Goal: Communication & Community: Answer question/provide support

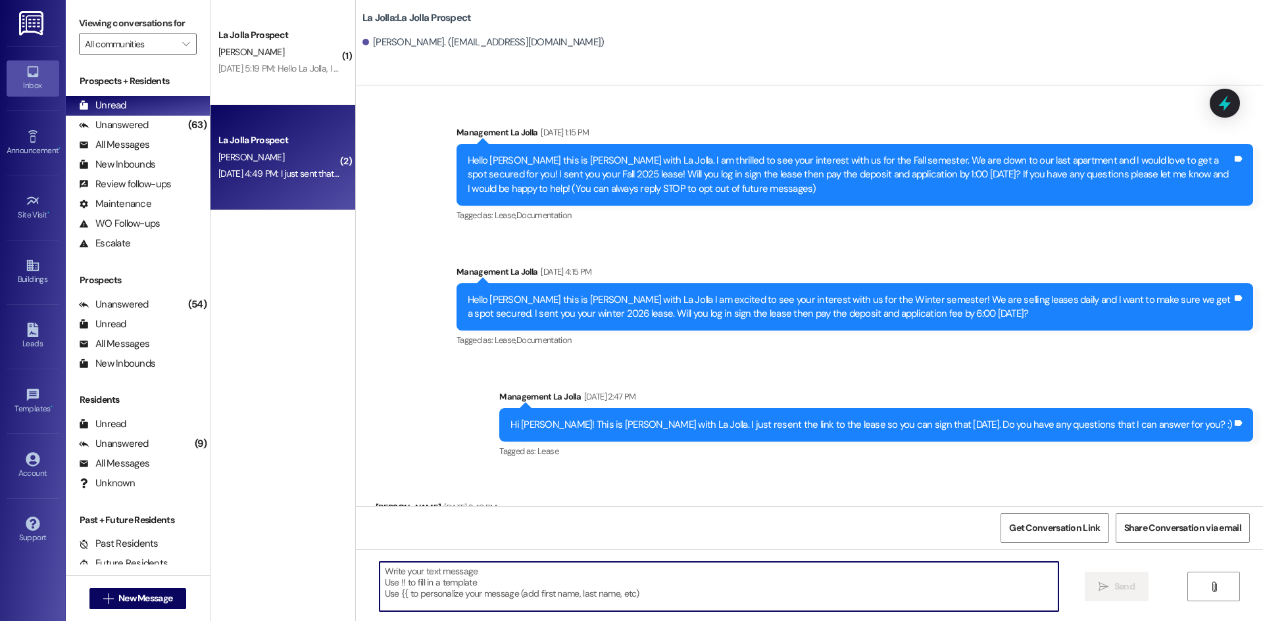
scroll to position [385, 0]
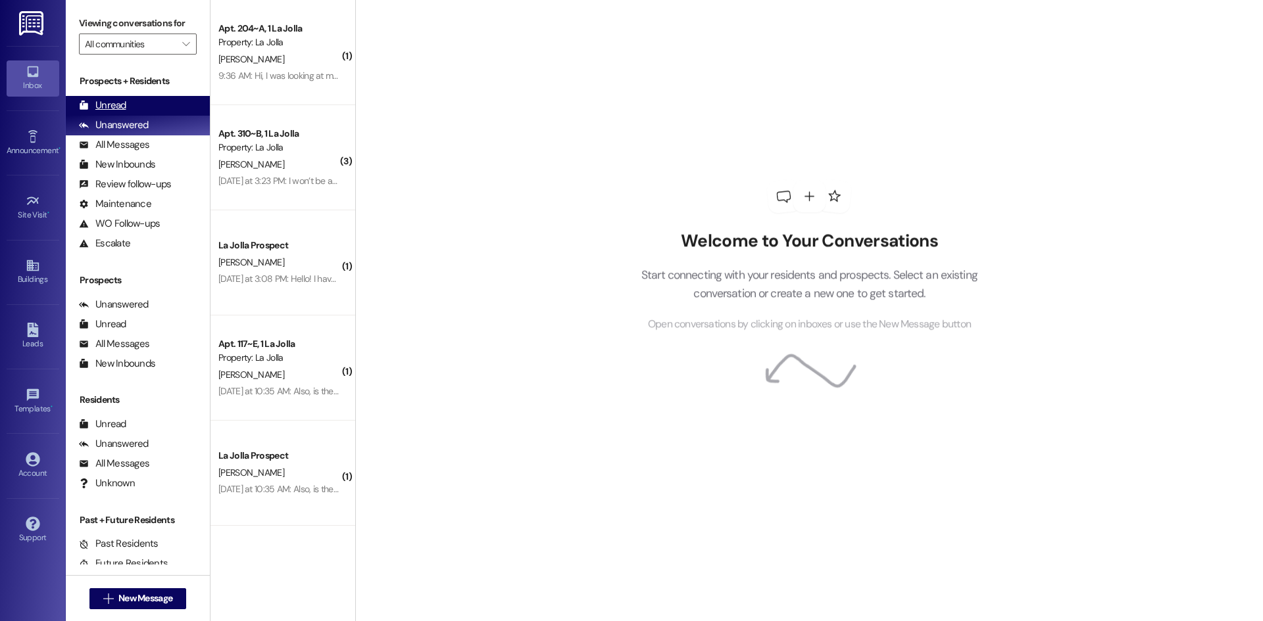
click at [141, 104] on div "Unread (0)" at bounding box center [138, 106] width 144 height 20
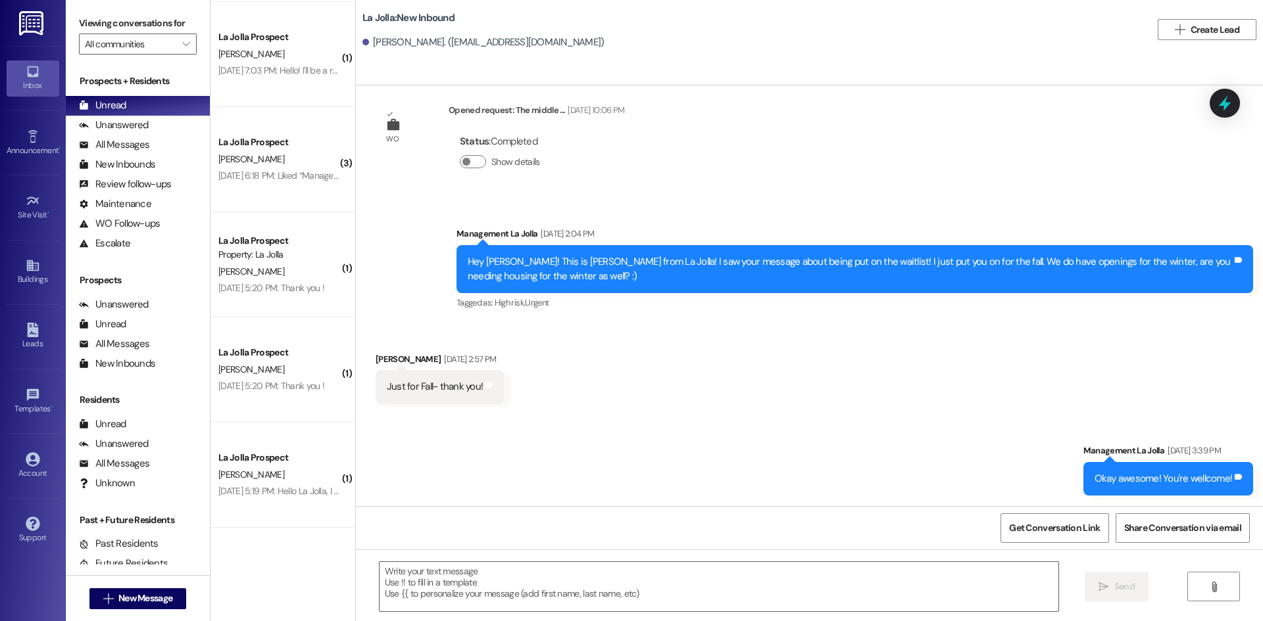
scroll to position [1619, 0]
click at [158, 592] on span "New Message" at bounding box center [145, 599] width 54 height 14
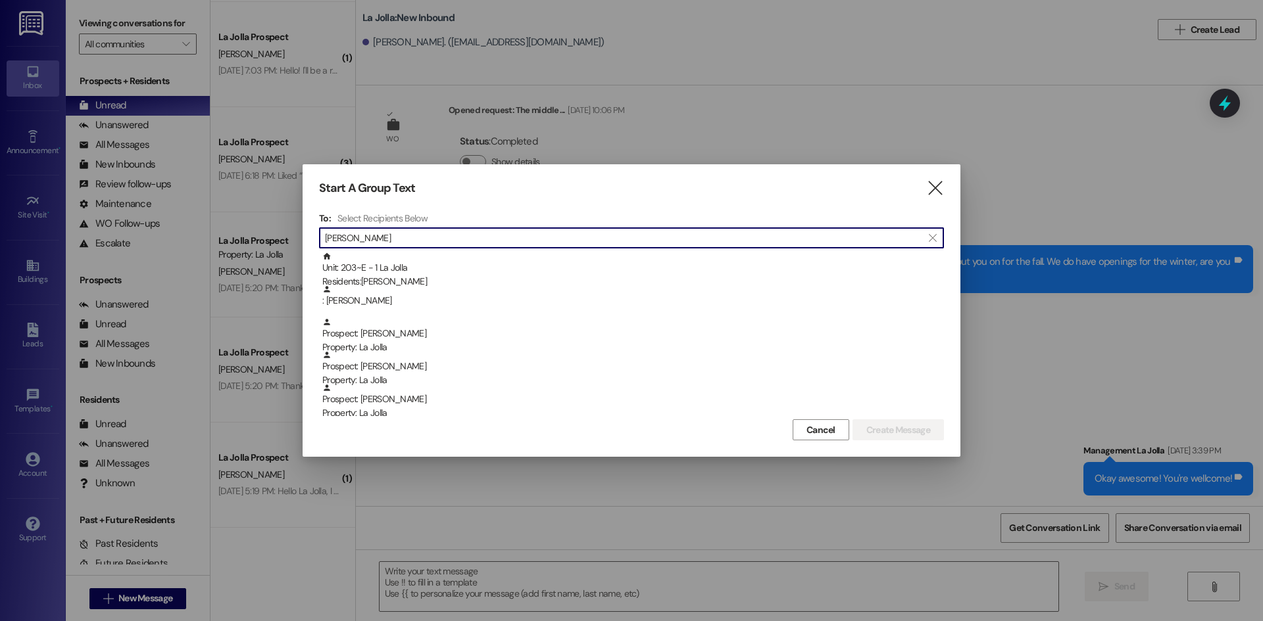
type input "J"
type input "e"
click at [936, 187] on icon "" at bounding box center [935, 189] width 18 height 14
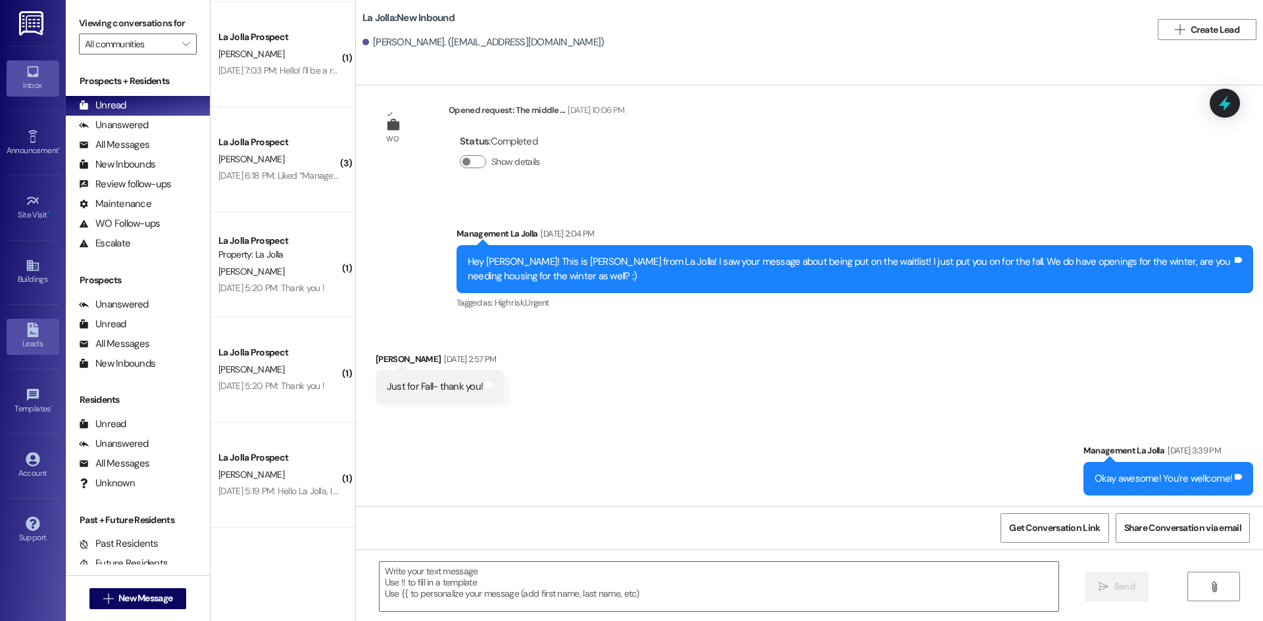
click at [43, 342] on div "Leads" at bounding box center [33, 343] width 66 height 13
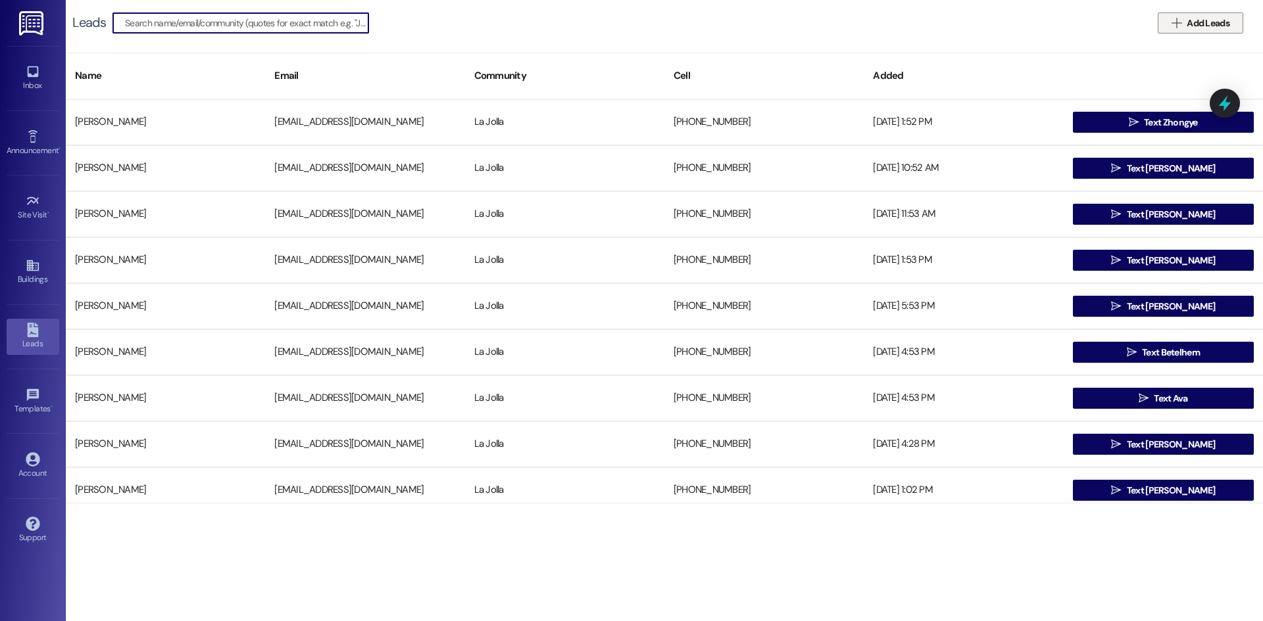
click at [1200, 13] on button " Add Leads" at bounding box center [1199, 22] width 85 height 21
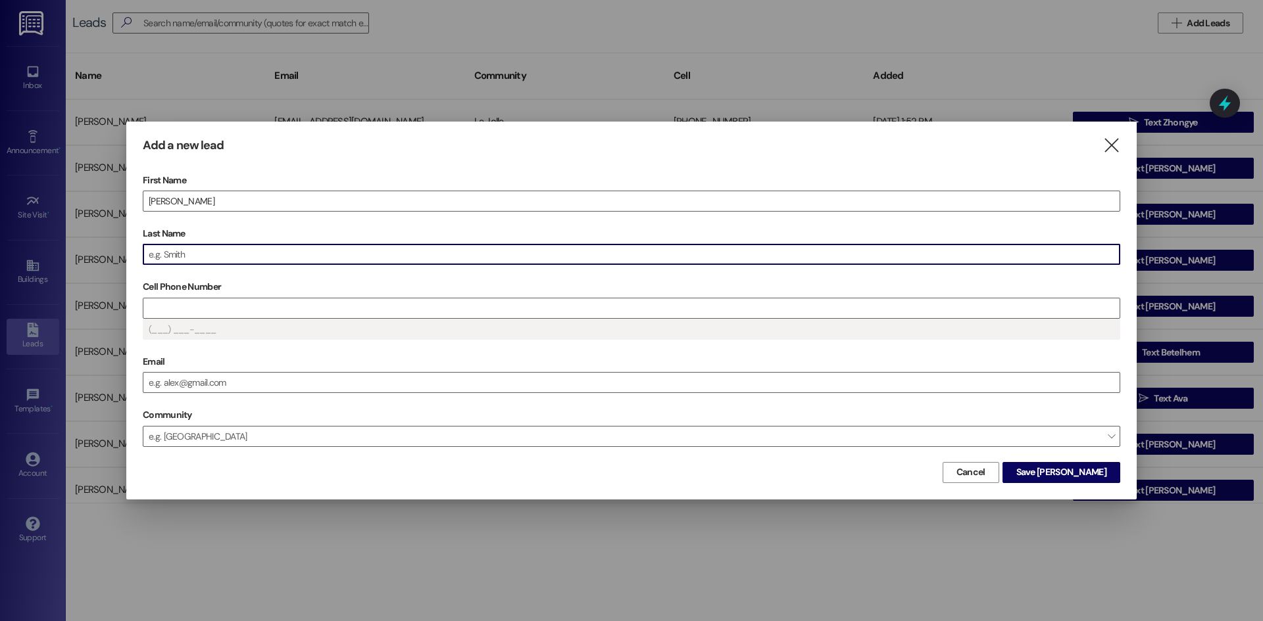
click at [331, 249] on input "Last Name" at bounding box center [631, 255] width 976 height 20
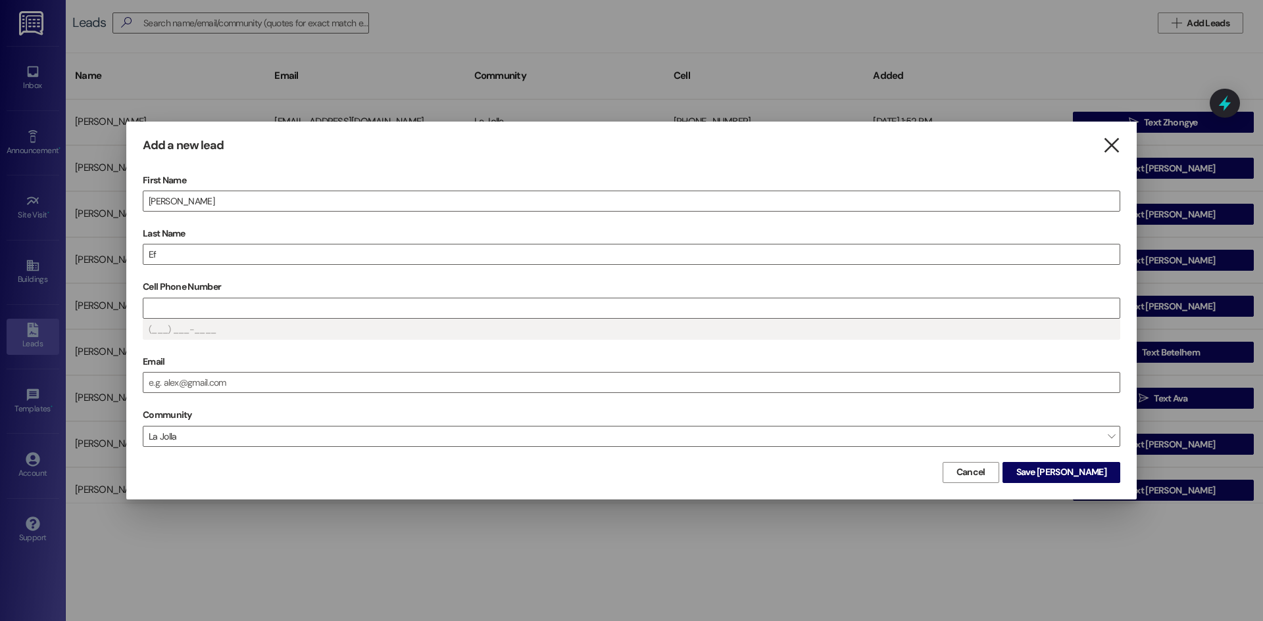
click at [1113, 147] on icon "" at bounding box center [1111, 146] width 18 height 14
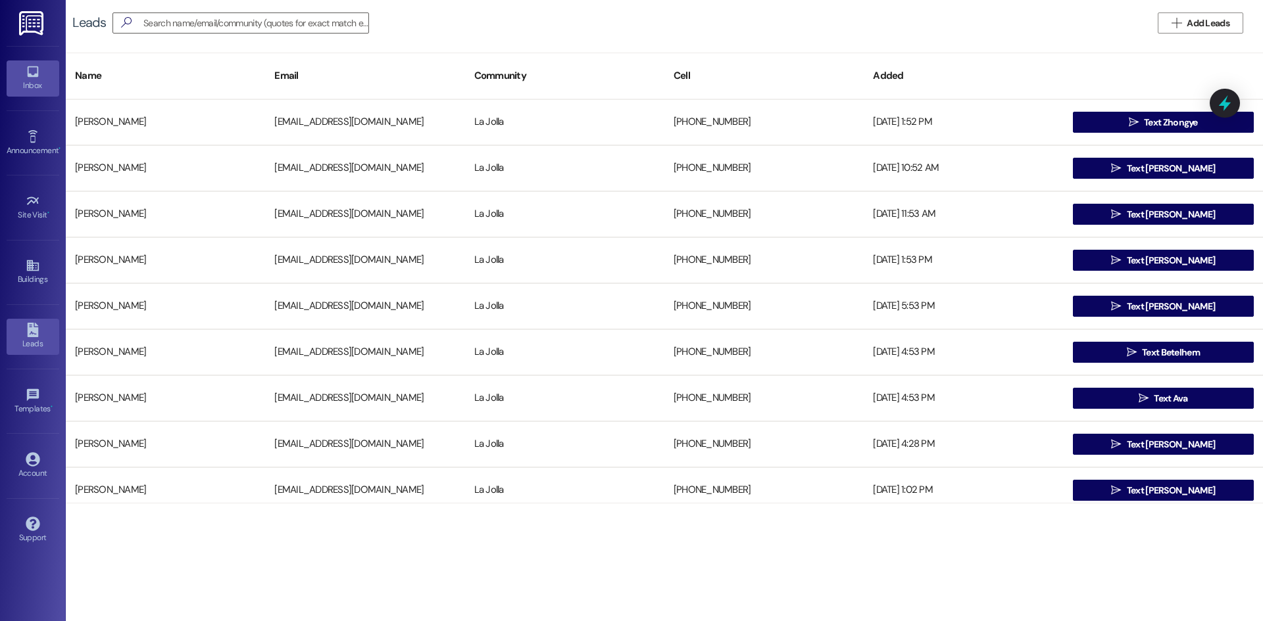
click at [39, 76] on icon at bounding box center [33, 71] width 14 height 14
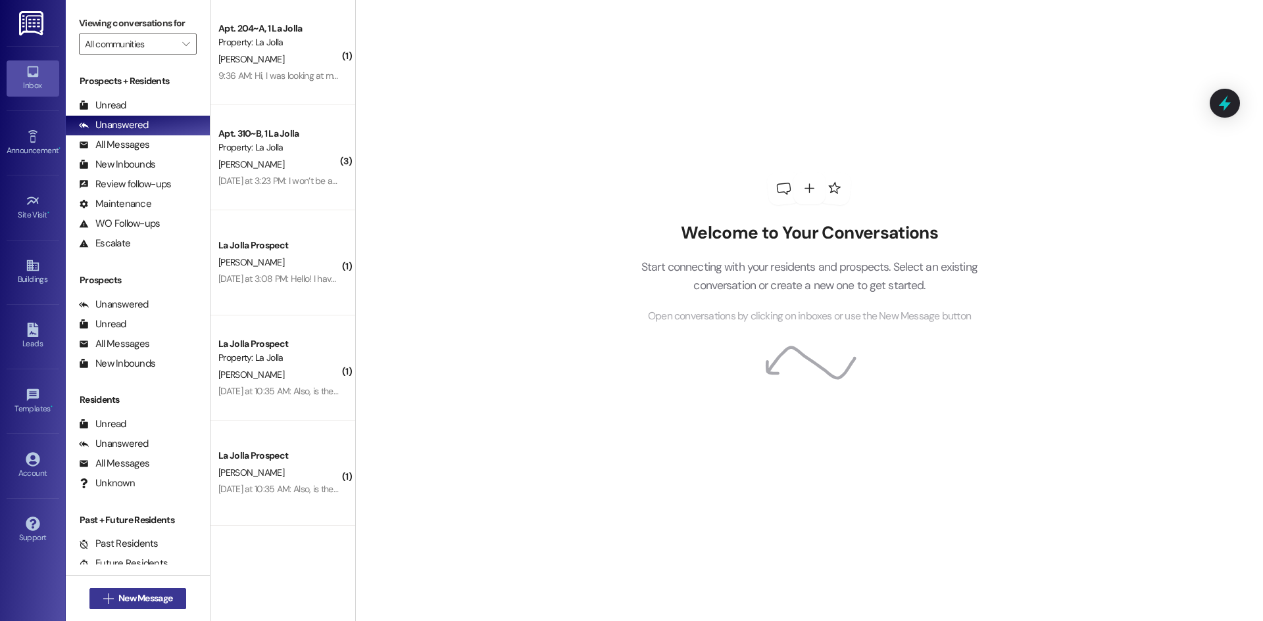
click at [136, 608] on button " New Message" at bounding box center [137, 599] width 97 height 21
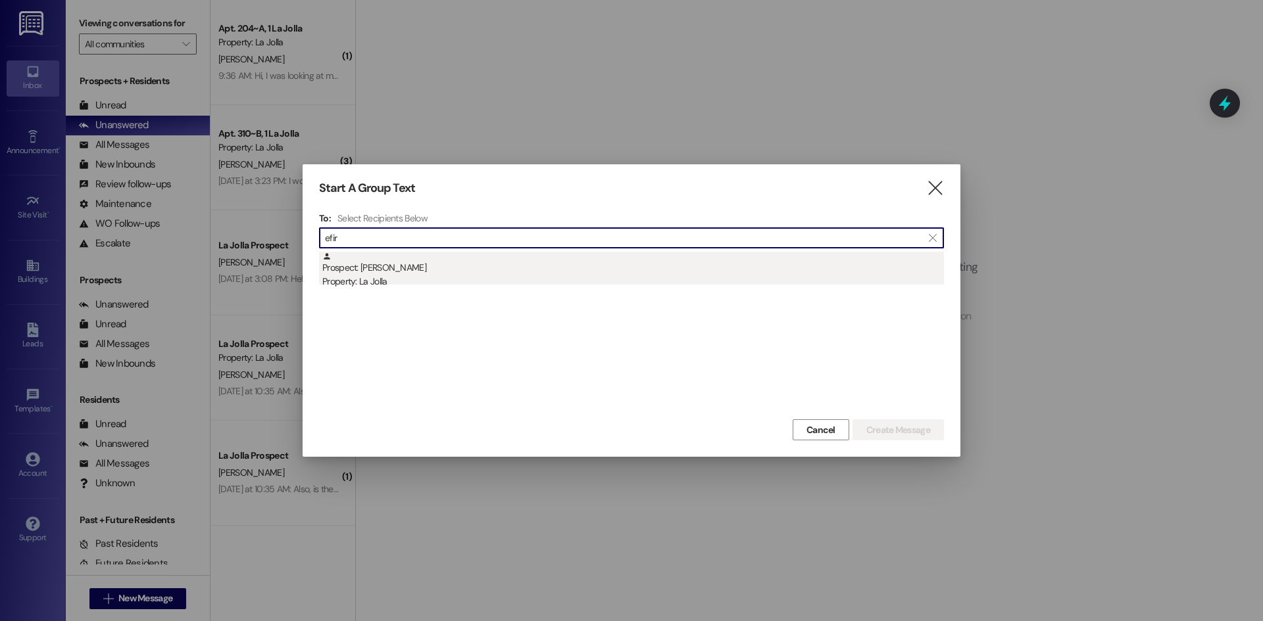
type input "efir"
click at [381, 255] on div "Prospect: jacob efird Property: La Jolla" at bounding box center [632, 270] width 621 height 37
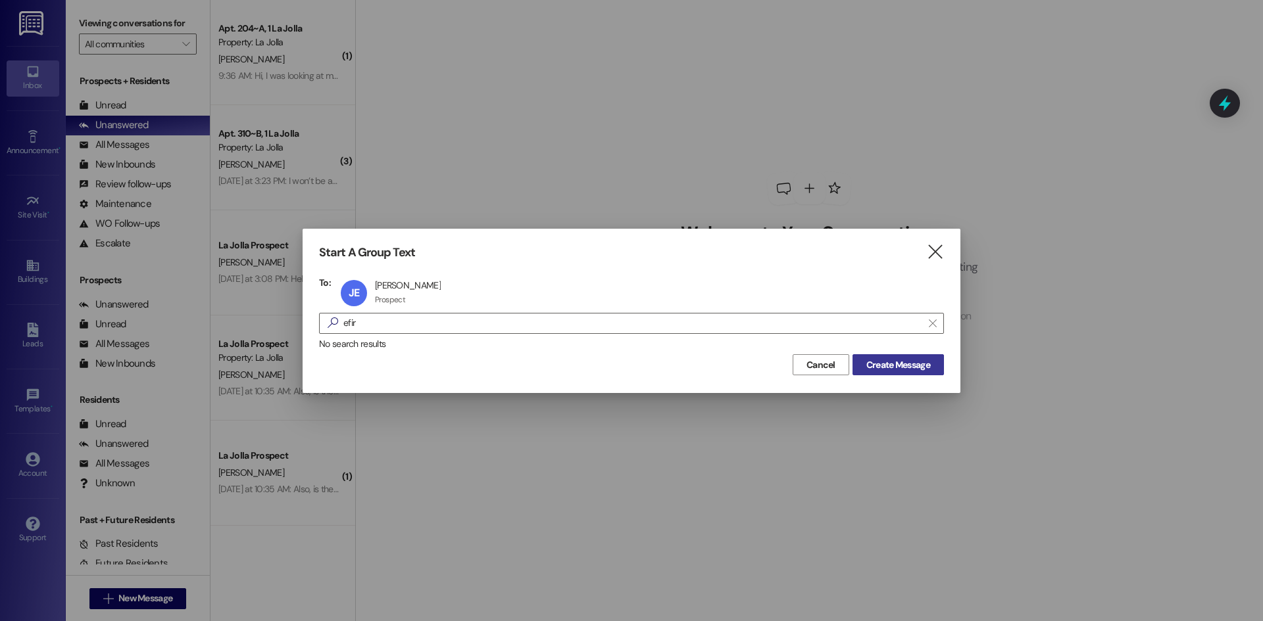
click at [888, 354] on button "Create Message" at bounding box center [897, 364] width 91 height 21
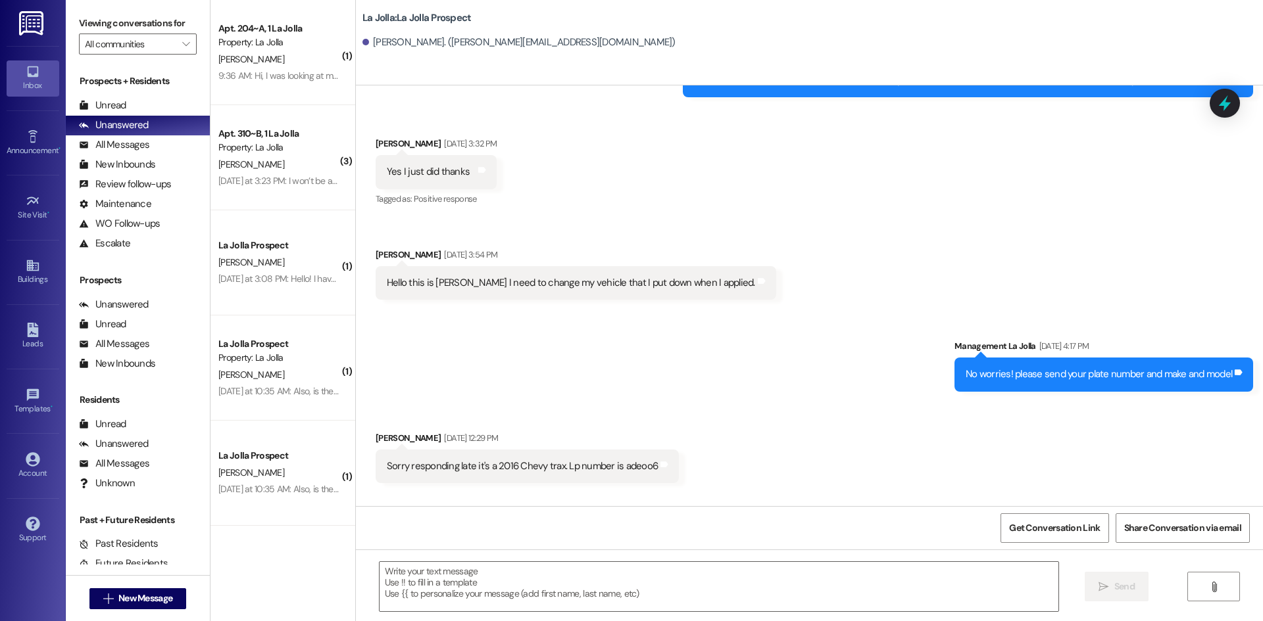
scroll to position [1182, 0]
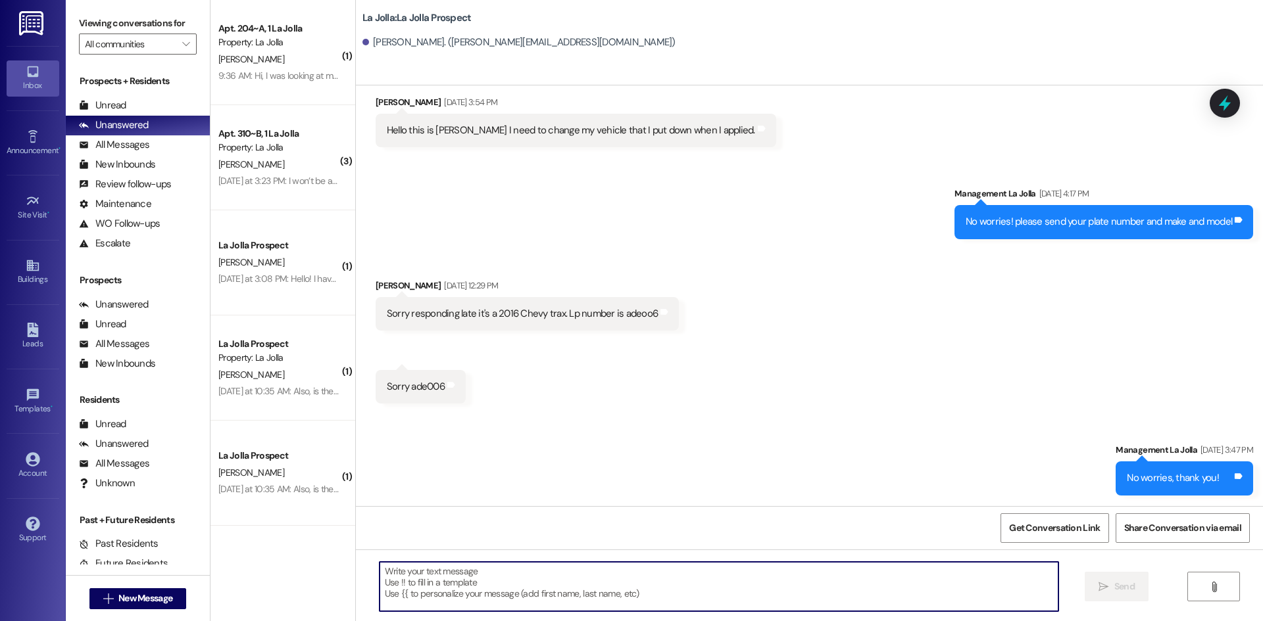
click at [426, 596] on textarea at bounding box center [718, 586] width 679 height 49
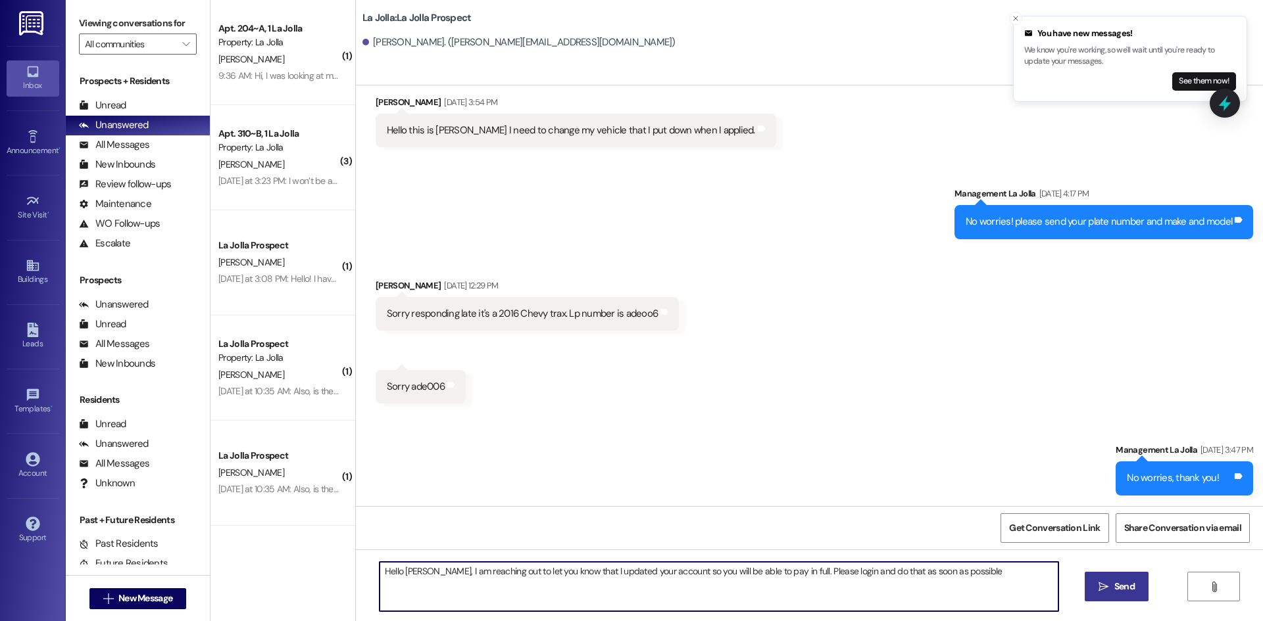
type textarea "Hello Jacob, I am reaching out to let you know that I updated your account so y…"
click at [1100, 580] on span " Send" at bounding box center [1116, 587] width 41 height 14
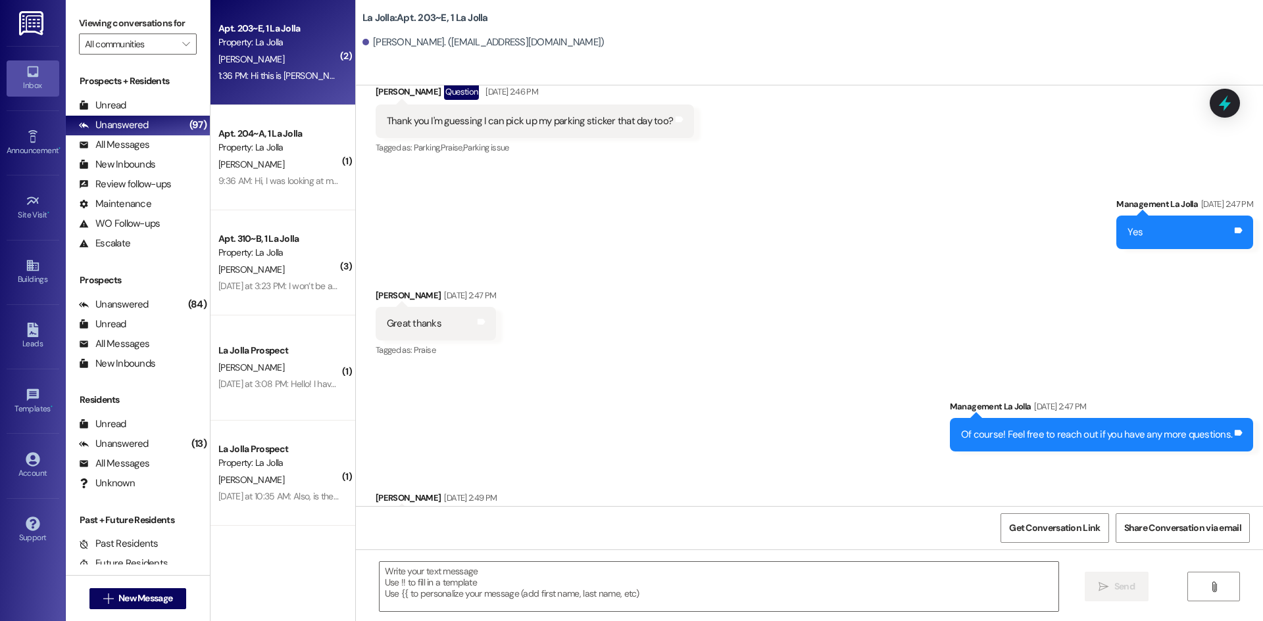
scroll to position [14997, 0]
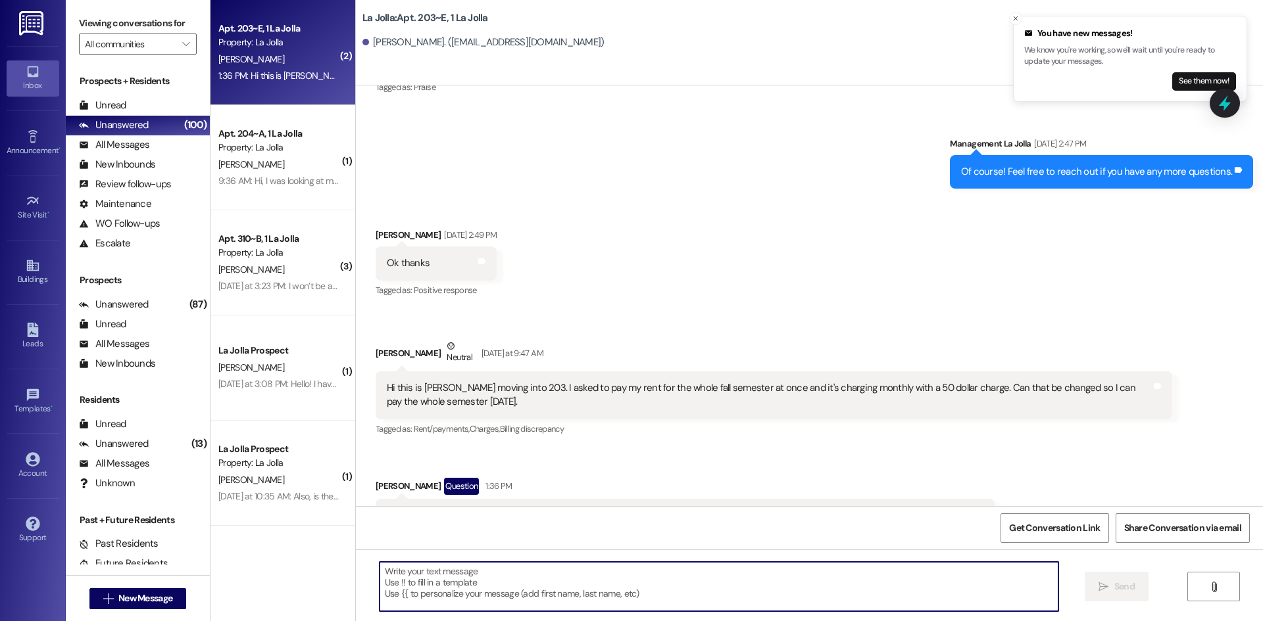
click at [558, 579] on textarea at bounding box center [718, 586] width 679 height 49
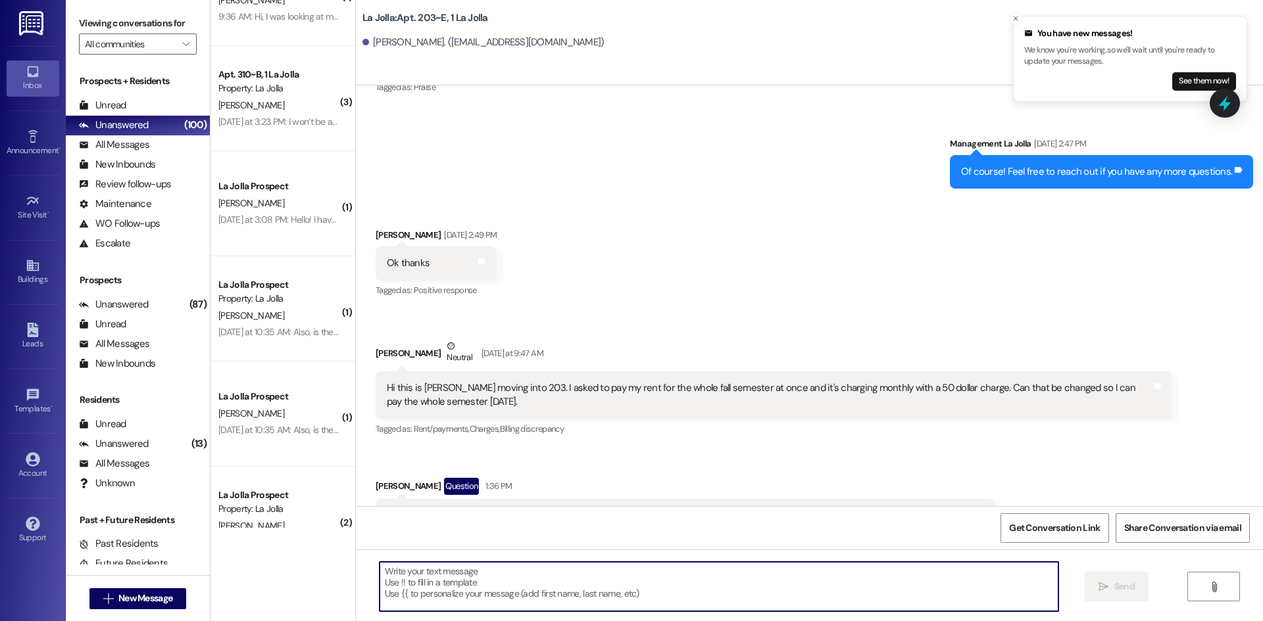
scroll to position [0, 0]
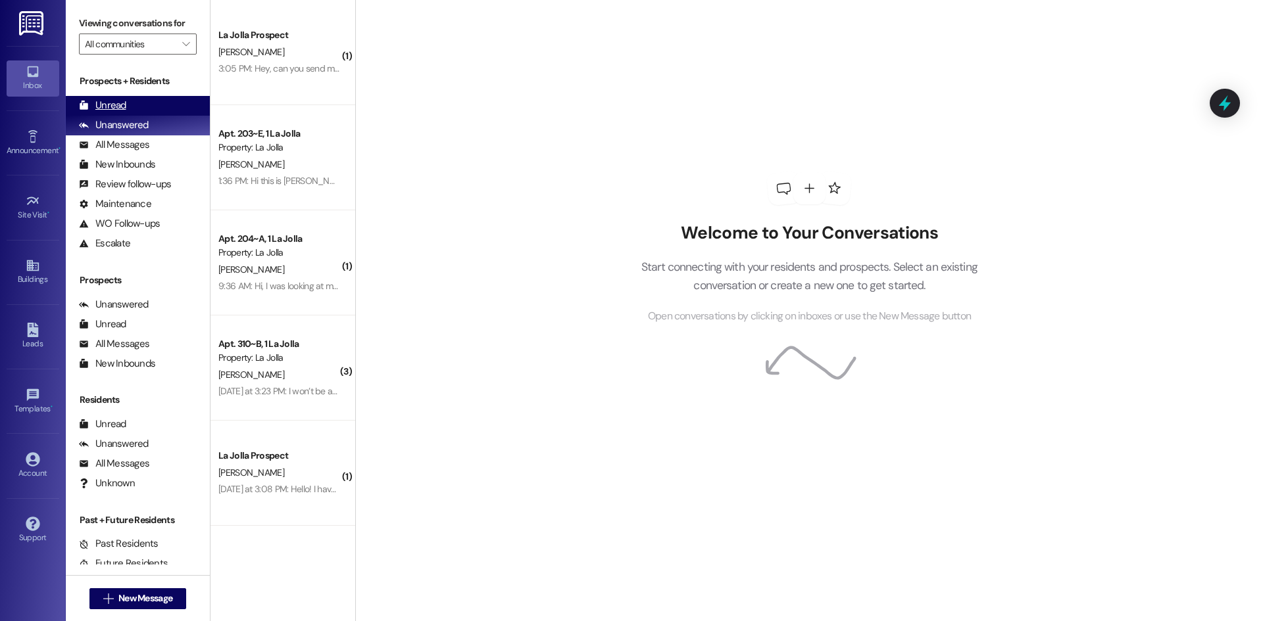
click at [147, 108] on div "Unread (0)" at bounding box center [138, 106] width 144 height 20
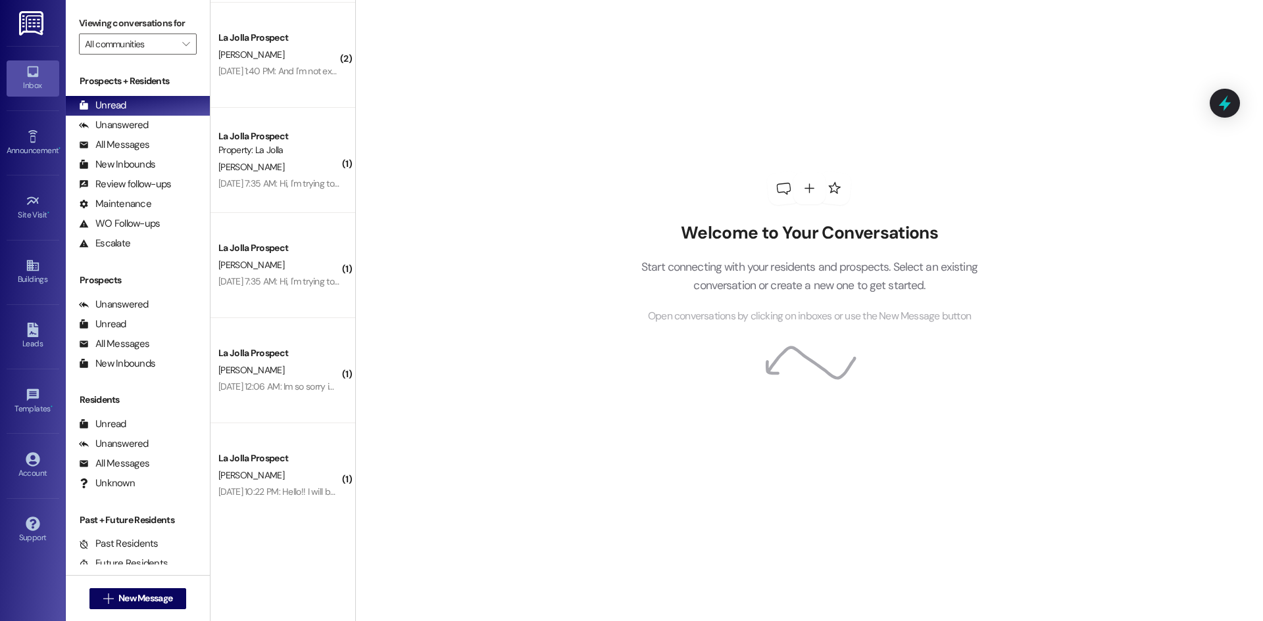
scroll to position [4733, 0]
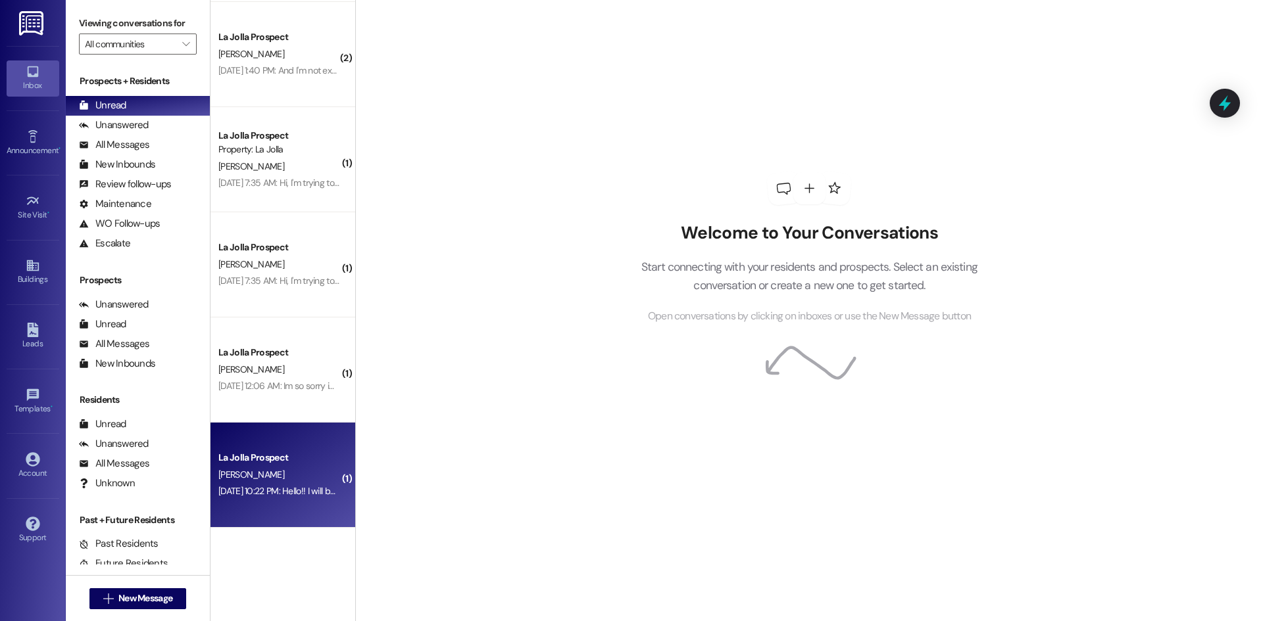
click at [313, 470] on div "L. Murray" at bounding box center [279, 475] width 124 height 16
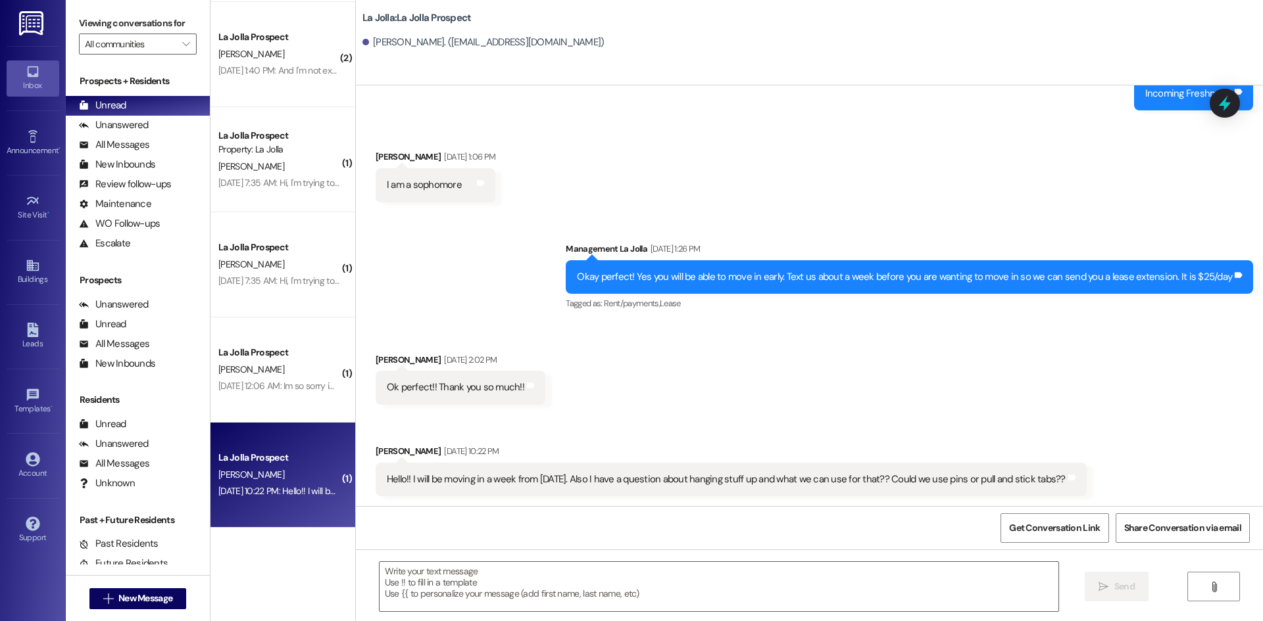
scroll to position [1017, 0]
click at [777, 574] on textarea at bounding box center [718, 586] width 679 height 49
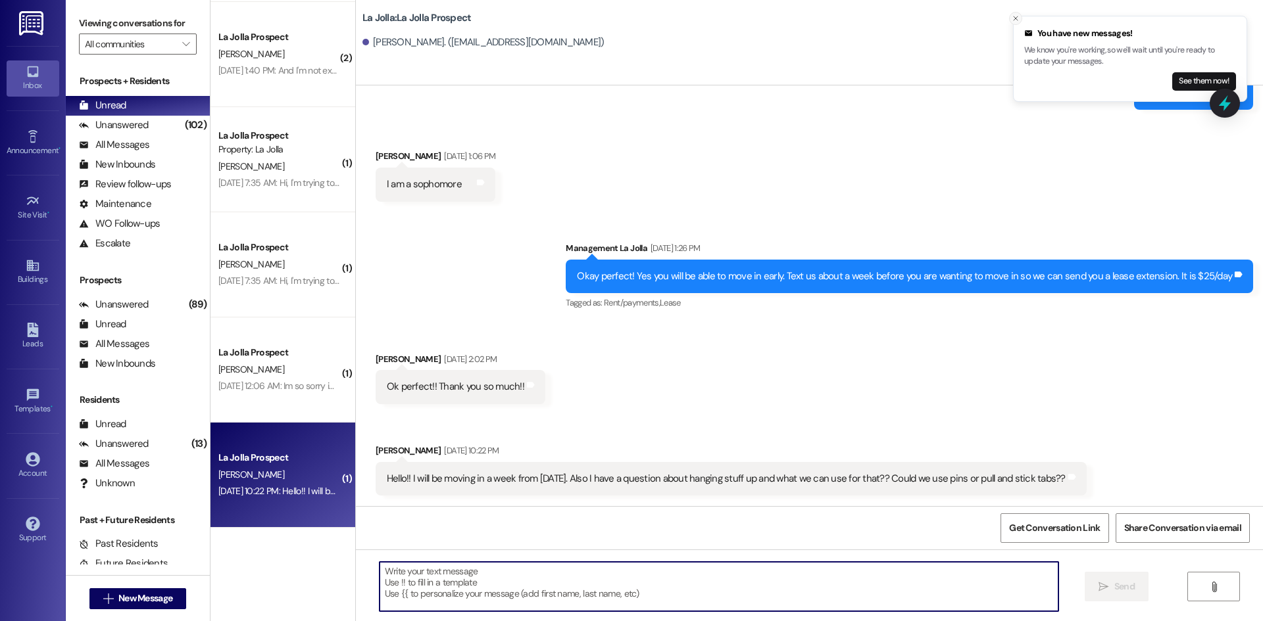
click at [1015, 15] on icon "Close toast" at bounding box center [1015, 18] width 8 height 8
click at [437, 584] on textarea at bounding box center [718, 586] width 679 height 49
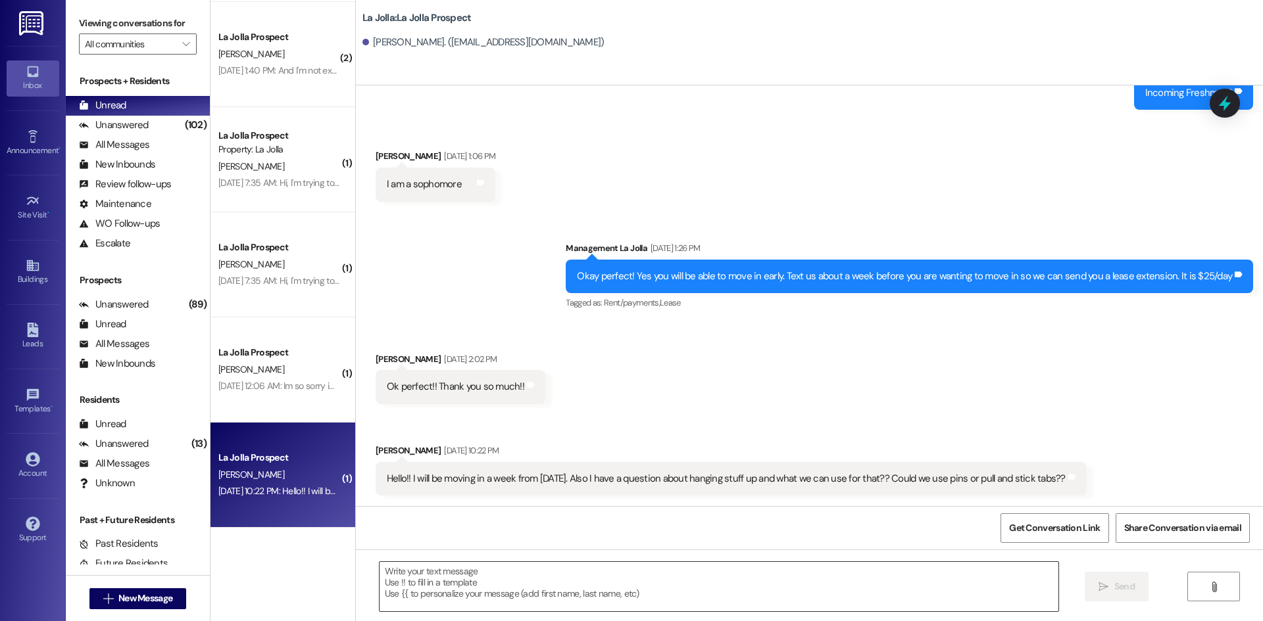
click at [449, 570] on textarea at bounding box center [718, 586] width 679 height 49
click at [1011, 17] on button "Close toast" at bounding box center [1015, 18] width 13 height 13
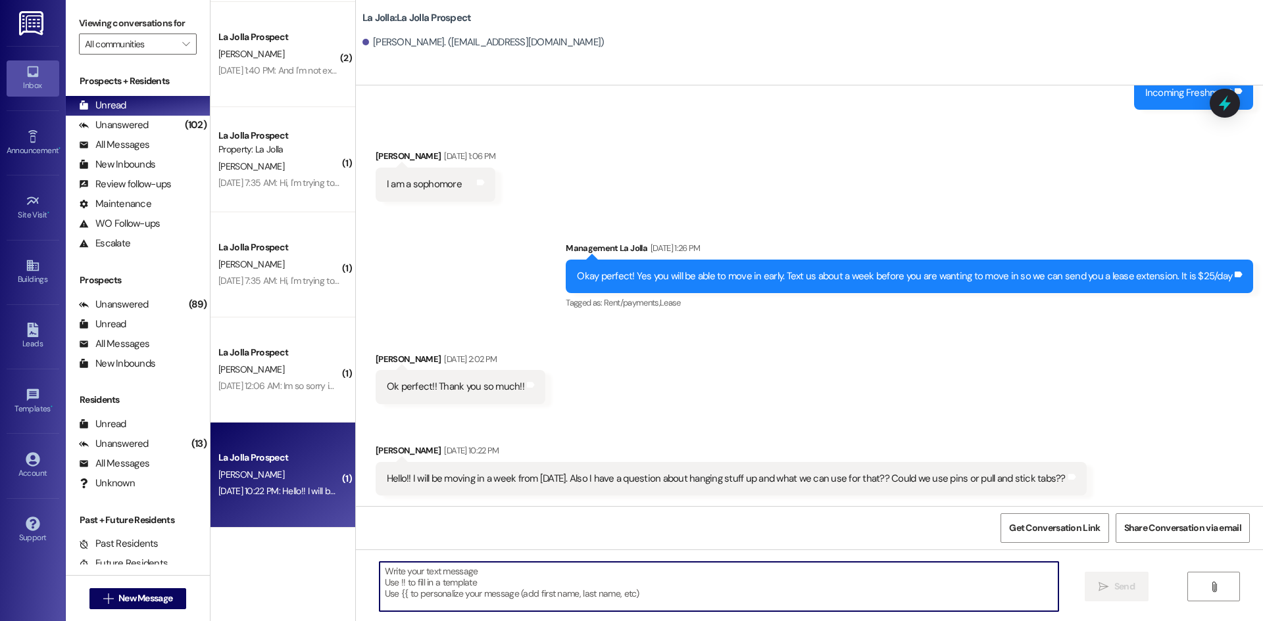
click at [591, 579] on textarea at bounding box center [718, 586] width 679 height 49
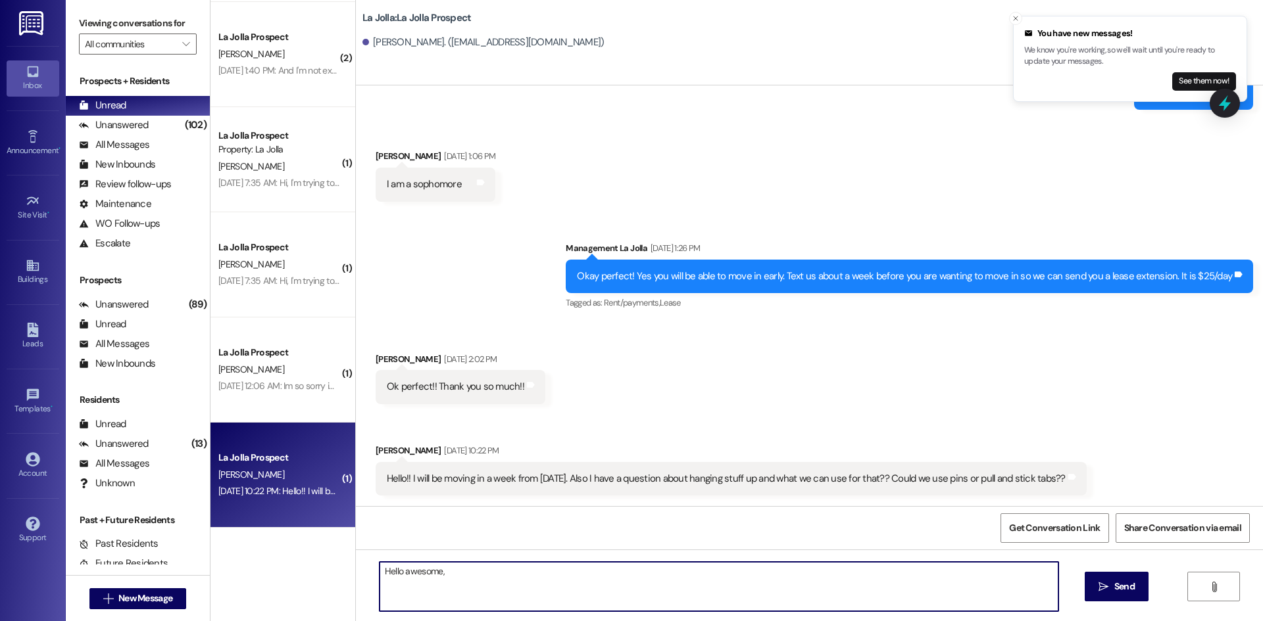
click at [495, 577] on textarea "Hello awesome," at bounding box center [718, 586] width 679 height 49
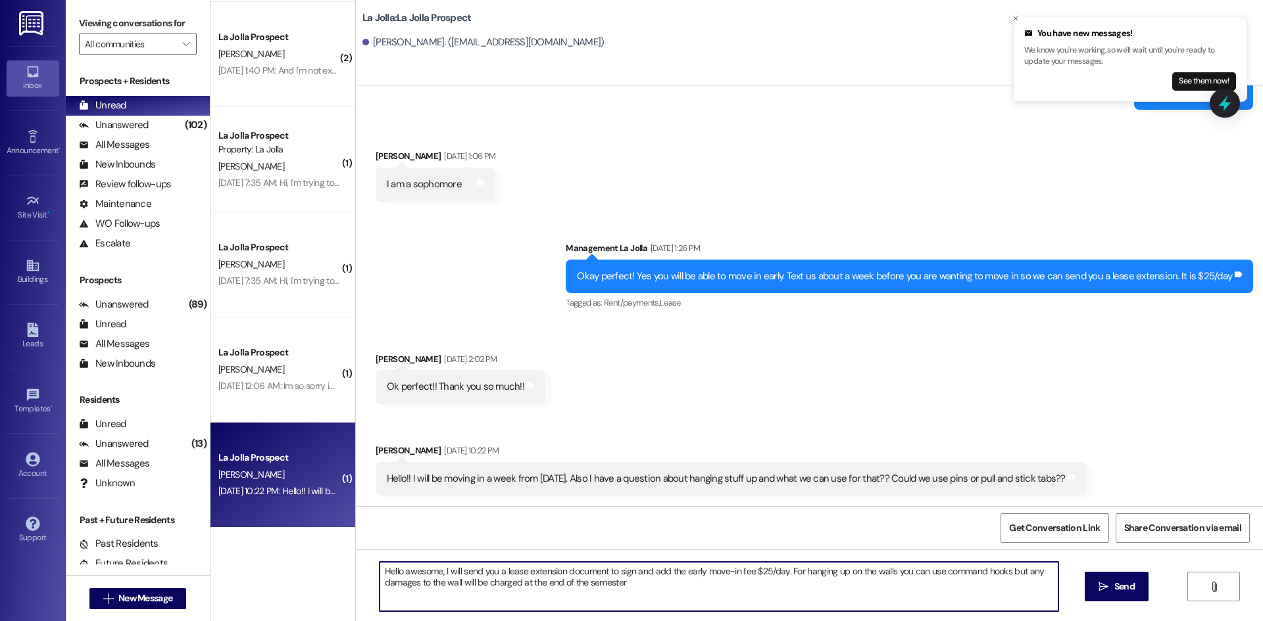
type textarea "Hello awesome, I will send you a lease extension document to sign and add the e…"
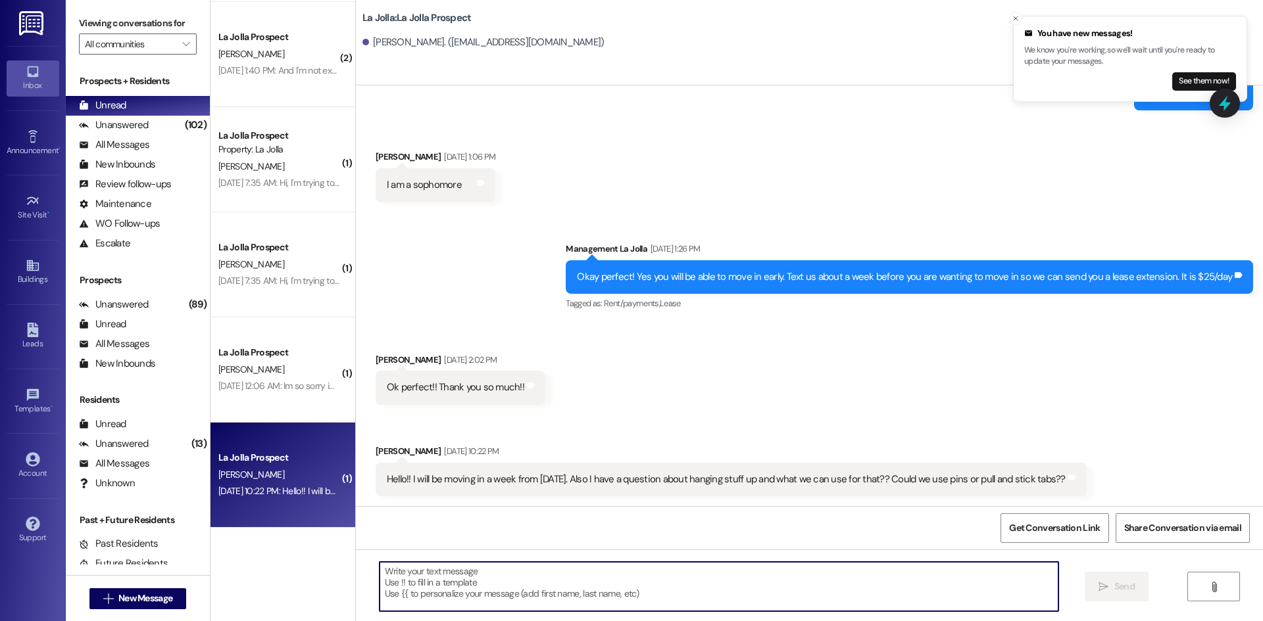
scroll to position [1123, 0]
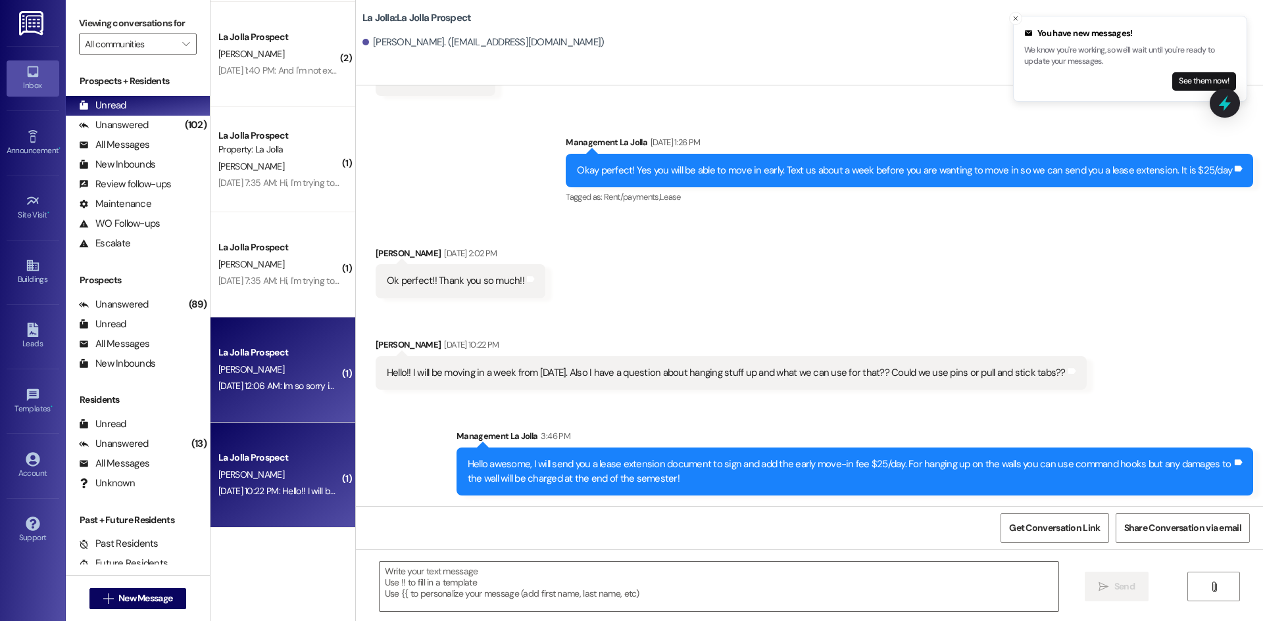
click at [274, 370] on div "N. Higginbotham" at bounding box center [279, 370] width 124 height 16
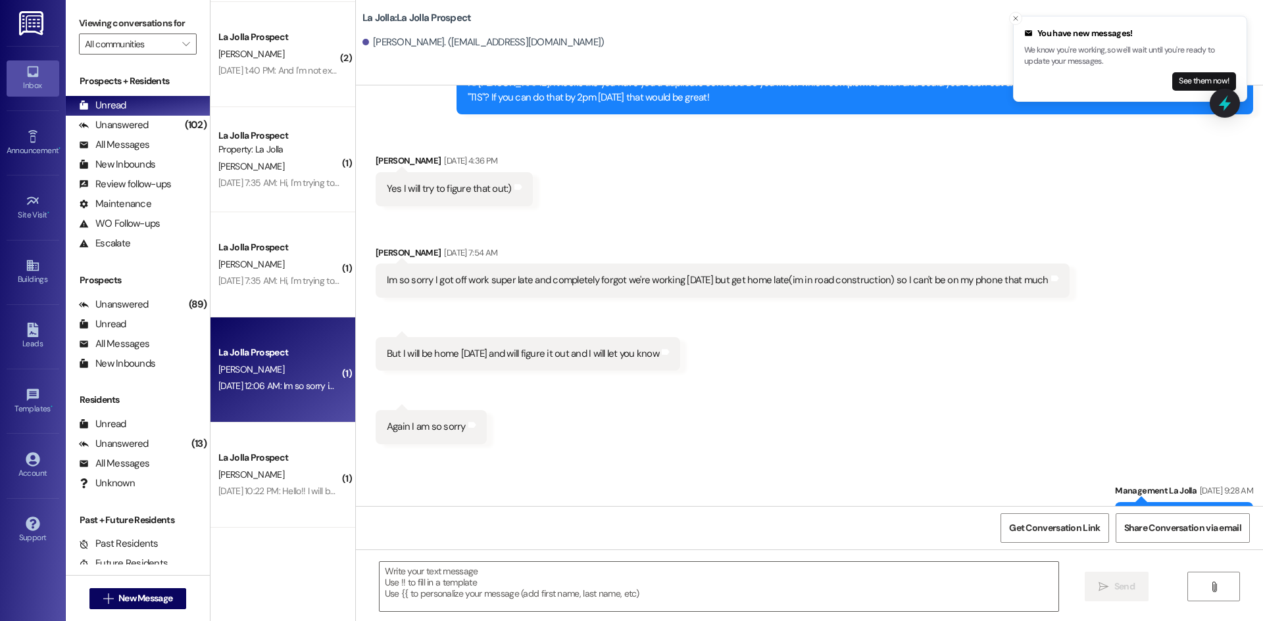
scroll to position [2097, 0]
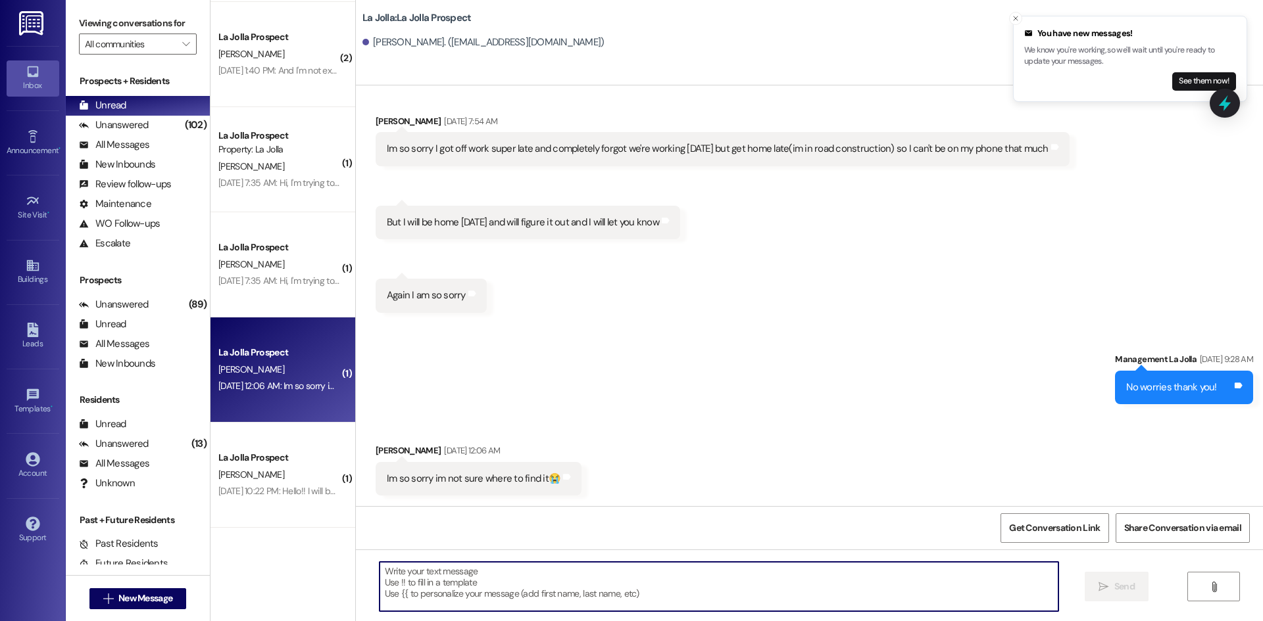
click at [518, 587] on textarea at bounding box center [718, 586] width 679 height 49
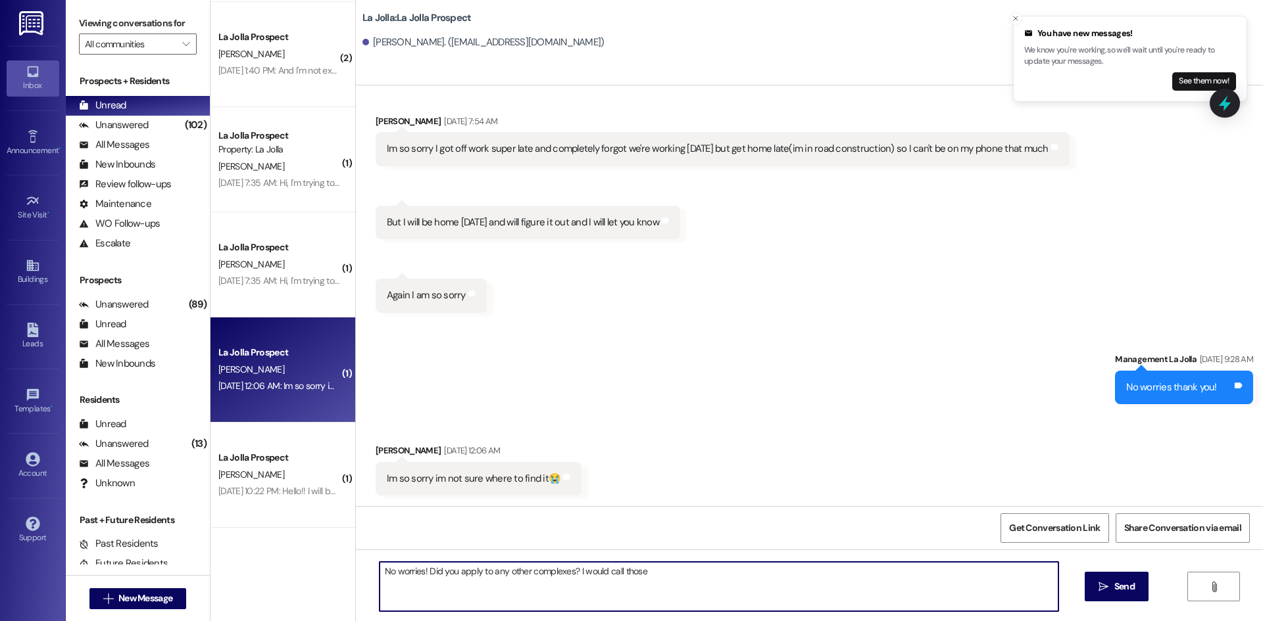
type textarea "No worries! Did you apply to any other complexes? I would call those!"
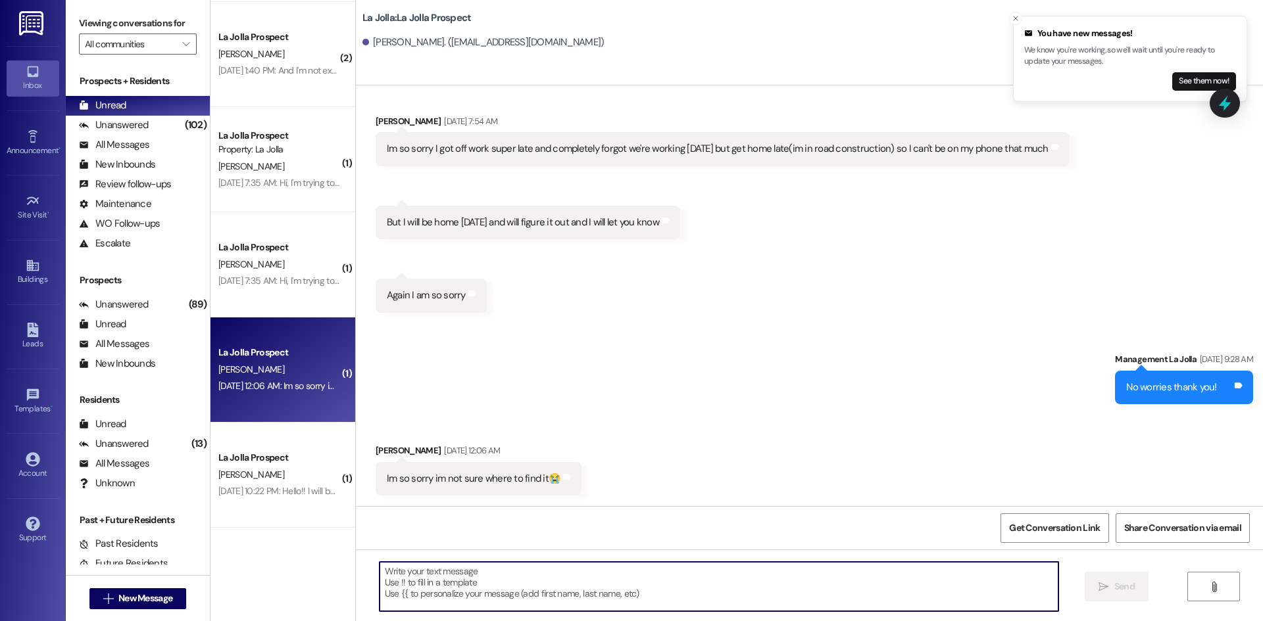
scroll to position [2096, 0]
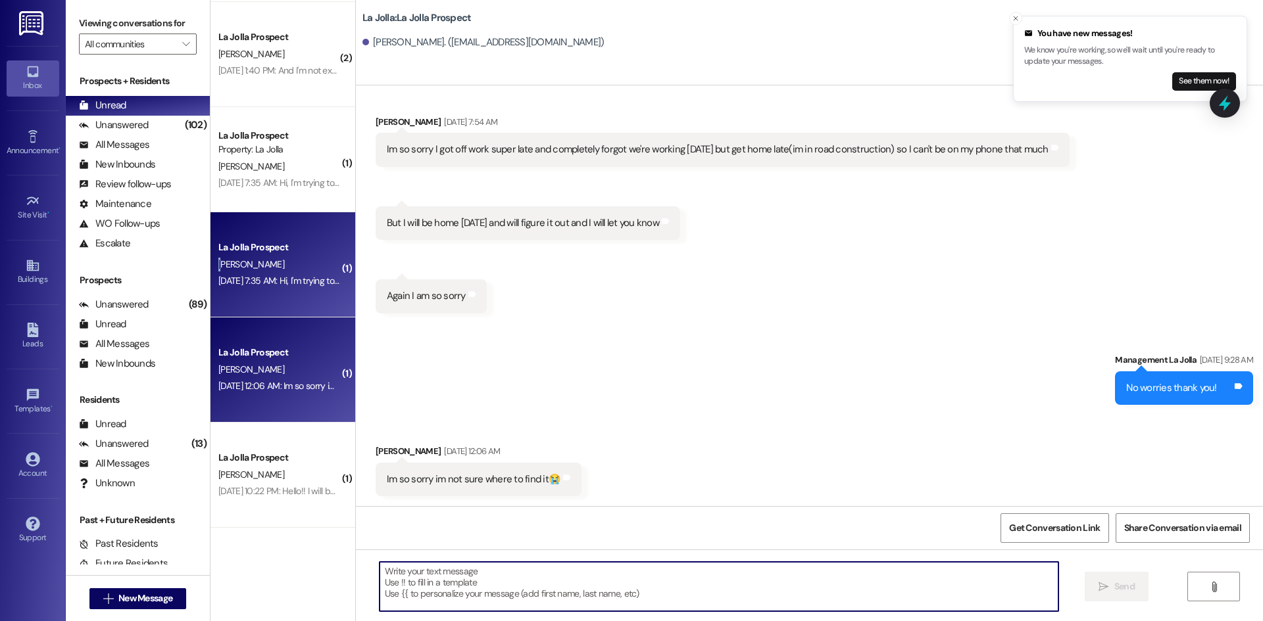
click at [218, 260] on span "A. McDougal" at bounding box center [251, 264] width 66 height 12
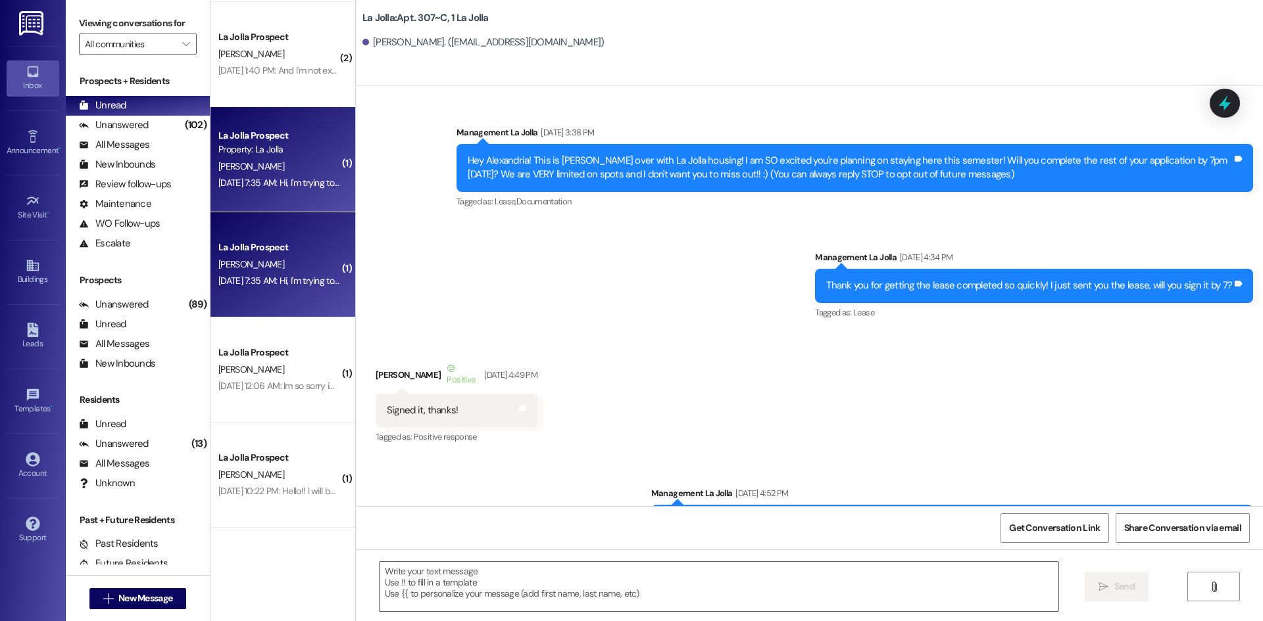
scroll to position [18531, 0]
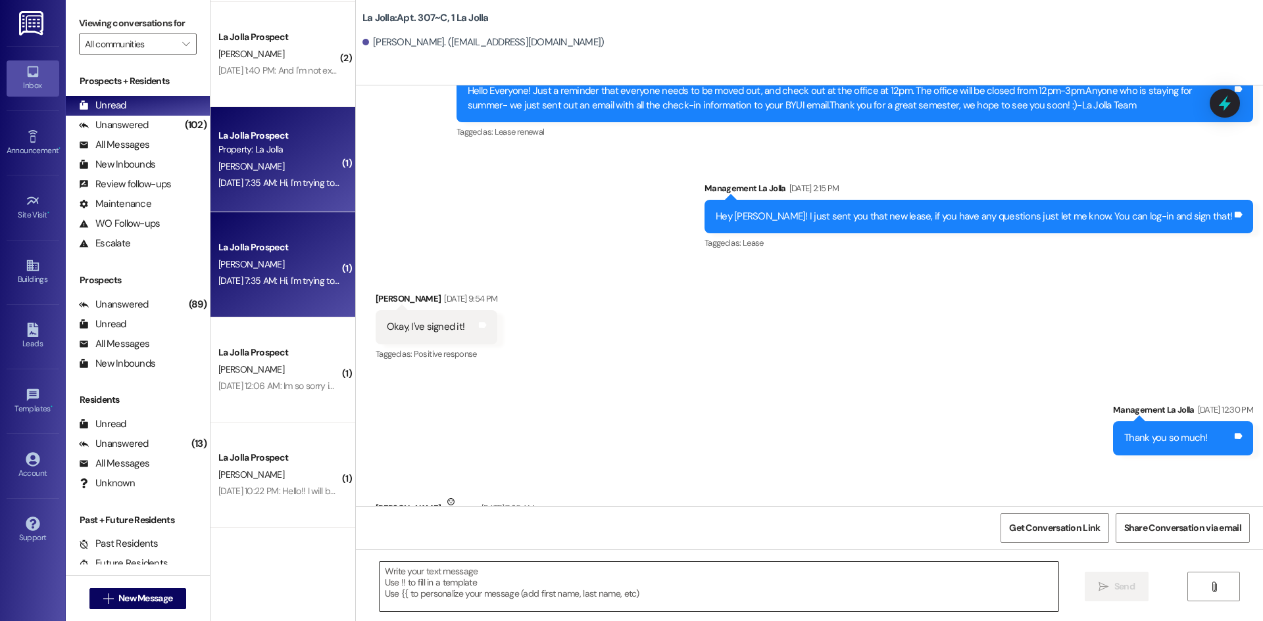
click at [416, 594] on textarea at bounding box center [718, 586] width 679 height 49
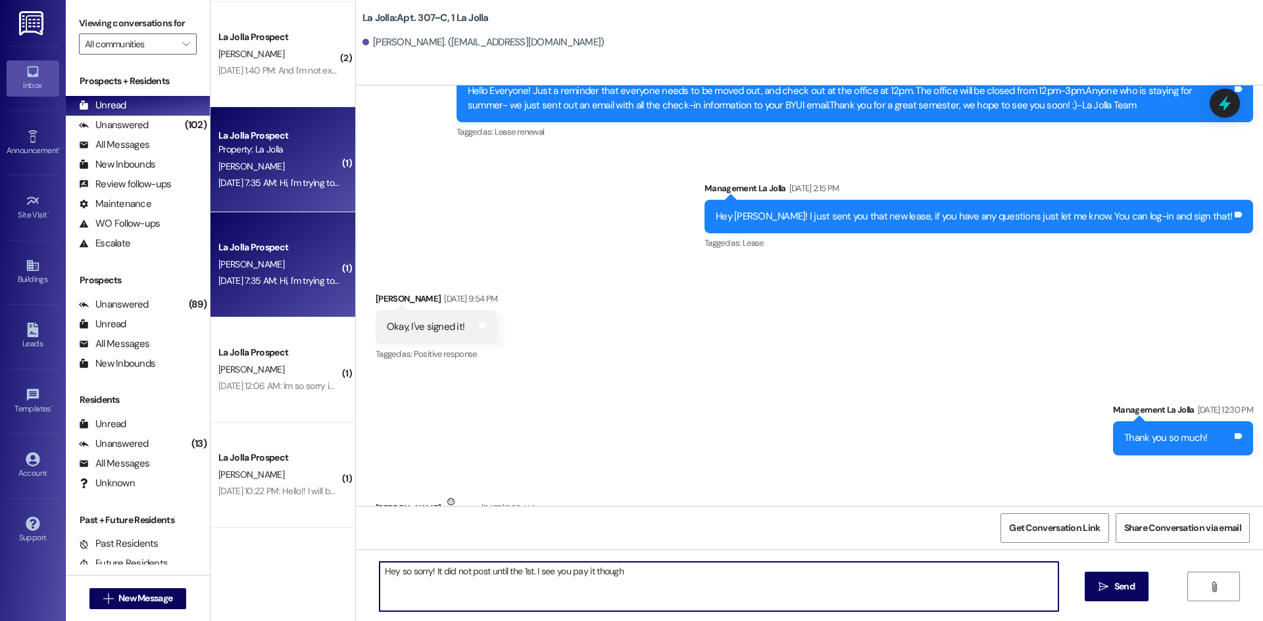
type textarea "Hey so sorry! It did not post until the 1st. I see you pay it though!"
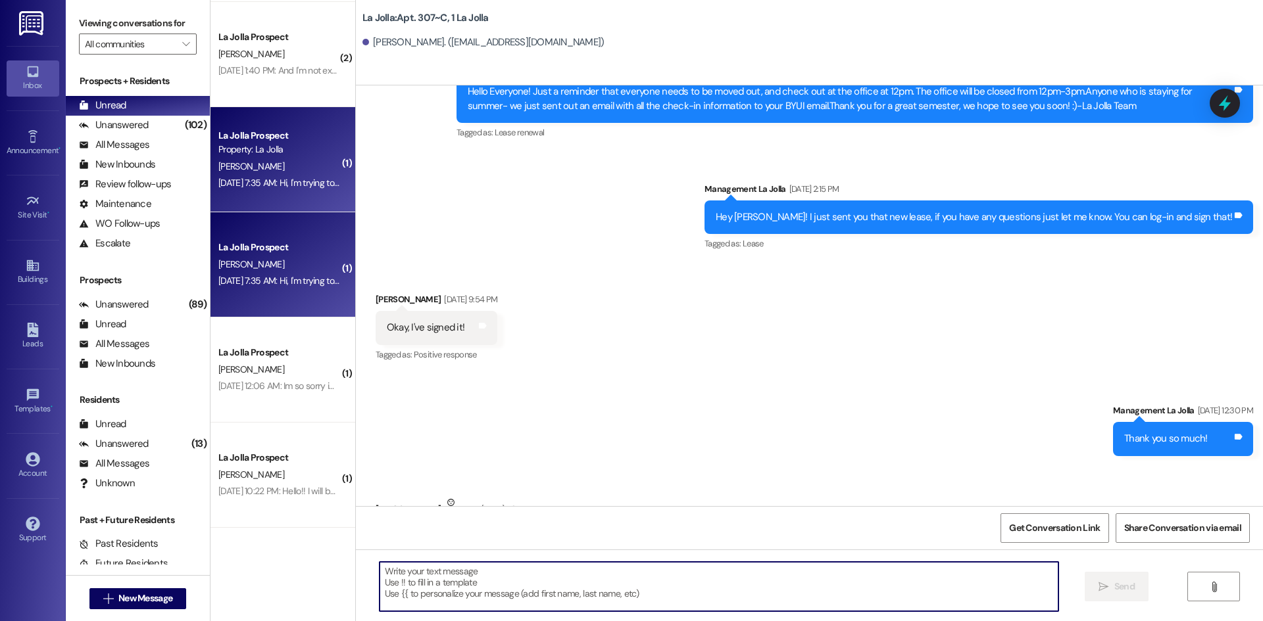
scroll to position [4536, 0]
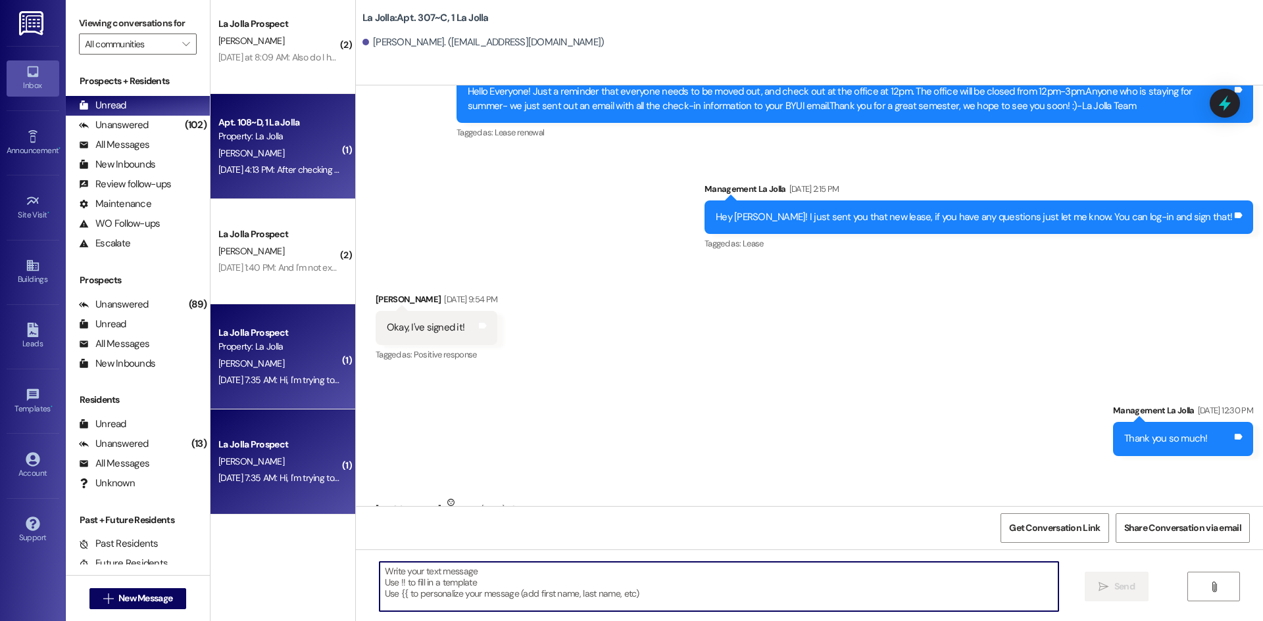
click at [293, 193] on div "Apt. 108~D, 1 La Jolla Property: La Jolla S. Edwards Aug 31, 2025 at 4:13 PM: A…" at bounding box center [282, 146] width 145 height 105
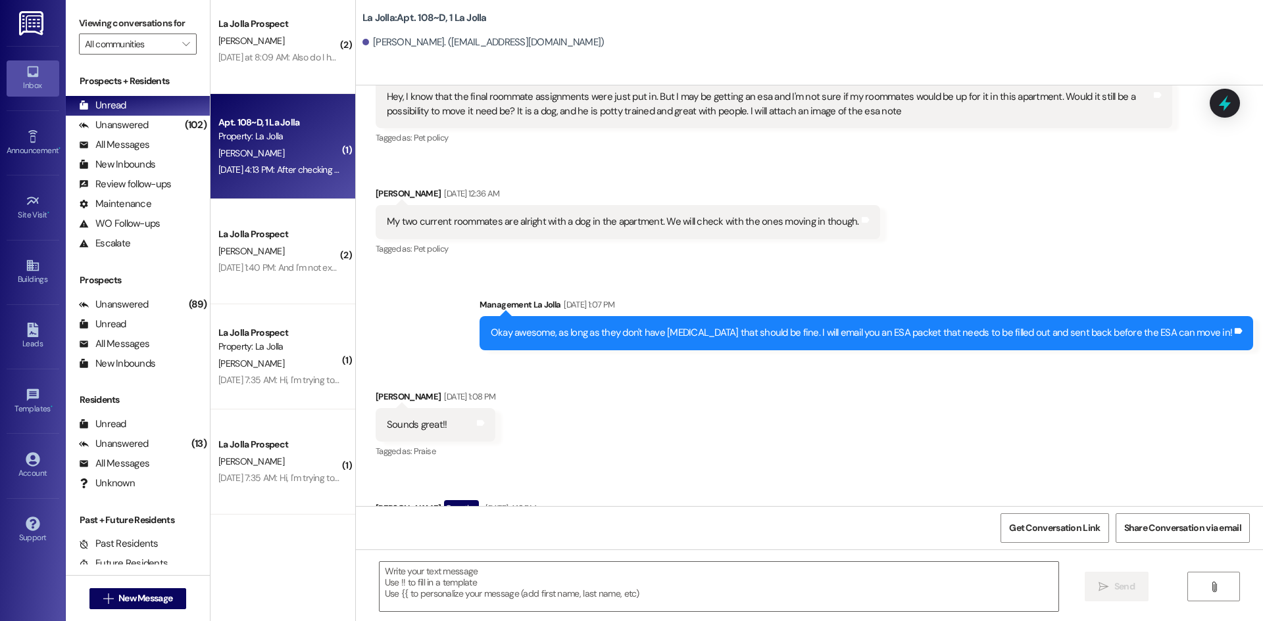
scroll to position [11990, 0]
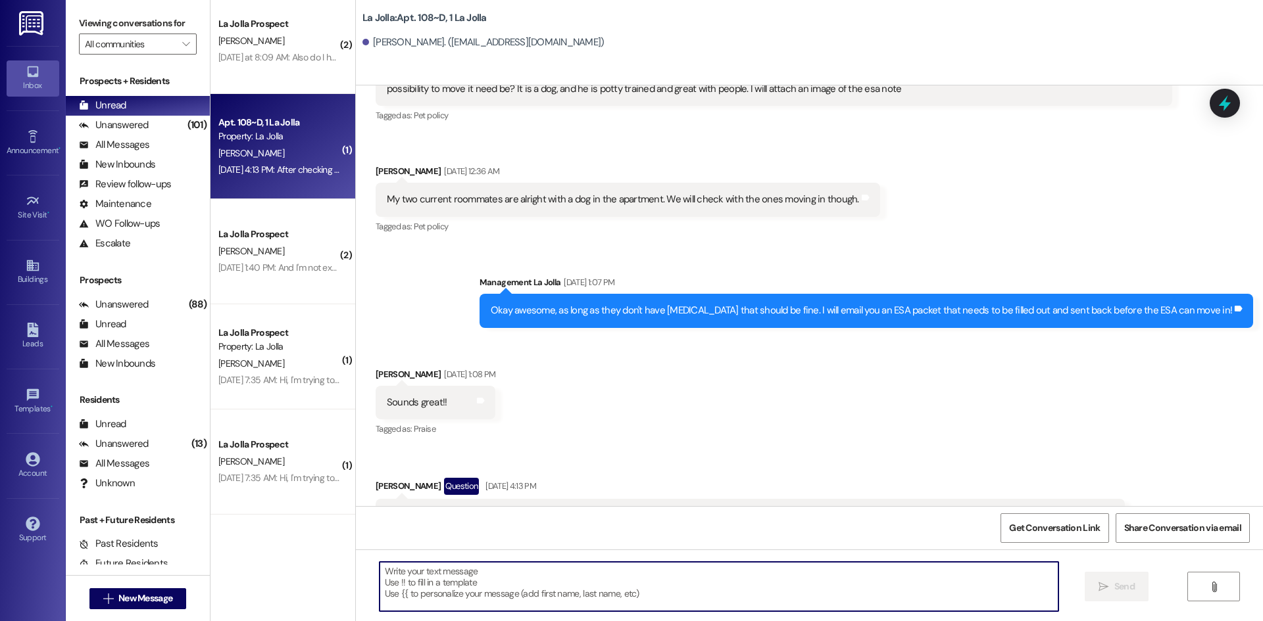
click at [673, 573] on textarea at bounding box center [718, 586] width 679 height 49
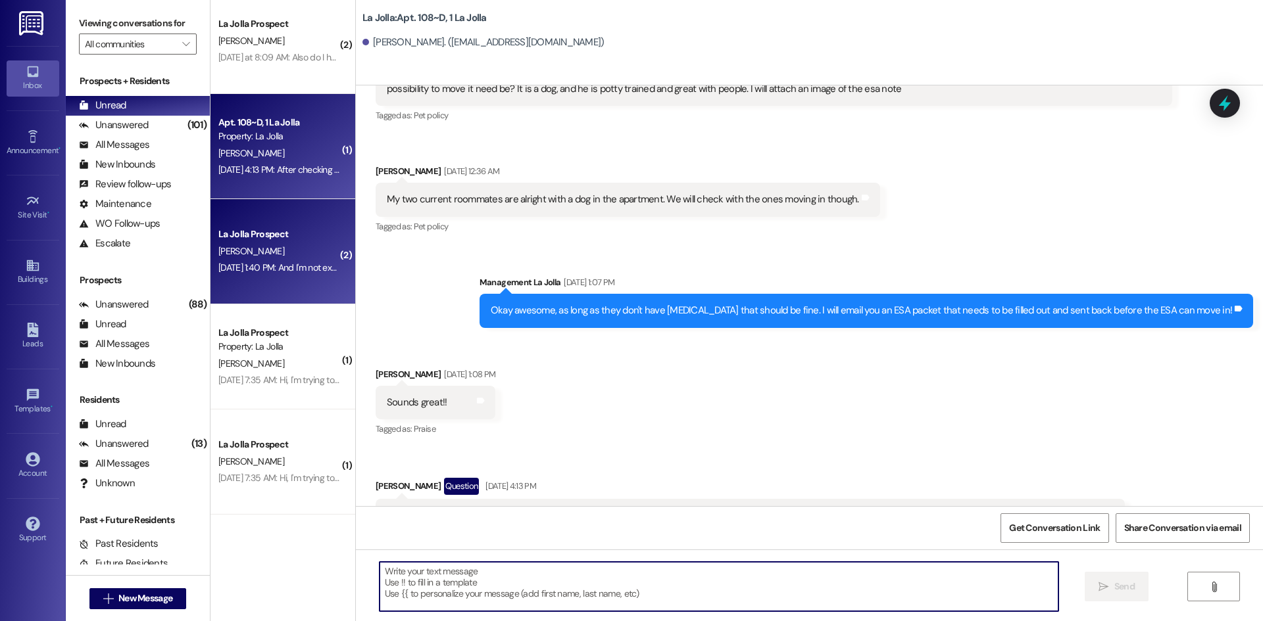
scroll to position [4338, 0]
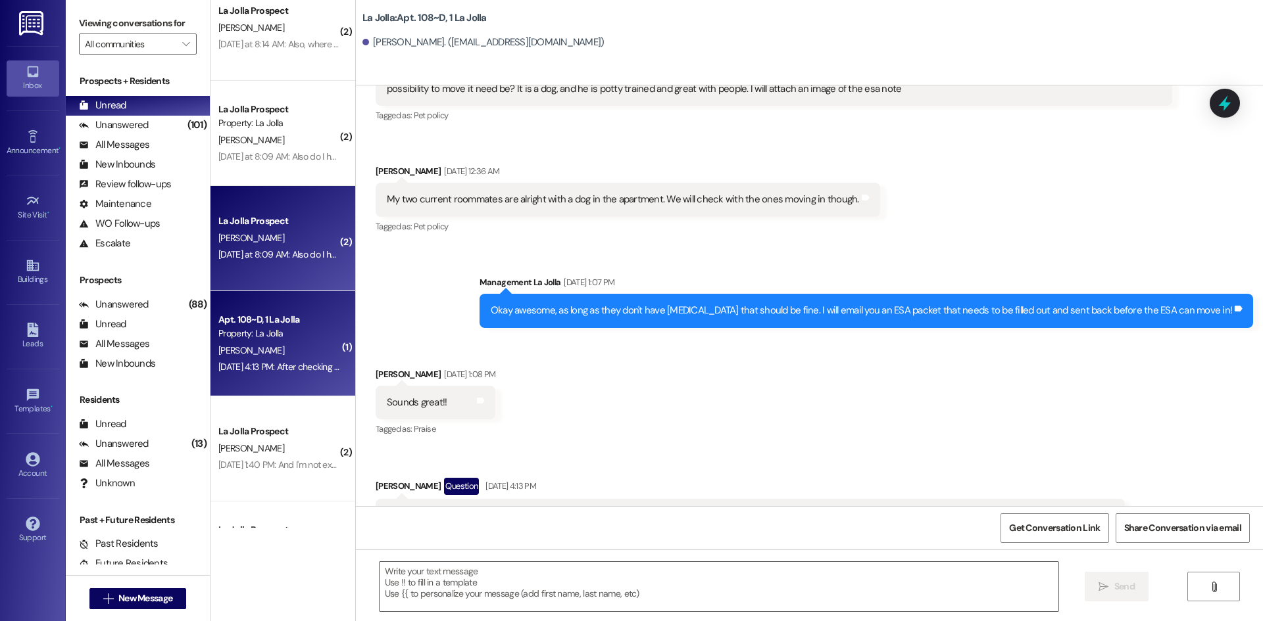
click at [251, 237] on div "[PERSON_NAME]" at bounding box center [279, 238] width 124 height 16
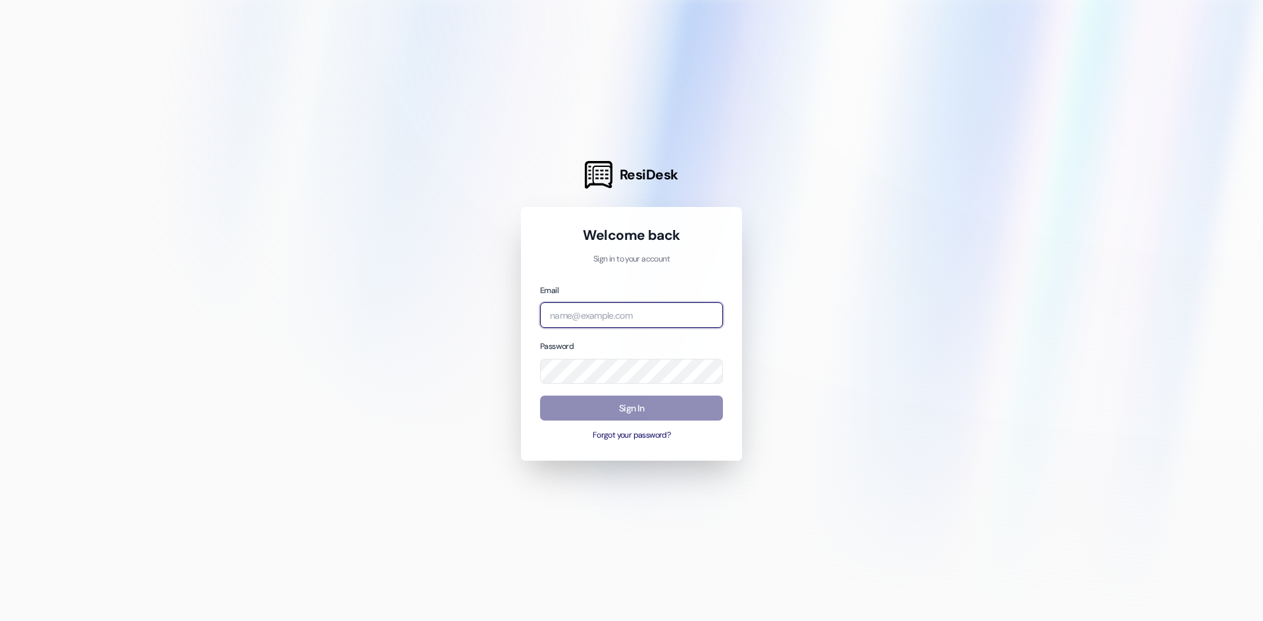
type input "management.lajolla@redstoneresidential.com"
click at [689, 405] on button "Sign In" at bounding box center [631, 409] width 183 height 26
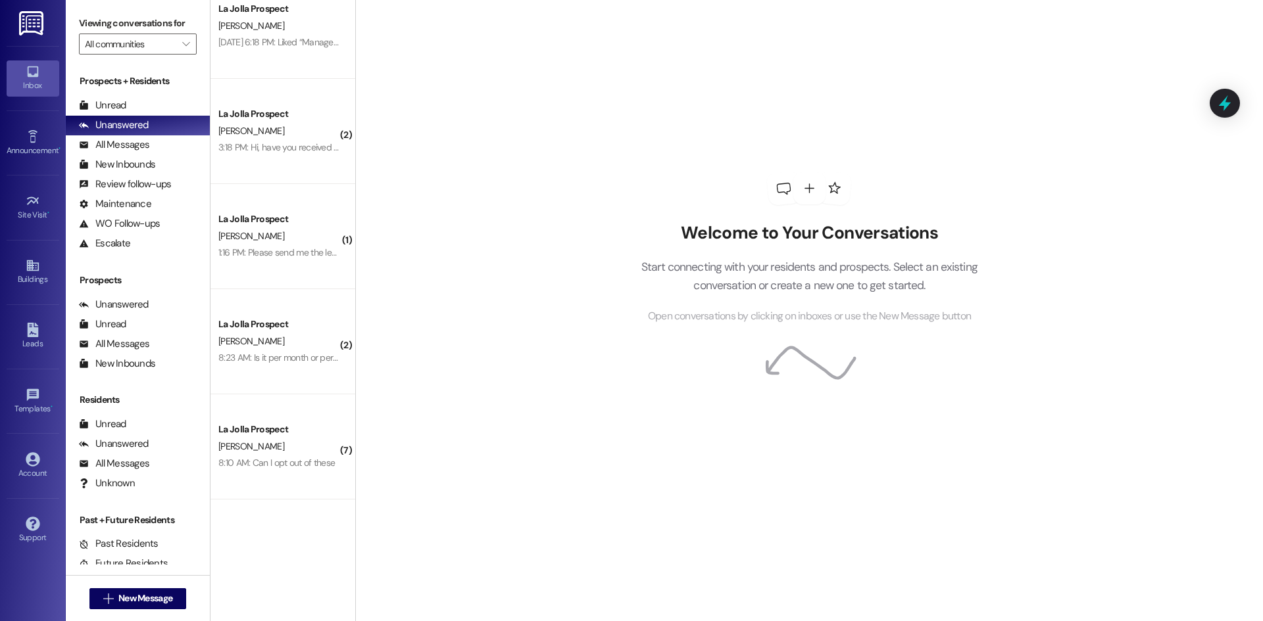
scroll to position [5470, 0]
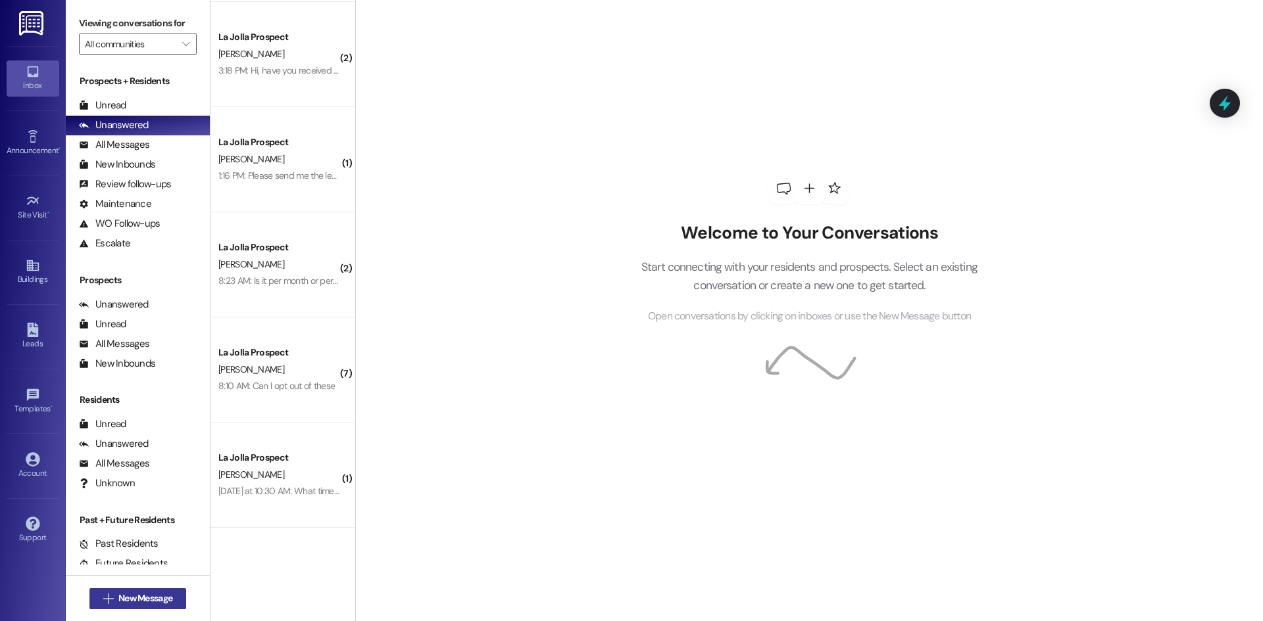
click at [159, 593] on span "New Message" at bounding box center [145, 599] width 54 height 14
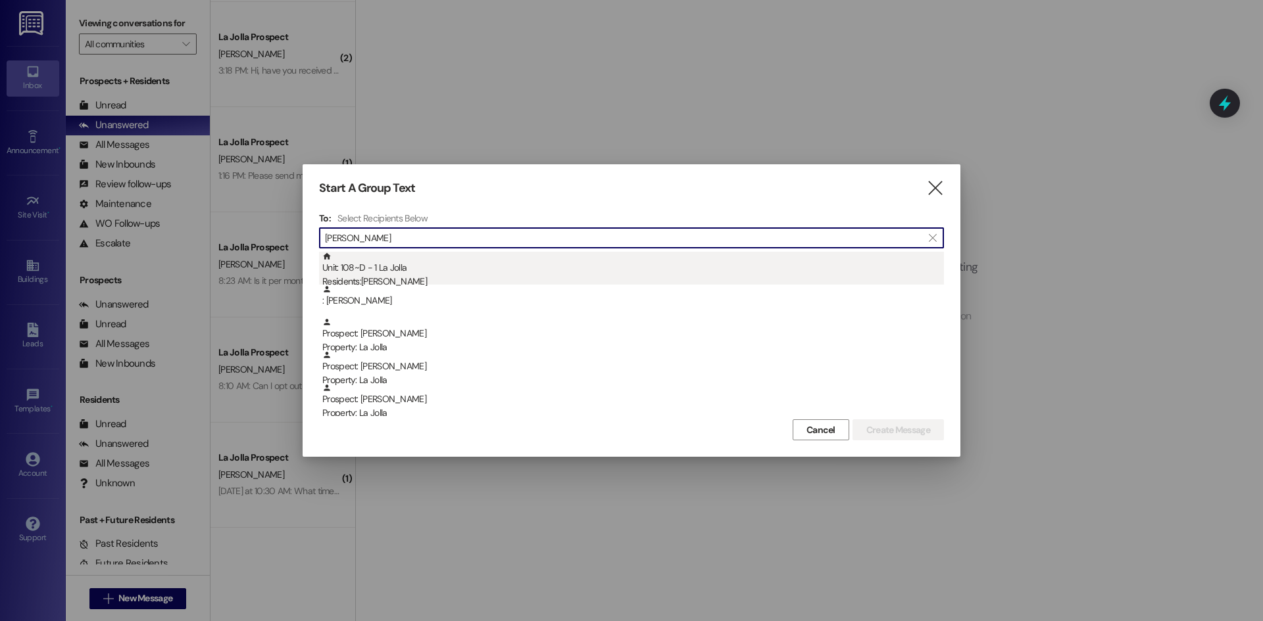
type input "Sarah"
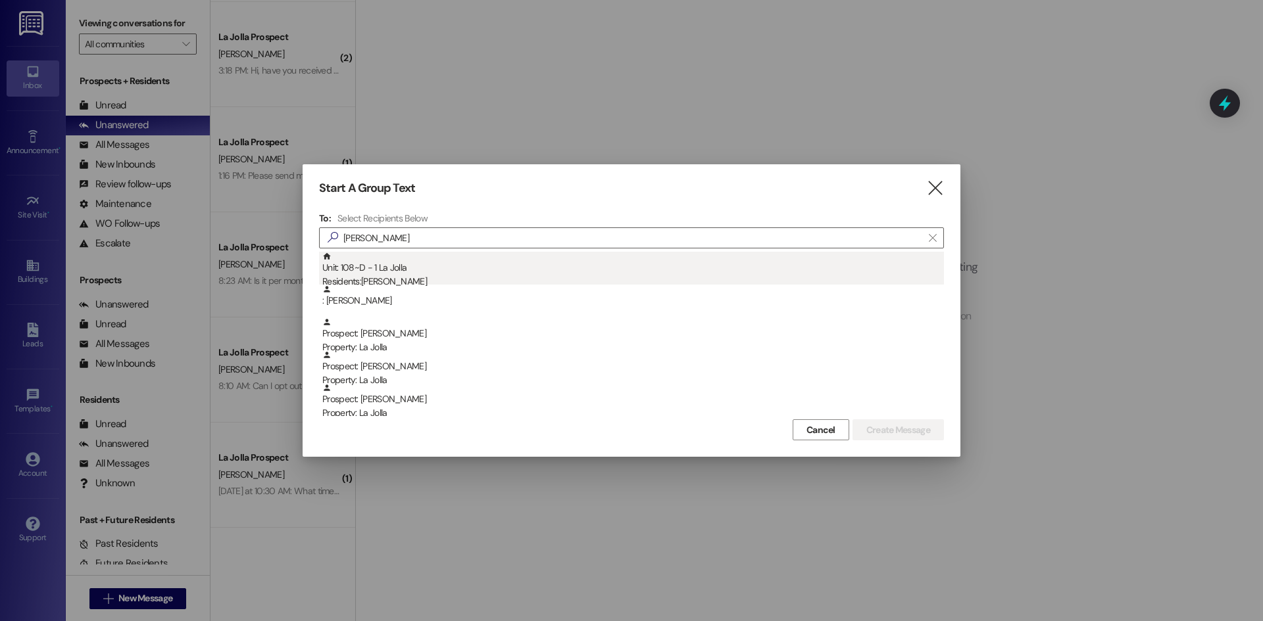
click at [490, 256] on div "Unit: 108~D - 1 La Jolla Residents: Sarah Edwards" at bounding box center [632, 270] width 621 height 37
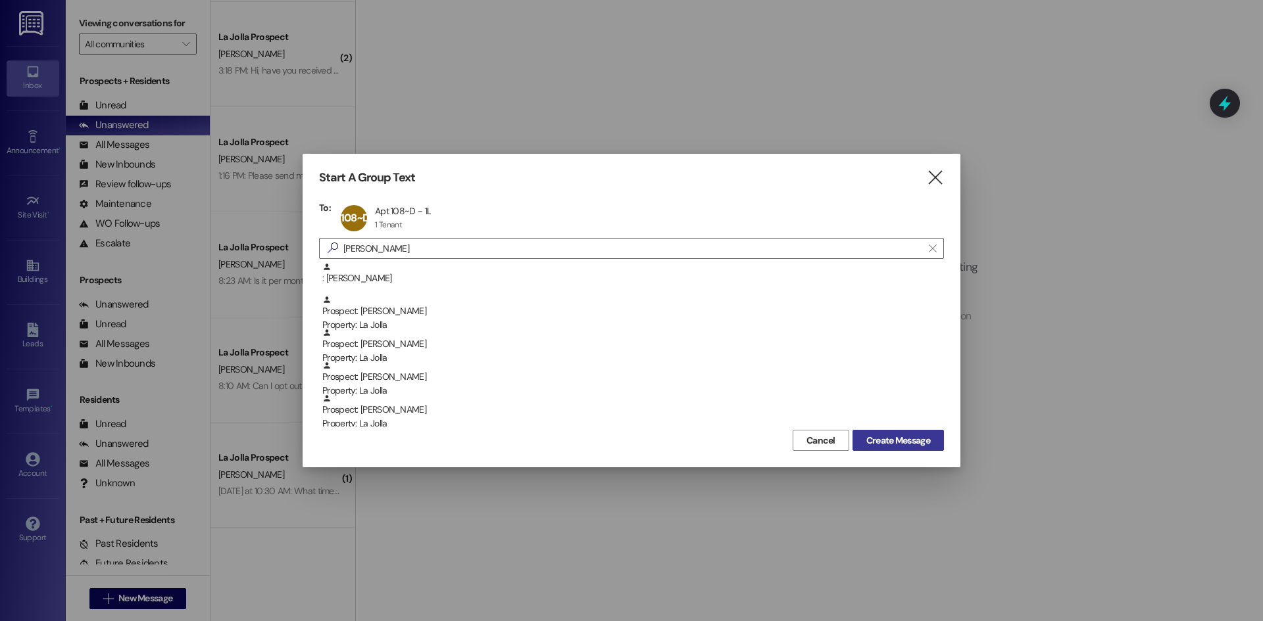
click at [872, 443] on span "Create Message" at bounding box center [898, 441] width 64 height 14
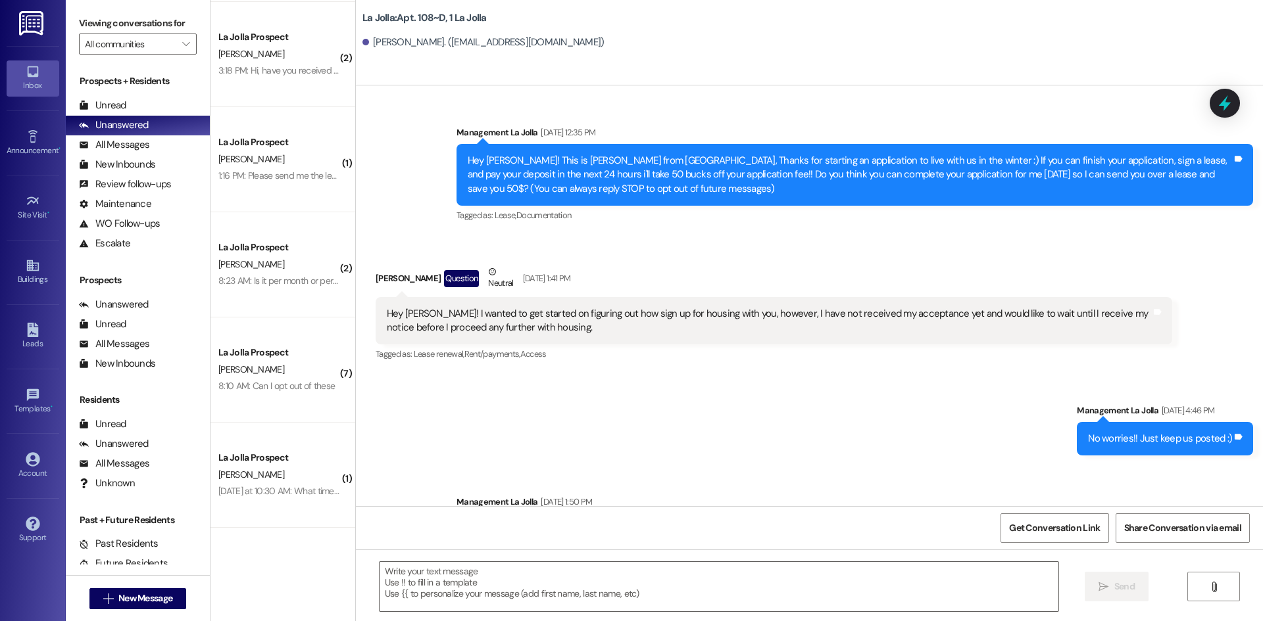
scroll to position [11990, 0]
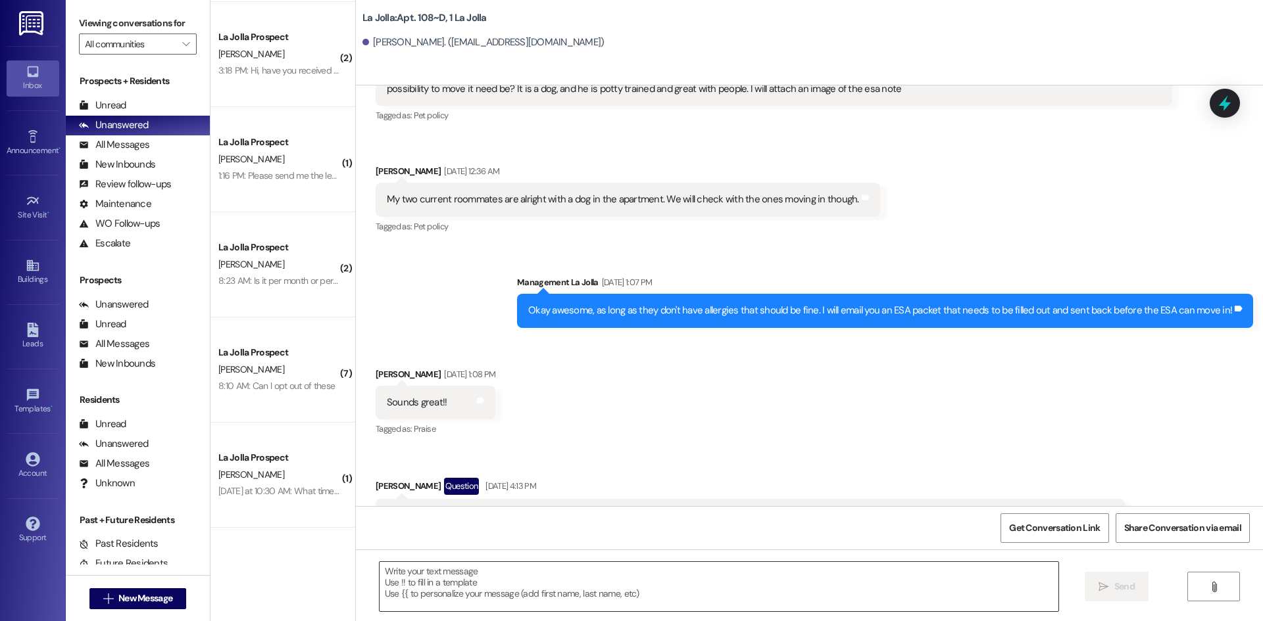
click at [448, 600] on textarea at bounding box center [718, 586] width 679 height 49
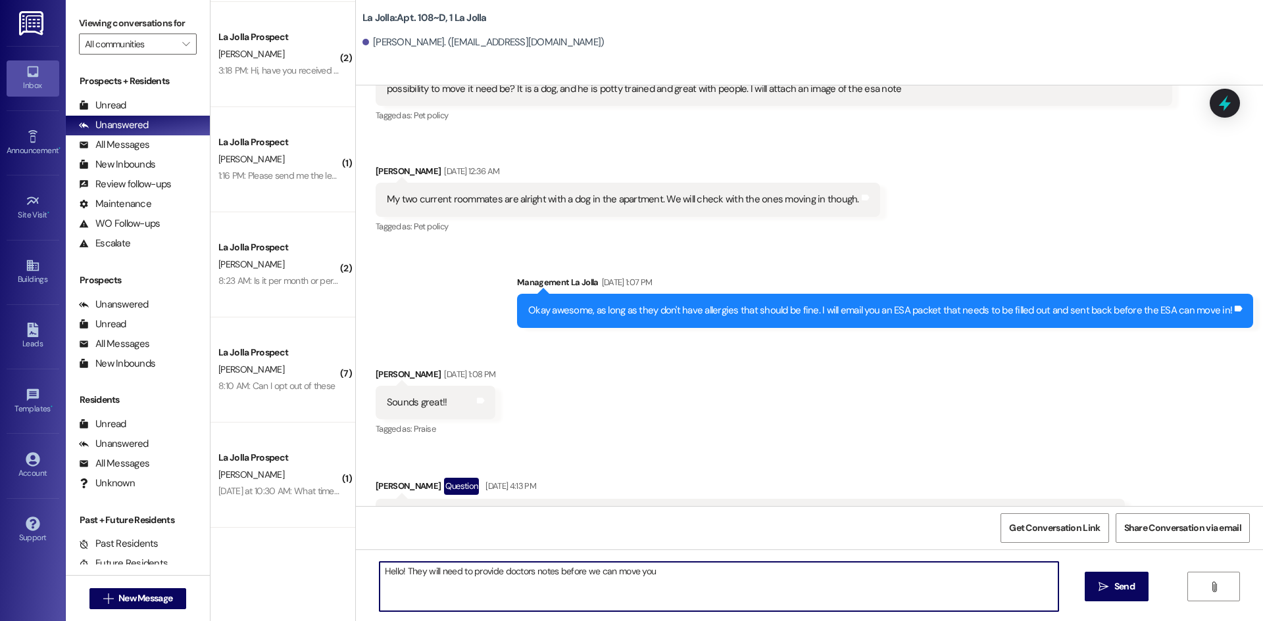
type textarea "Hello! They will need to provide doctors notes before we can move you!"
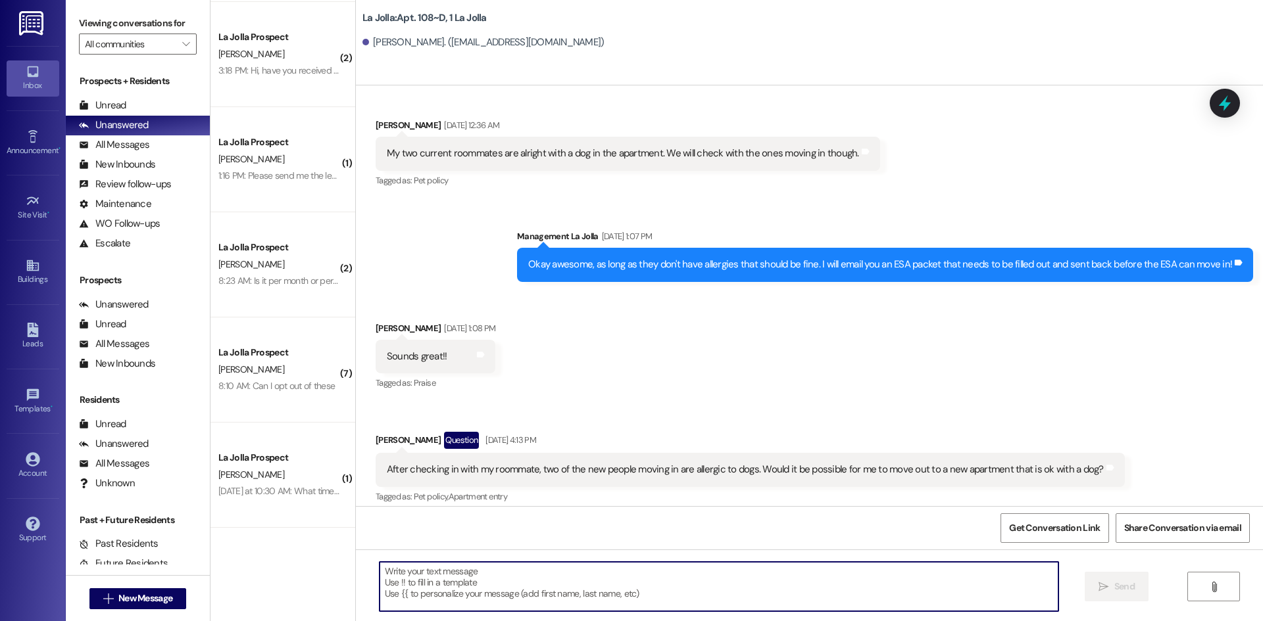
scroll to position [12082, 0]
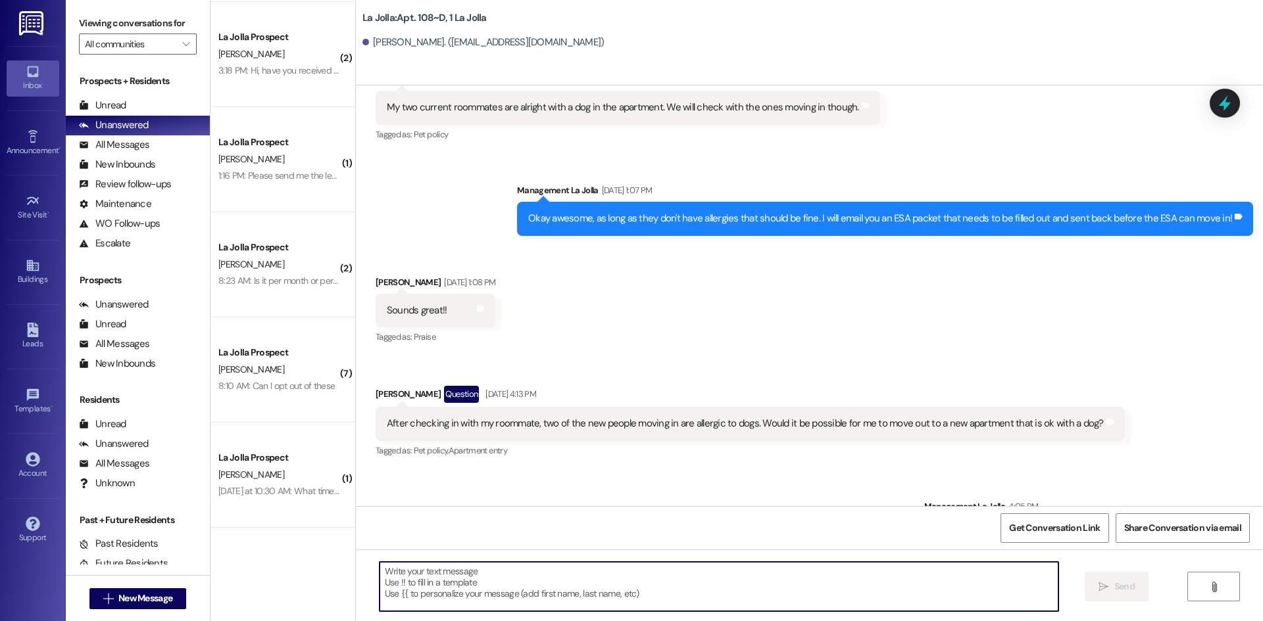
click at [621, 580] on textarea at bounding box center [718, 586] width 679 height 49
type textarea "or them^"
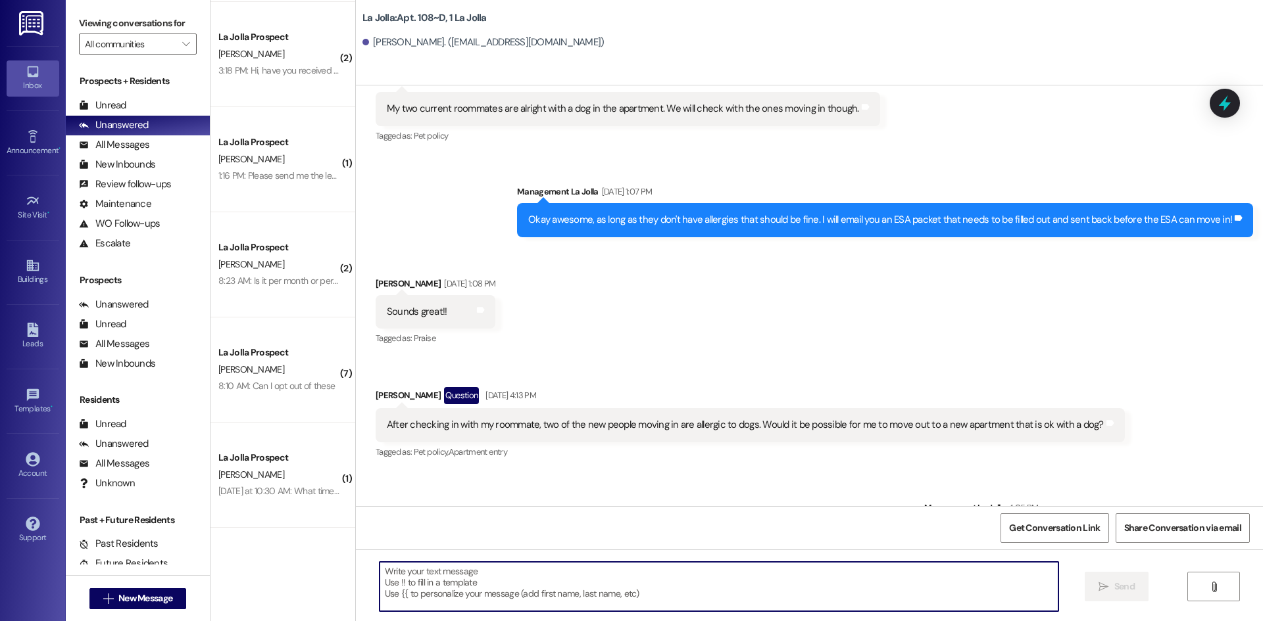
scroll to position [12174, 0]
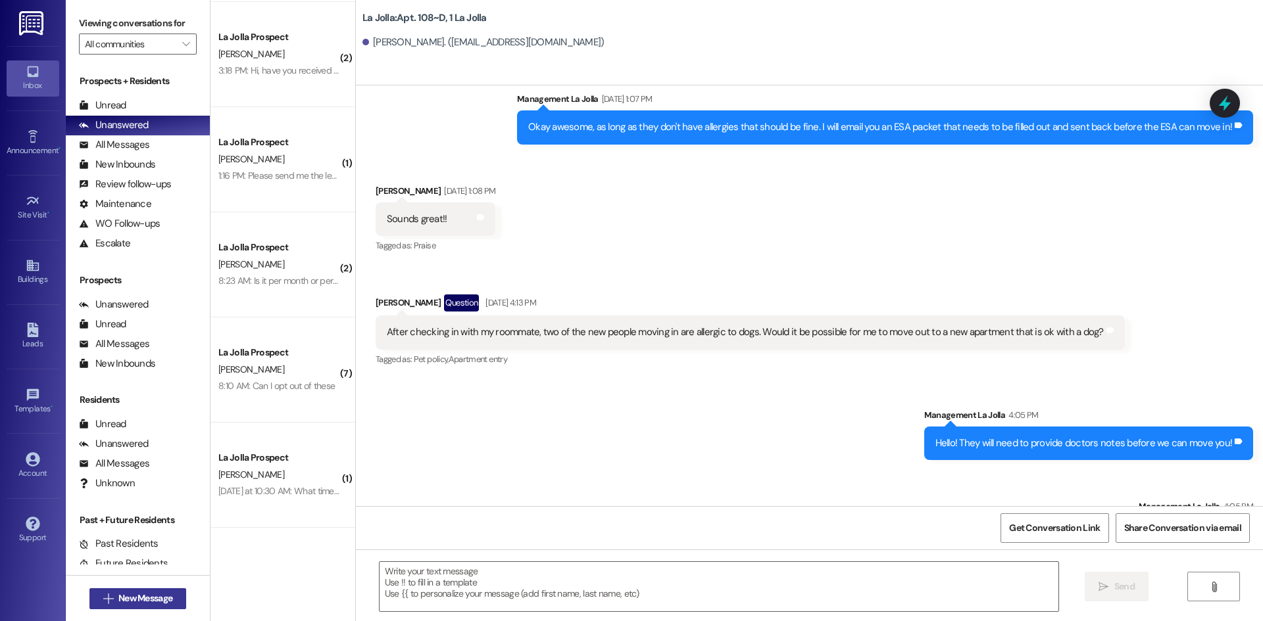
click at [151, 593] on span "New Message" at bounding box center [145, 599] width 54 height 14
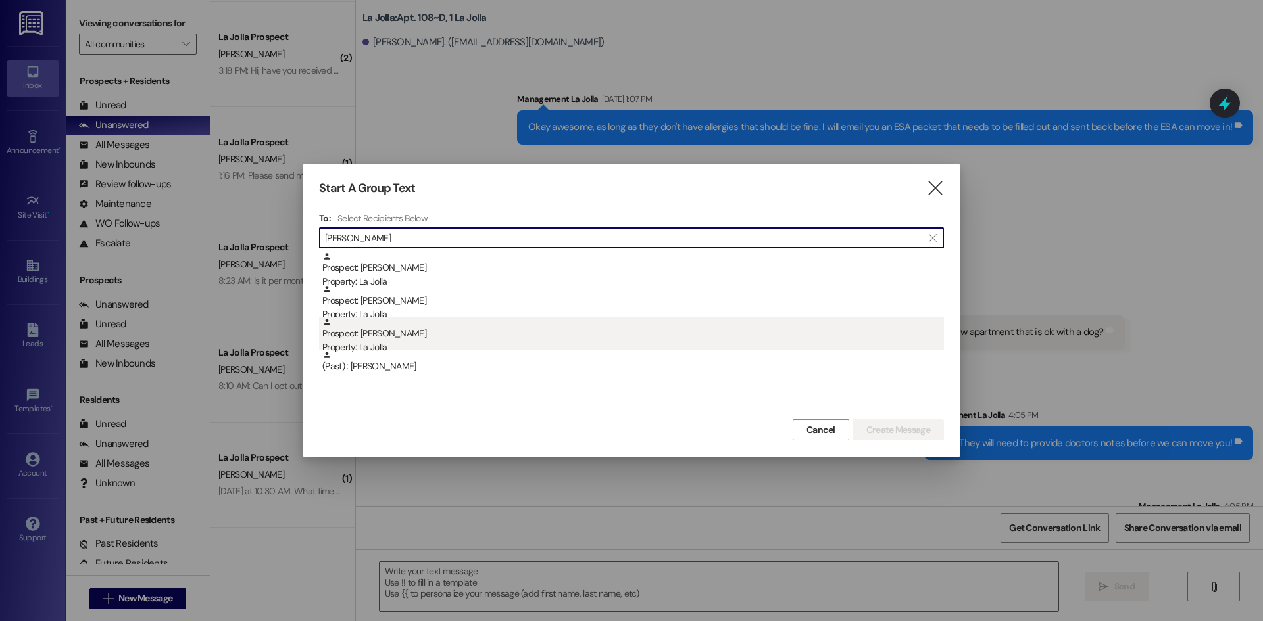
type input "Elise"
click at [427, 324] on div "Prospect: Elise Jensen Property: La Jolla" at bounding box center [632, 336] width 621 height 37
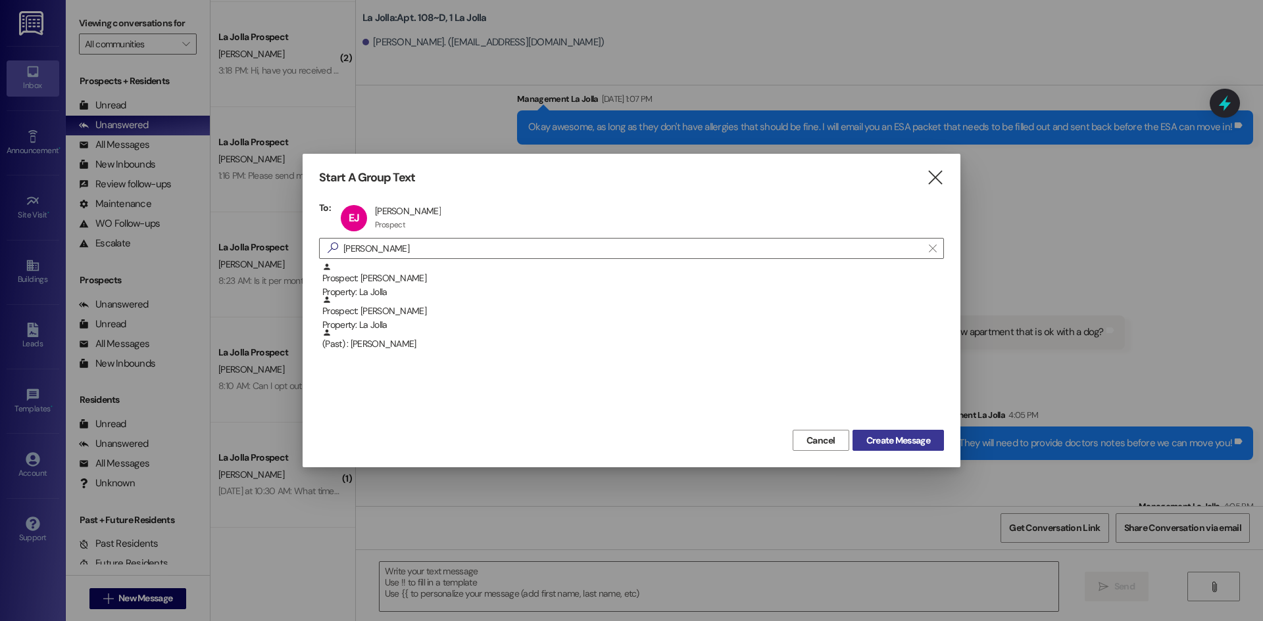
click at [928, 441] on span "Create Message" at bounding box center [898, 441] width 64 height 14
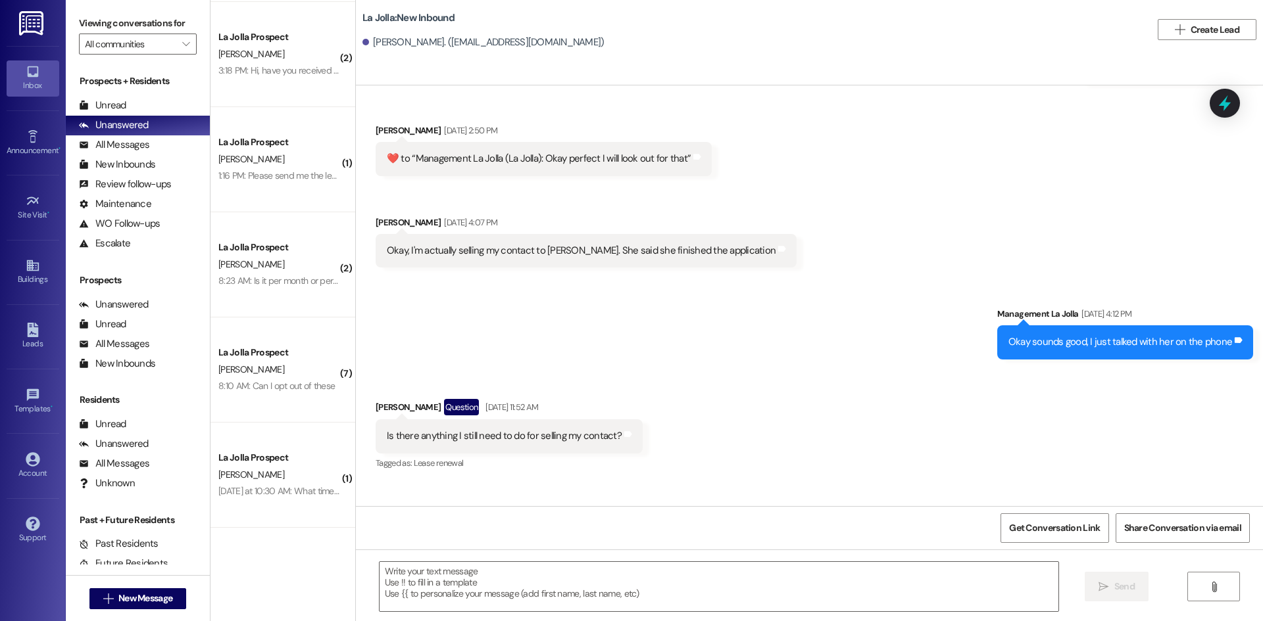
scroll to position [5924, 0]
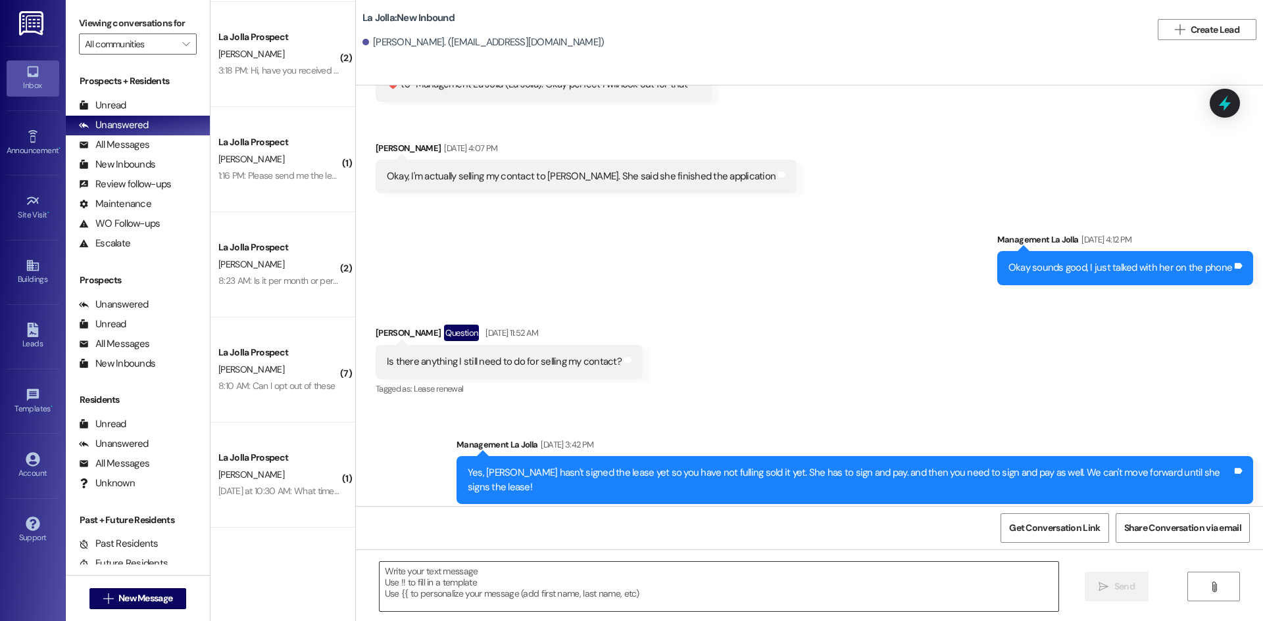
click at [494, 564] on textarea at bounding box center [718, 586] width 679 height 49
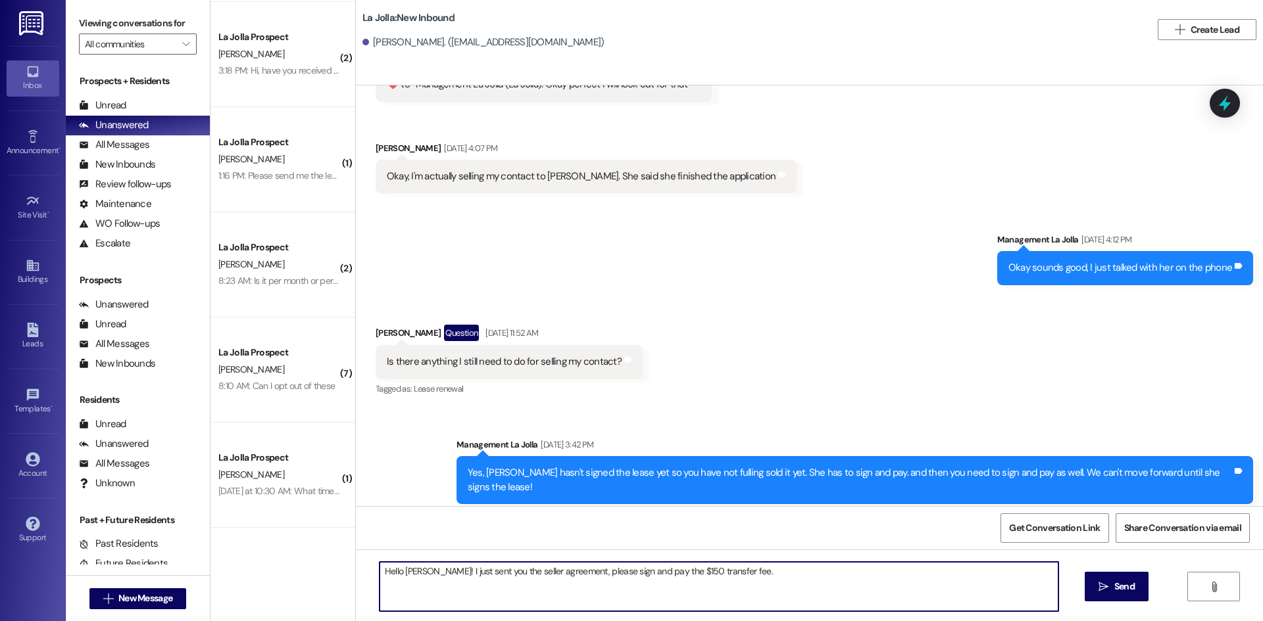
click at [599, 571] on textarea "Hello Elise! I just sent you the seller agreement, please sign and pay the $150…" at bounding box center [718, 586] width 679 height 49
drag, startPoint x: 827, startPoint y: 579, endPoint x: 371, endPoint y: 564, distance: 456.0
click at [379, 564] on textarea "Hello Elise! I just sent you the seller agreement, please sign the seller docum…" at bounding box center [718, 586] width 679 height 49
type textarea "Hello Elise! I just sent you the seller agreement, please sign the seller docum…"
click at [1129, 597] on button " Send" at bounding box center [1116, 587] width 64 height 30
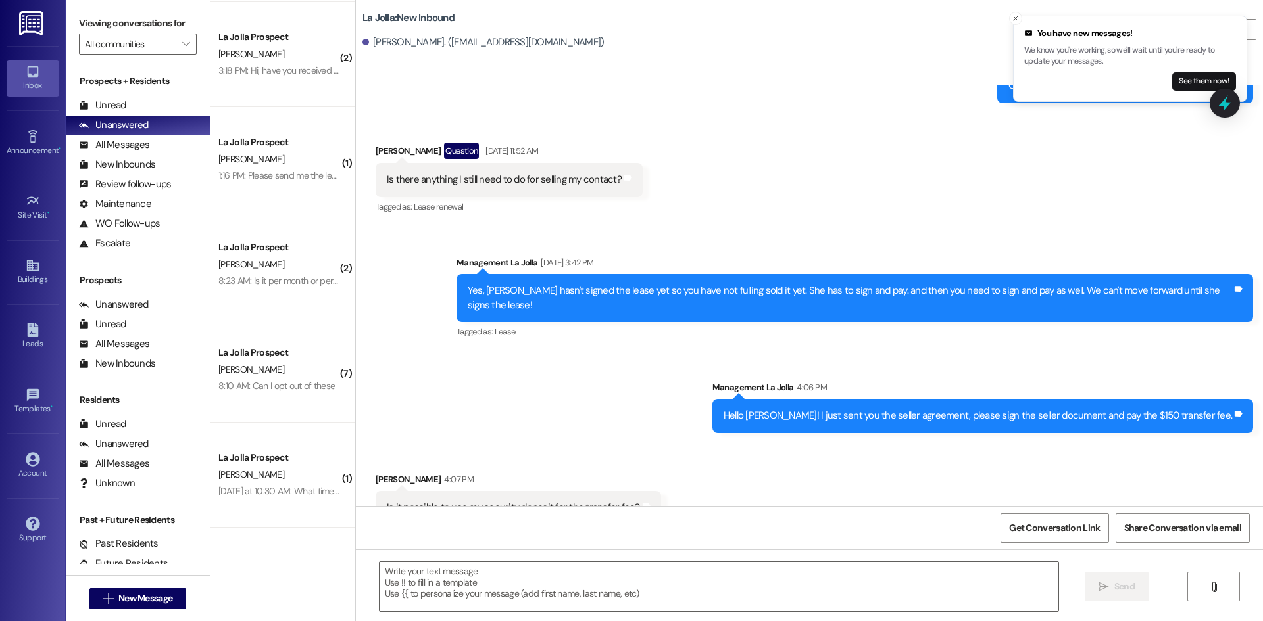
scroll to position [6107, 0]
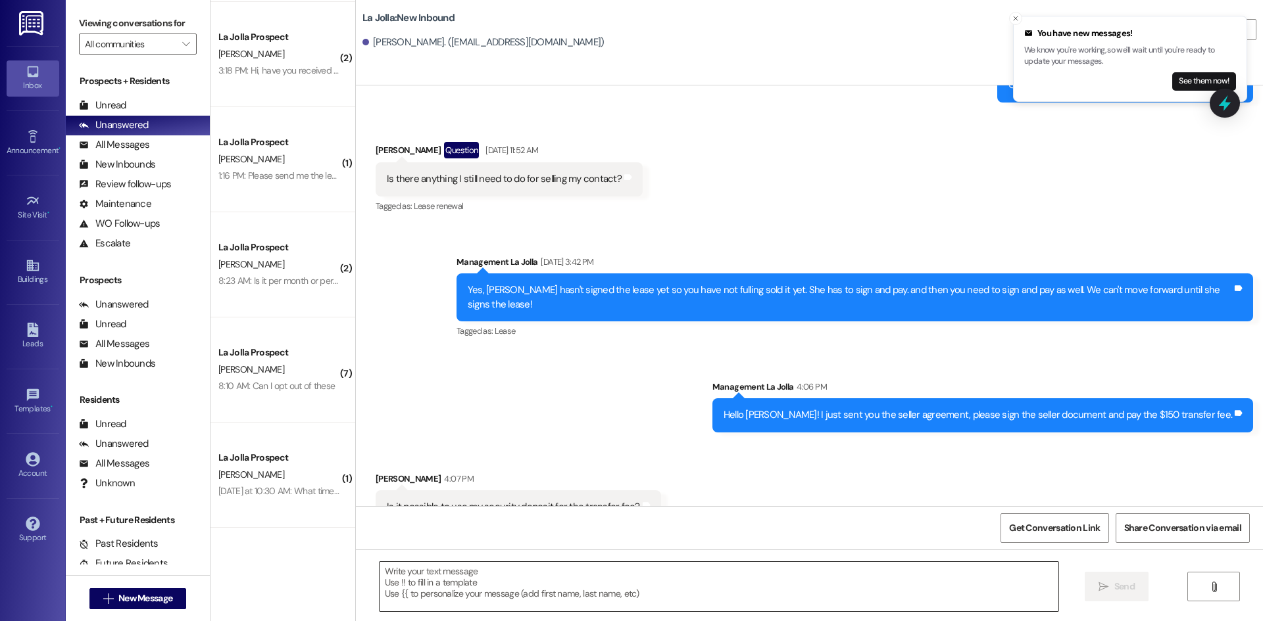
click at [540, 562] on div at bounding box center [719, 587] width 680 height 51
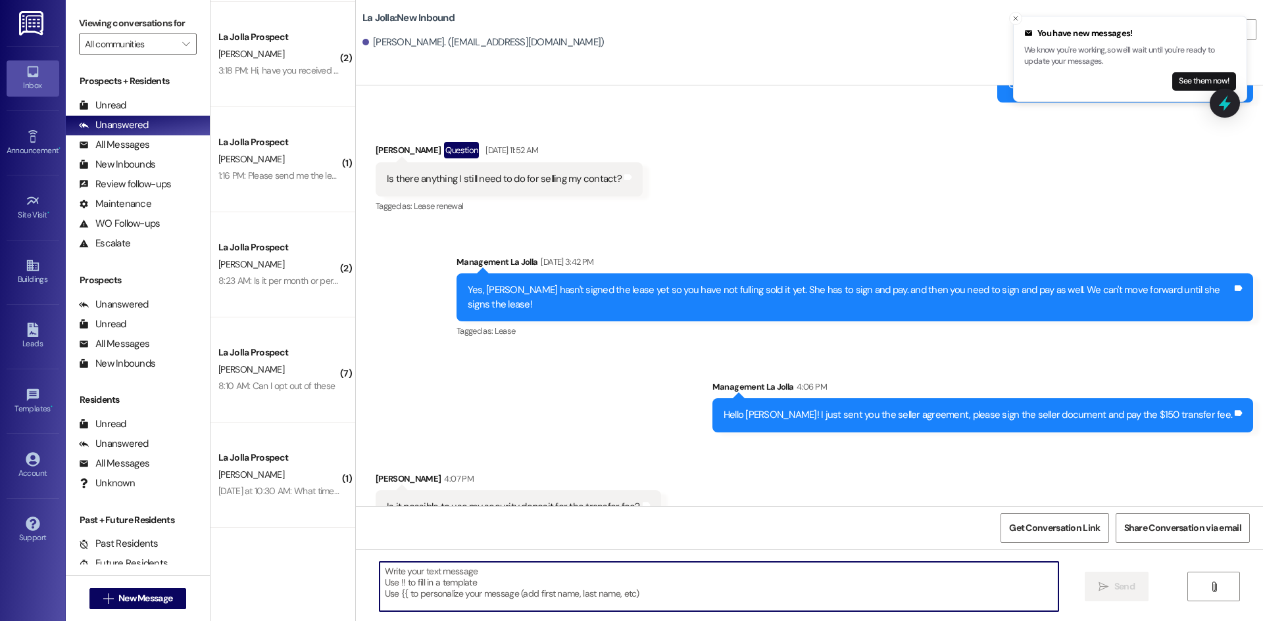
click at [509, 588] on textarea at bounding box center [718, 586] width 679 height 49
type textarea "Yes we can do that"
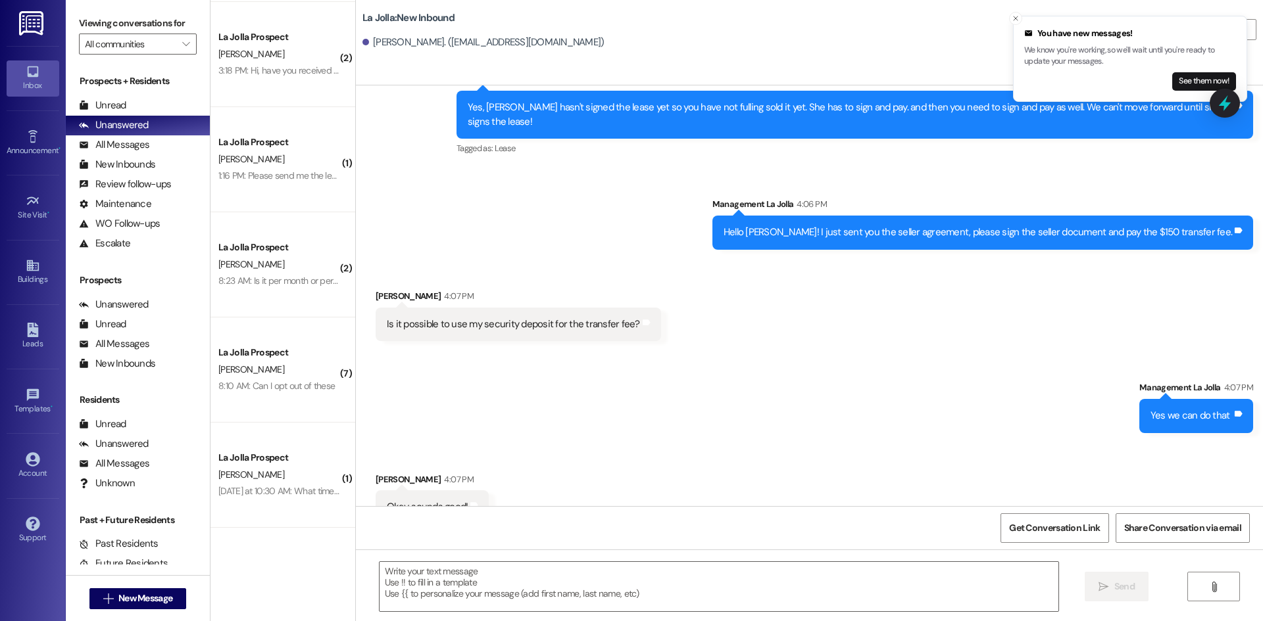
scroll to position [6290, 0]
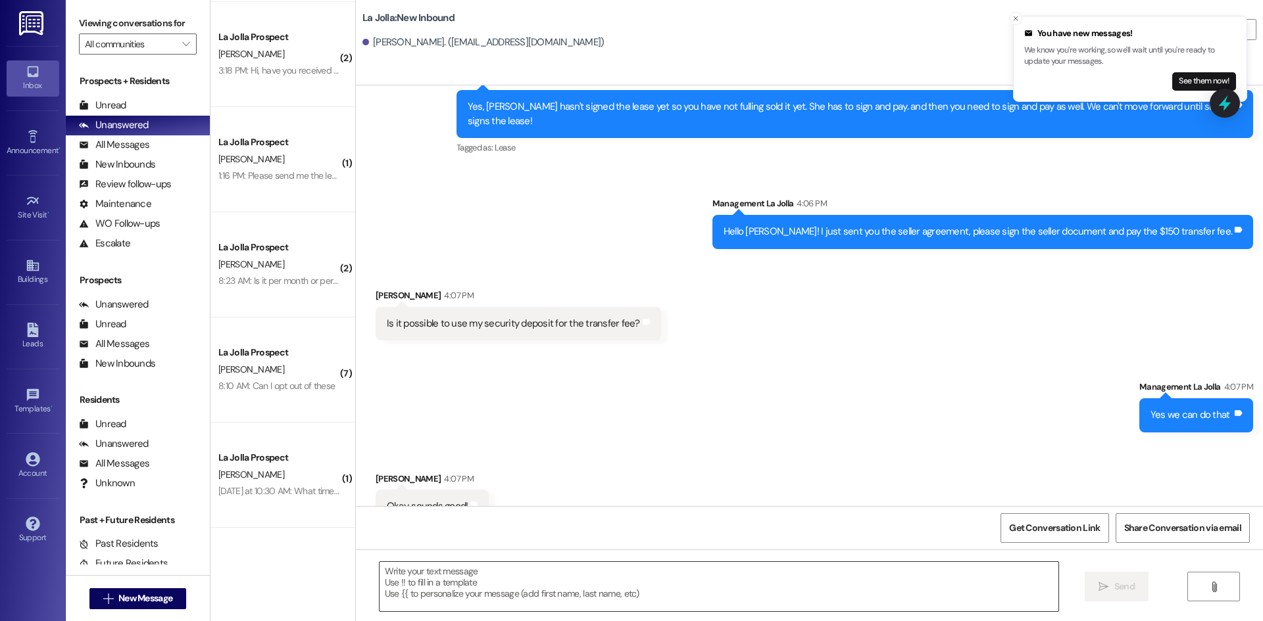
click at [499, 581] on textarea at bounding box center [718, 586] width 679 height 49
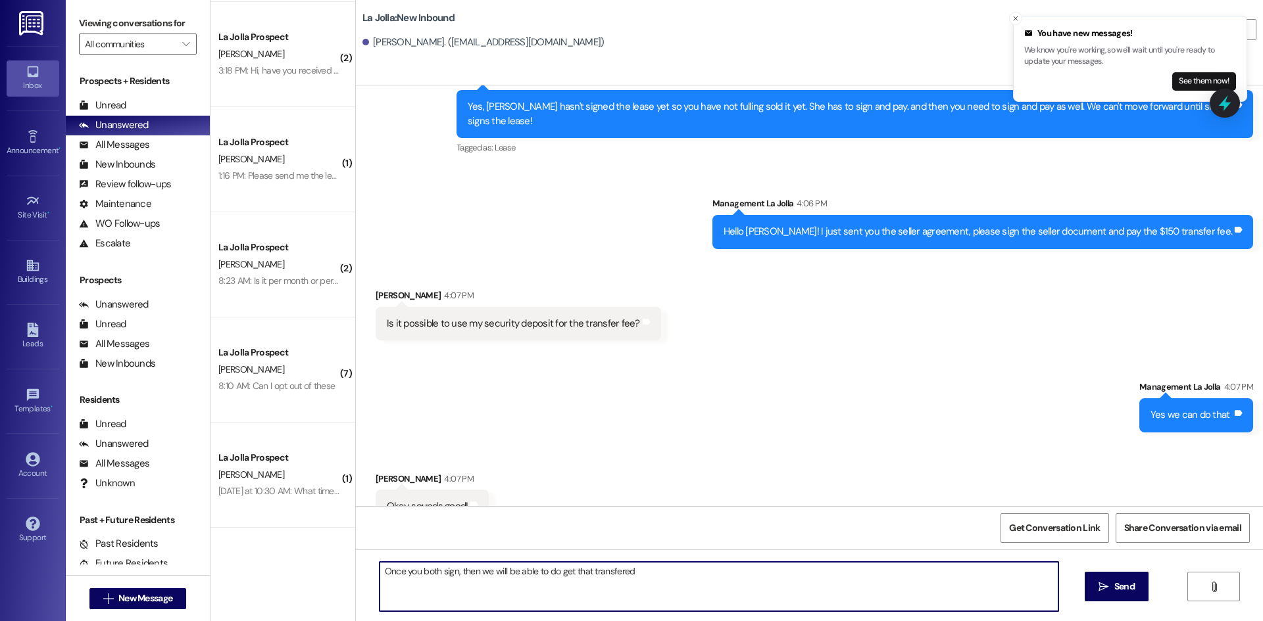
type textarea "Once you both sign, then we will be able to do get that transfered!"
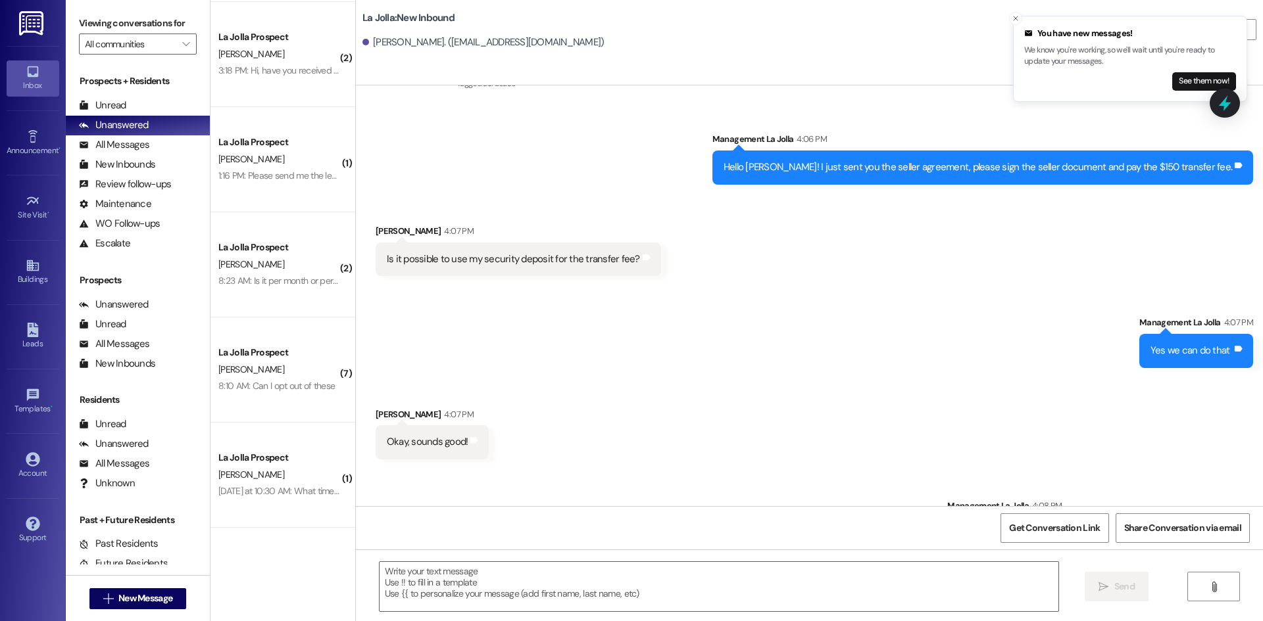
scroll to position [6382, 0]
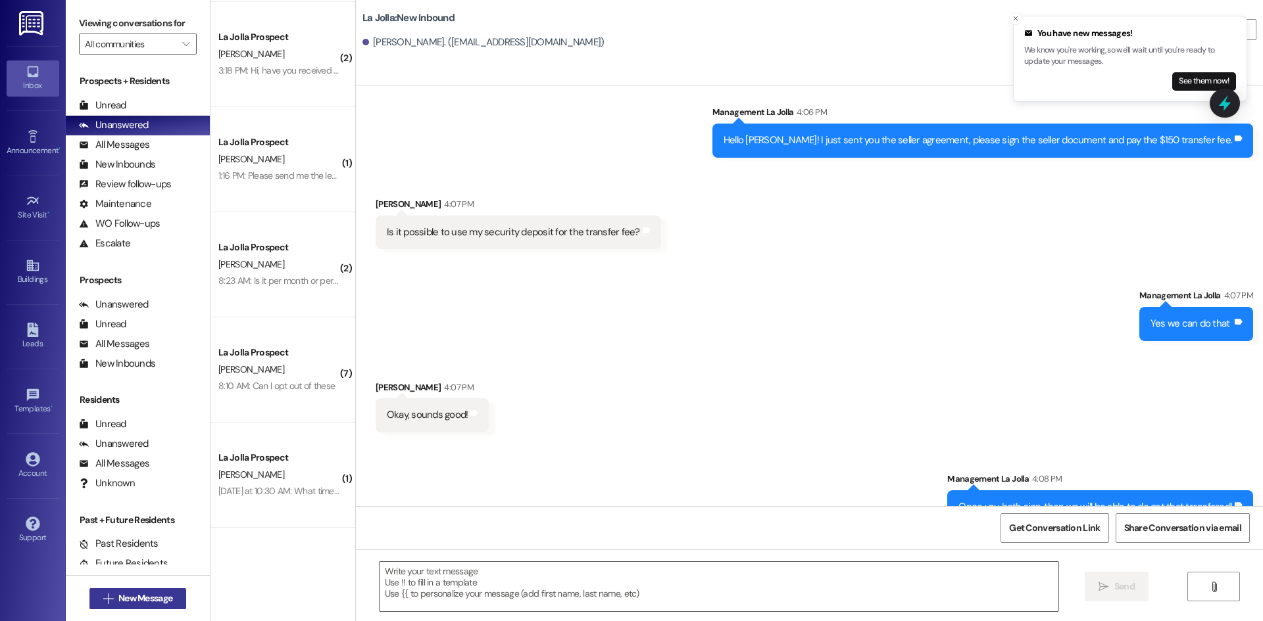
click at [149, 596] on span "New Message" at bounding box center [145, 599] width 54 height 14
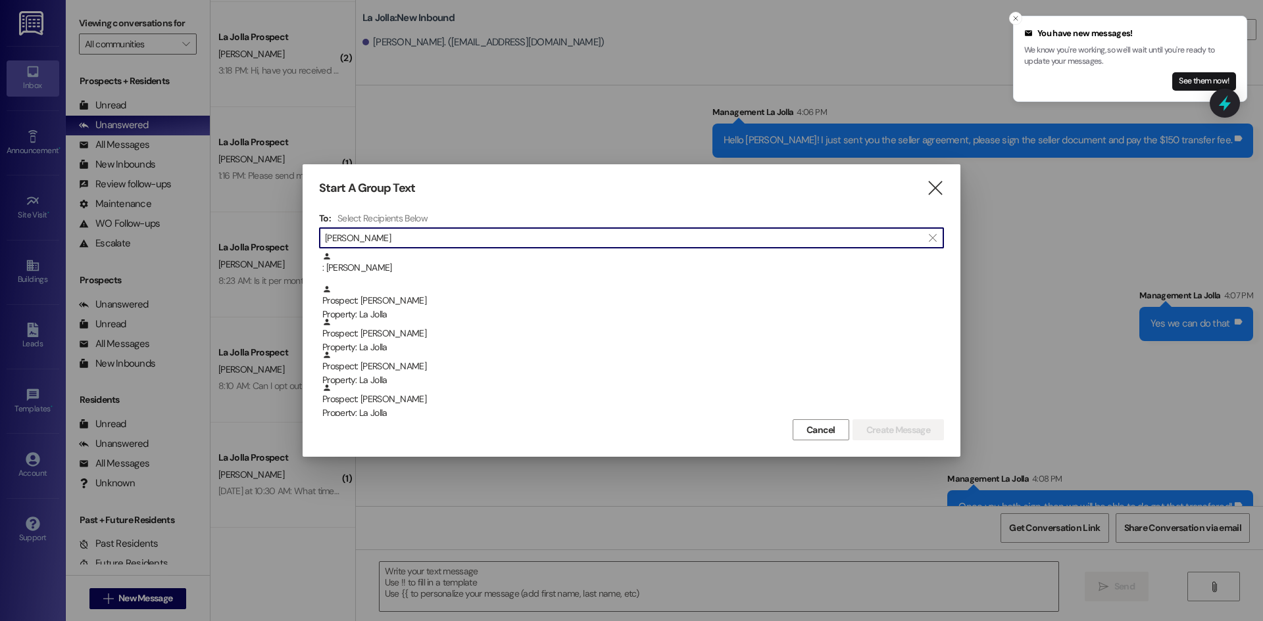
click at [435, 244] on input "Hannah" at bounding box center [623, 238] width 597 height 18
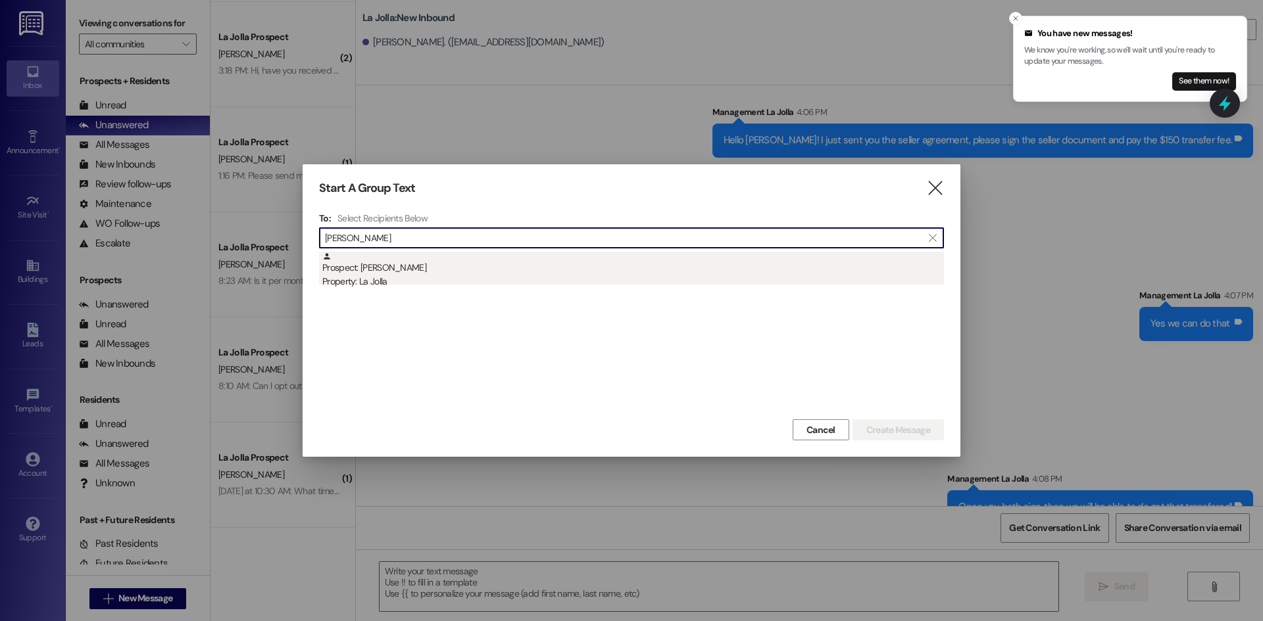
type input "Hannah Nye"
click at [428, 260] on div "Prospect: Hannah Nye Property: La Jolla" at bounding box center [632, 270] width 621 height 37
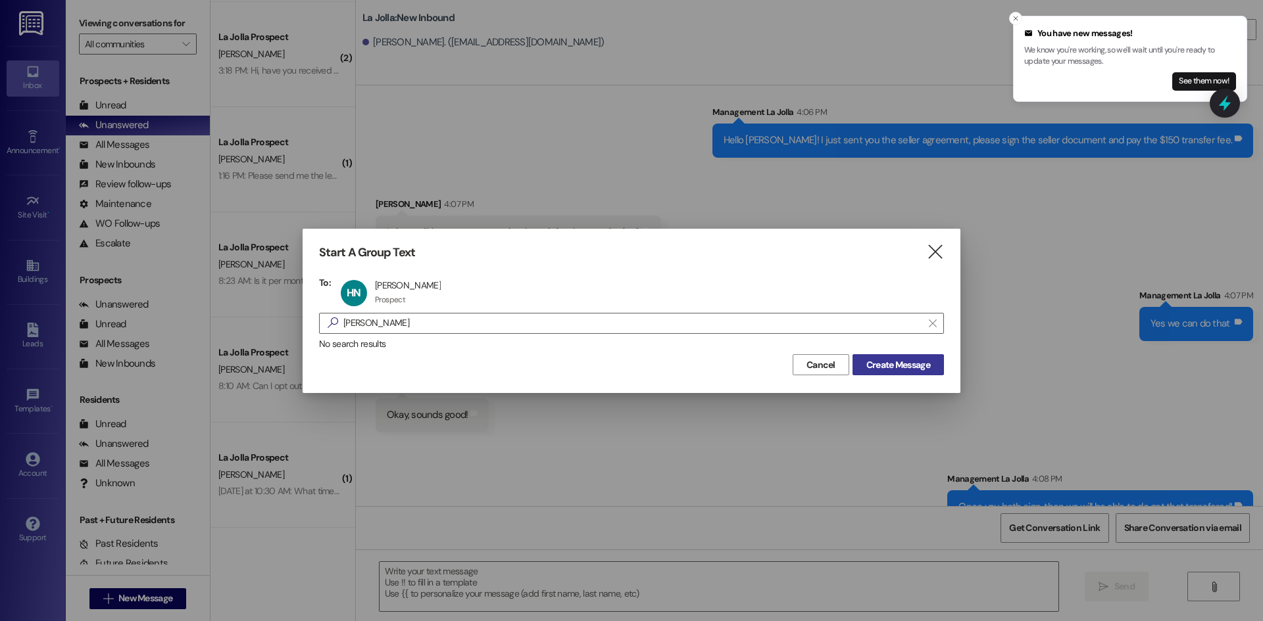
click at [925, 362] on span "Create Message" at bounding box center [898, 365] width 64 height 14
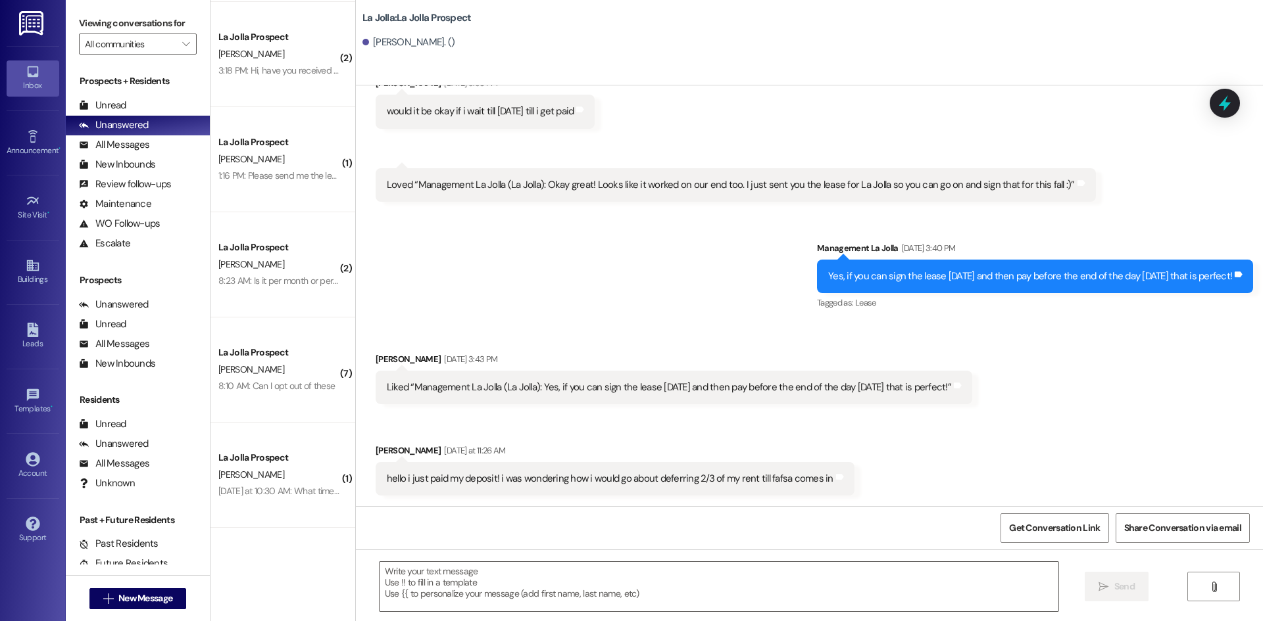
scroll to position [1196, 0]
click at [497, 567] on textarea at bounding box center [718, 586] width 679 height 49
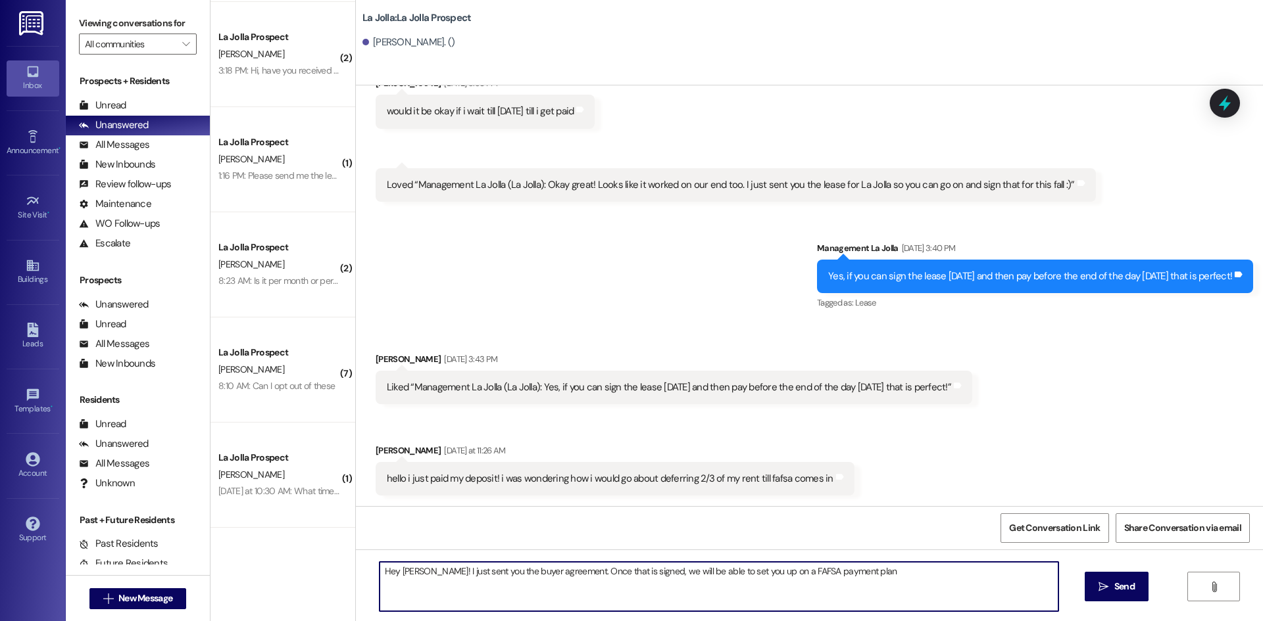
type textarea "Hey Hannah! I just sent you the buyer agreement. Once that is signed, we will b…"
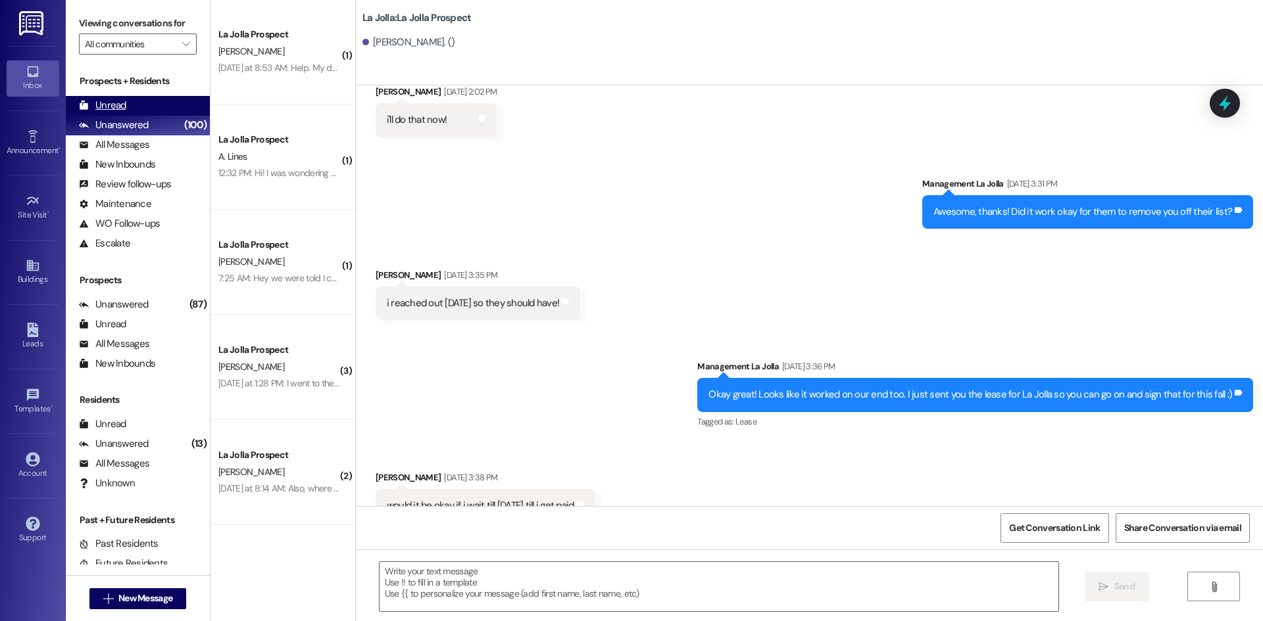
scroll to position [4220, 0]
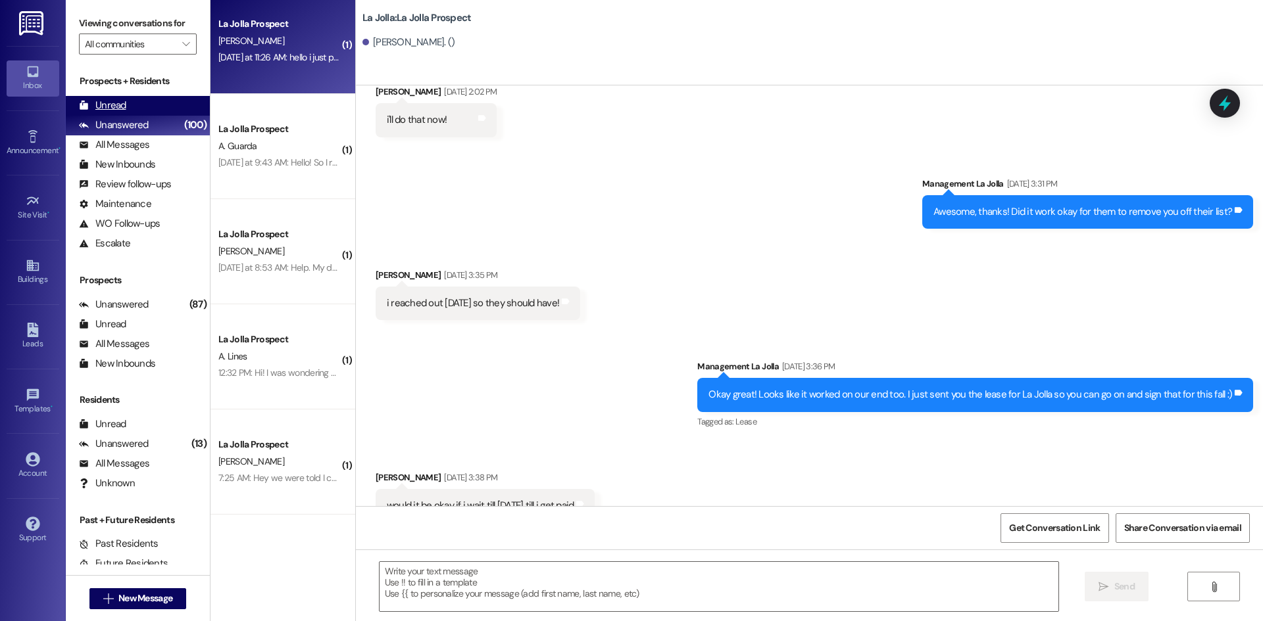
click at [126, 111] on div "Unread (0)" at bounding box center [138, 106] width 144 height 20
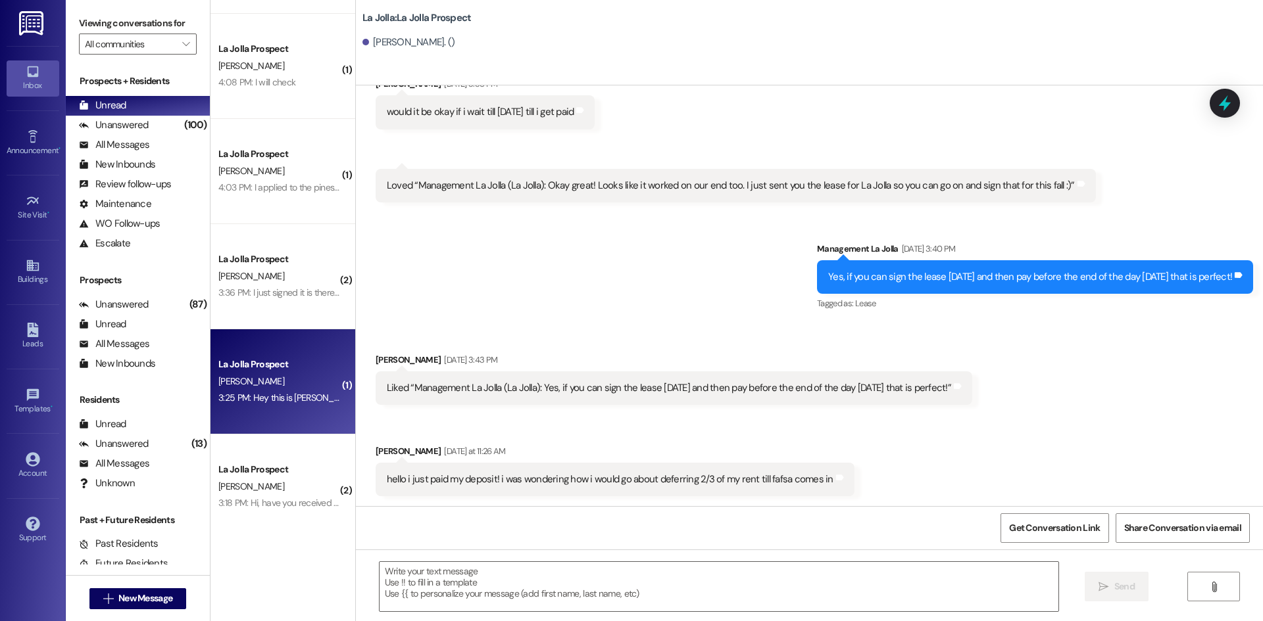
scroll to position [0, 0]
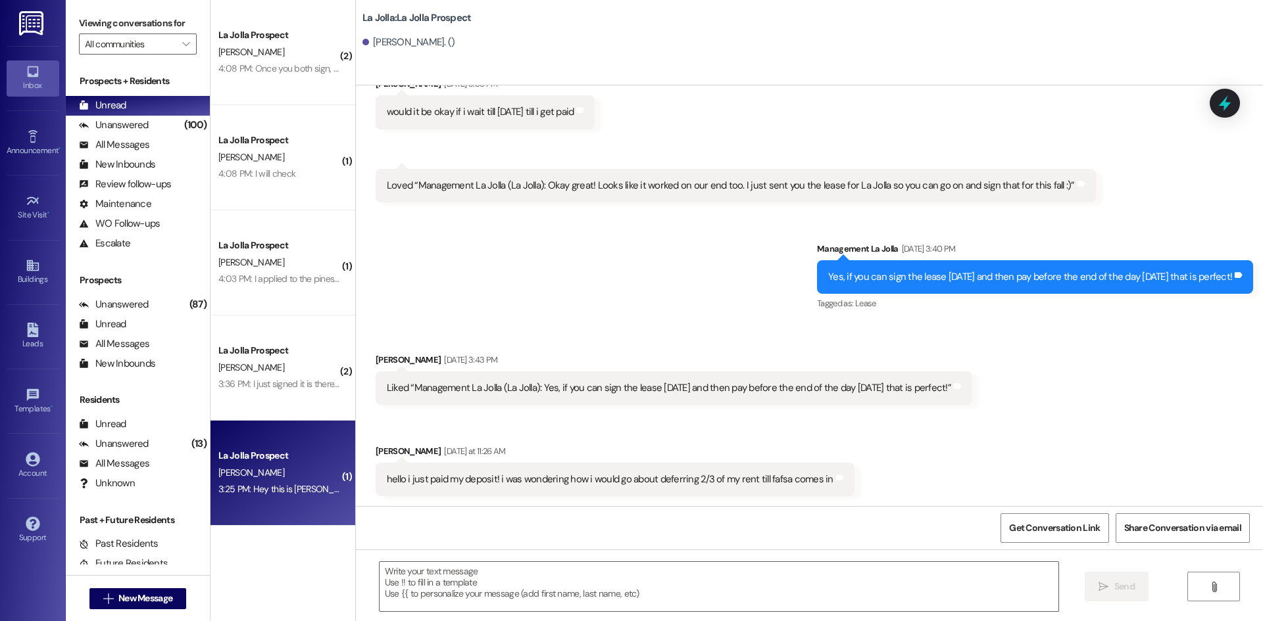
click at [265, 70] on div "4:08 PM: Once you both sign, then we will be able to do get that transfered! 4:…" at bounding box center [362, 68] width 289 height 12
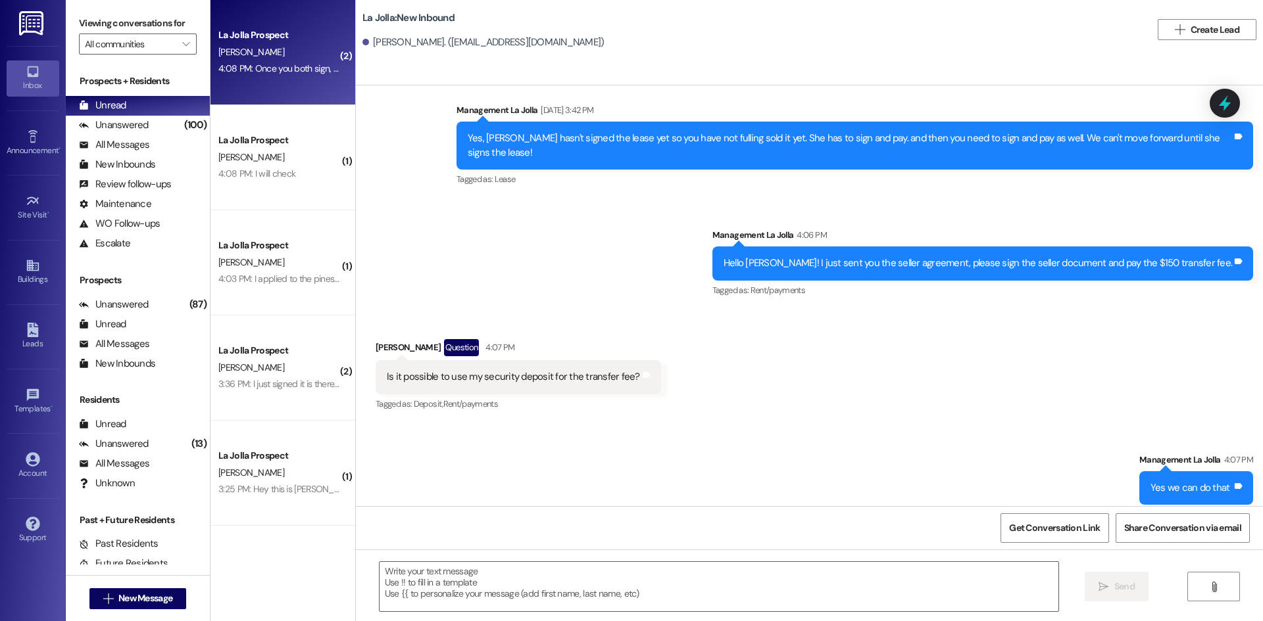
scroll to position [6443, 0]
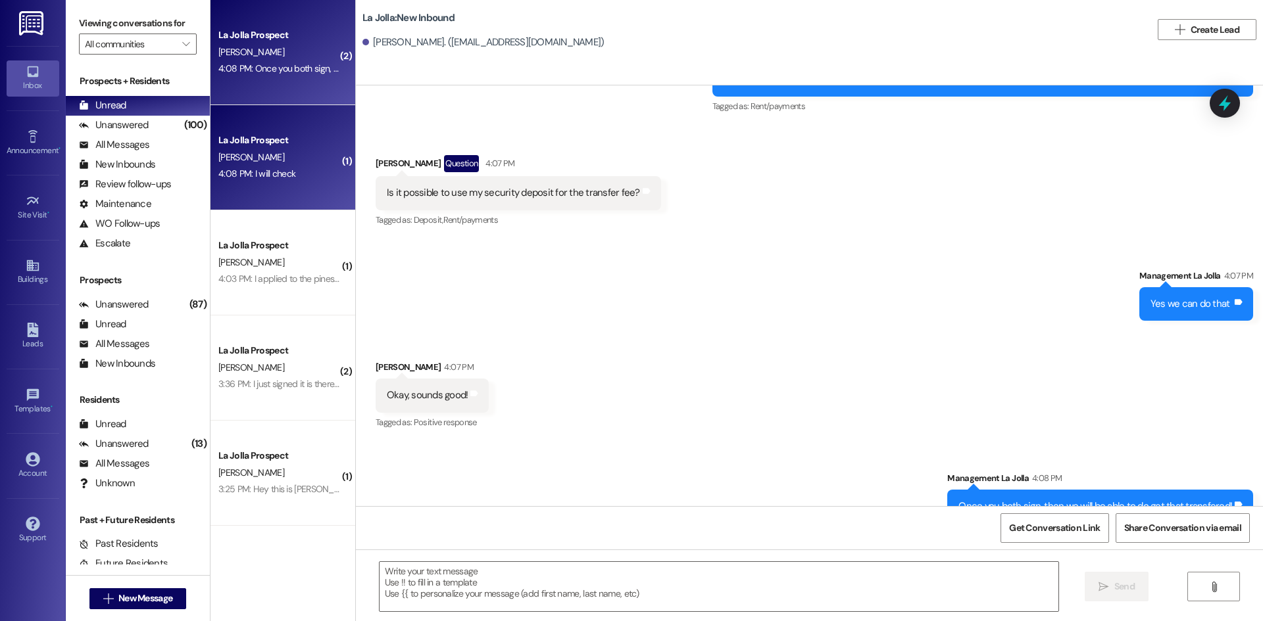
click at [328, 166] on div "La Jolla Prospect M. Penton 4:08 PM: I will check 4:08 PM: I will check" at bounding box center [282, 157] width 145 height 105
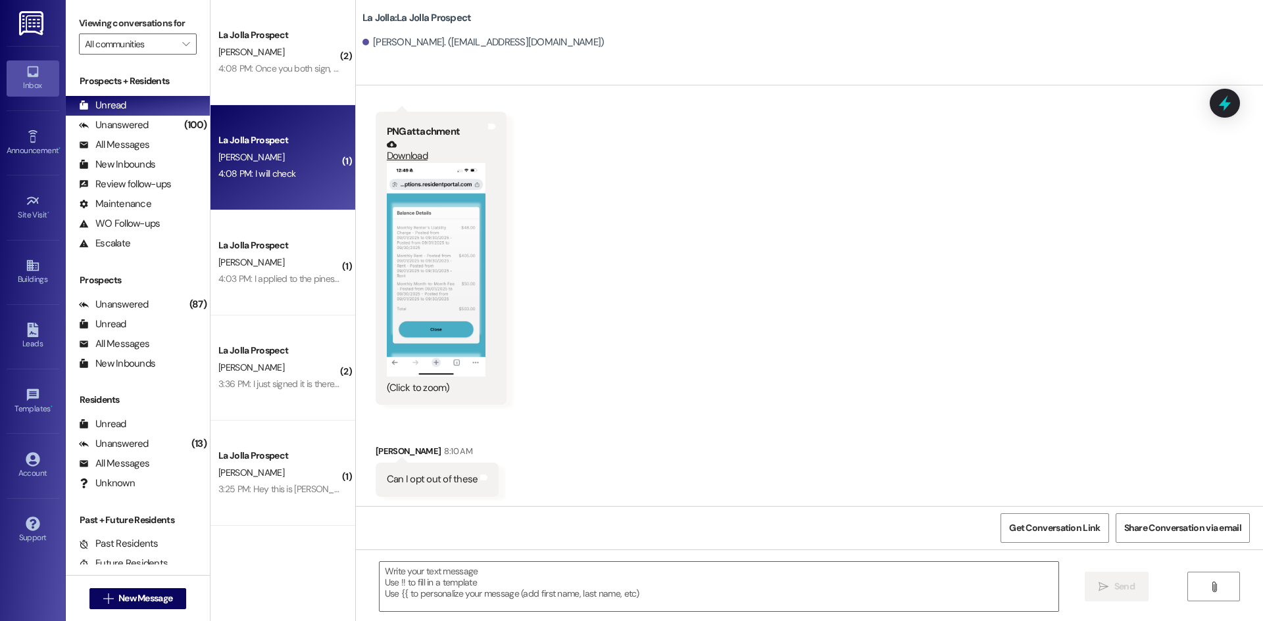
scroll to position [3525, 0]
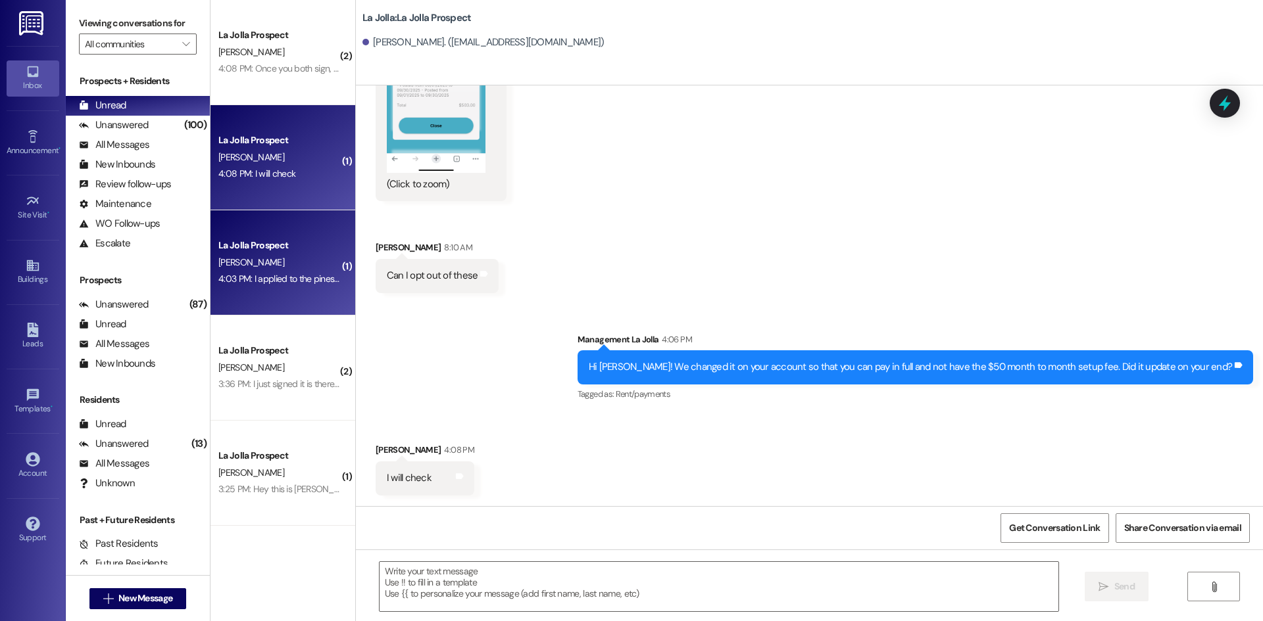
click at [295, 276] on div "4:03 PM: I applied to the pines so I will have to give them a when I get off wo…" at bounding box center [368, 279] width 301 height 12
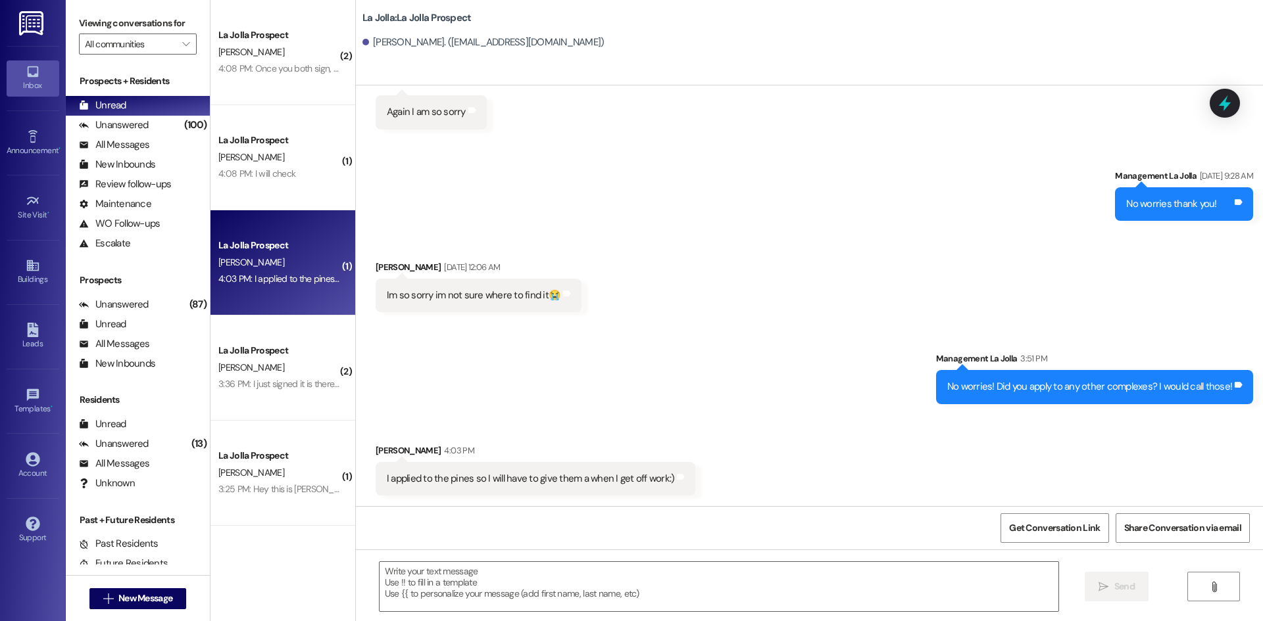
scroll to position [2280, 0]
click at [493, 574] on textarea at bounding box center [718, 586] width 679 height 49
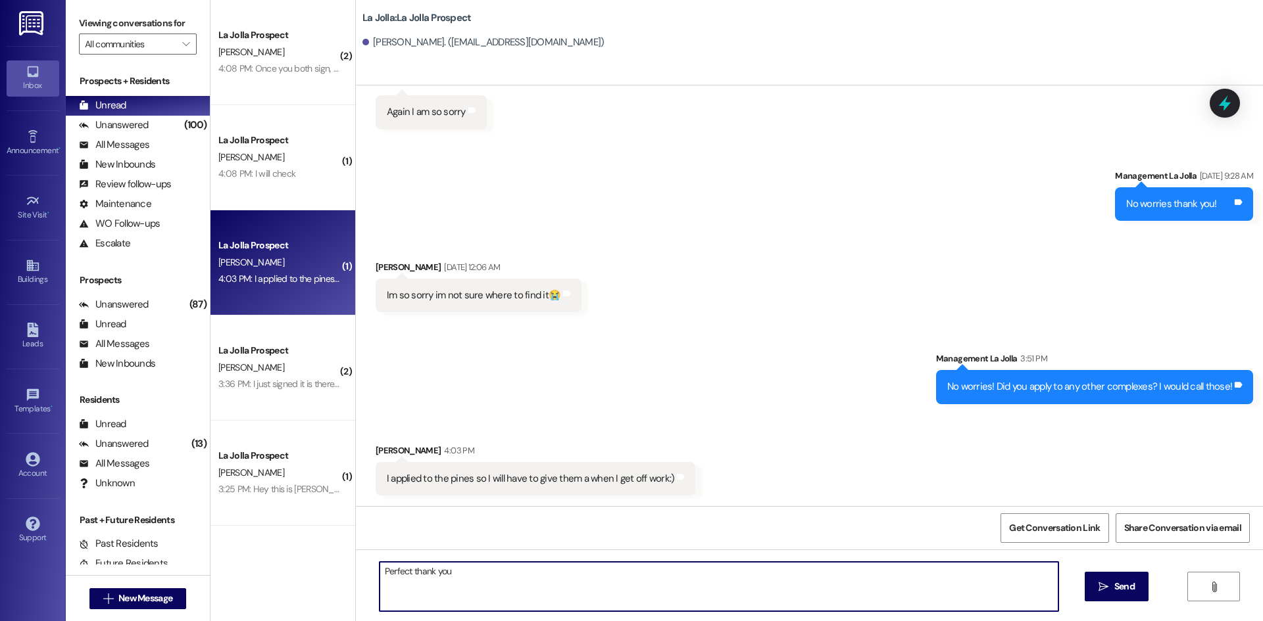
type textarea "Perfect thank you!"
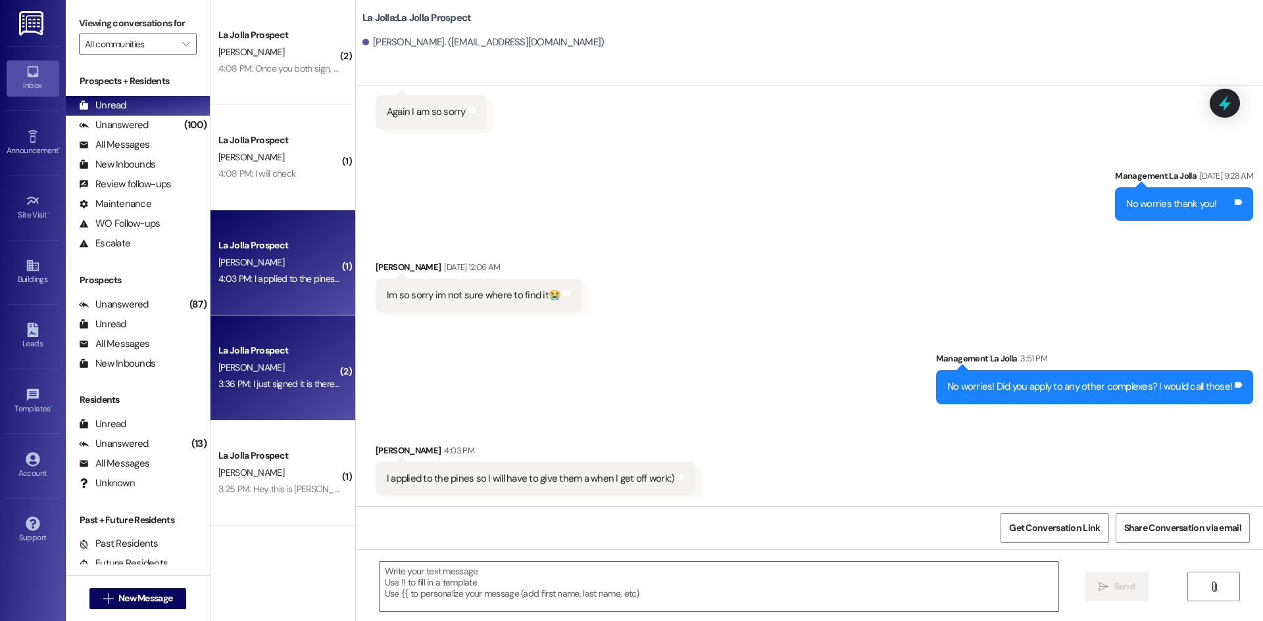
click at [260, 370] on div "B. Zewge" at bounding box center [279, 368] width 124 height 16
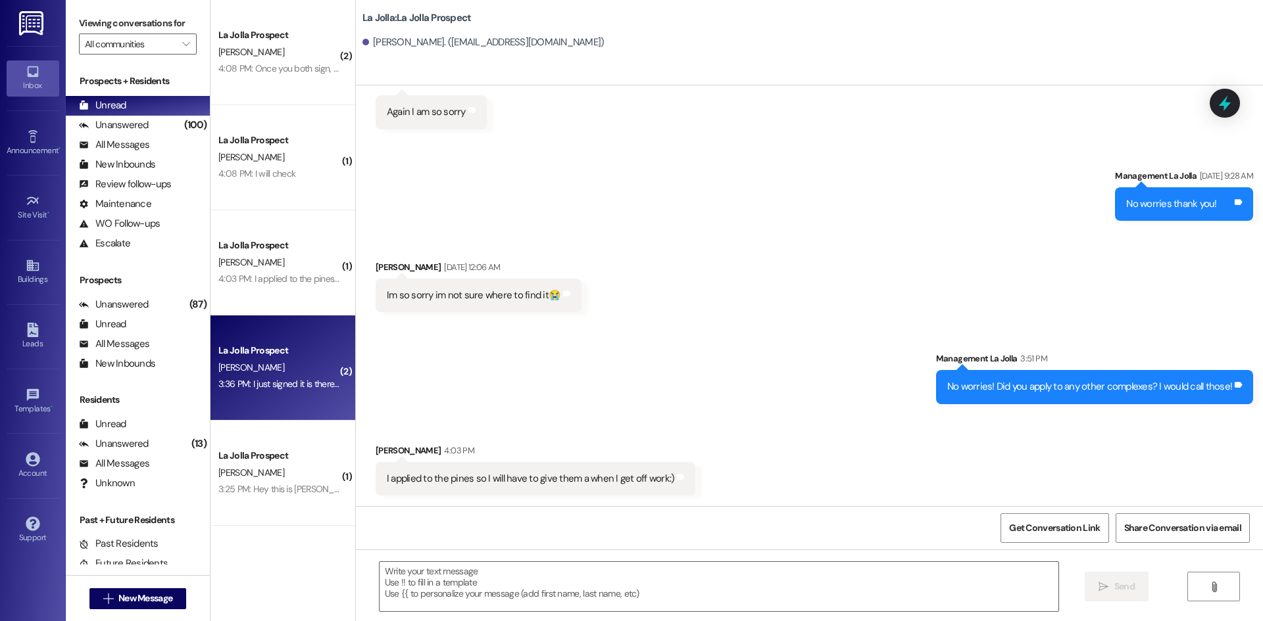
scroll to position [862, 0]
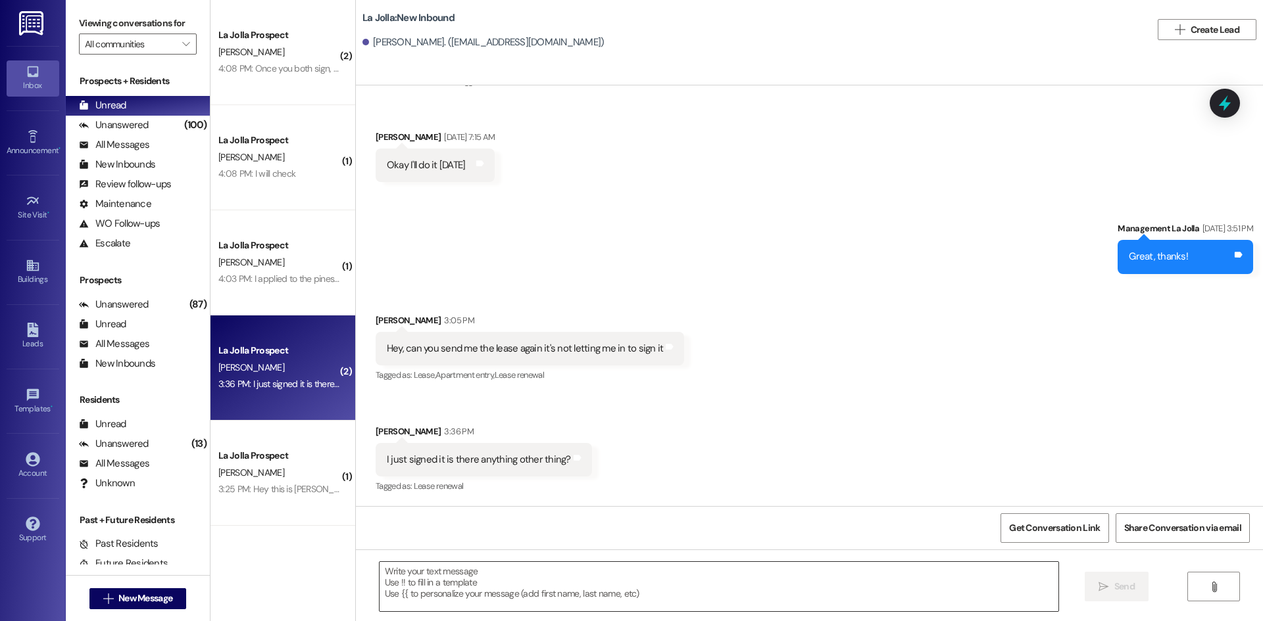
click at [460, 583] on textarea at bounding box center [718, 586] width 679 height 49
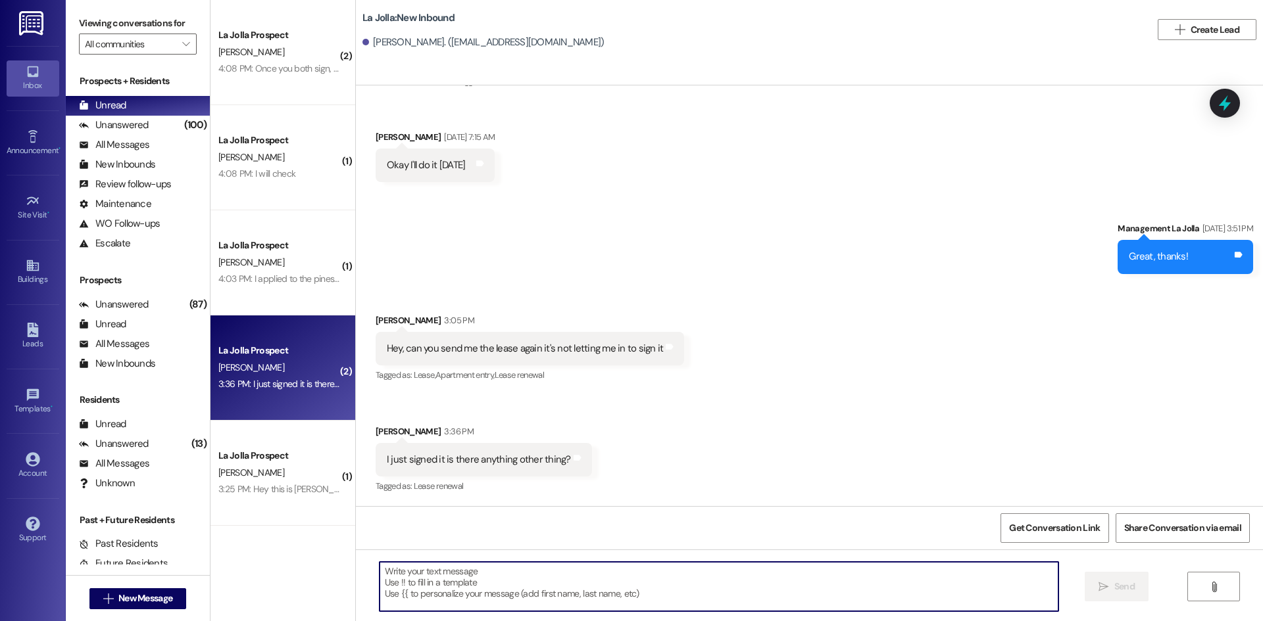
type textarea "Y"
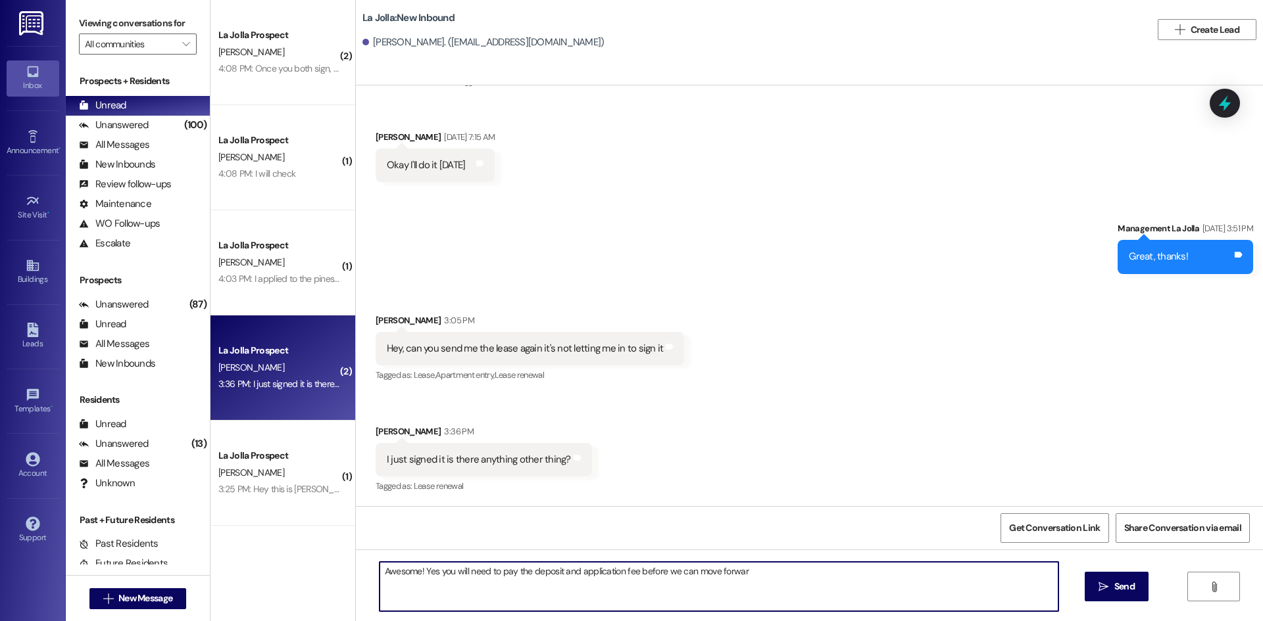
type textarea "Awesome! Yes you will need to pay the deposit and application fee before we can…"
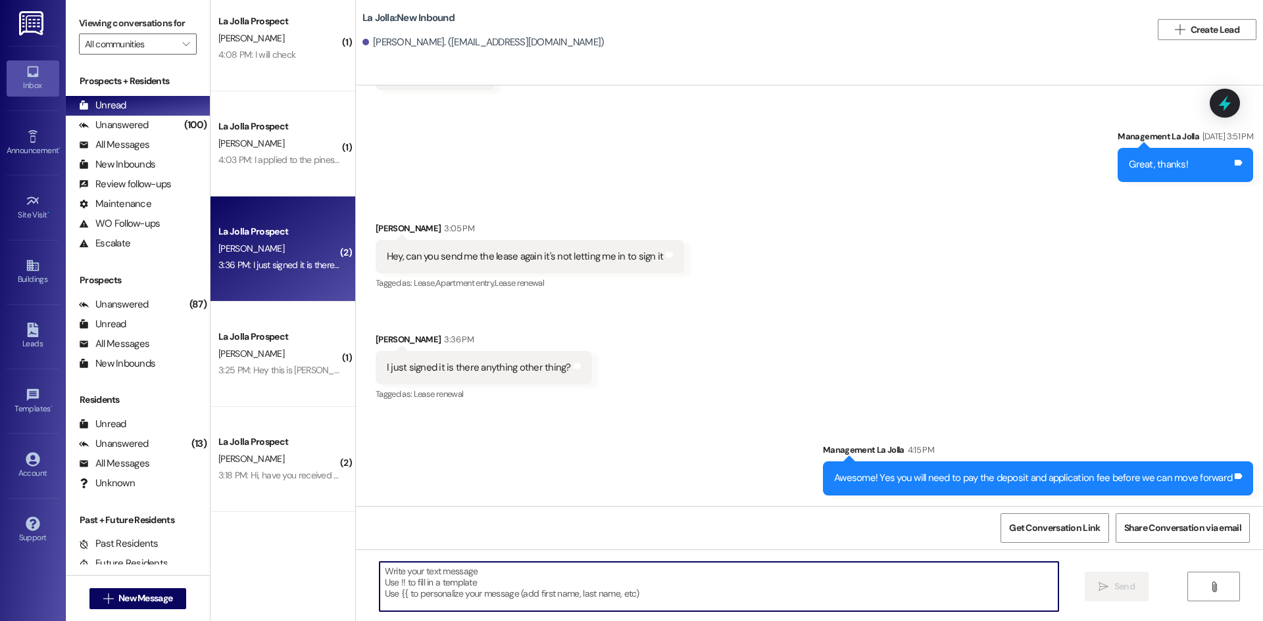
scroll to position [132, 0]
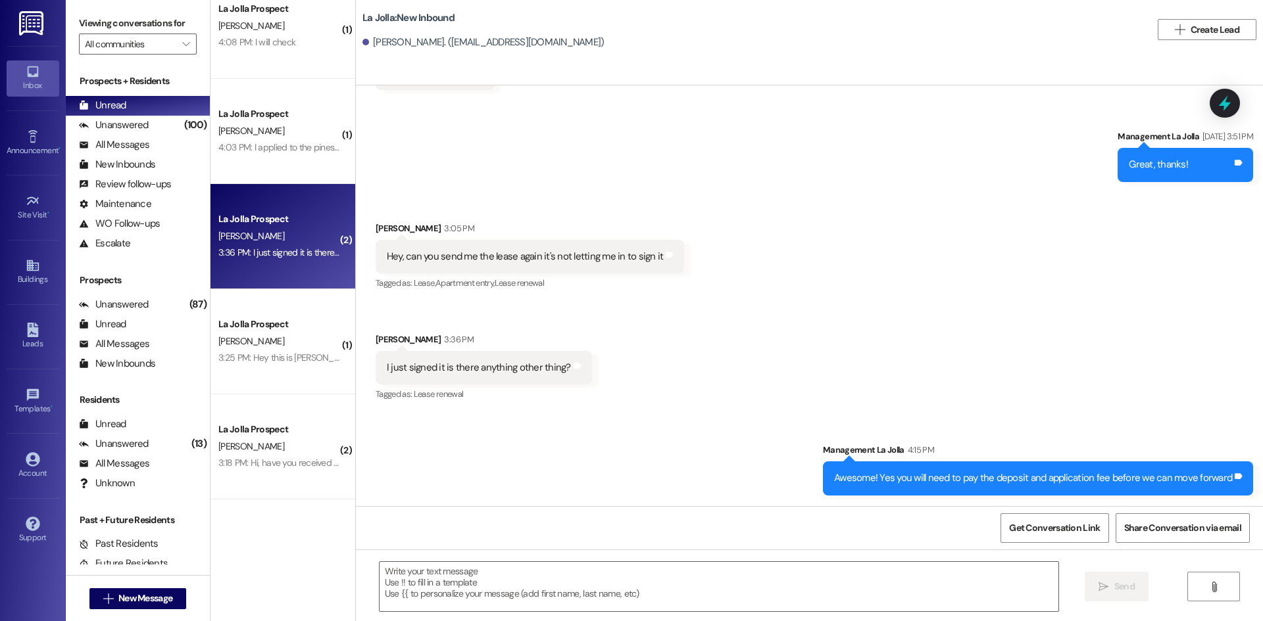
click at [283, 353] on div "3:25 PM: Hey this is Kenadee Egbert! I was just wondering if there was anything…" at bounding box center [523, 358] width 611 height 12
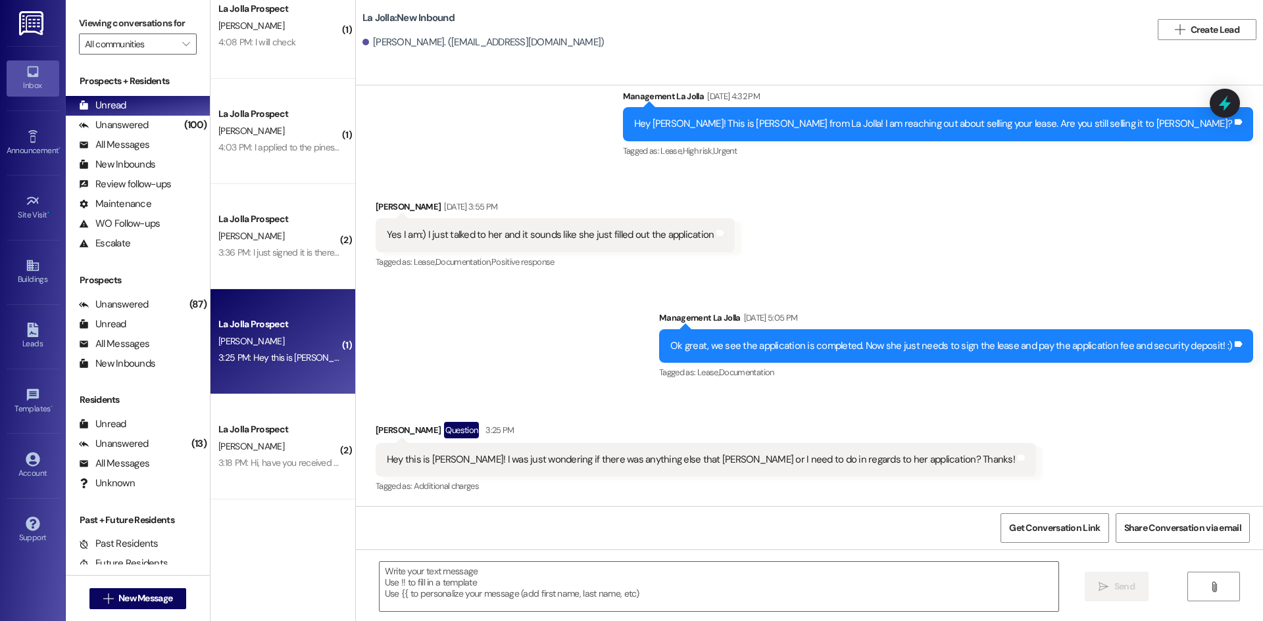
scroll to position [988, 0]
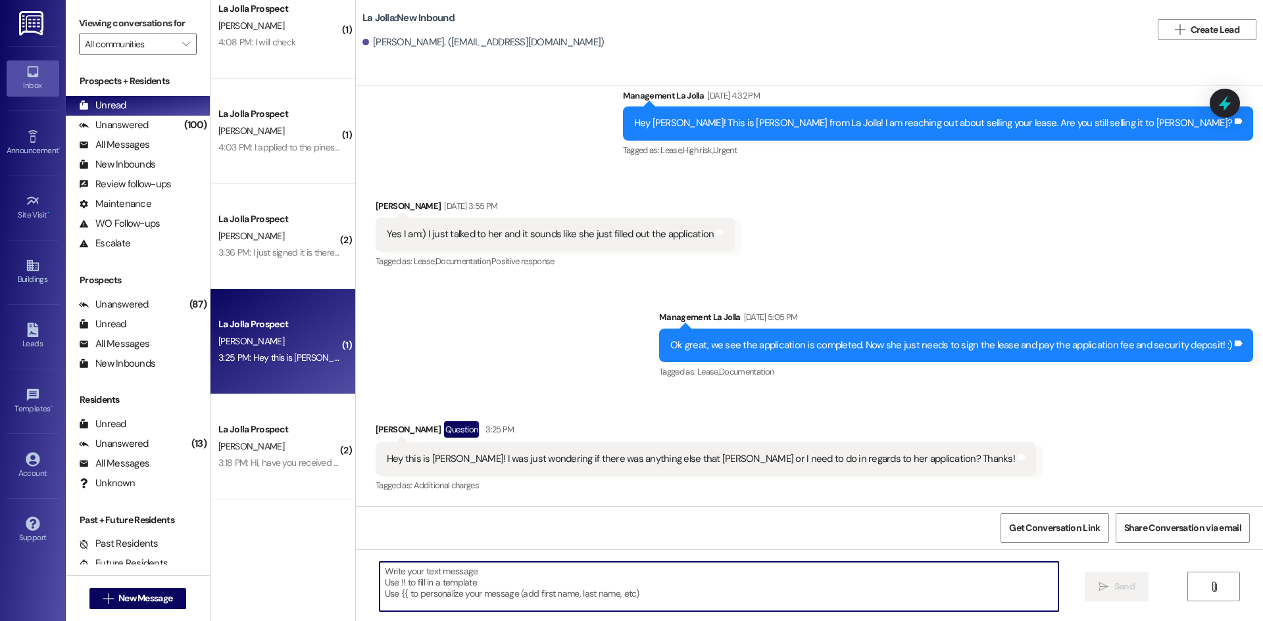
click at [647, 570] on textarea at bounding box center [718, 586] width 679 height 49
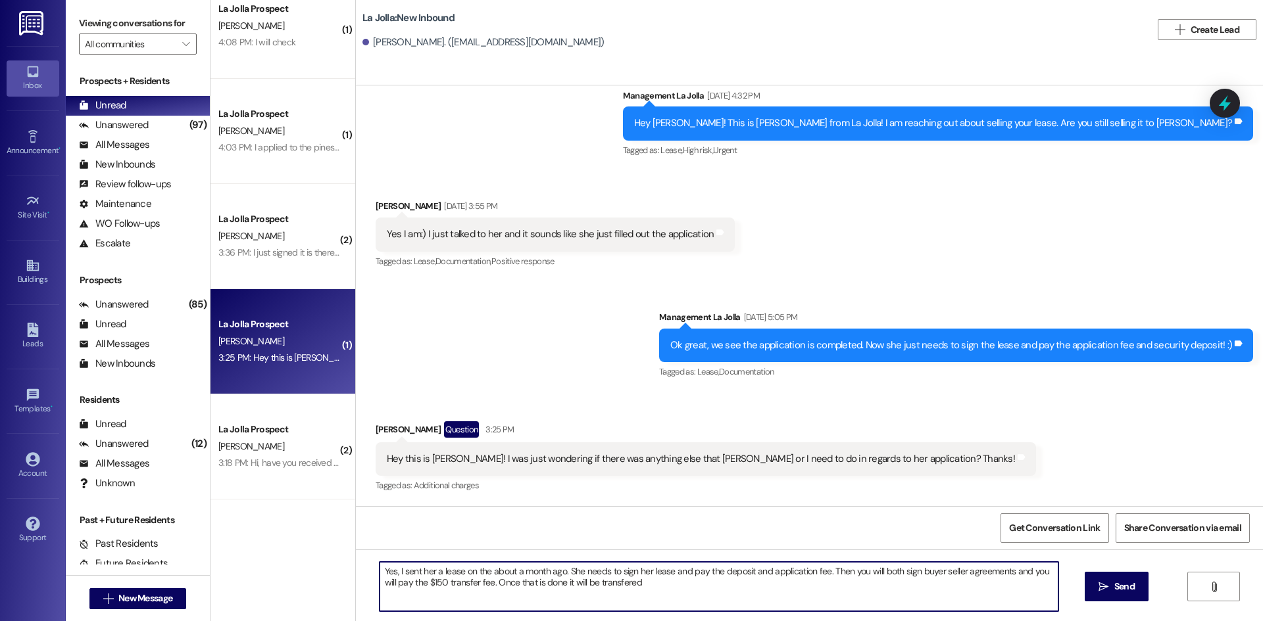
type textarea "Yes, I sent her a lease on the about a month ago. She needs to sign her lease a…"
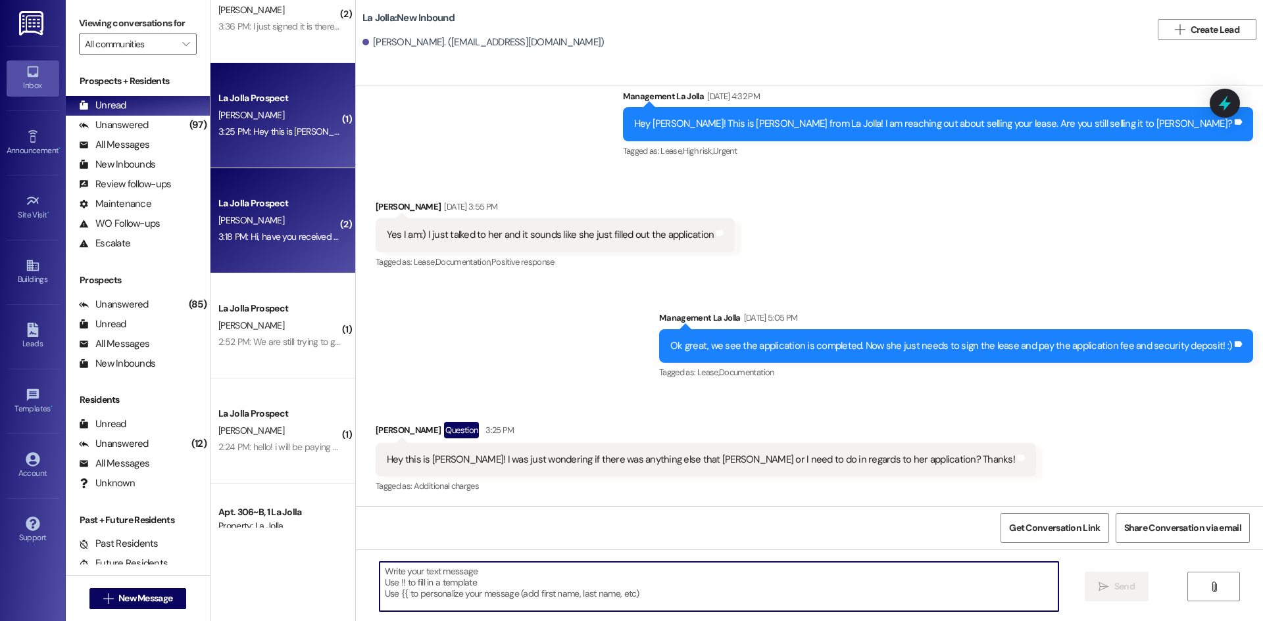
scroll to position [460, 0]
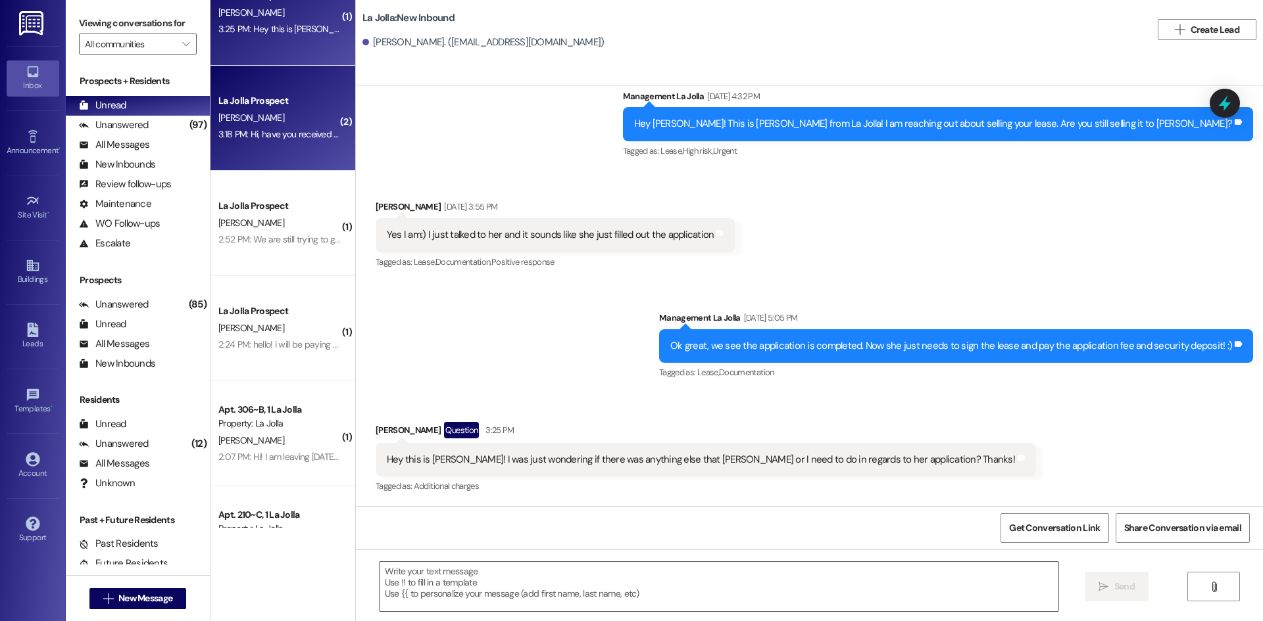
click at [245, 90] on div "La Jolla Prospect J. Banks 3:18 PM: Hi, have you received my previous text? 3:1…" at bounding box center [282, 118] width 145 height 105
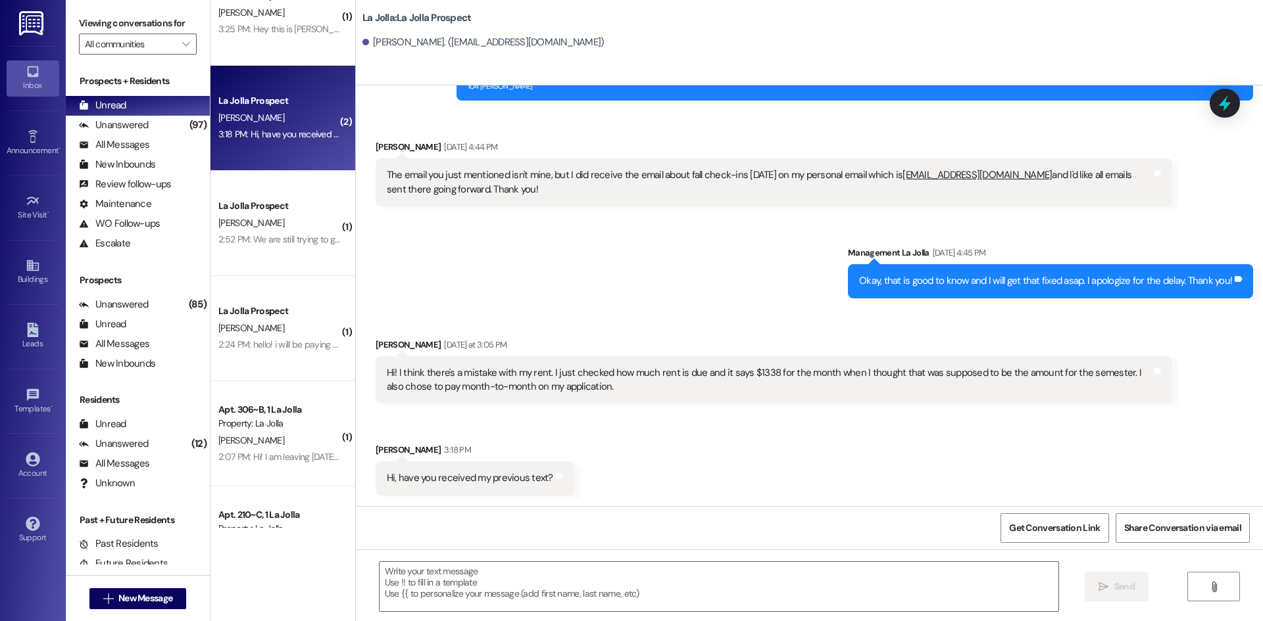
scroll to position [716, 0]
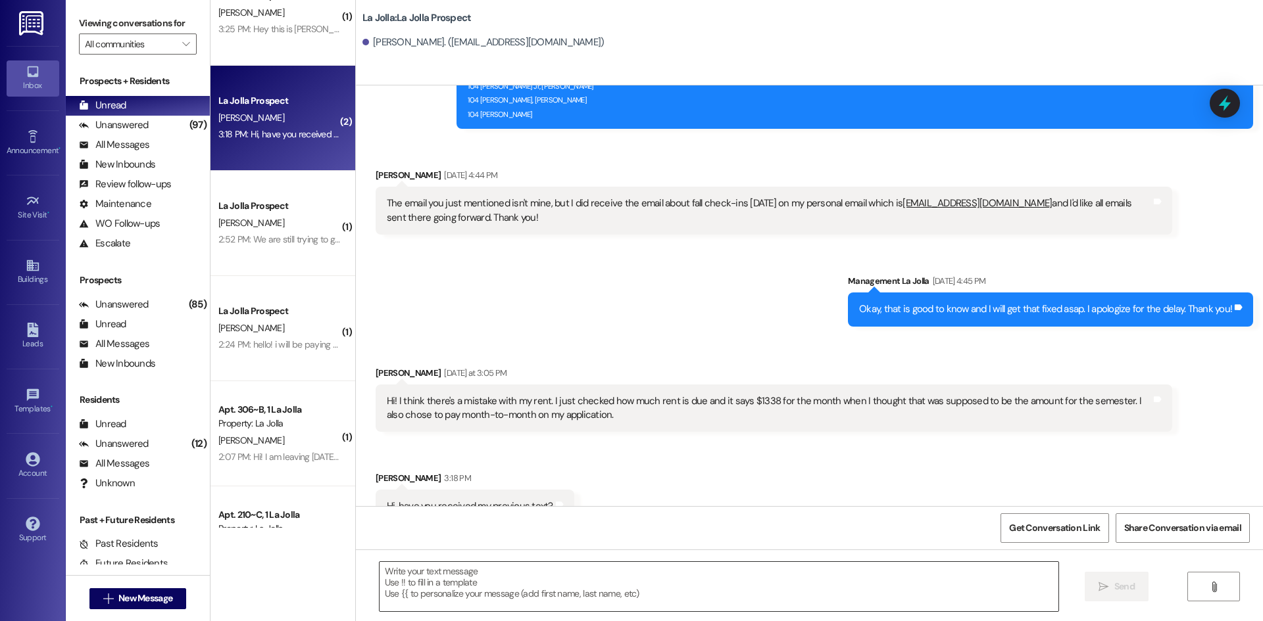
click at [511, 576] on textarea at bounding box center [718, 586] width 679 height 49
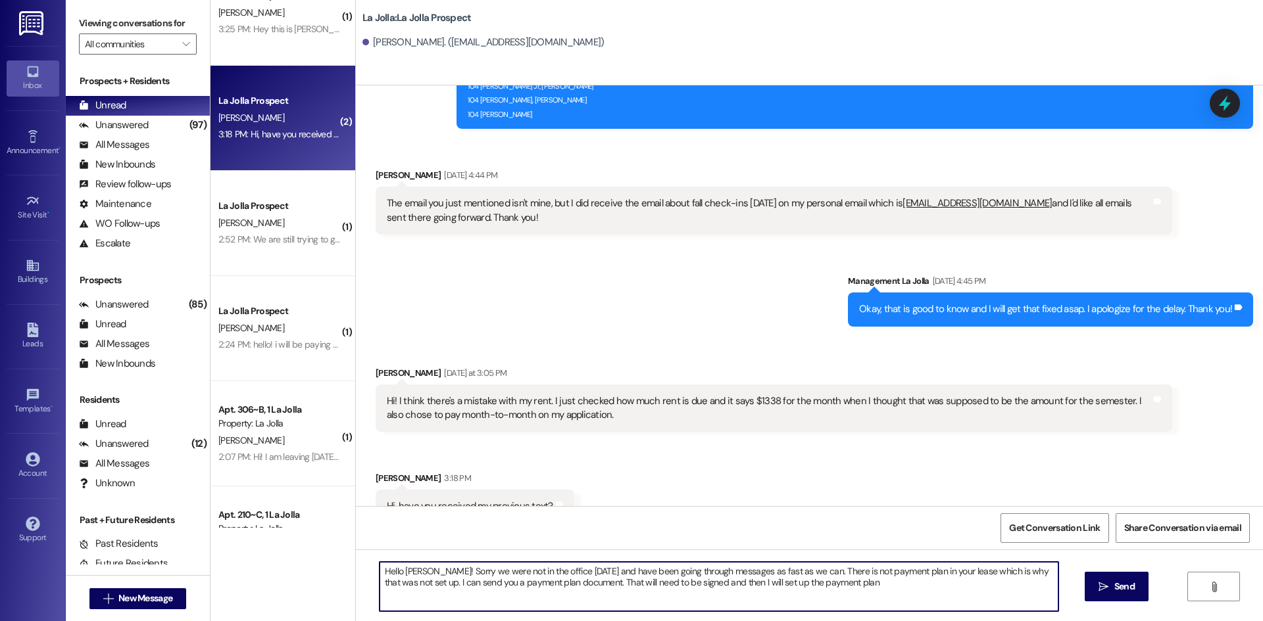
type textarea "Hello Jake! Sorry we were not in the office yesterday and have been going throu…"
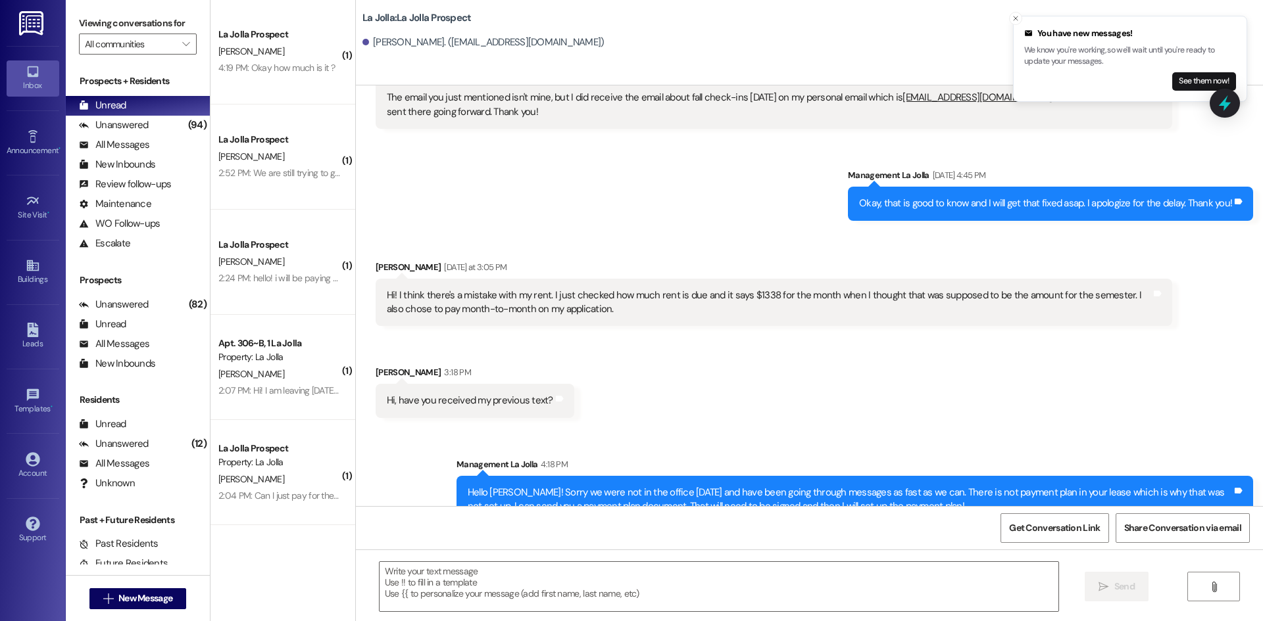
scroll to position [0, 0]
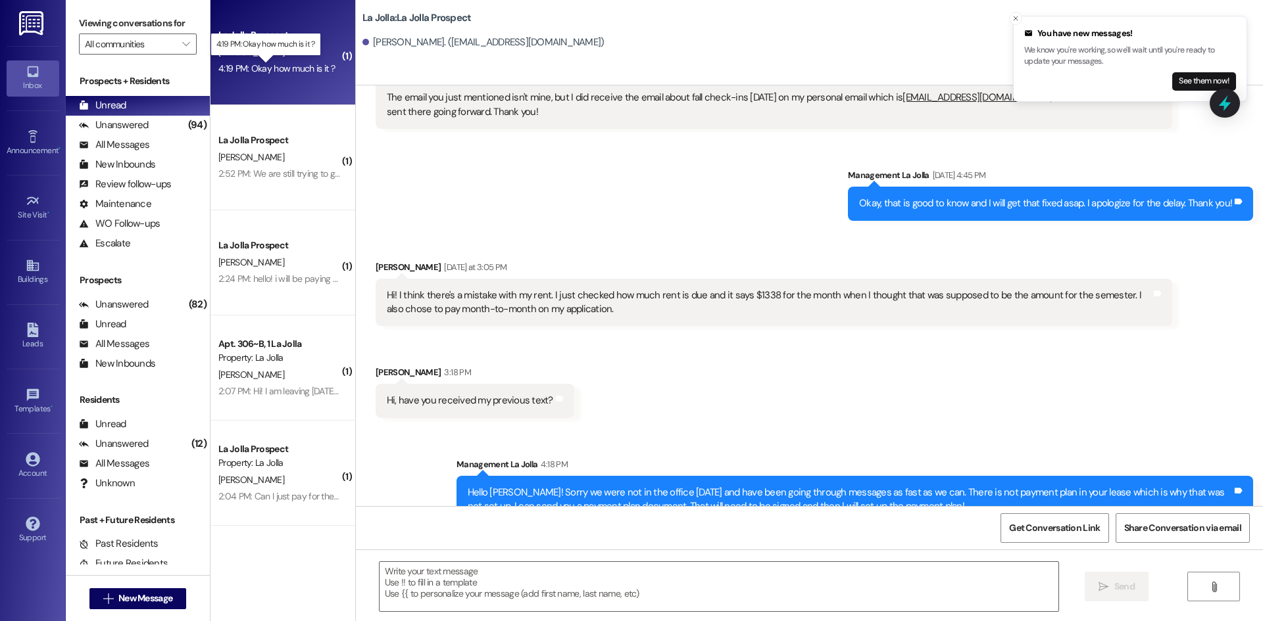
click at [237, 72] on div "4:19 PM: Okay how much is it ? 4:19 PM: Okay how much is it ?" at bounding box center [276, 68] width 116 height 12
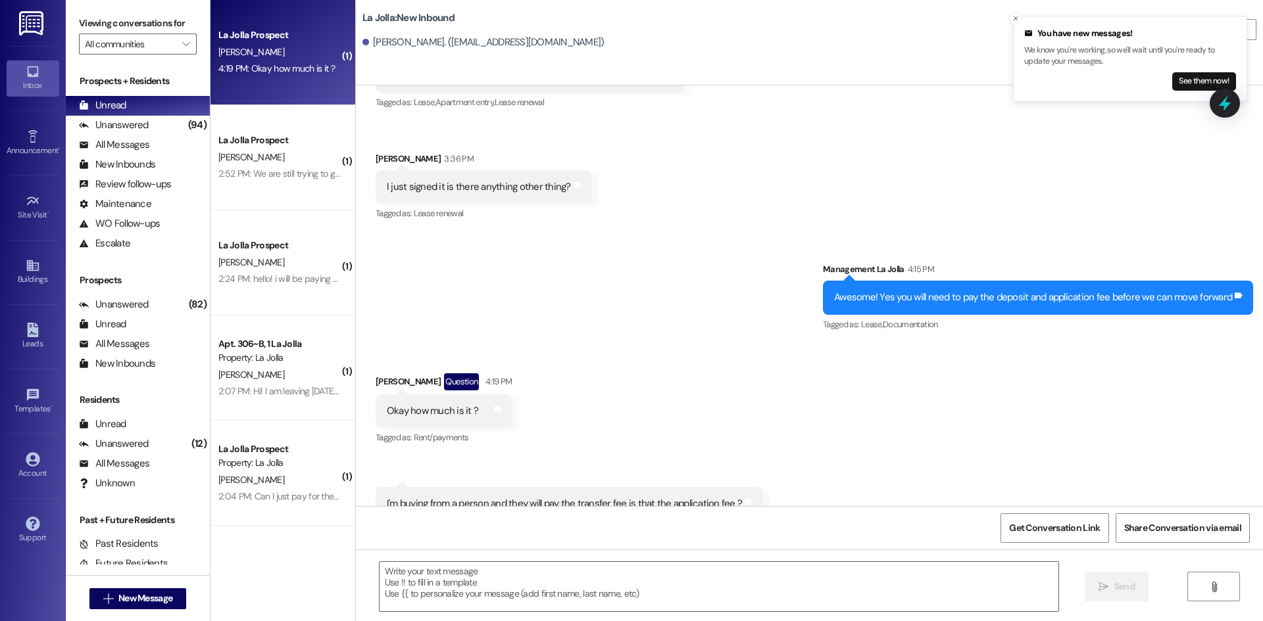
scroll to position [1179, 0]
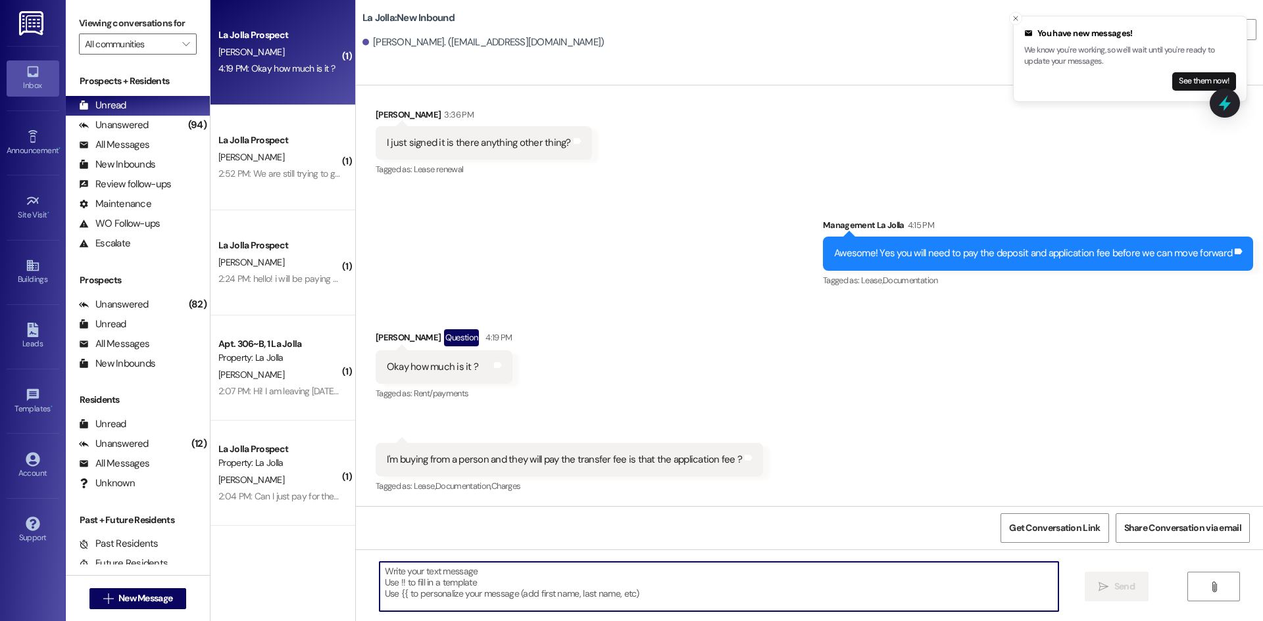
click at [524, 581] on textarea at bounding box center [718, 586] width 679 height 49
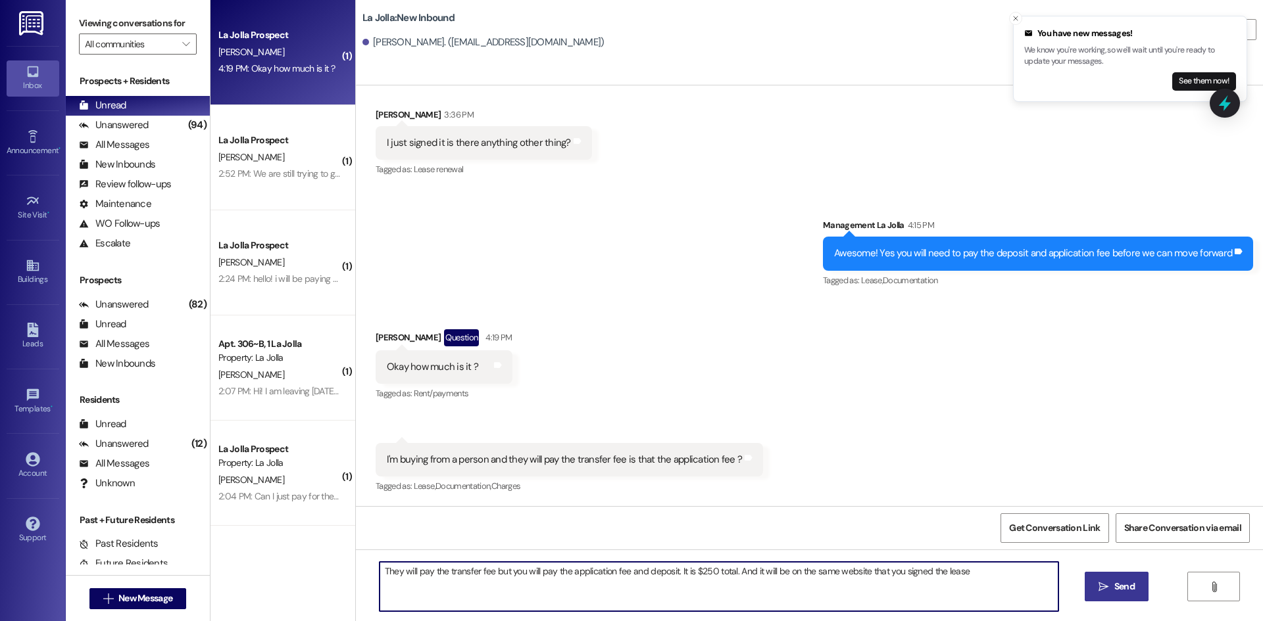
type textarea "They will pay the transfer fee but you will pay the application fee and deposit…"
click at [1092, 583] on button " Send" at bounding box center [1116, 587] width 64 height 30
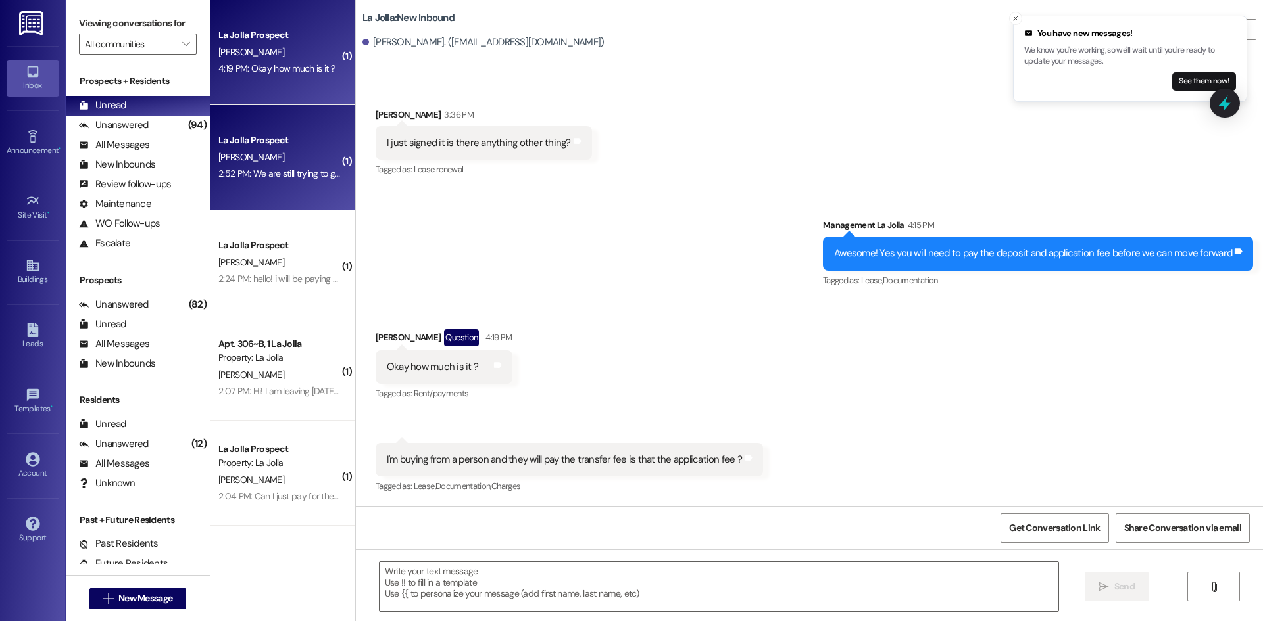
click at [231, 170] on div "2:52 PM: We are still trying to get her email. She started filling out the need…" at bounding box center [683, 174] width 931 height 12
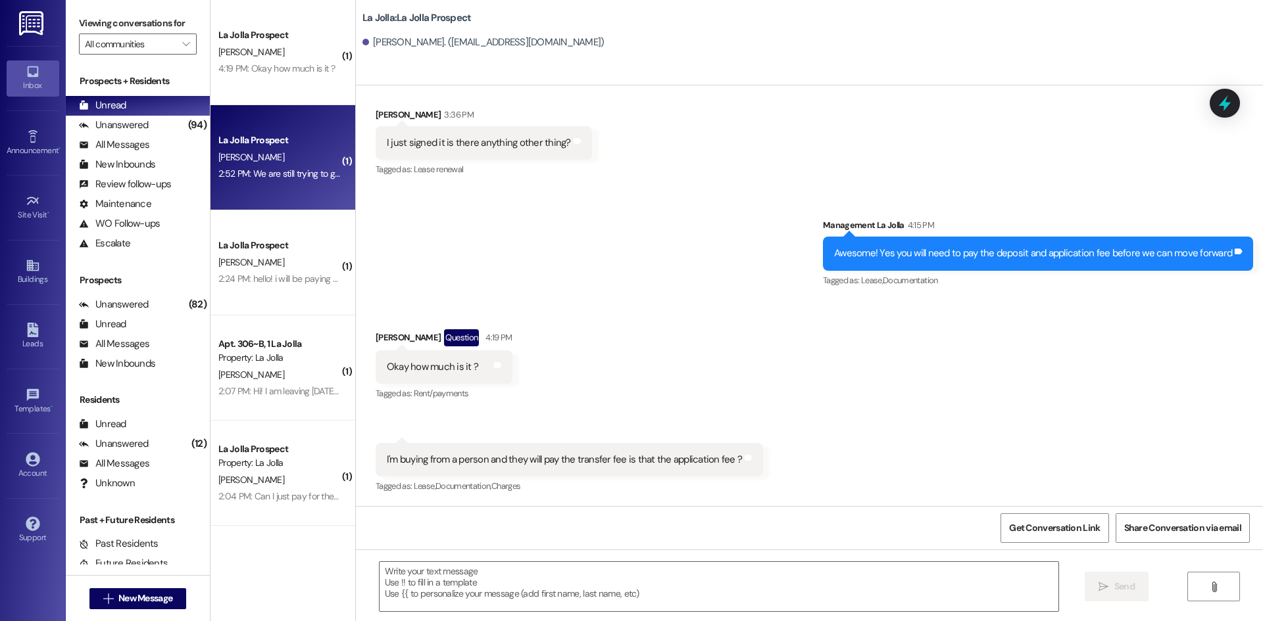
scroll to position [130, 0]
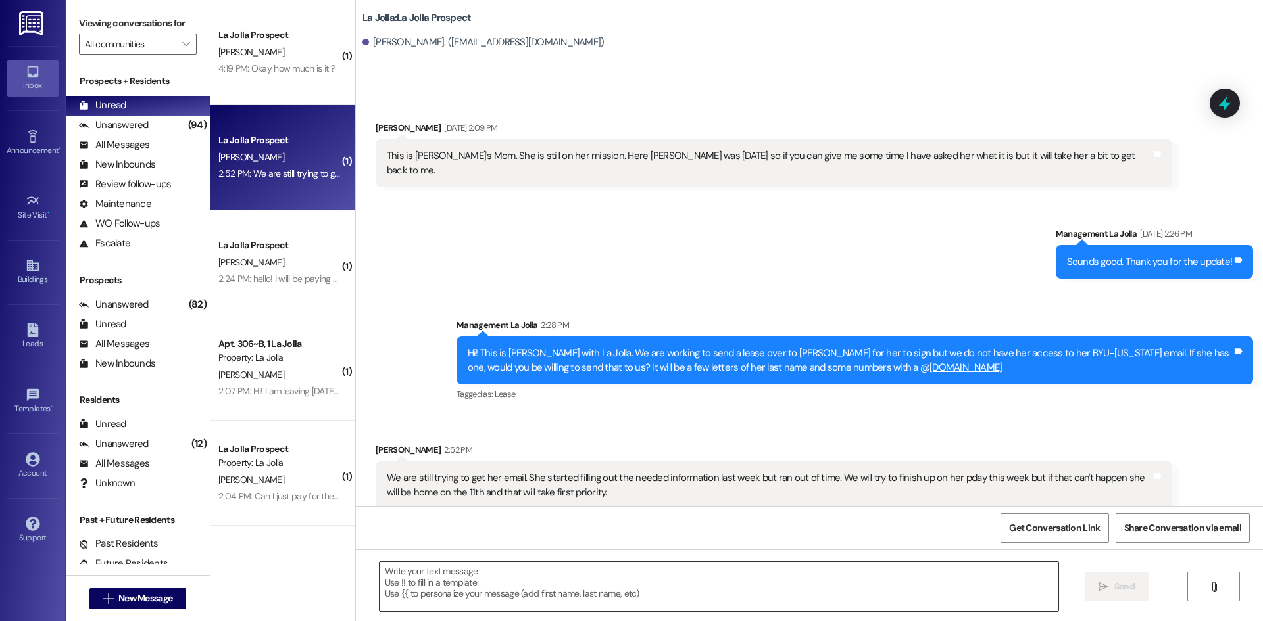
click at [613, 584] on textarea at bounding box center [718, 586] width 679 height 49
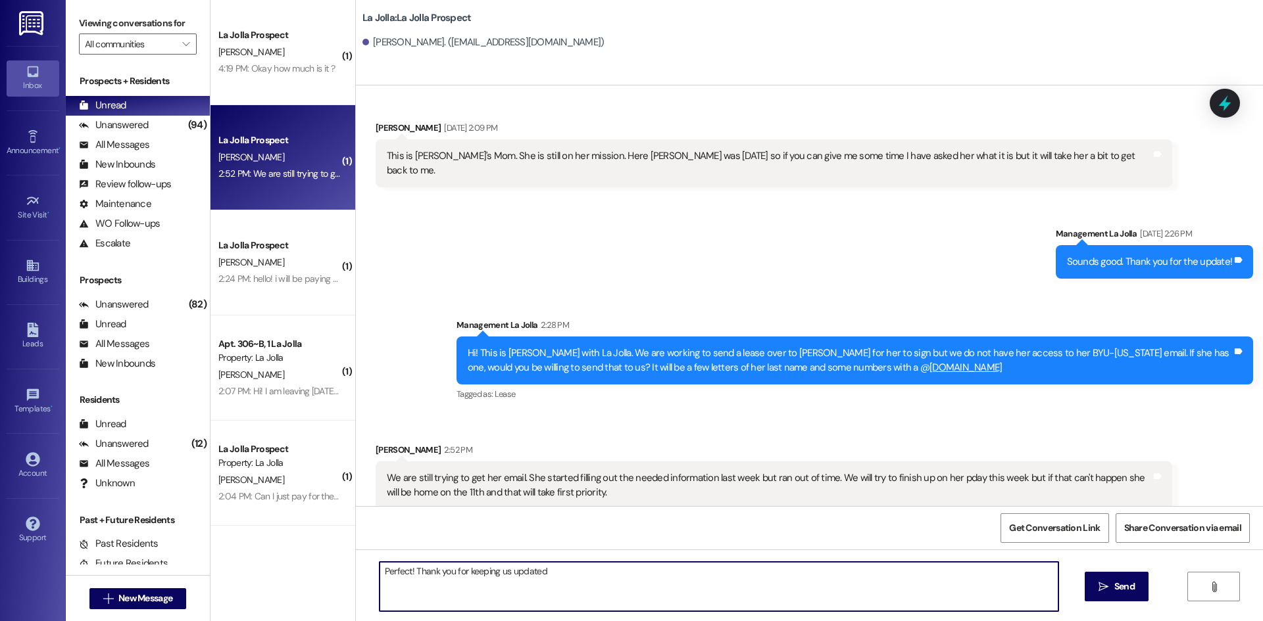
type textarea "Perfect! Thank you for keeping us updated!"
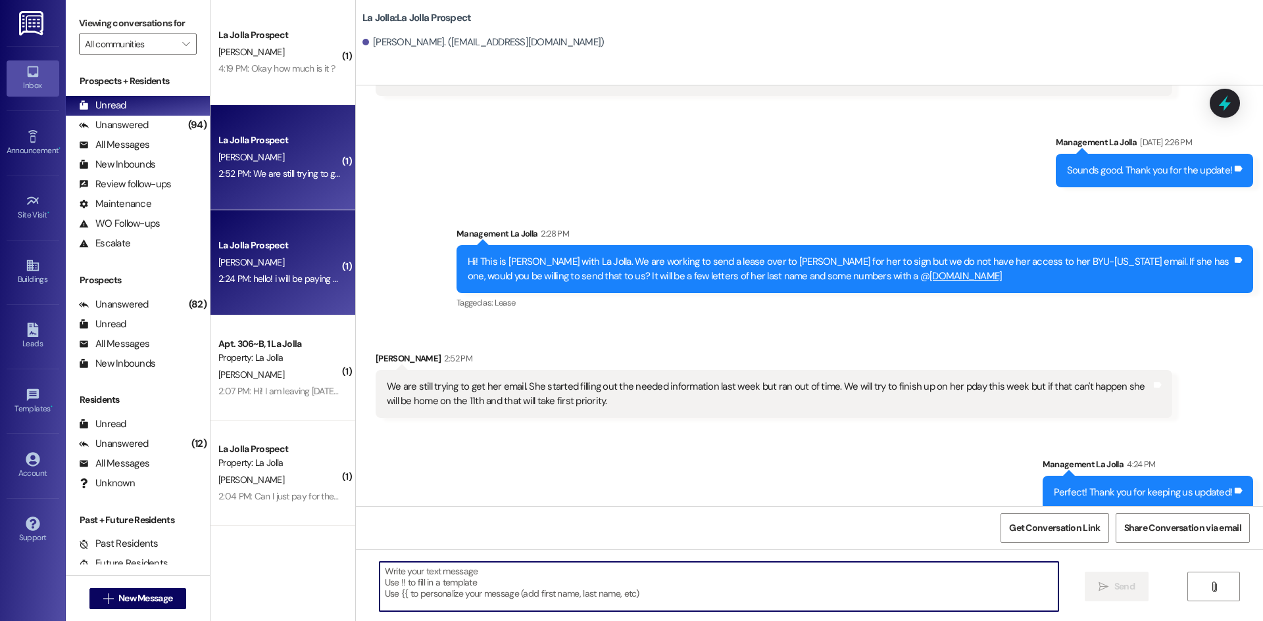
click at [270, 266] on div "[PERSON_NAME]" at bounding box center [279, 263] width 124 height 16
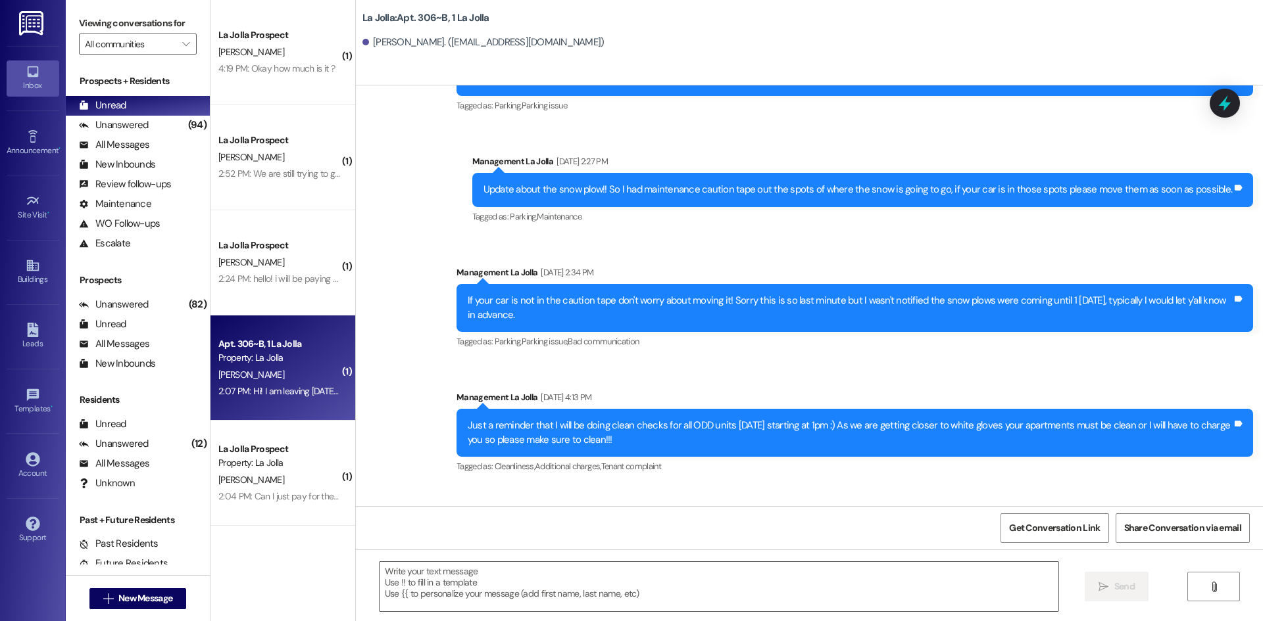
scroll to position [15019, 0]
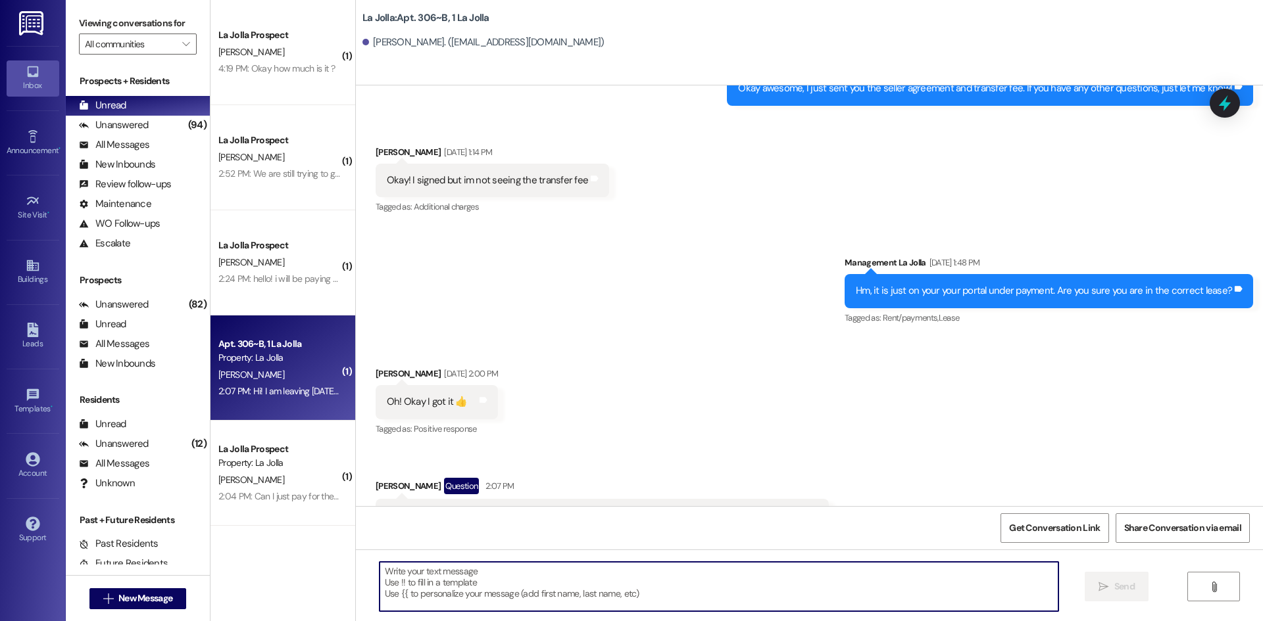
click at [523, 575] on textarea at bounding box center [718, 586] width 679 height 49
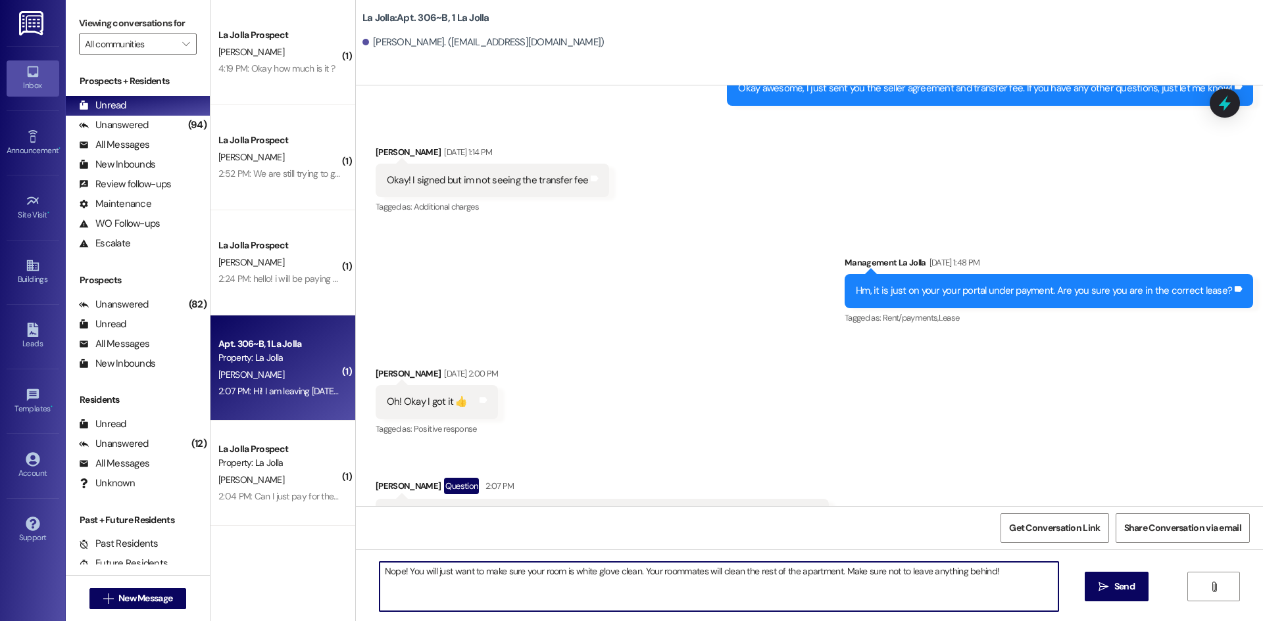
type textarea "Nope! You will just want to make sure your room is white glove clean. Your room…"
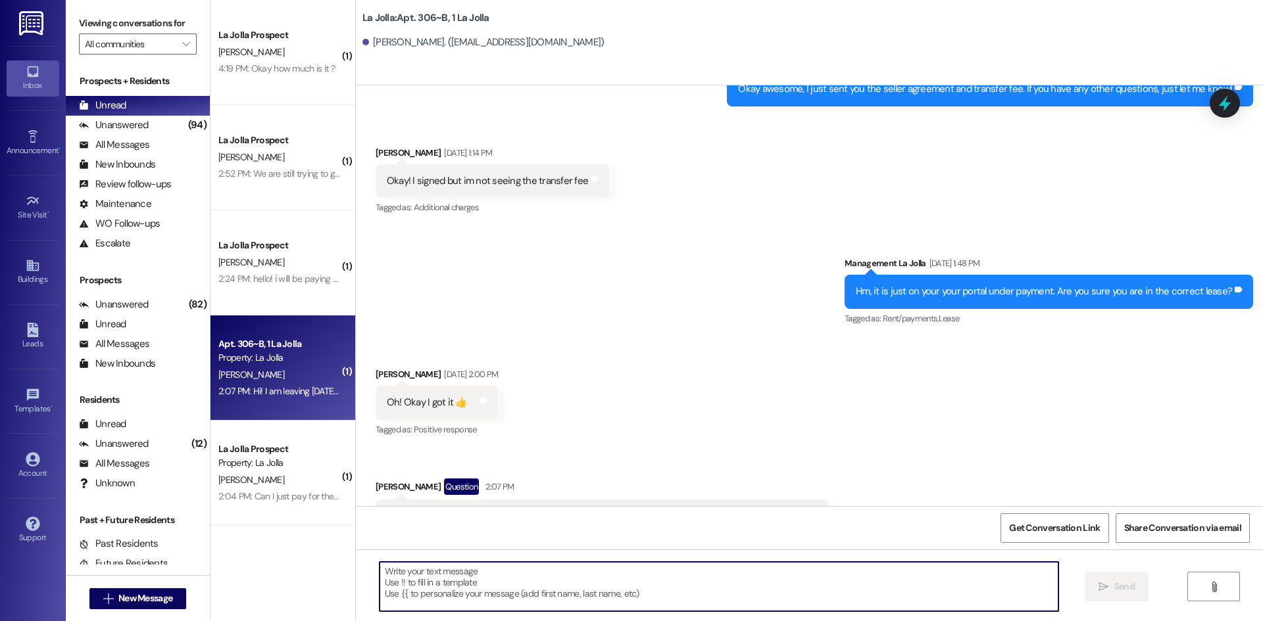
scroll to position [15111, 0]
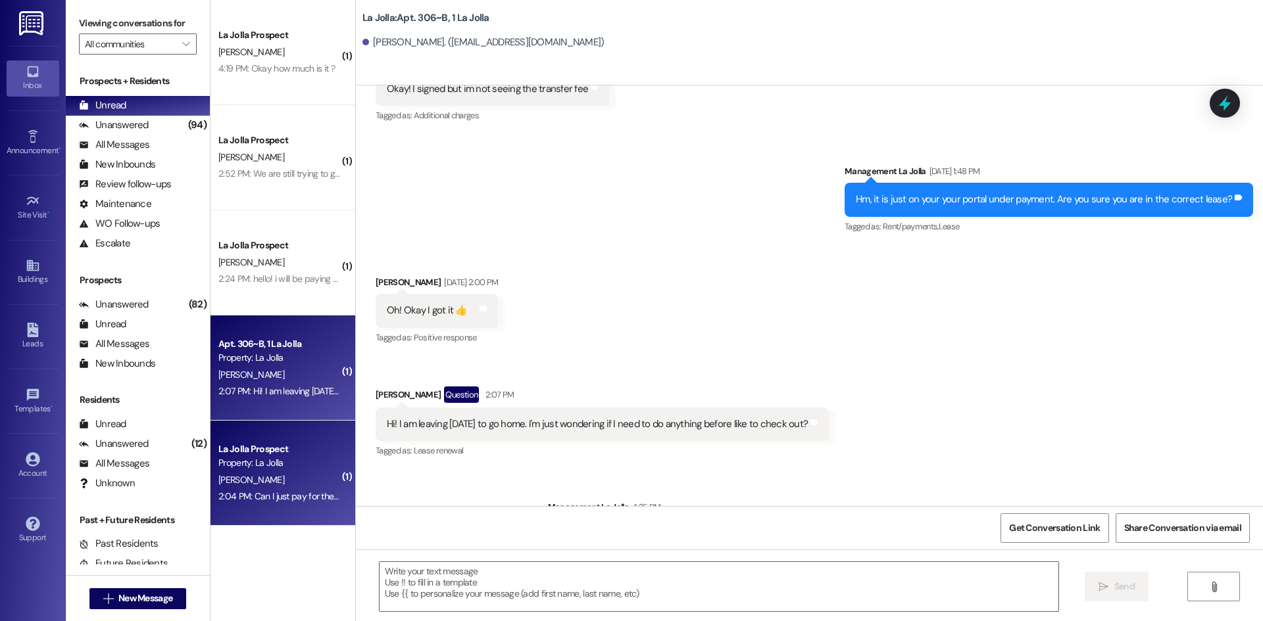
click at [260, 496] on div "2:04 PM: Can I just pay for the whole semester for rent instead of paying it mo…" at bounding box center [376, 497] width 316 height 12
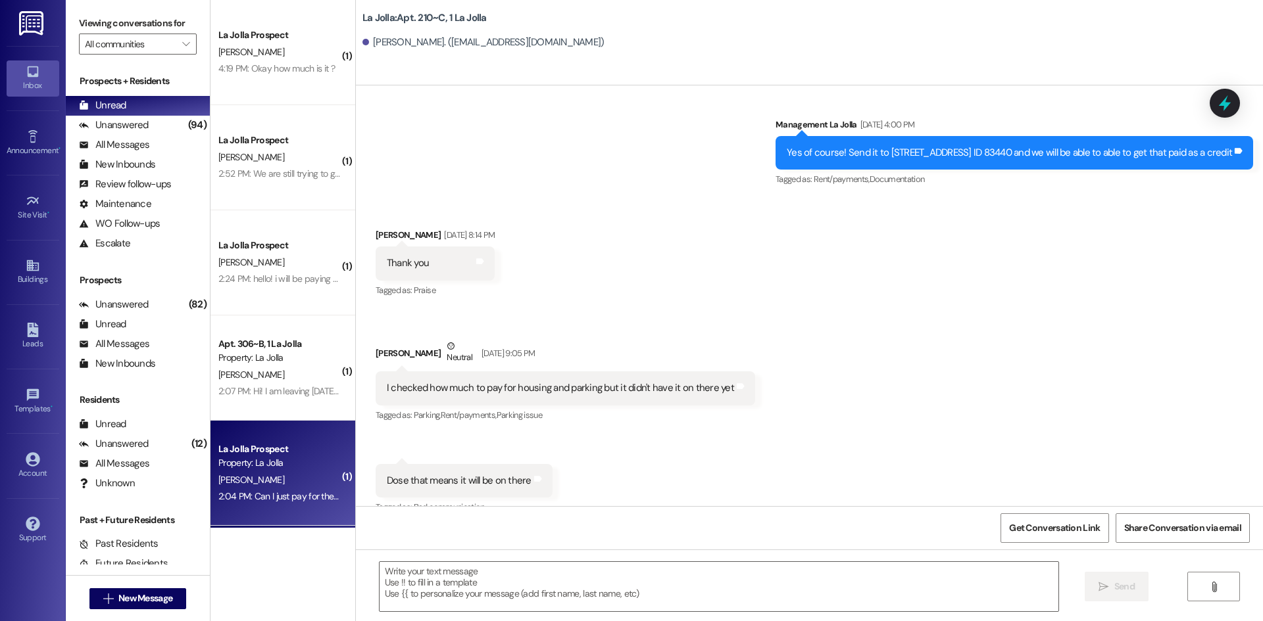
scroll to position [20714, 0]
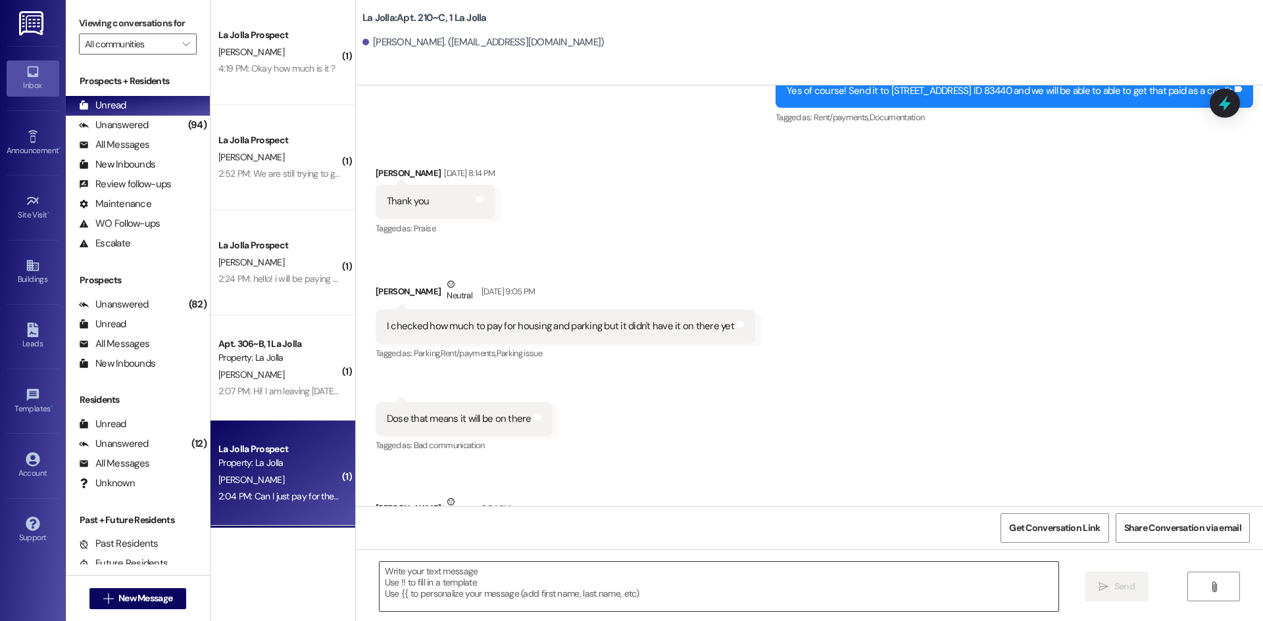
click at [474, 587] on textarea at bounding box center [718, 586] width 679 height 49
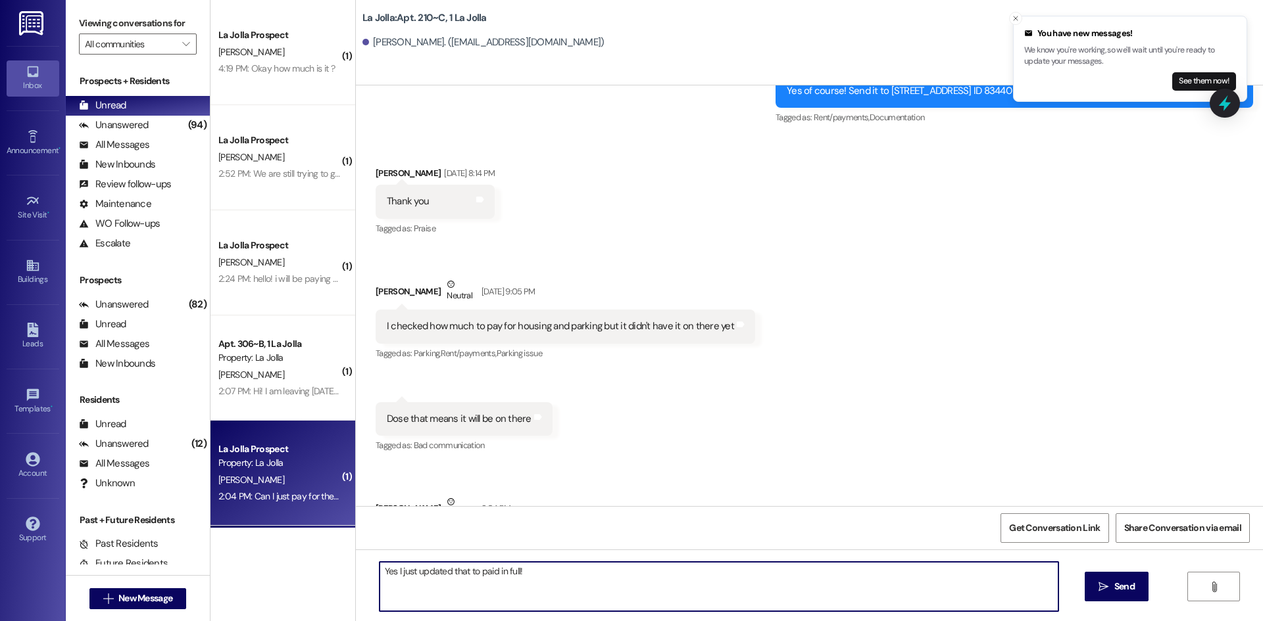
type textarea "Yes I just updated that to paid in full!"
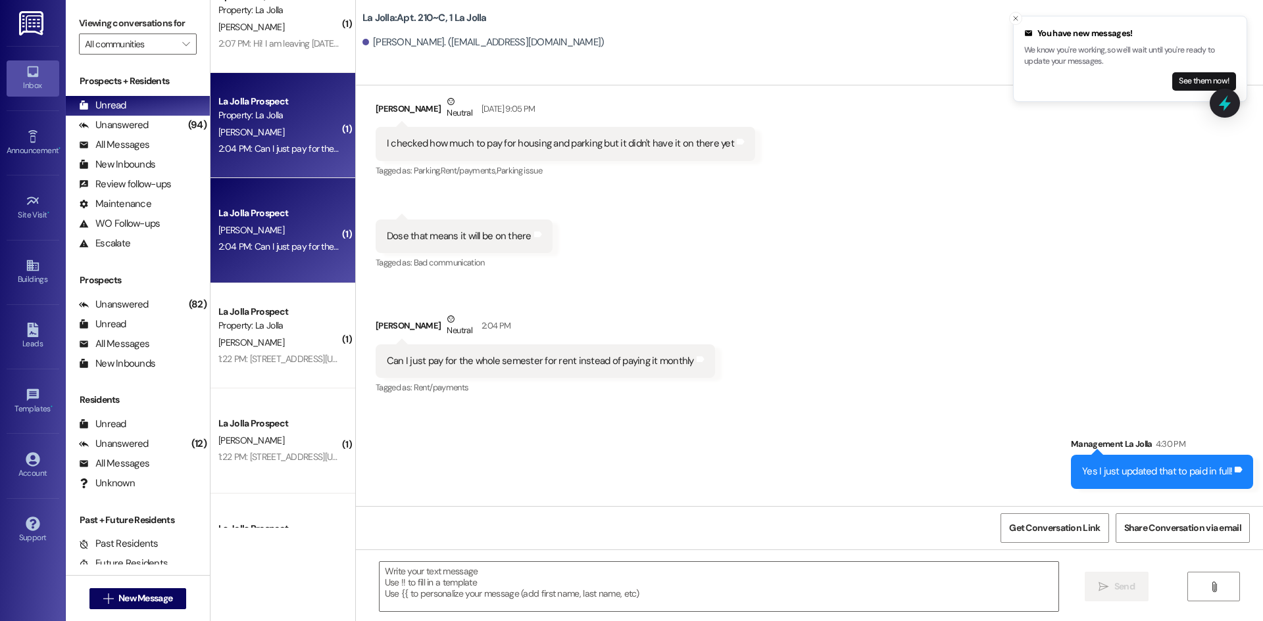
scroll to position [395, 0]
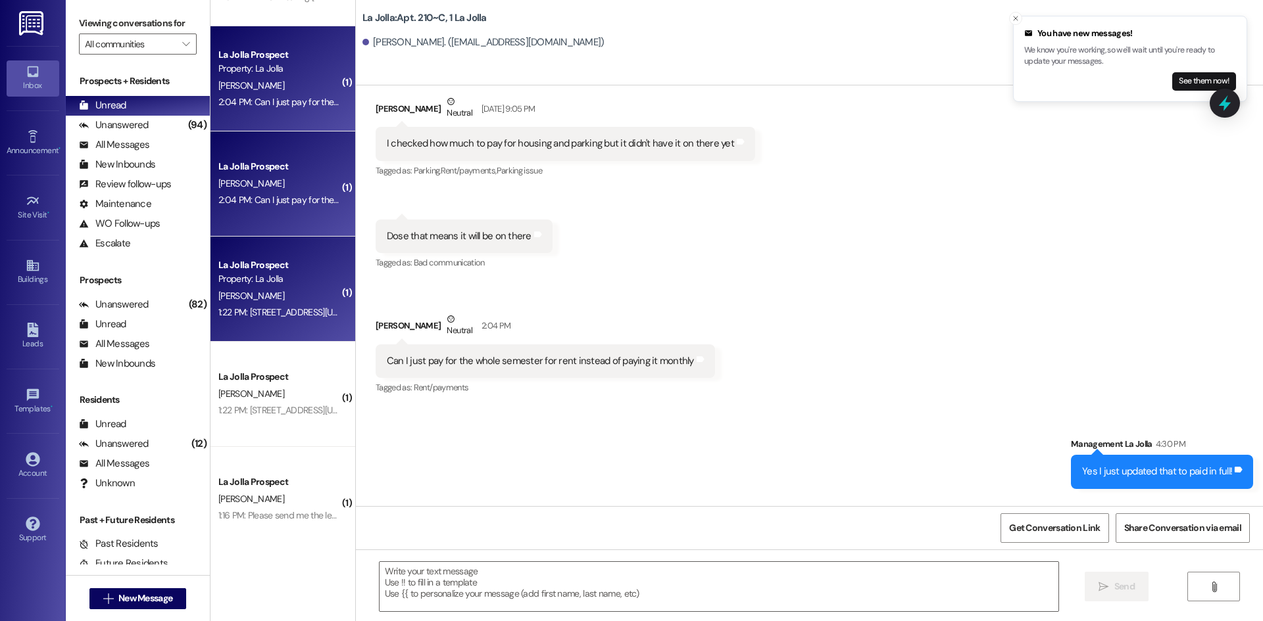
click at [276, 297] on div "H. Hillyard" at bounding box center [279, 296] width 124 height 16
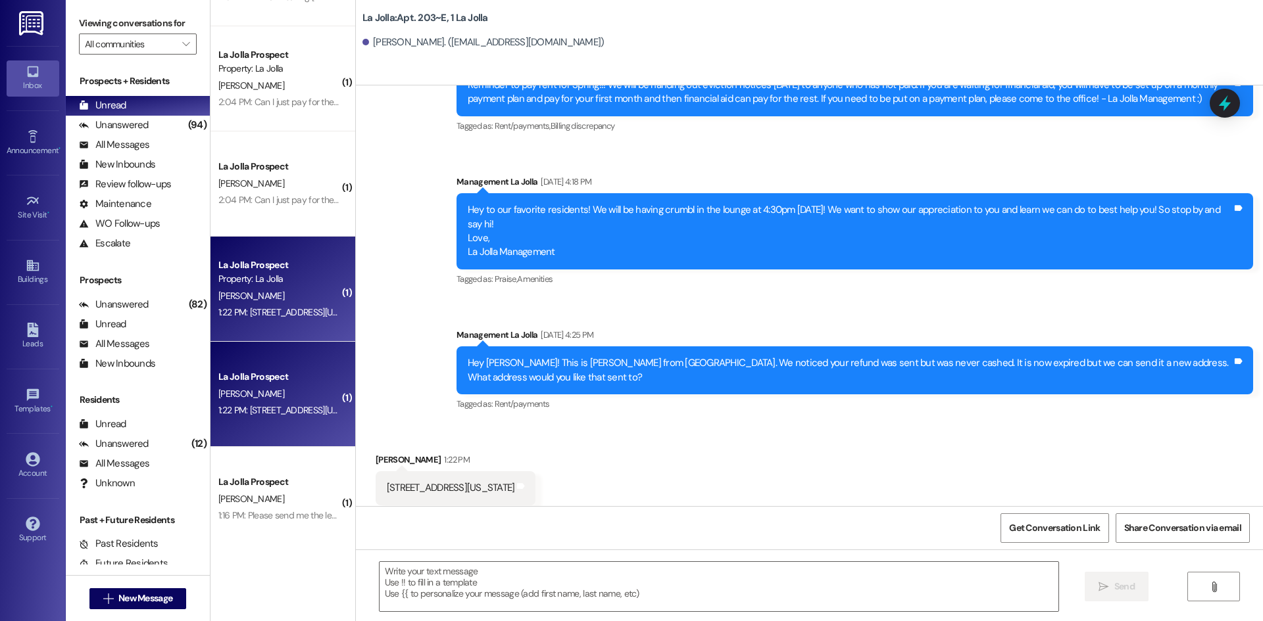
scroll to position [7378, 0]
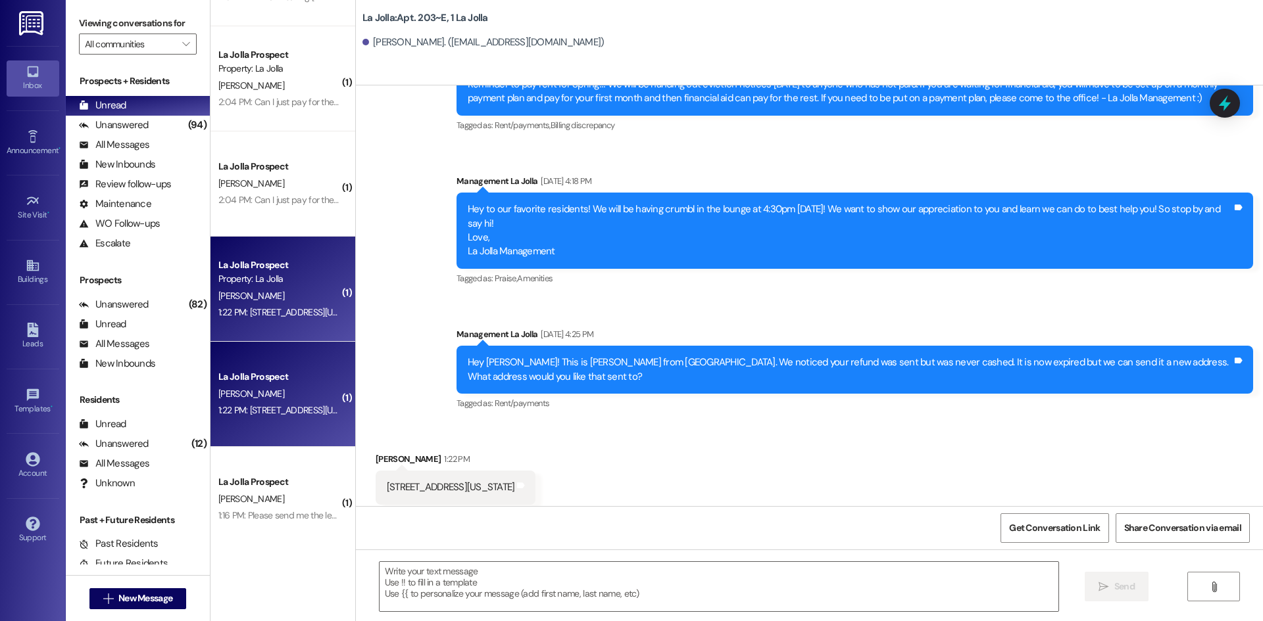
drag, startPoint x: 379, startPoint y: 462, endPoint x: 551, endPoint y: 468, distance: 172.4
click at [536, 471] on div "707 S 5th W apt 3202 rexburg Idaho 83440 Tags and notes" at bounding box center [456, 488] width 160 height 34
click at [427, 567] on textarea at bounding box center [718, 586] width 679 height 49
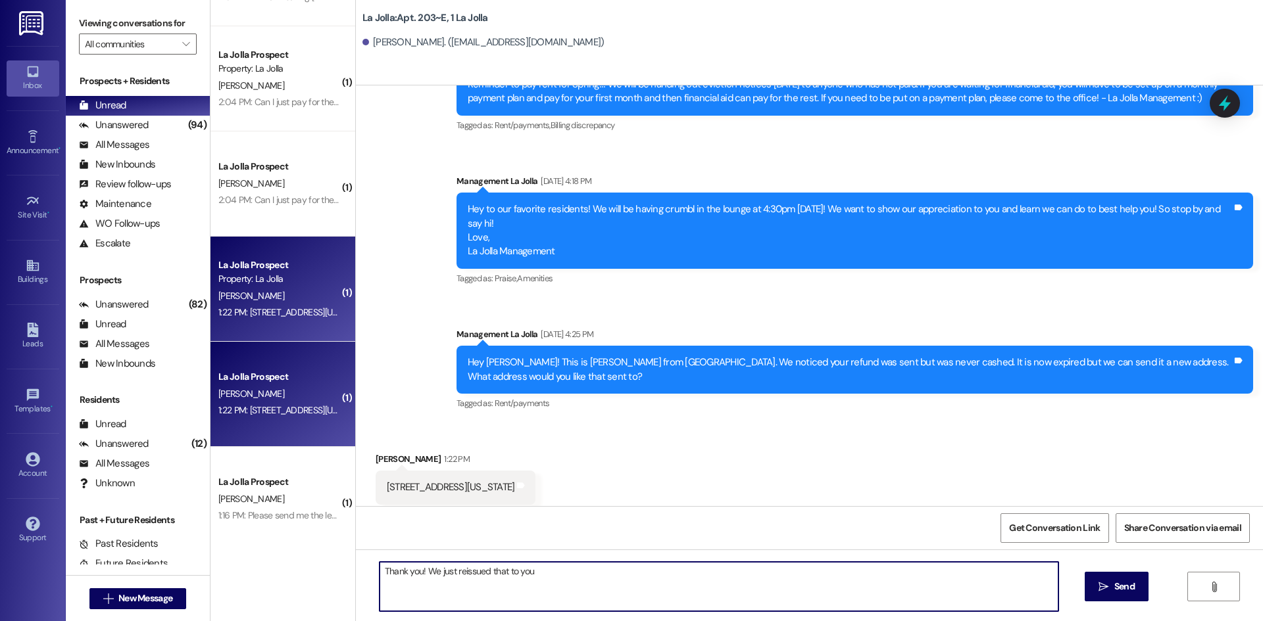
type textarea "Thank you! We just reissued that to you!"
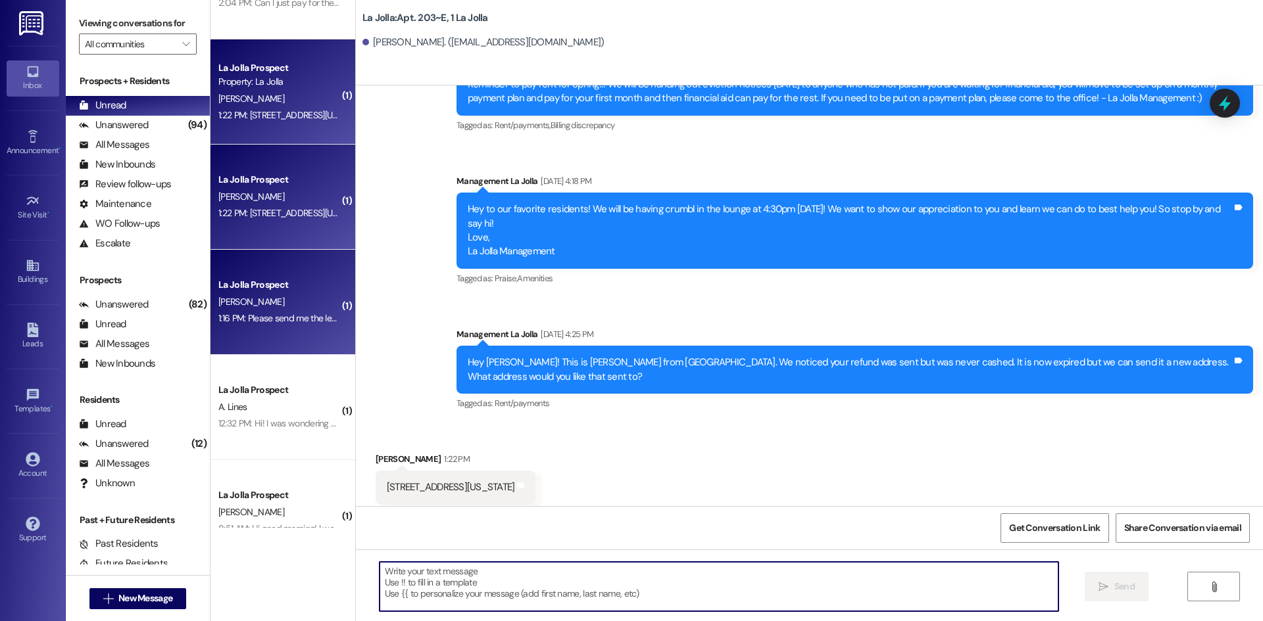
click at [243, 273] on div "La Jolla Prospect C. Roylance 1:16 PM: Please send me the lease extention form …" at bounding box center [282, 302] width 145 height 105
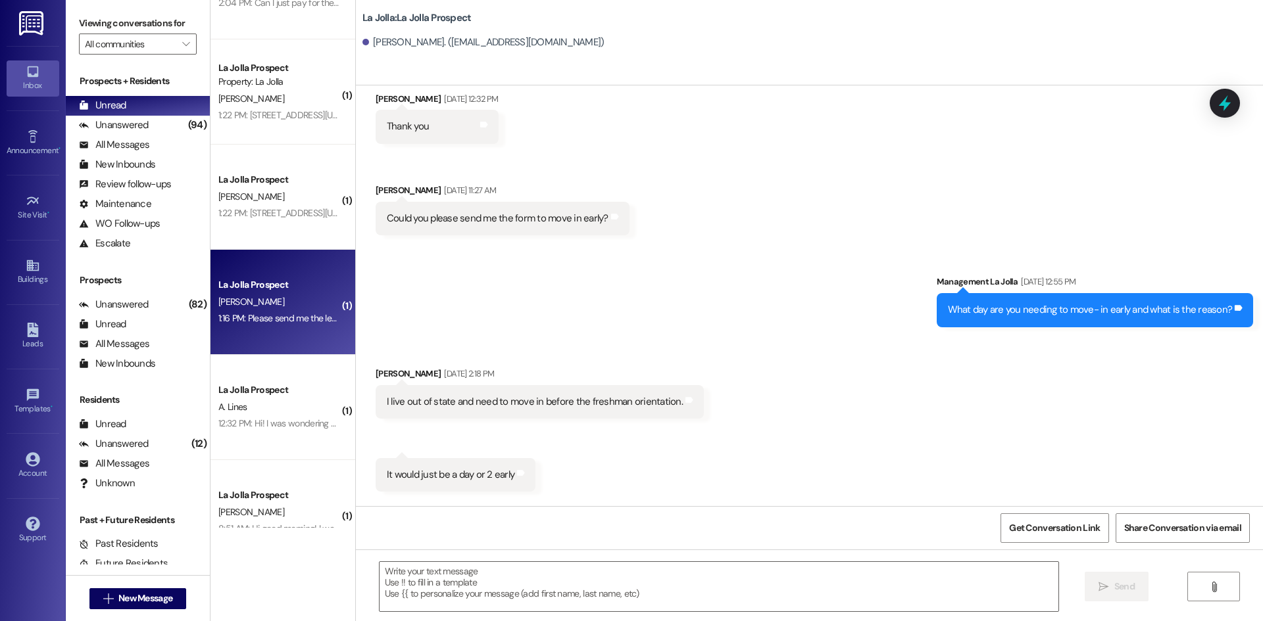
scroll to position [2615, 0]
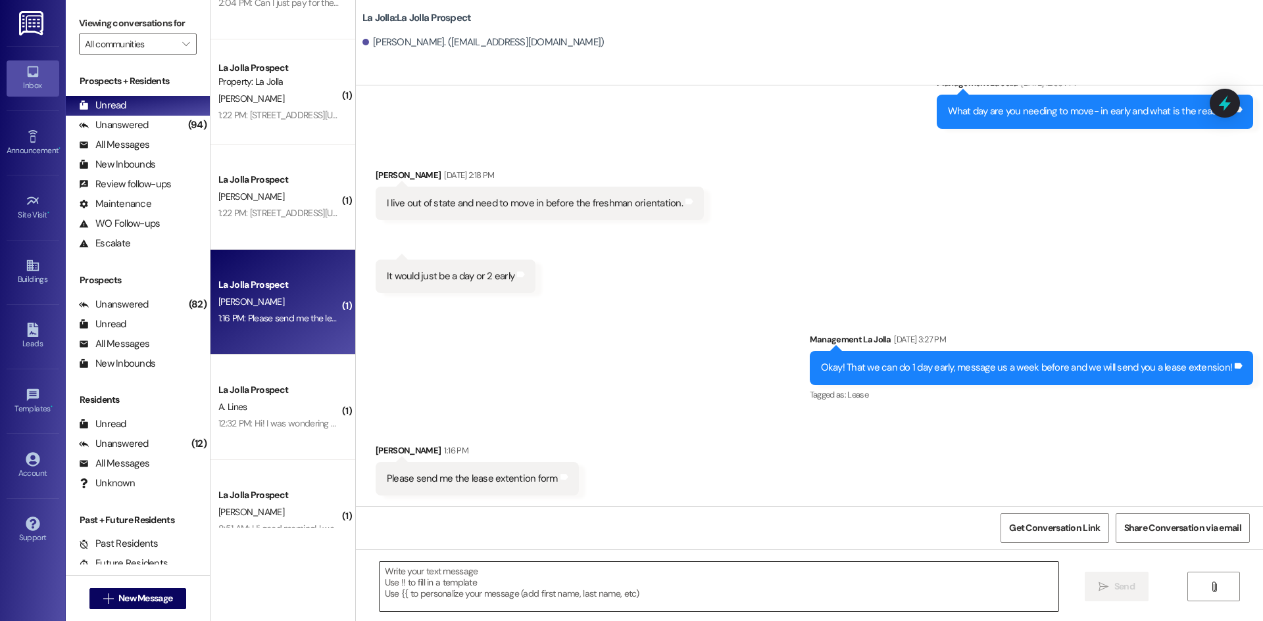
click at [498, 574] on textarea at bounding box center [718, 586] width 679 height 49
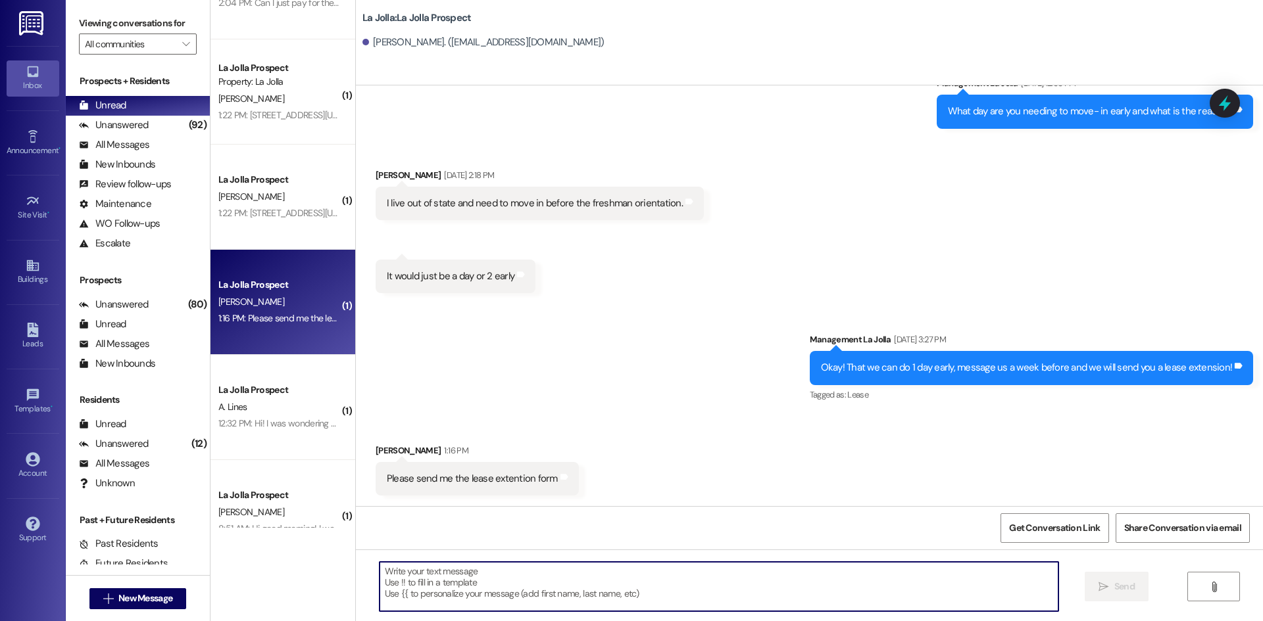
click at [443, 585] on textarea at bounding box center [718, 586] width 679 height 49
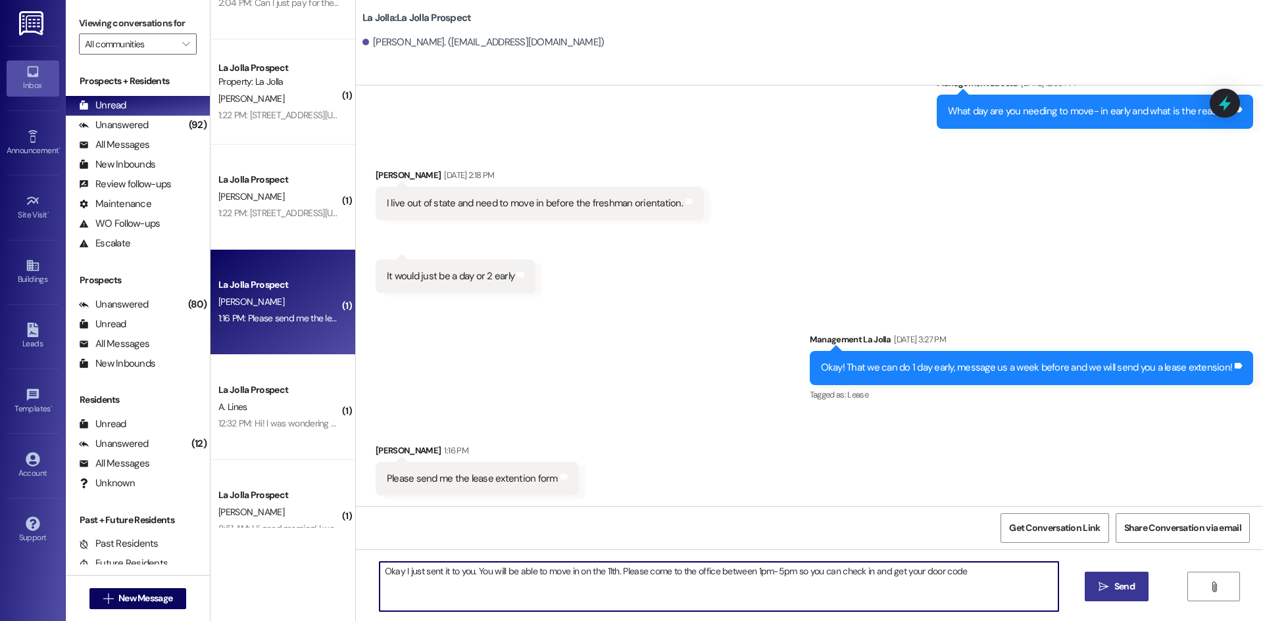
type textarea "Okay I just sent it to you. You will be able to move in on the 11th. Please com…"
click at [1131, 581] on span "Send" at bounding box center [1124, 587] width 20 height 14
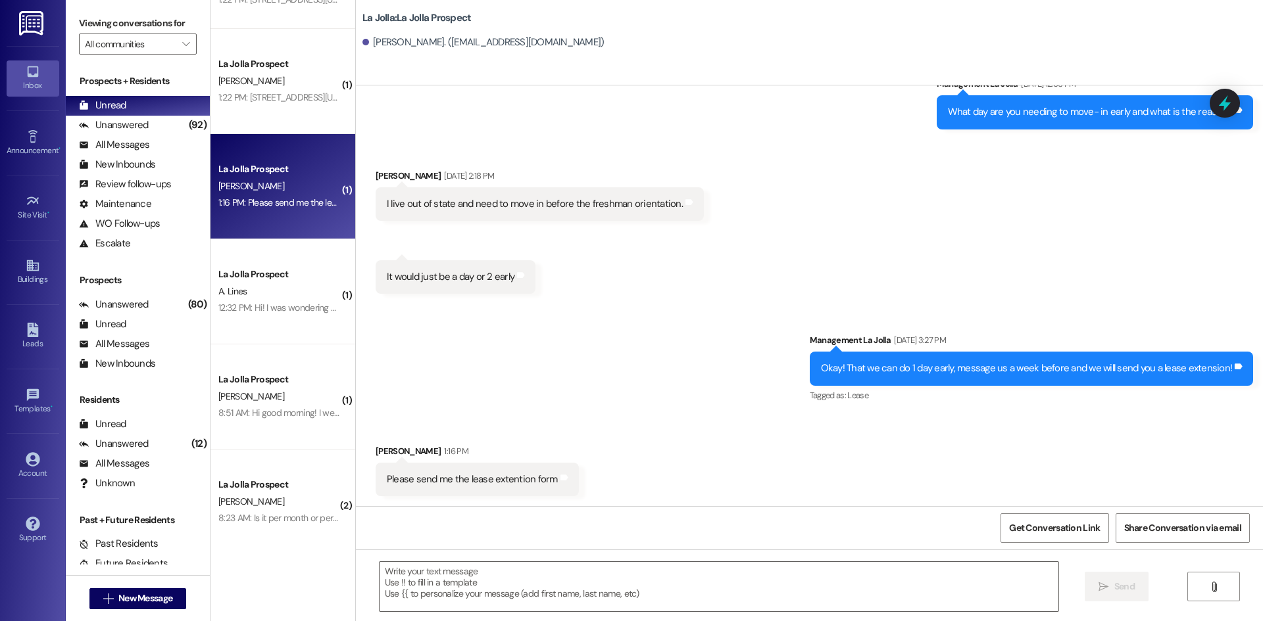
scroll to position [723, 0]
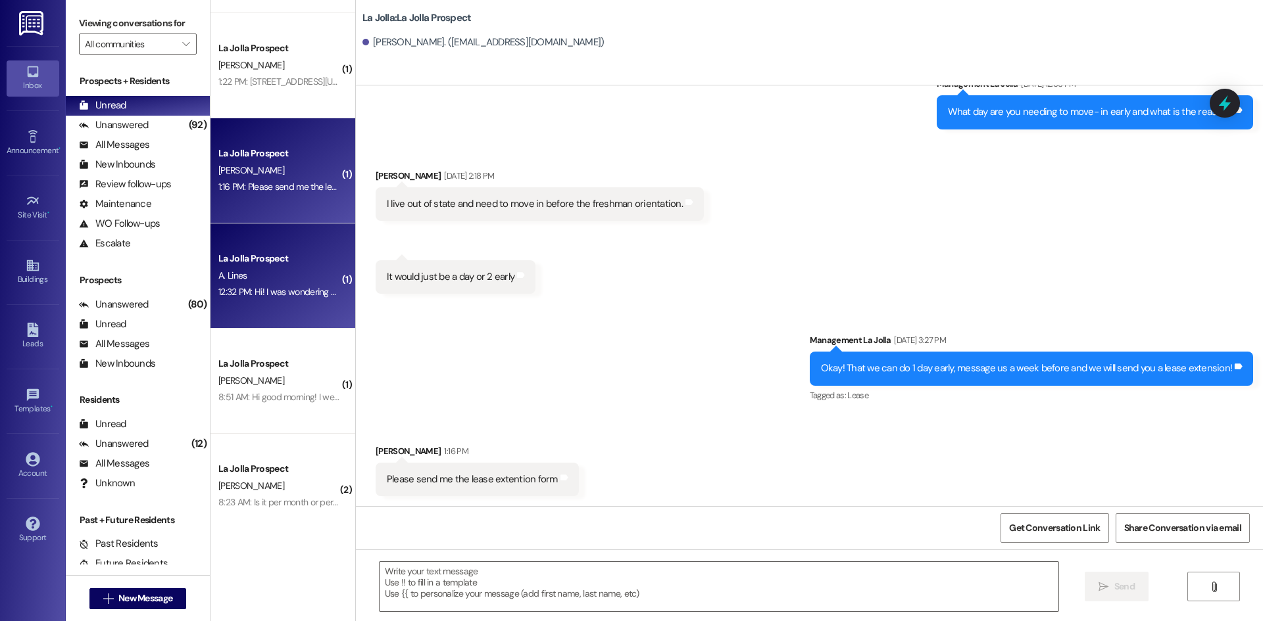
click at [264, 306] on div "La Jolla Prospect A. Lines 12:32 PM: Hi! I was wondering what my official maili…" at bounding box center [282, 276] width 145 height 105
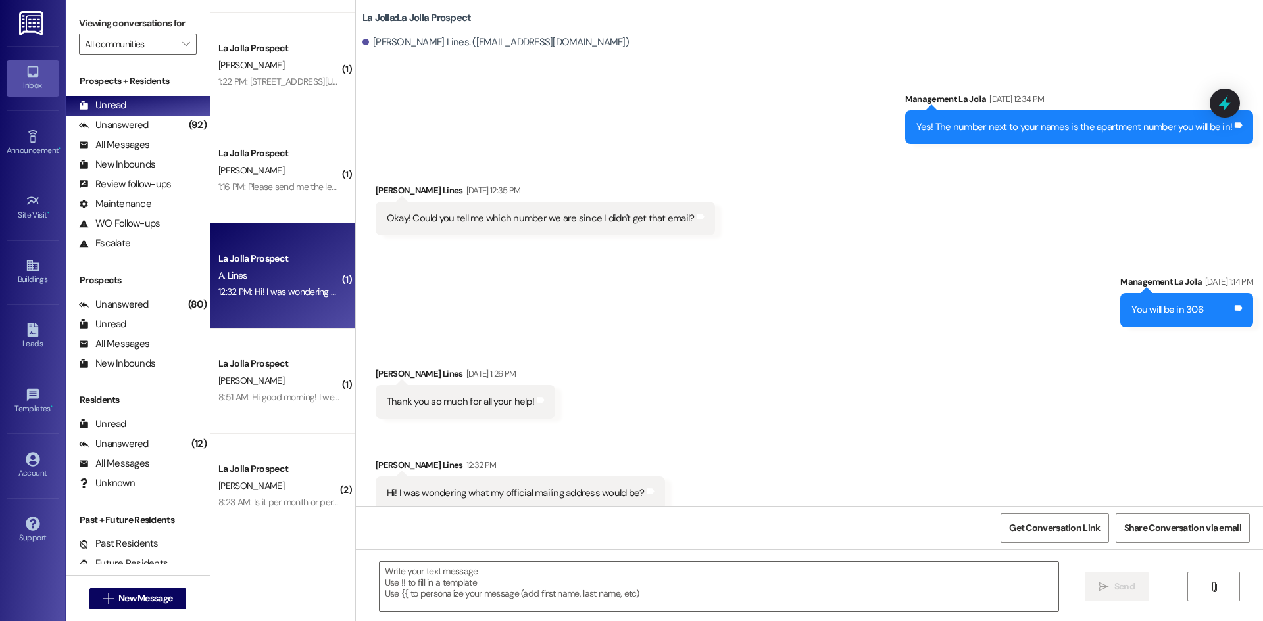
scroll to position [2181, 0]
click at [542, 583] on textarea at bounding box center [718, 586] width 679 height 49
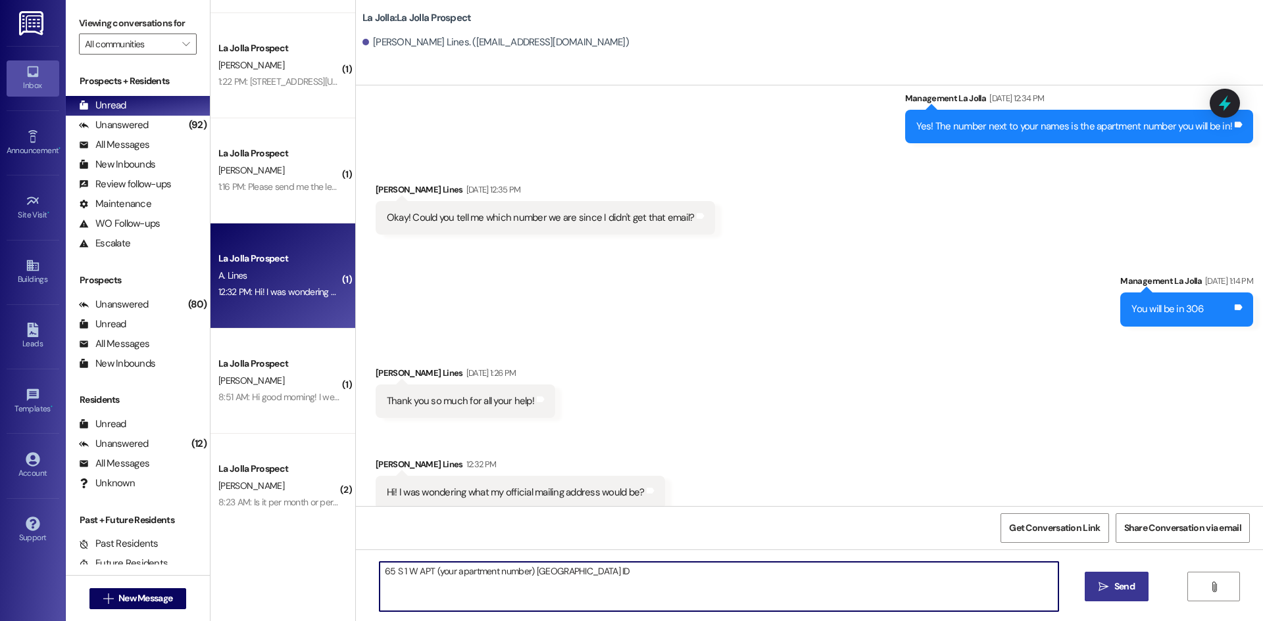
click at [589, 567] on textarea "65 S 1 W APT (your apartment number) Rexburg ID" at bounding box center [718, 586] width 679 height 49
click at [379, 571] on textarea "65 S 1 W APT (your apartment number) Rexburg ID 83440" at bounding box center [718, 586] width 679 height 49
type textarea "Hello! 65 S 1 W APT (your apartment number) Rexburg ID 83440"
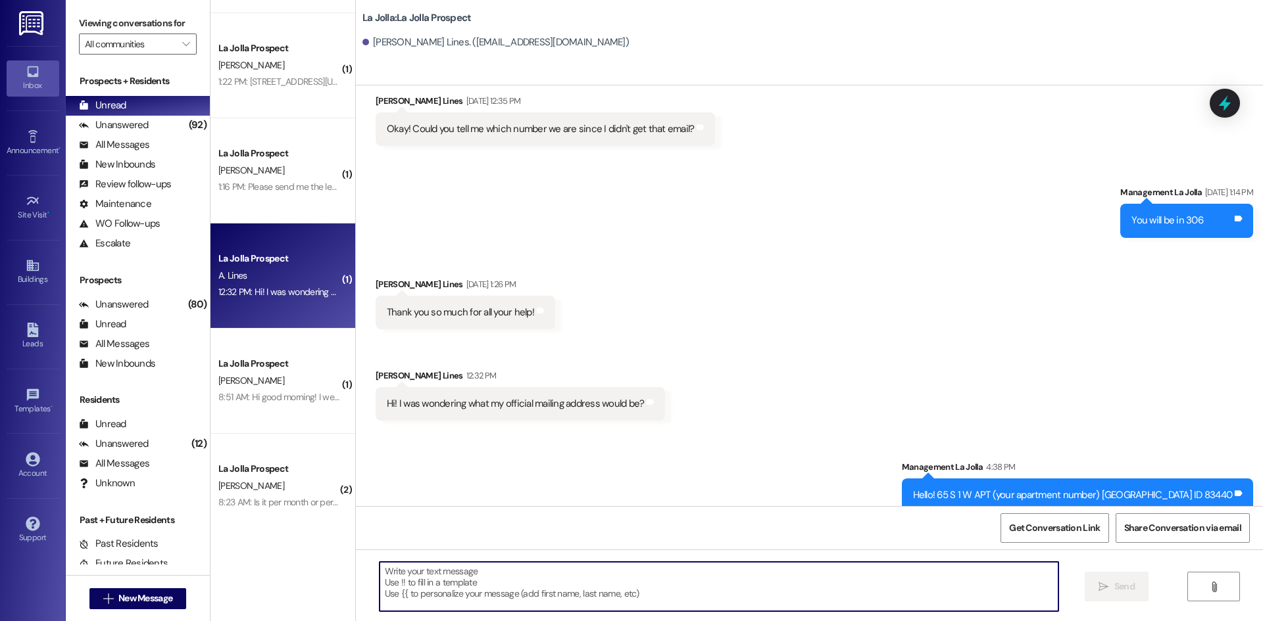
scroll to position [2273, 0]
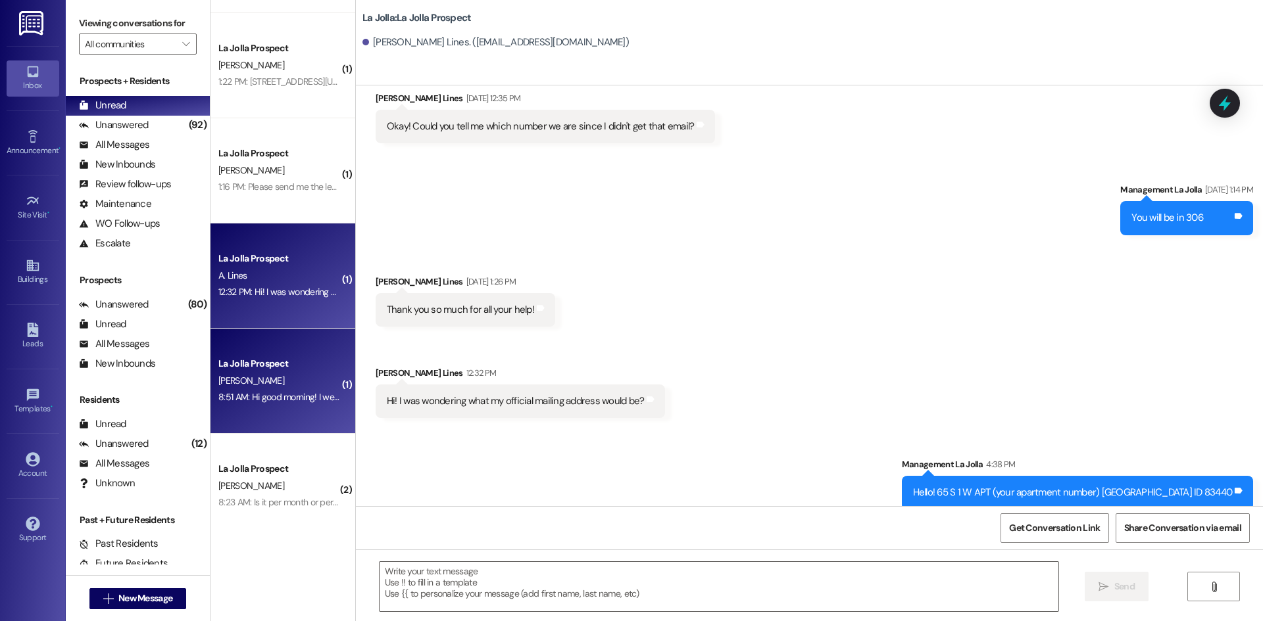
click at [281, 388] on div "[PERSON_NAME]" at bounding box center [279, 381] width 124 height 16
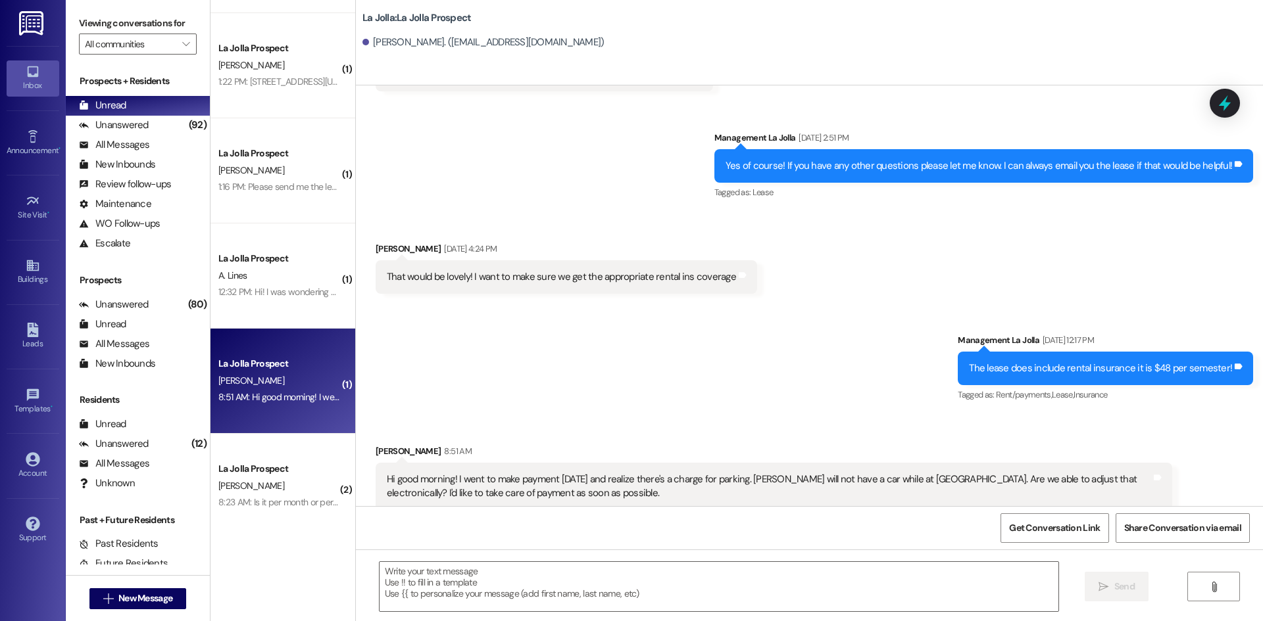
scroll to position [535, 0]
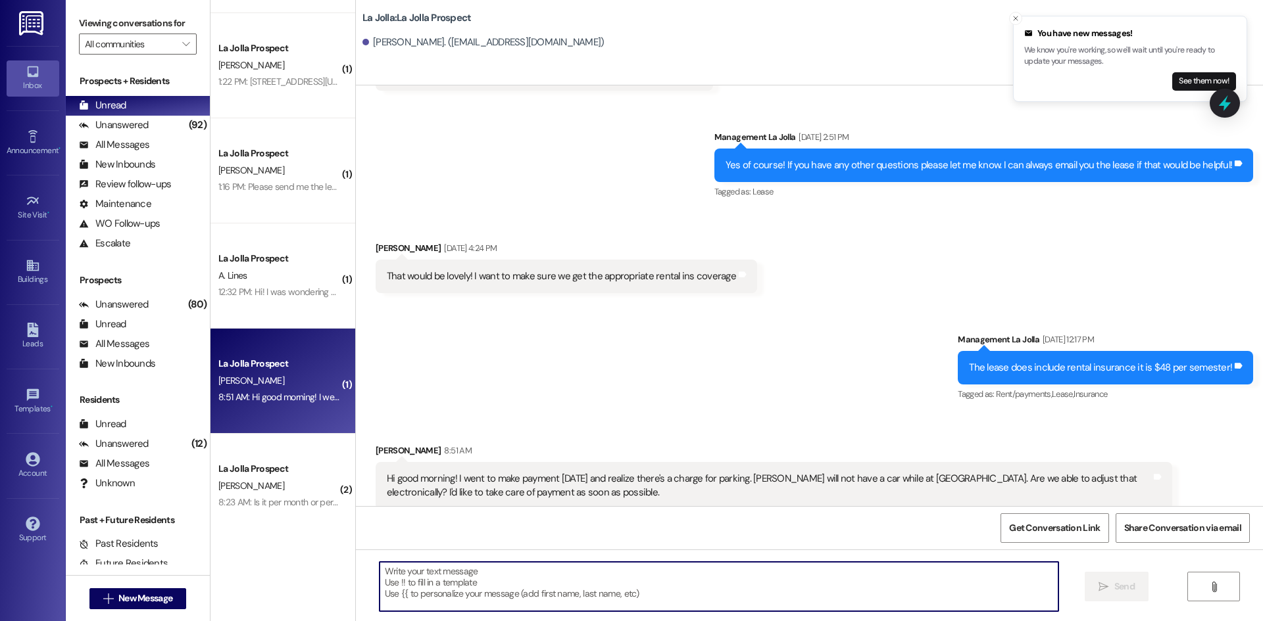
click at [440, 566] on textarea at bounding box center [718, 586] width 679 height 49
type textarea "G"
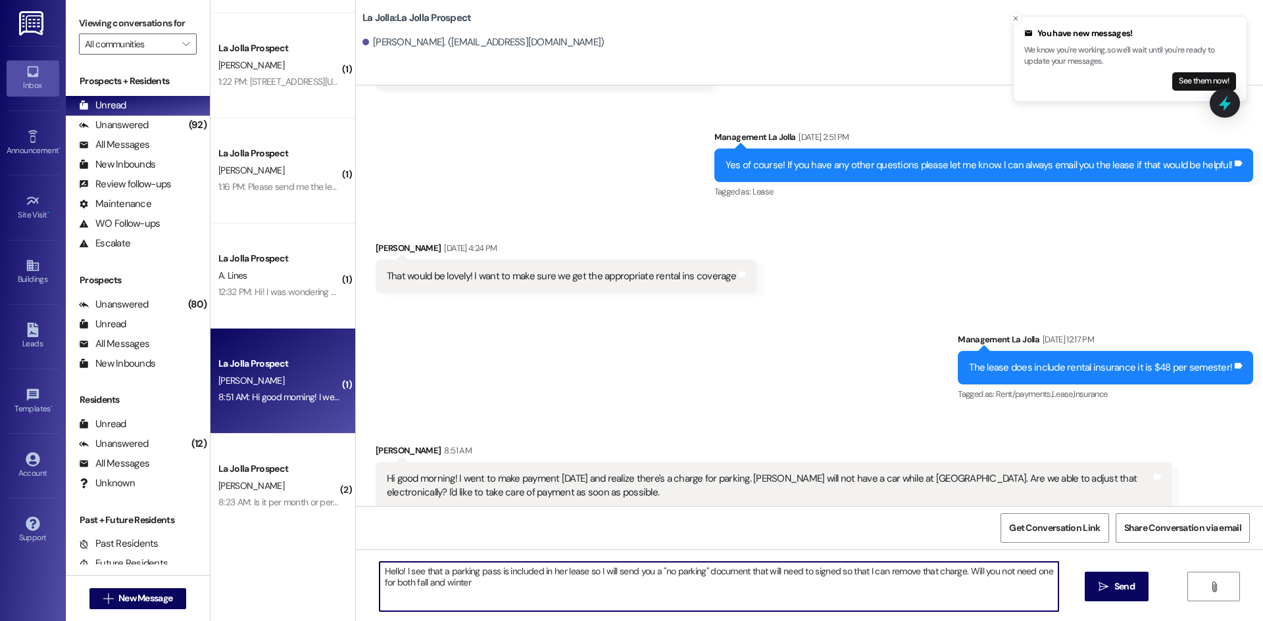
type textarea "Hello! I see that a parking pass is included in her lease so I will send you a …"
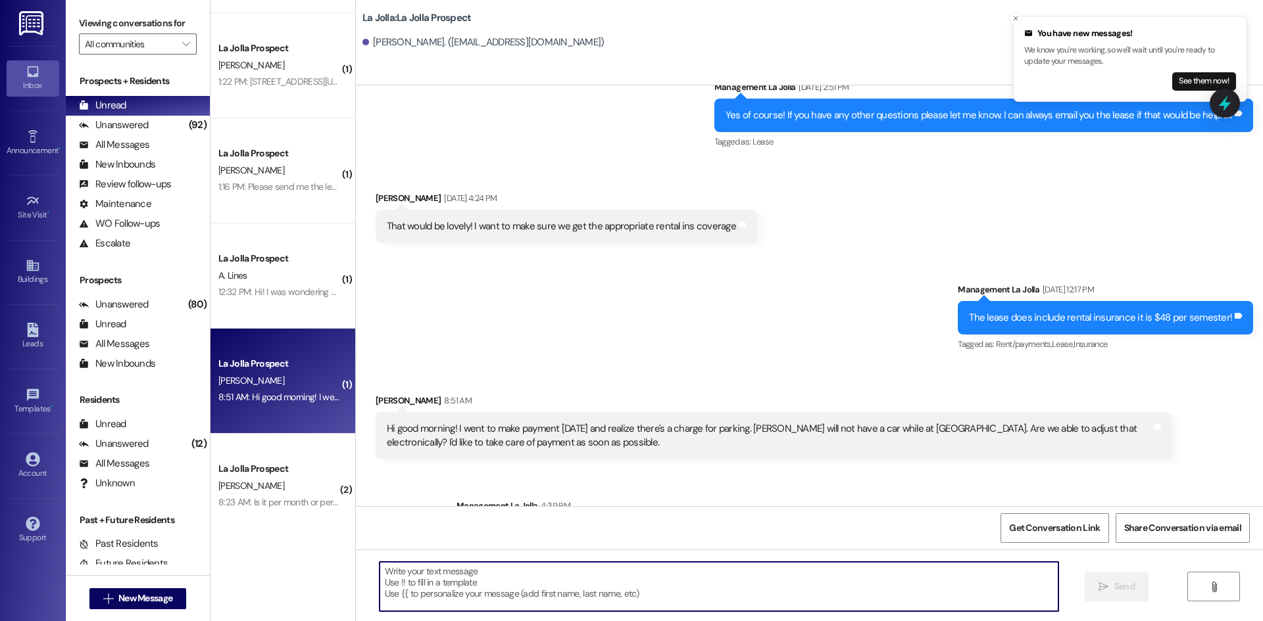
scroll to position [641, 0]
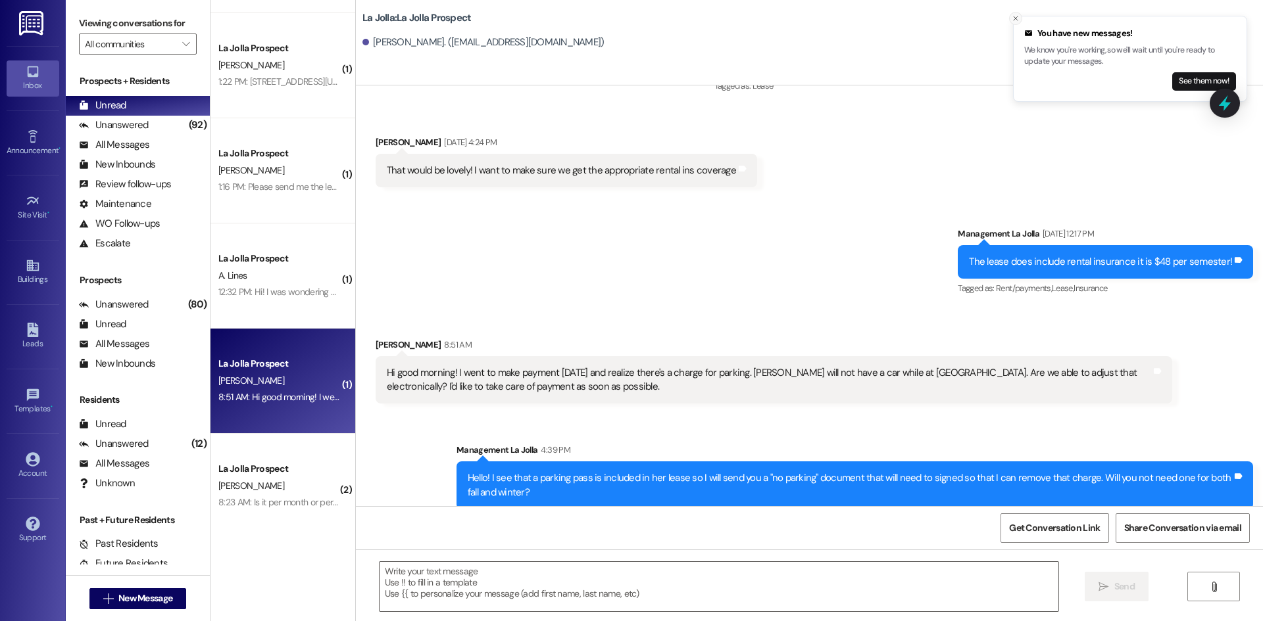
click at [1017, 18] on icon "Close toast" at bounding box center [1015, 18] width 8 height 8
click at [513, 576] on textarea at bounding box center [718, 586] width 679 height 49
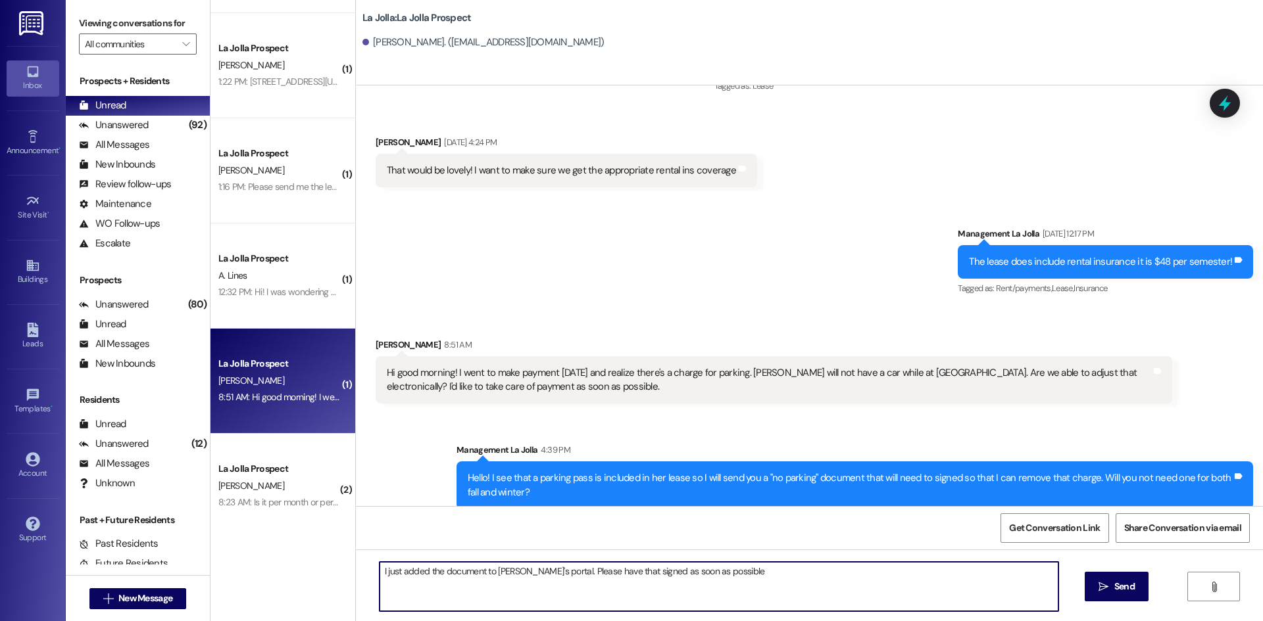
type textarea "I just added the document to Olivia's portal. Please have that signed as soon a…"
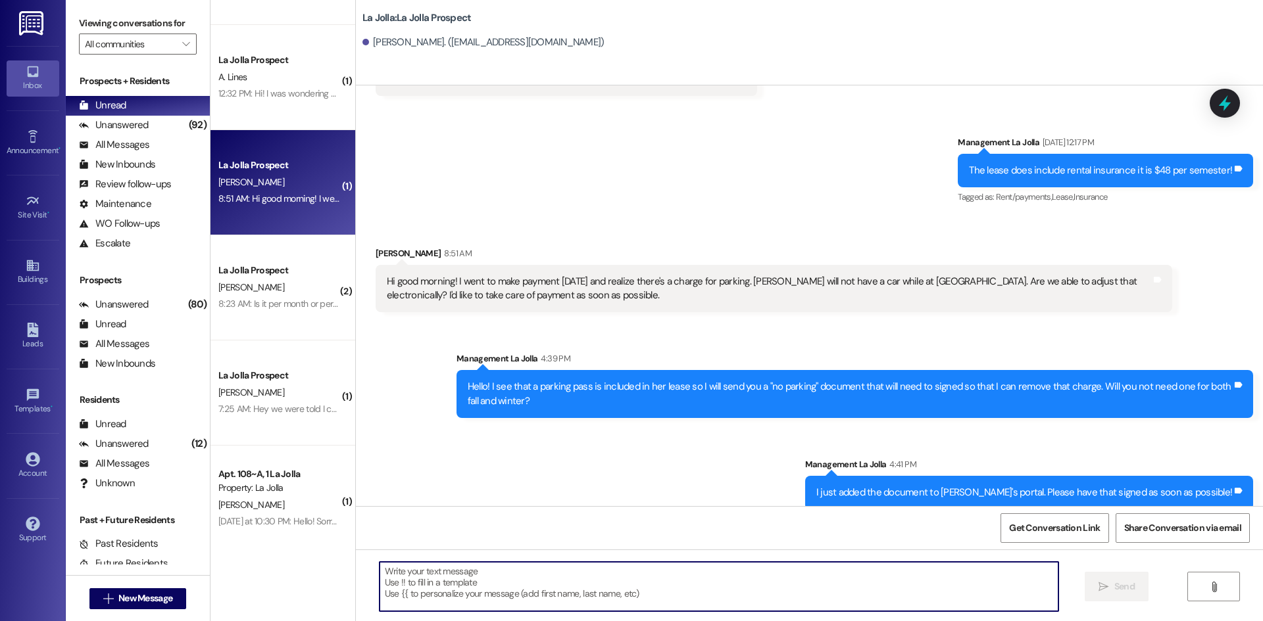
scroll to position [986, 0]
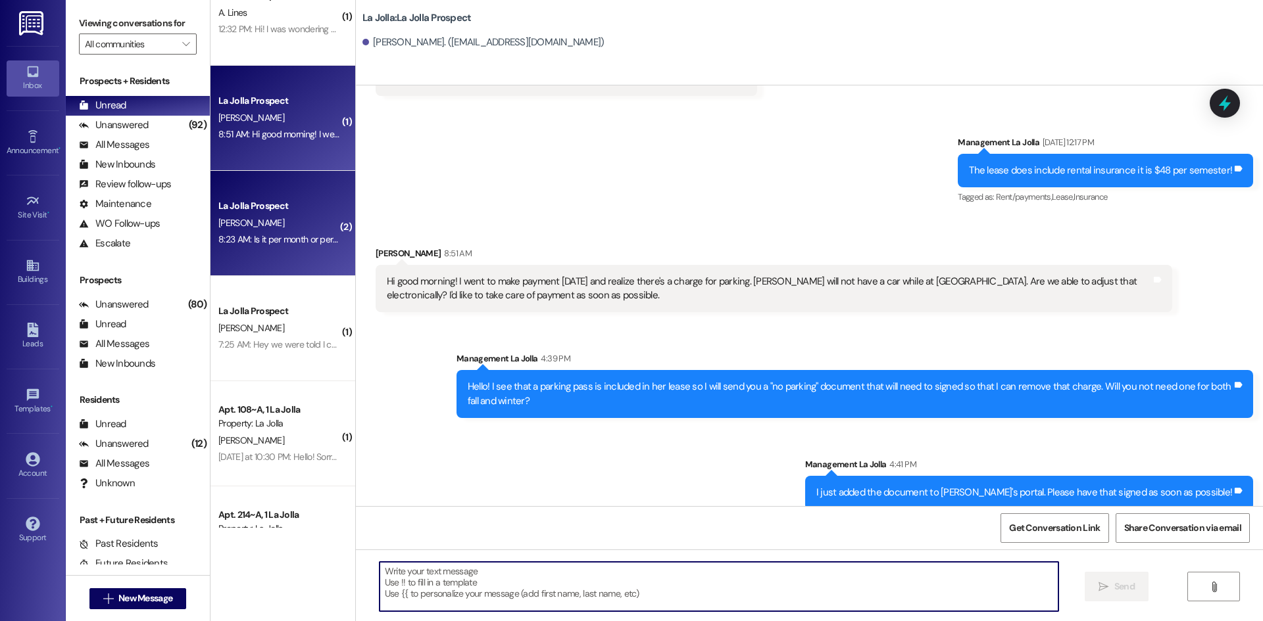
click at [266, 252] on div "La Jolla Prospect B. Thompson 8:23 AM: Is it per month or per semester? 8:23 AM…" at bounding box center [282, 223] width 145 height 105
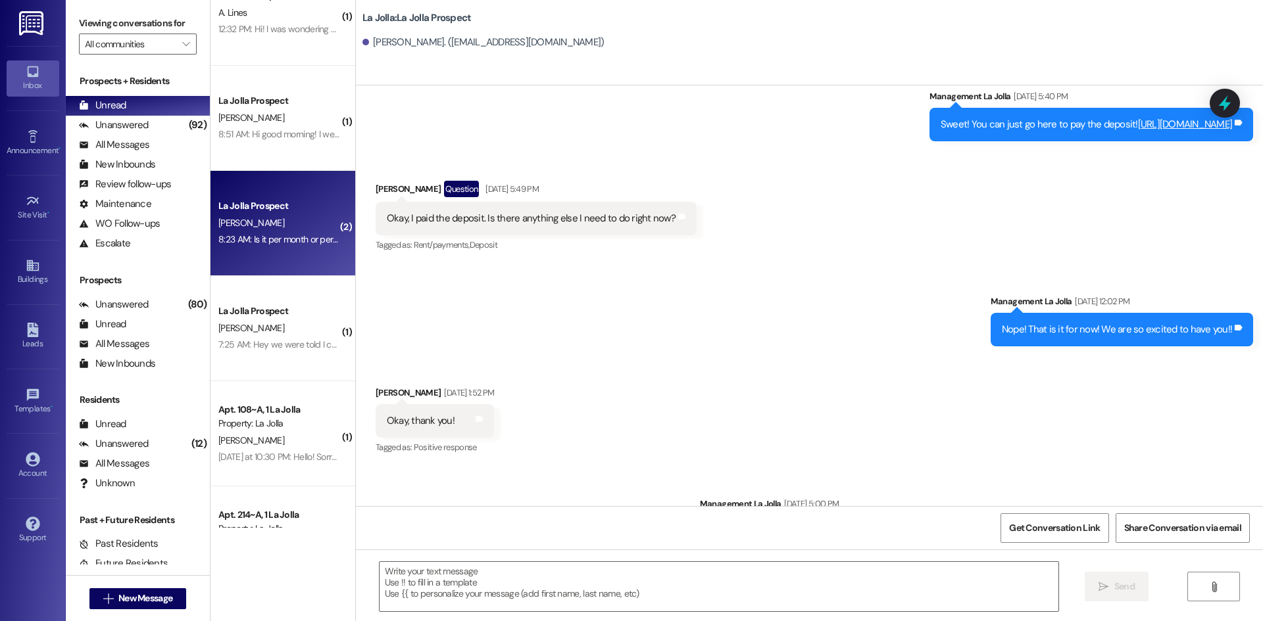
scroll to position [2129, 0]
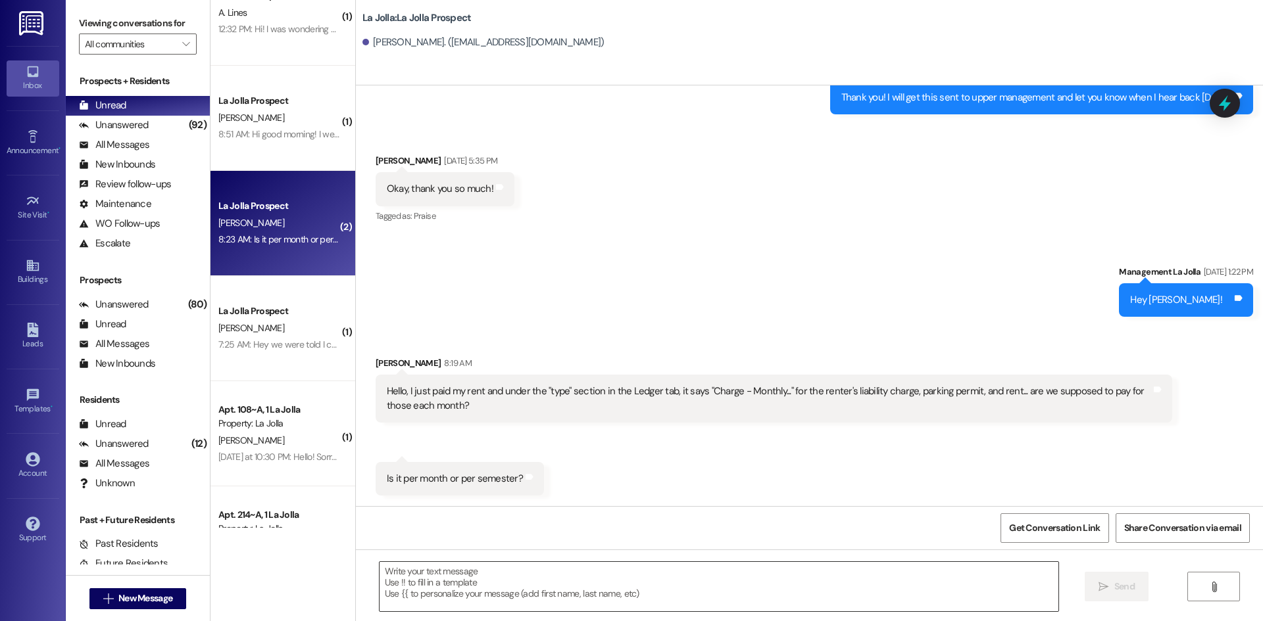
click at [621, 570] on textarea at bounding box center [718, 586] width 679 height 49
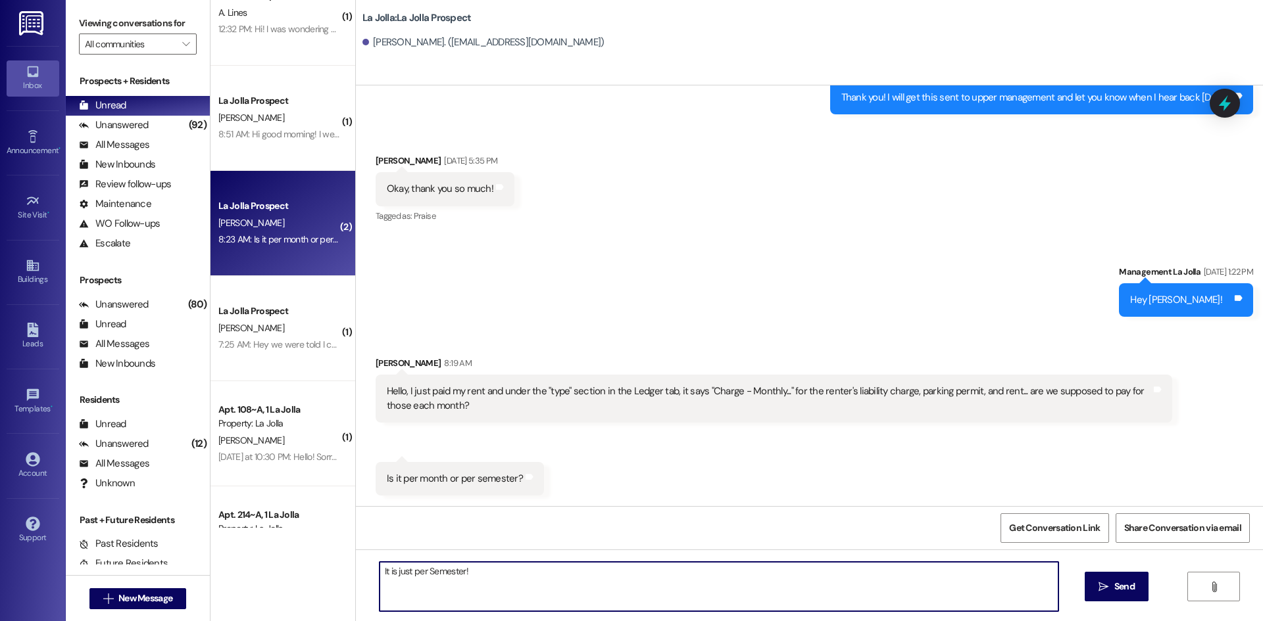
type textarea "It is just per Semester!!"
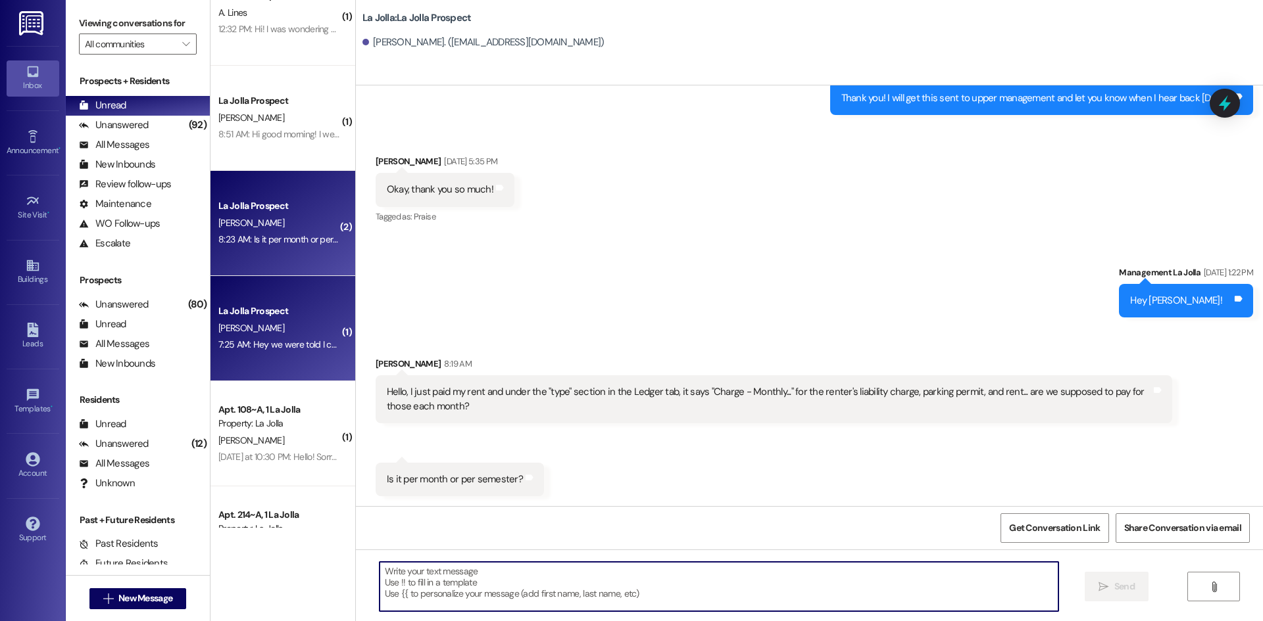
click at [304, 319] on div "La Jolla Prospect" at bounding box center [279, 311] width 124 height 16
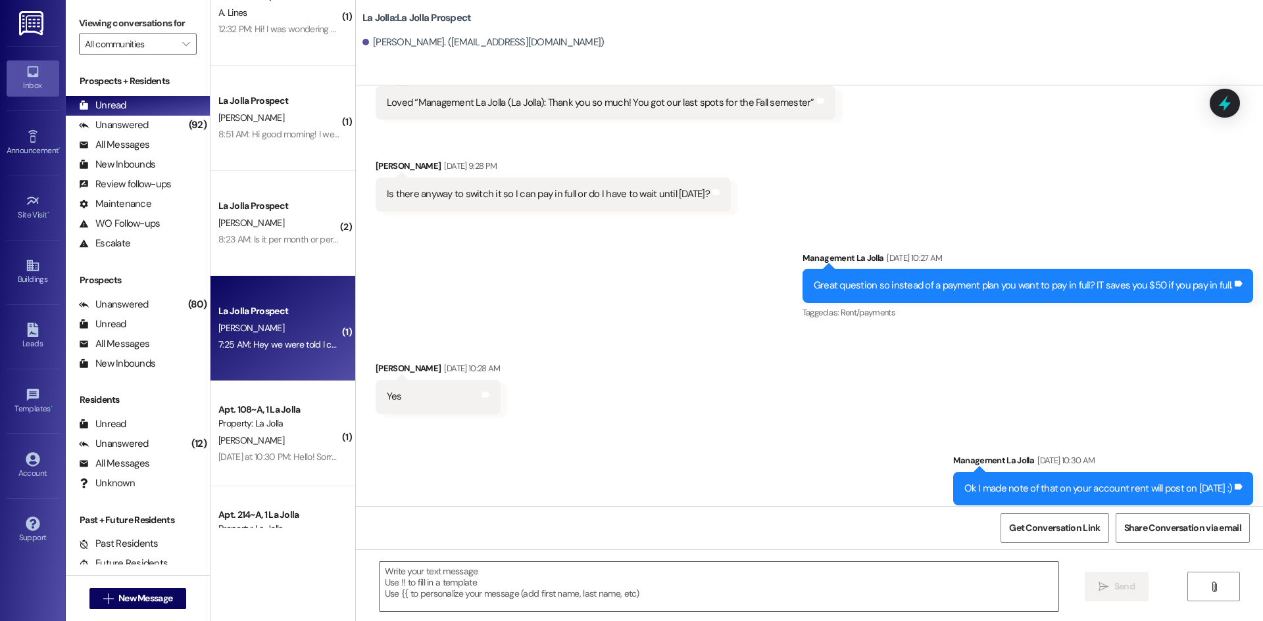
scroll to position [1648, 0]
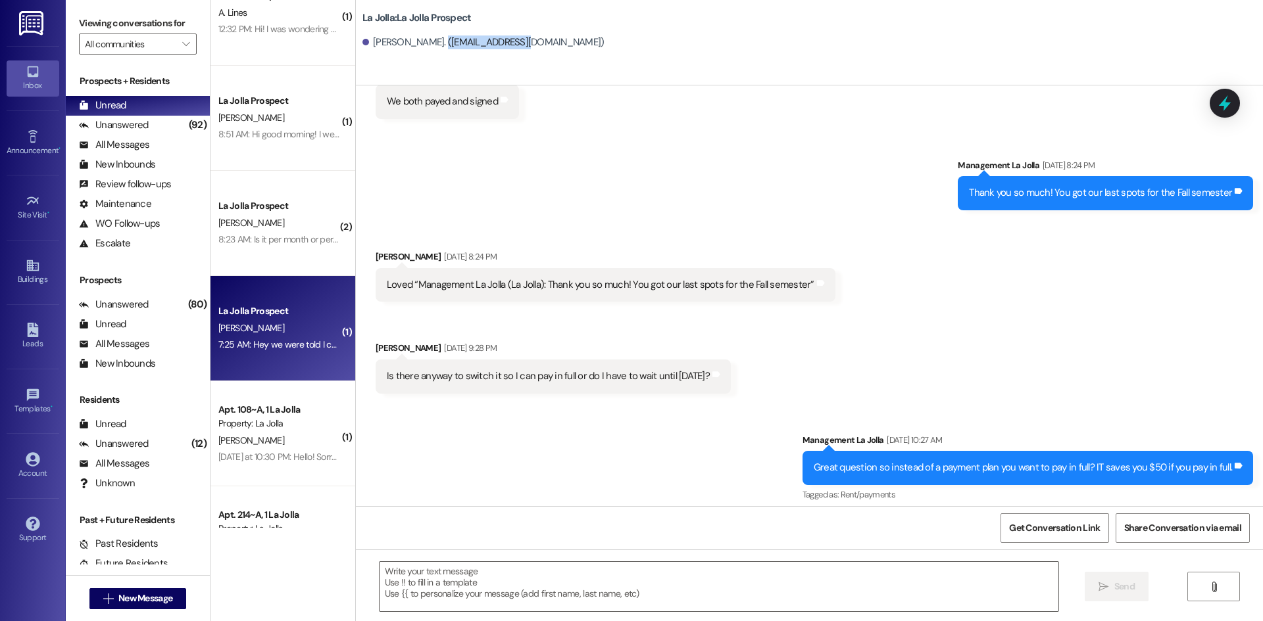
drag, startPoint x: 425, startPoint y: 41, endPoint x: 512, endPoint y: 45, distance: 86.9
click at [512, 45] on div "Jenson Sphar. (spa25006@byui.edu)" at bounding box center [483, 43] width 242 height 14
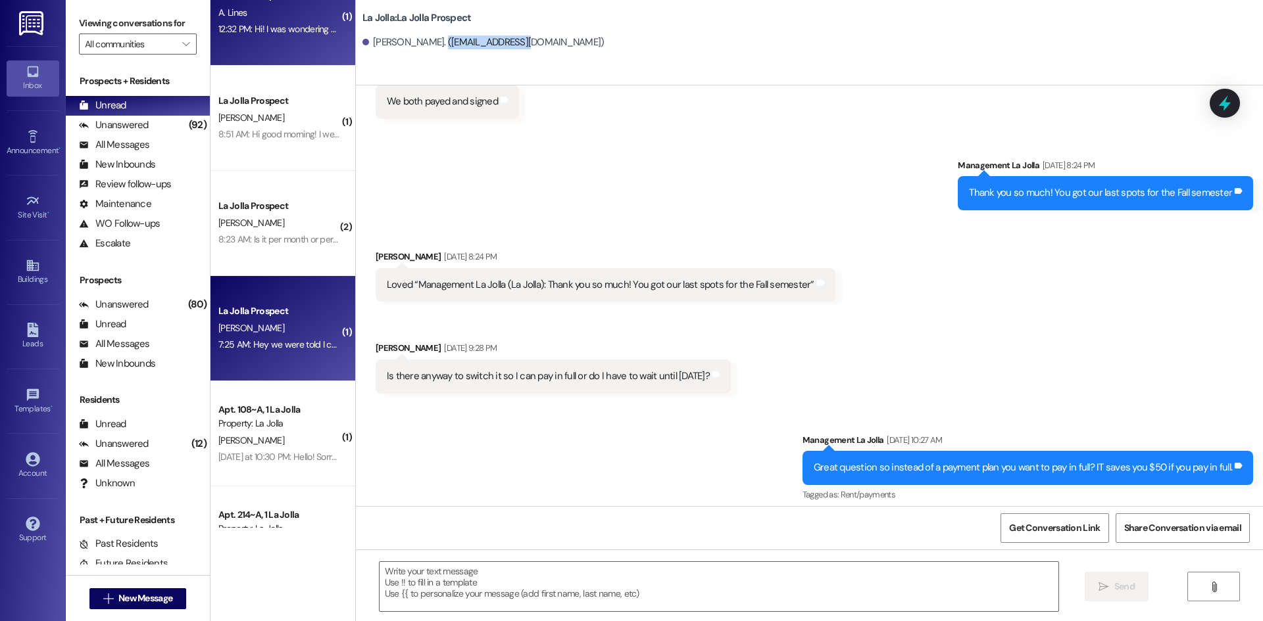
copy div "spa25006@byui.edu"
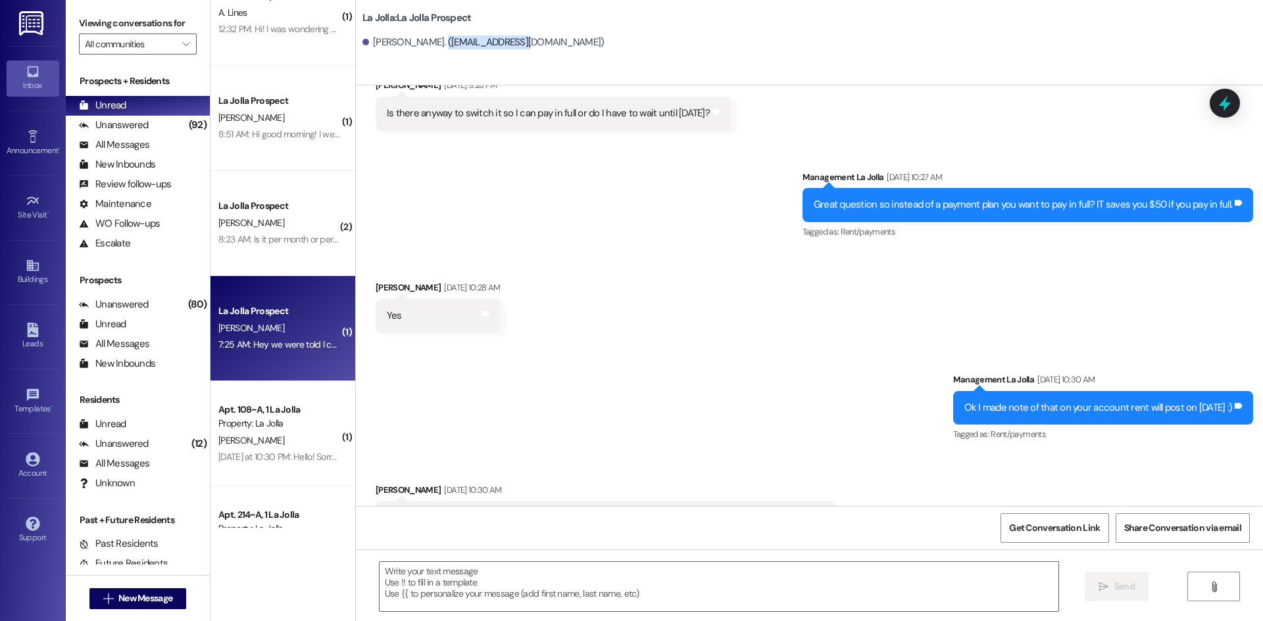
scroll to position [2043, 0]
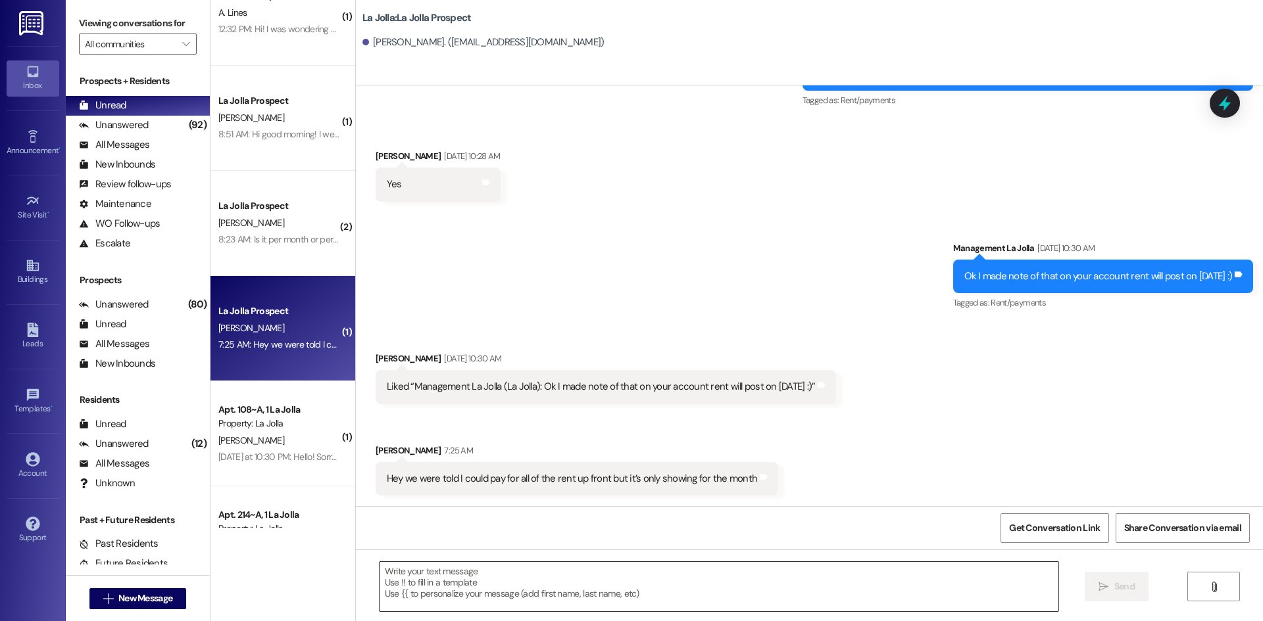
click at [590, 591] on textarea at bounding box center [718, 586] width 679 height 49
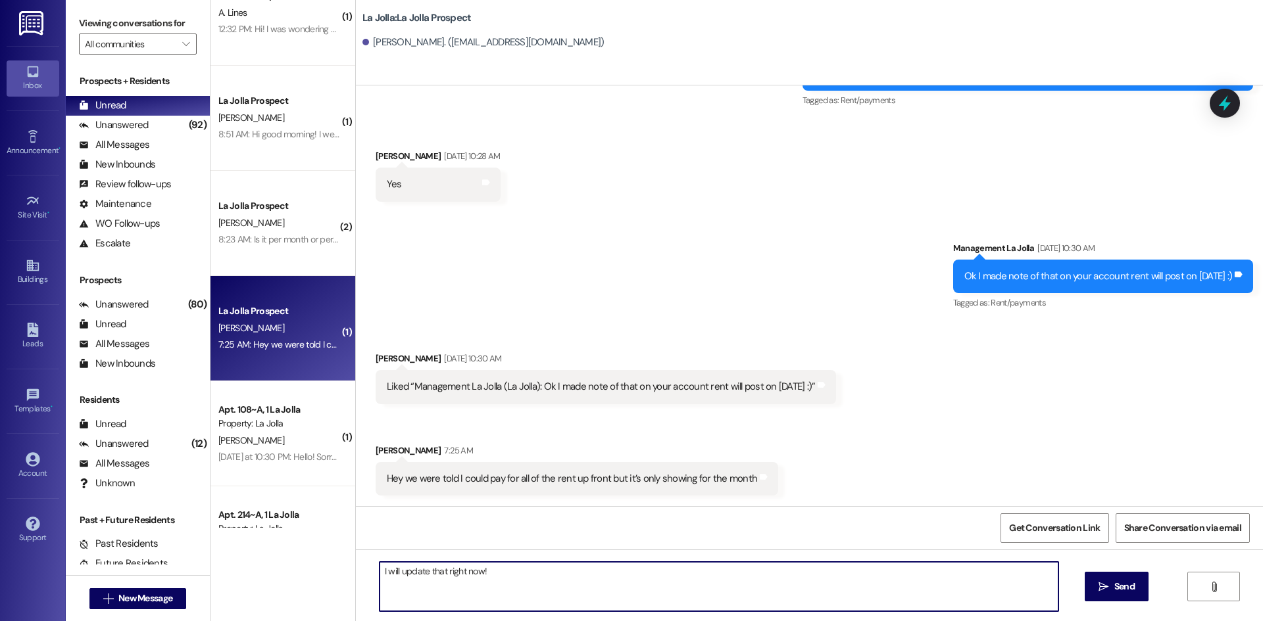
type textarea "I will update that right now!"
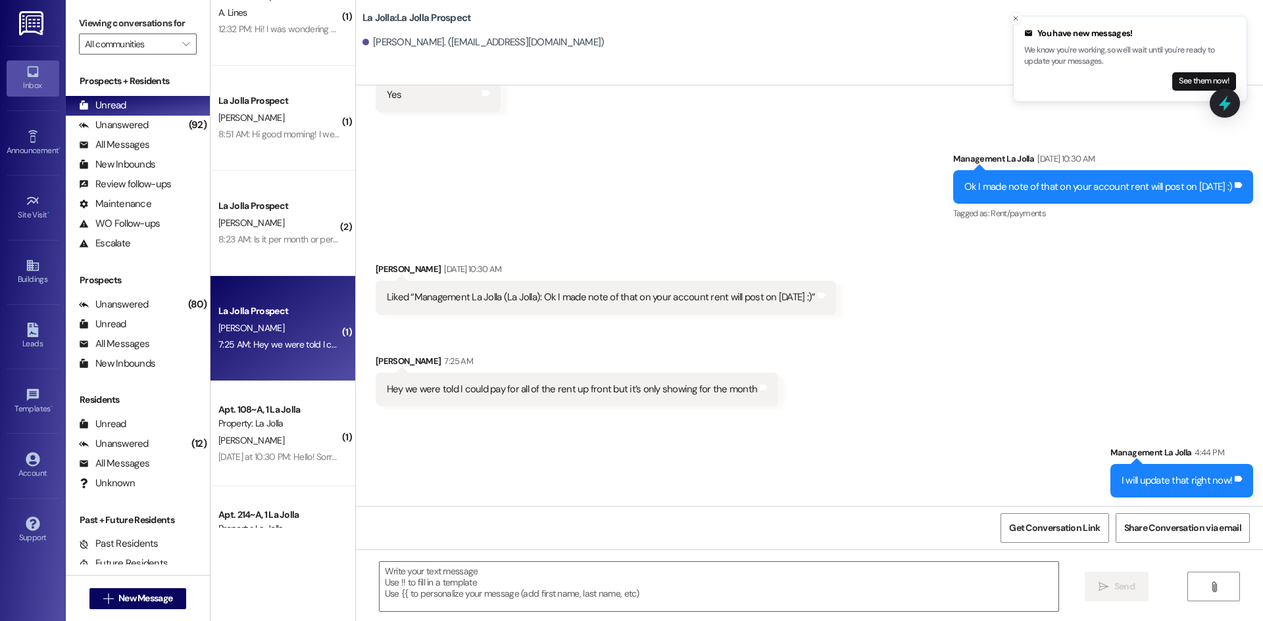
scroll to position [2134, 0]
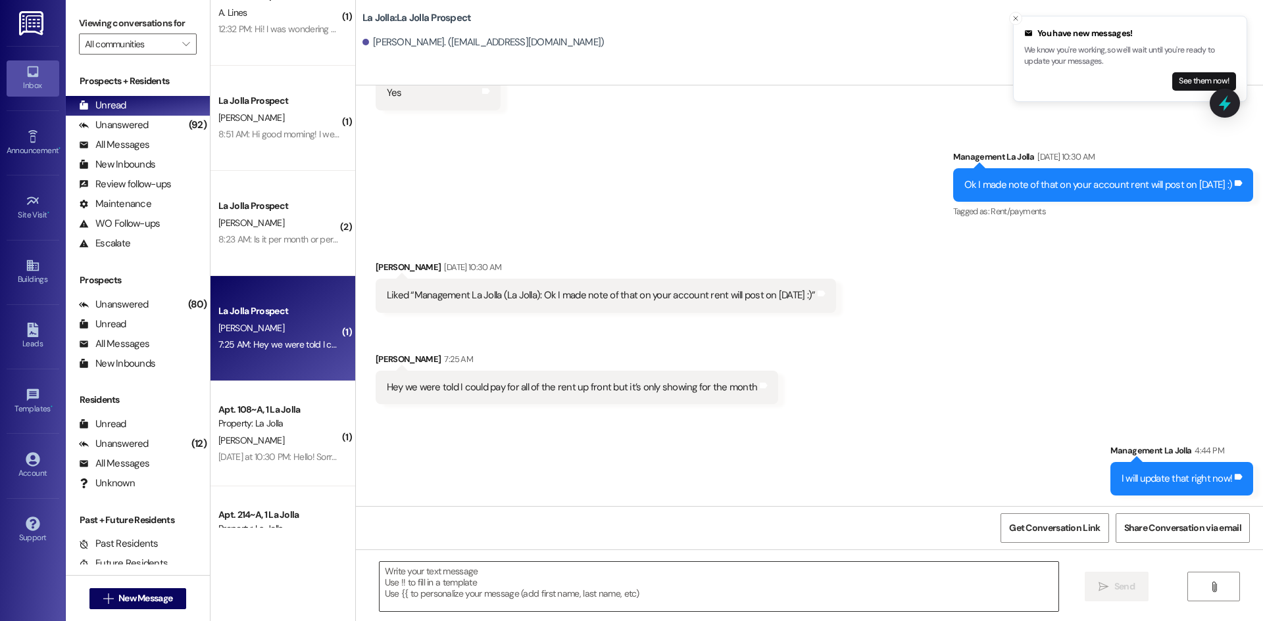
click at [404, 587] on textarea at bounding box center [718, 586] width 679 height 49
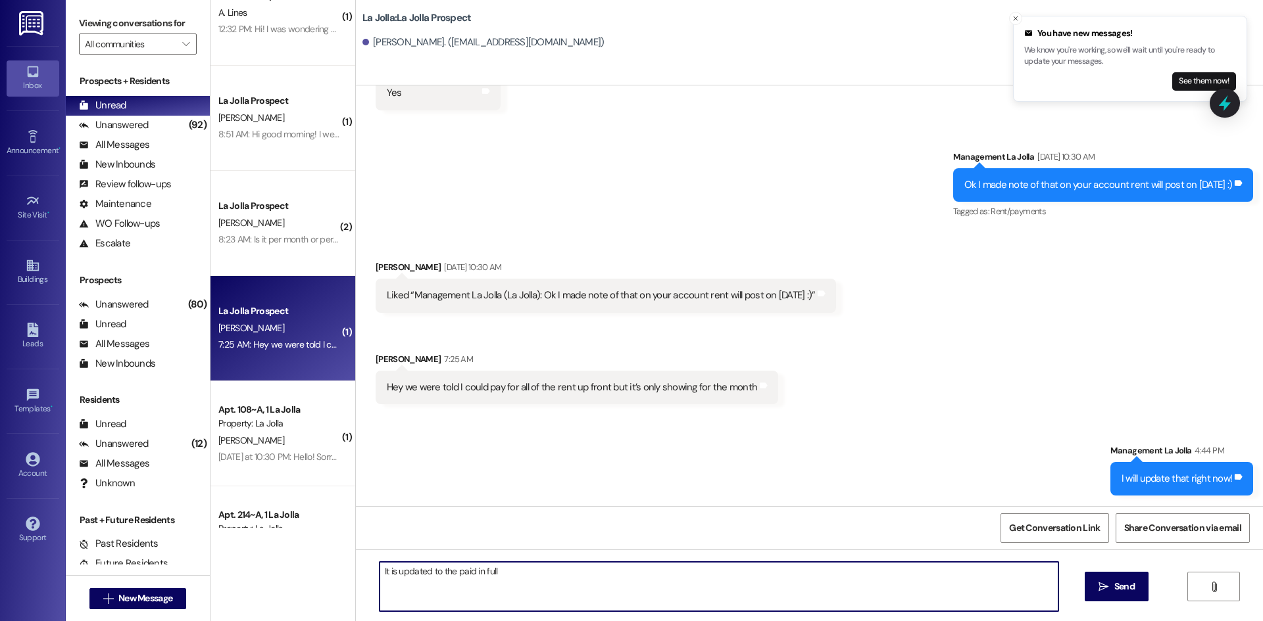
type textarea "It is updated to the paid in full!"
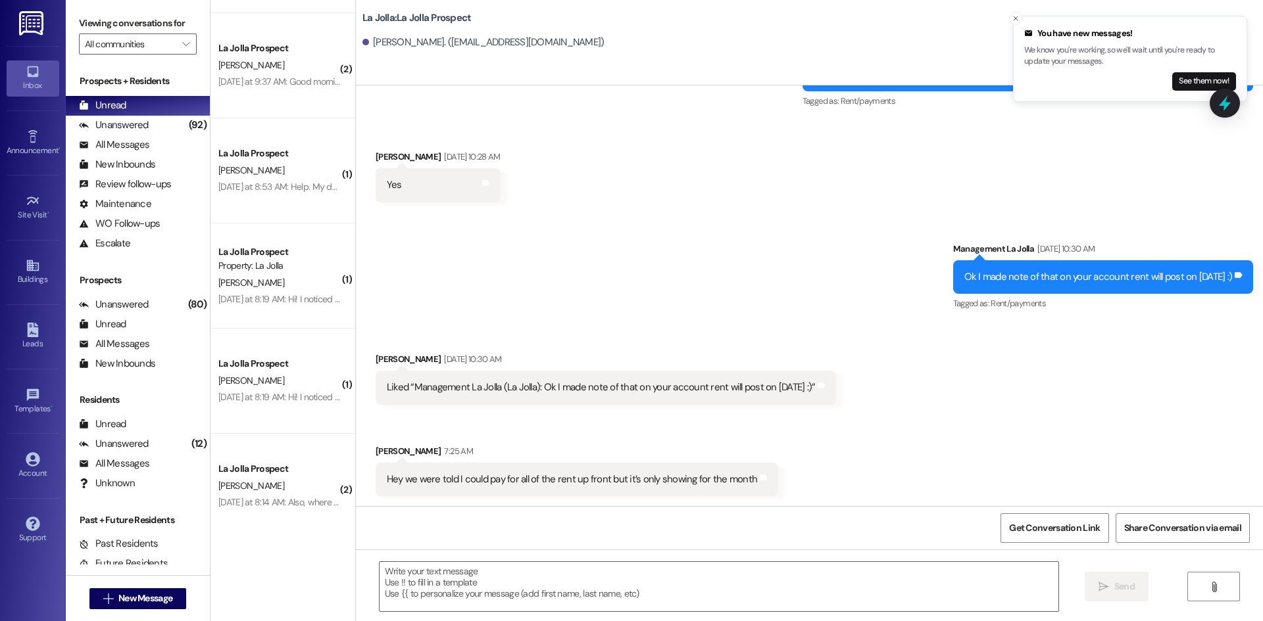
scroll to position [3681, 0]
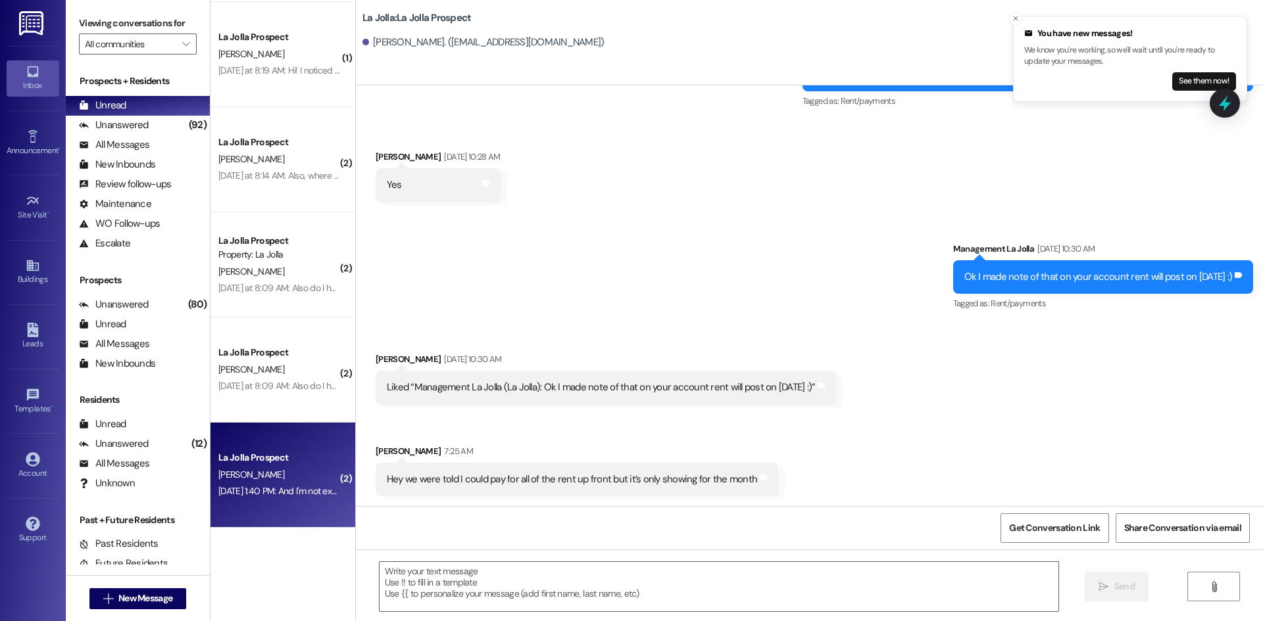
click at [283, 433] on div "La Jolla Prospect L. Quinn Aug 31, 2025 at 1:40 PM: And I'm not exactly sure ho…" at bounding box center [282, 475] width 145 height 105
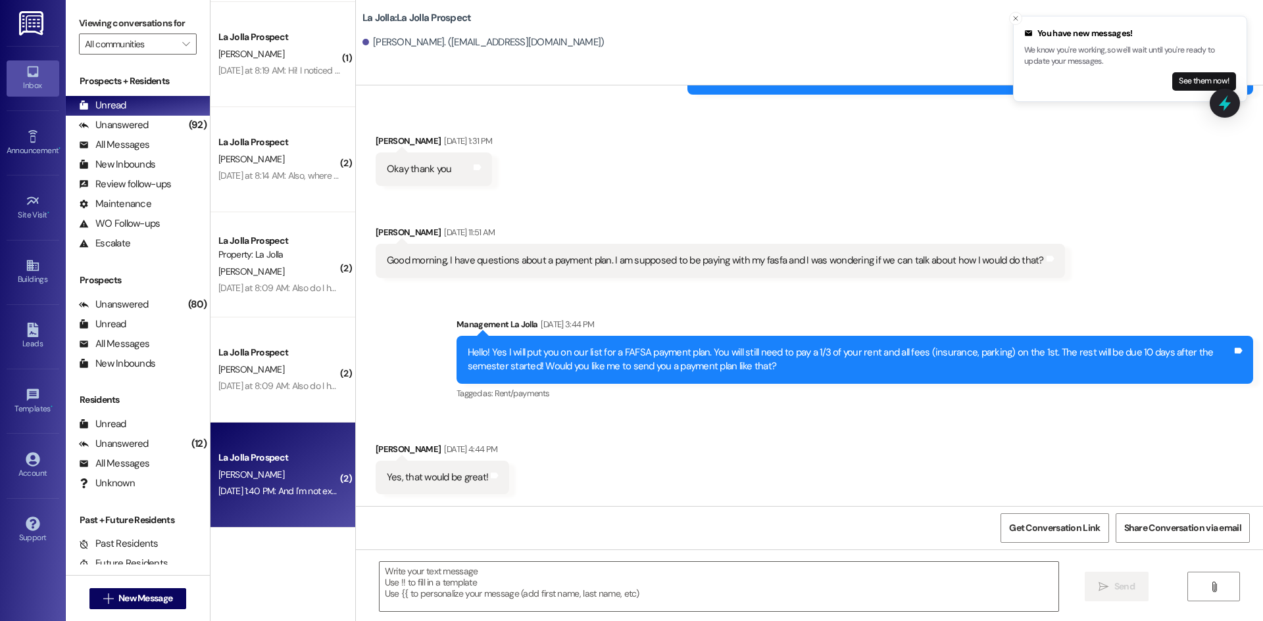
scroll to position [1571, 0]
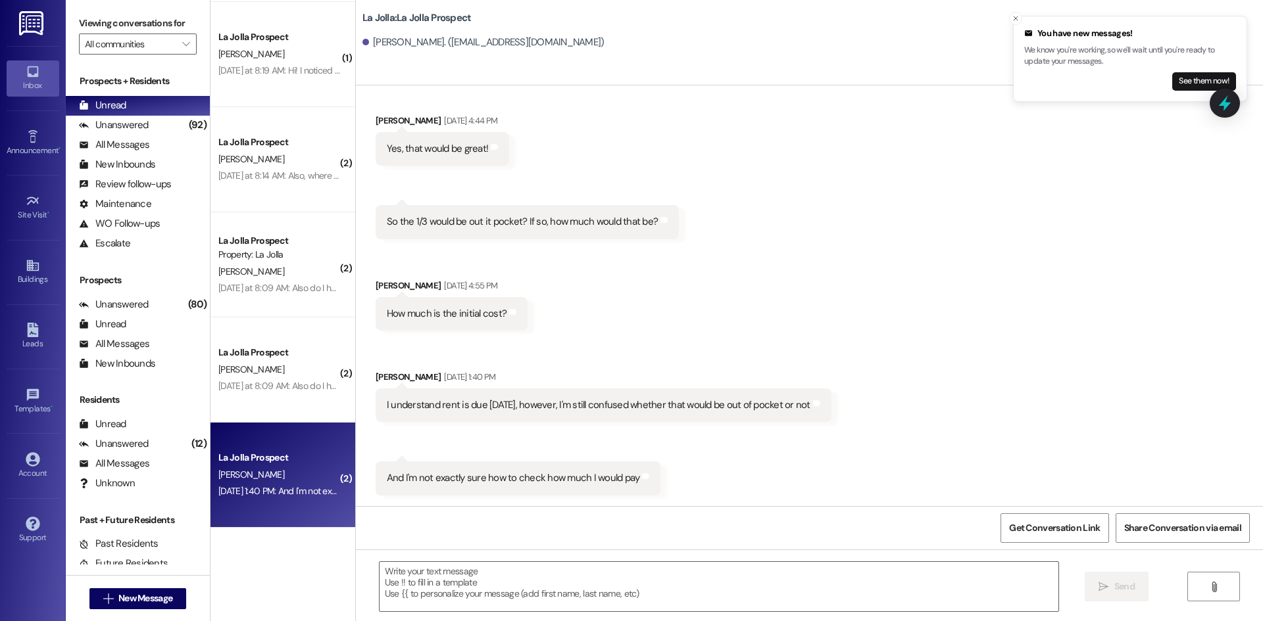
click at [542, 370] on div "Lauryn Quinn Aug 31, 2025 at 1:40 PM" at bounding box center [604, 379] width 456 height 18
click at [497, 588] on textarea at bounding box center [718, 586] width 679 height 49
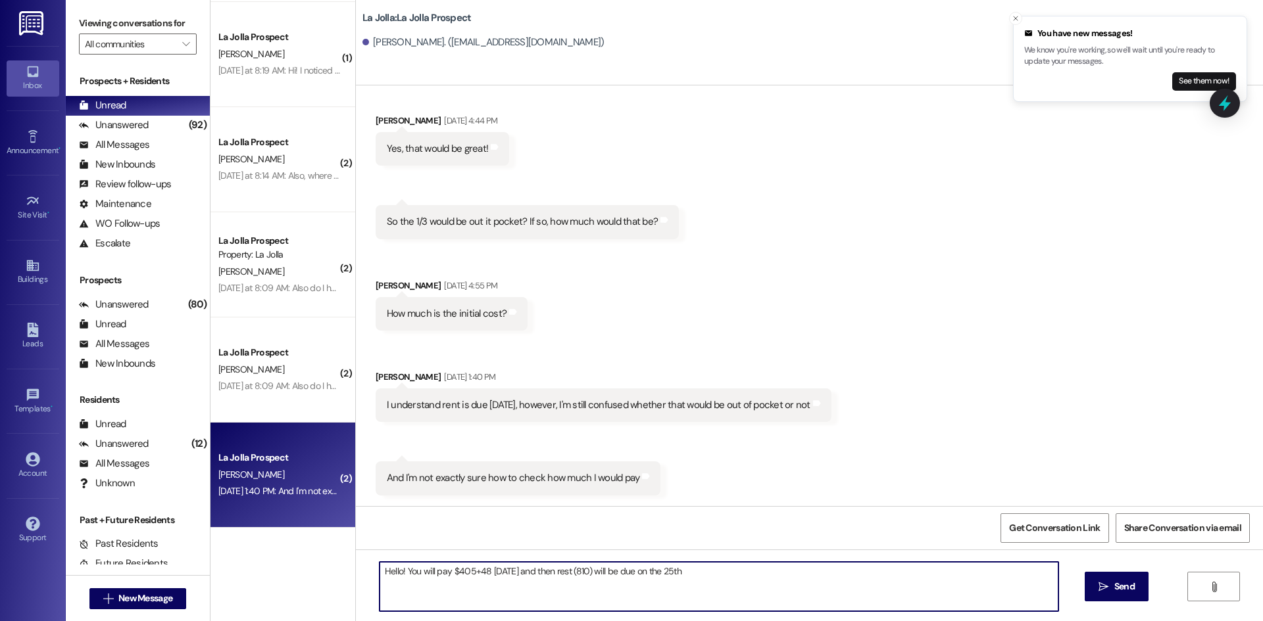
type textarea "Hello! You will pay $405+48 today and then rest (810) will be due on the 25th!"
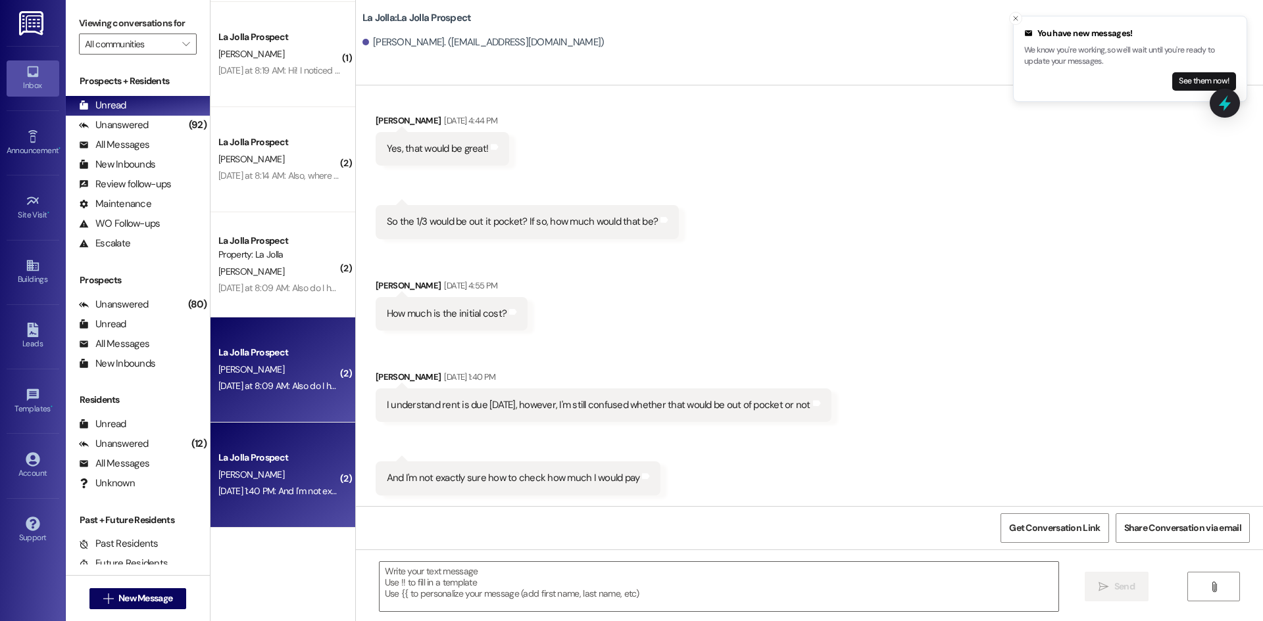
click at [318, 325] on div "La Jolla Prospect T. Hart Yesterday at 8:09 AM: Also do I have to have the insu…" at bounding box center [282, 370] width 145 height 105
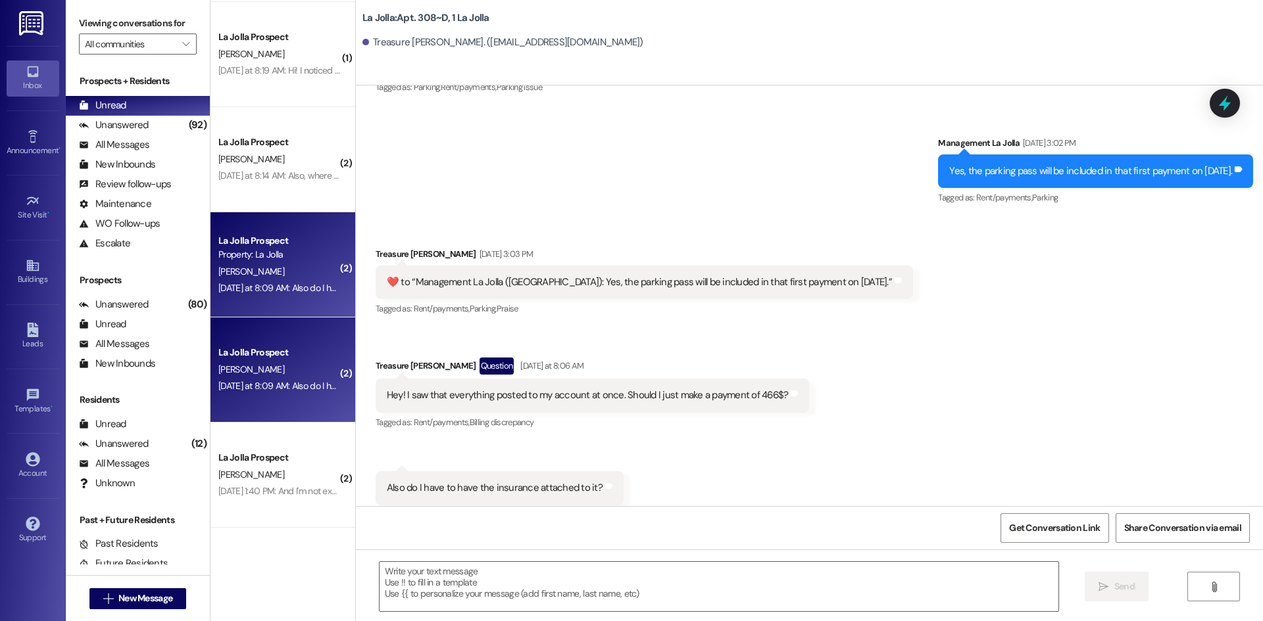
scroll to position [12619, 0]
click at [495, 589] on textarea at bounding box center [718, 586] width 679 height 49
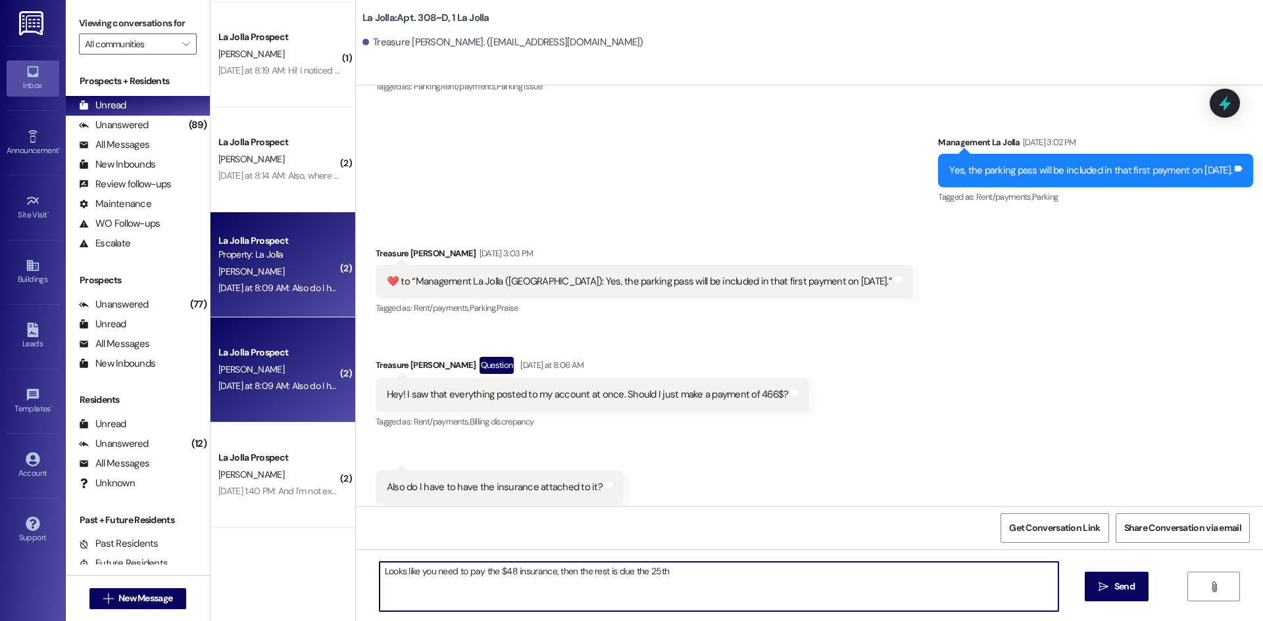
type textarea "Looks like you need to pay the $48 insurance, then the rest is due the 25th!"
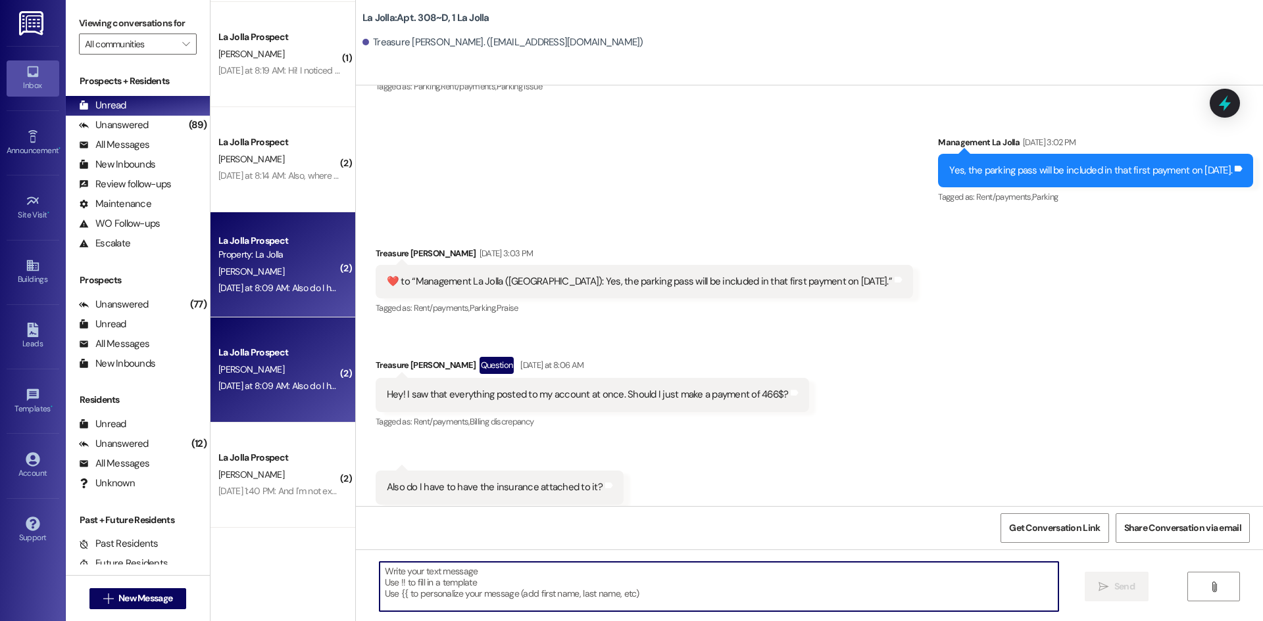
scroll to position [12619, 0]
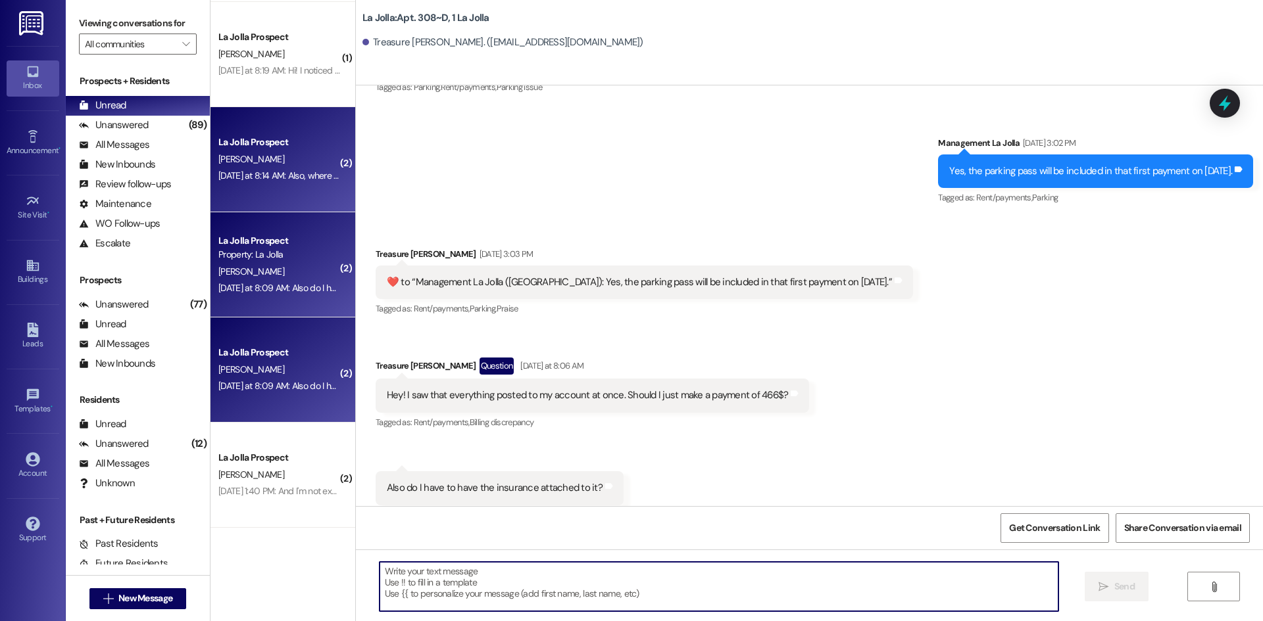
click at [258, 113] on div "La Jolla Prospect A. Fletcher Yesterday at 8:14 AM: Also, where do I find roomm…" at bounding box center [282, 159] width 145 height 105
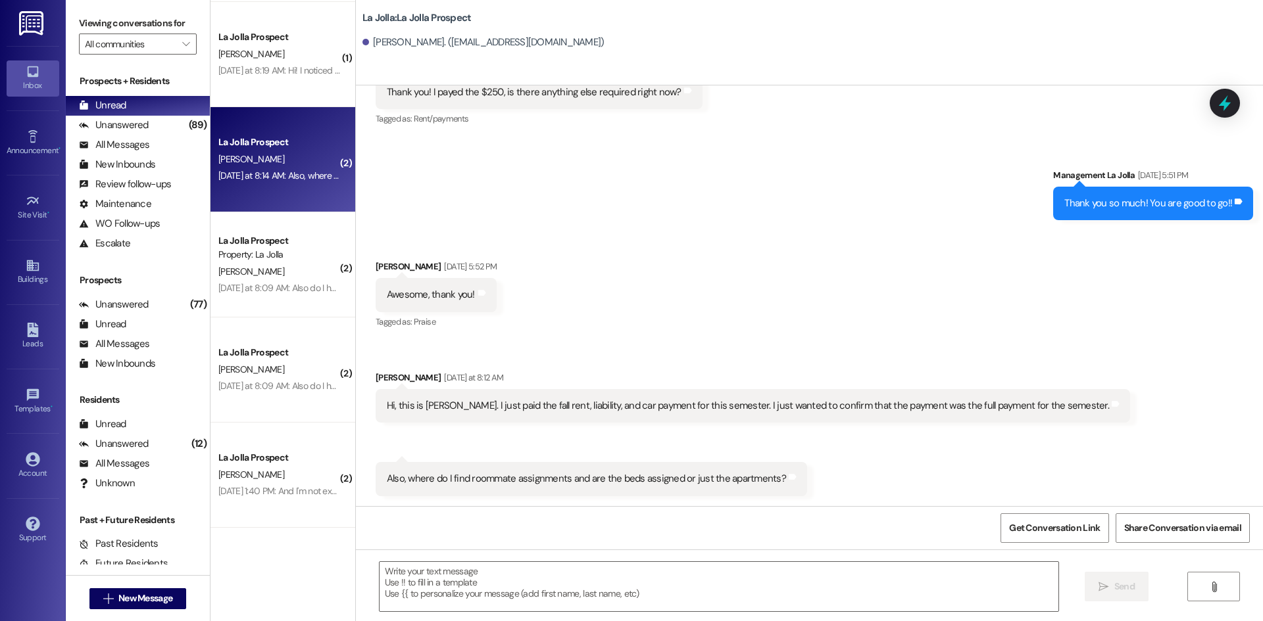
scroll to position [444, 0]
click at [441, 567] on textarea at bounding box center [718, 586] width 679 height 49
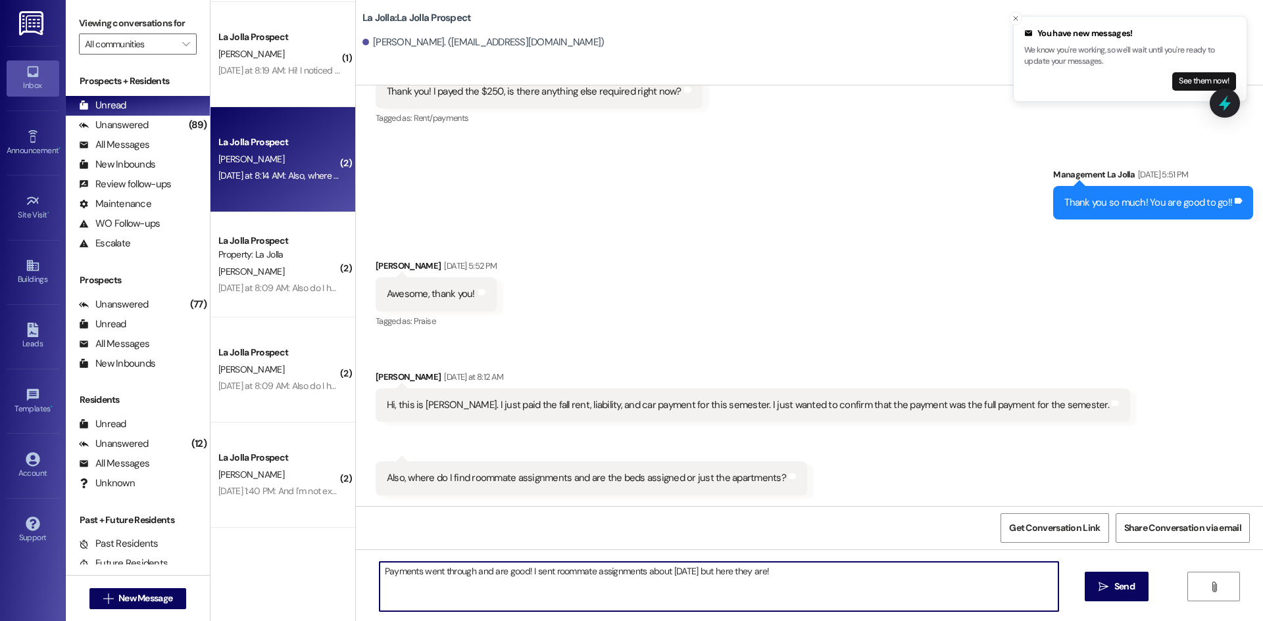
click at [852, 567] on textarea "Payments went through and are good! I sent roommate assignments about 2 weeks a…" at bounding box center [718, 586] width 679 height 49
type textarea "Payments went through and are good! I sent roommate assignments about 2 weeks a…"
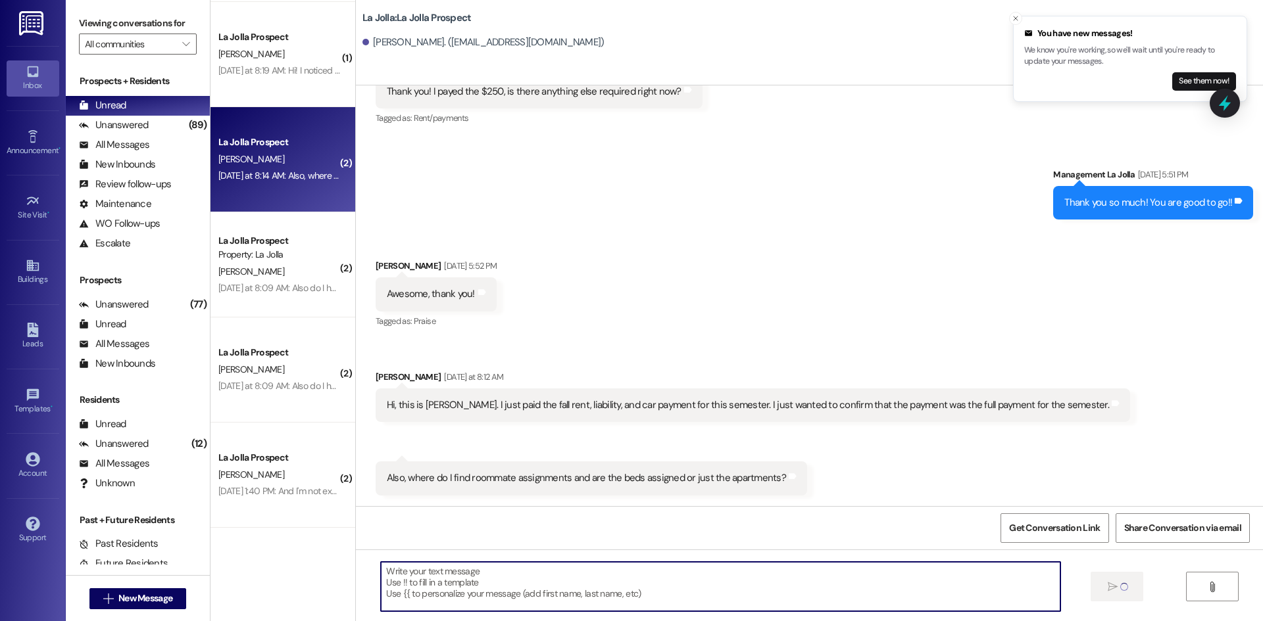
scroll to position [443, 0]
paste textarea "114 Smith, Katelin 114 Barnes, Jenna 114 Hall, Katee 114 Loyd, Rebeca 114 Fletc…"
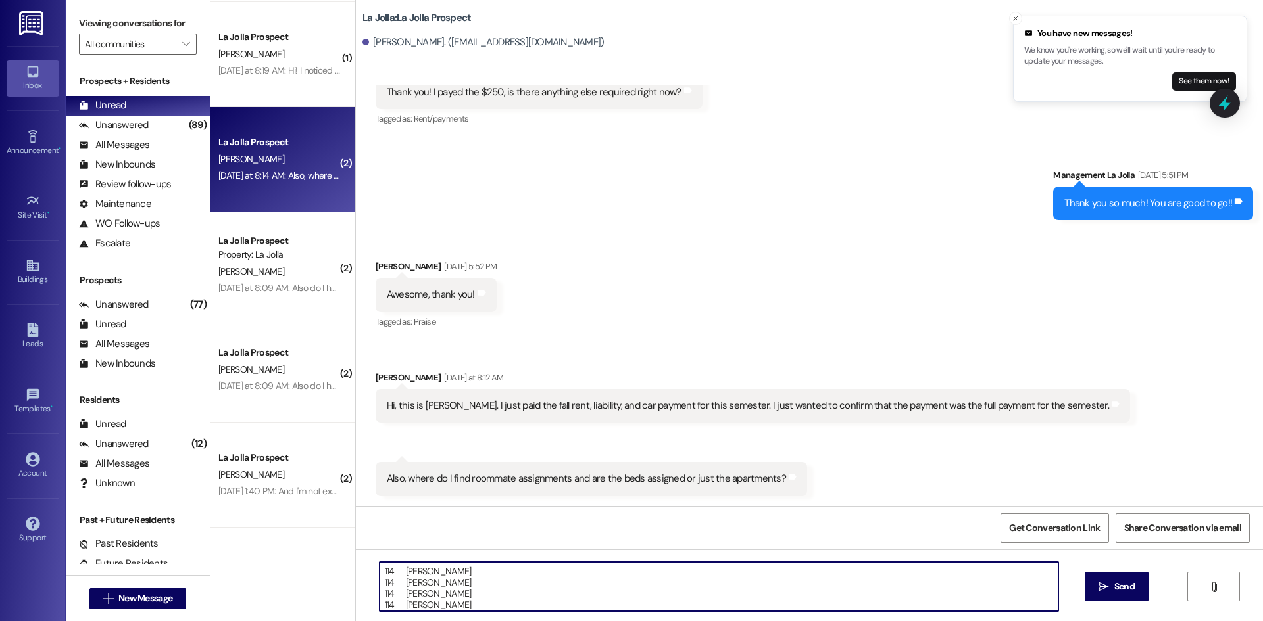
scroll to position [22, 0]
type textarea "114 Smith, Katelin 114 Barnes, Jenna 114 Hall, Katee 114 Loyd, Rebeca 114 Fletc…"
click at [1122, 588] on span "Send" at bounding box center [1124, 587] width 20 height 14
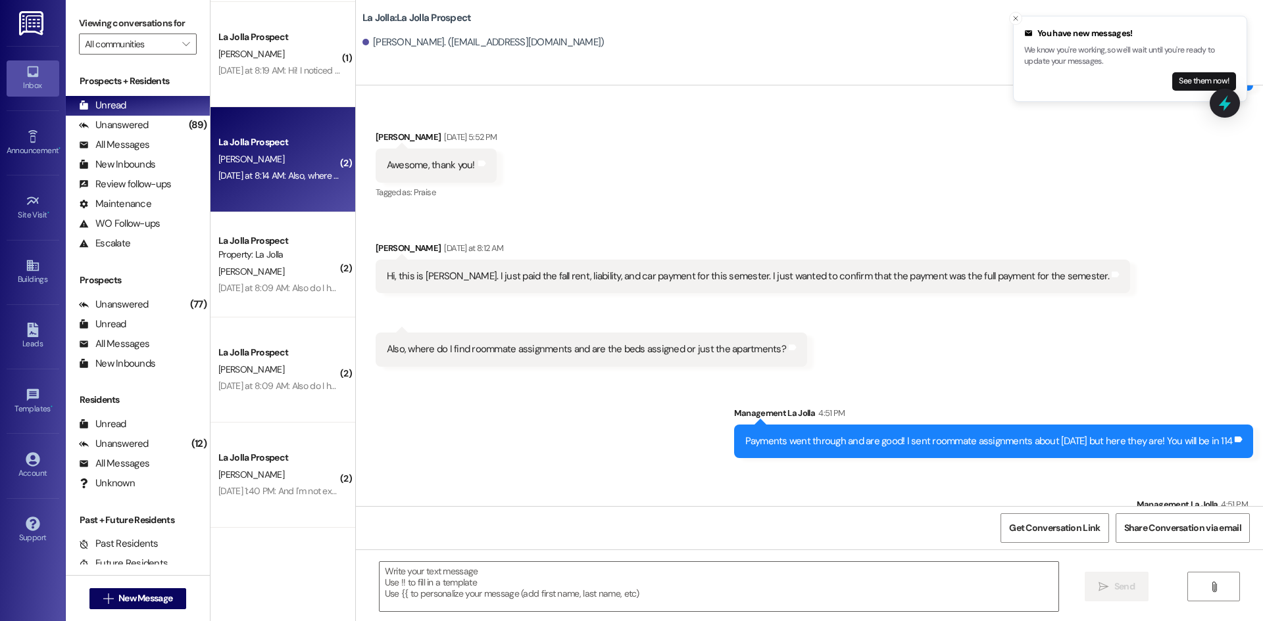
scroll to position [698, 0]
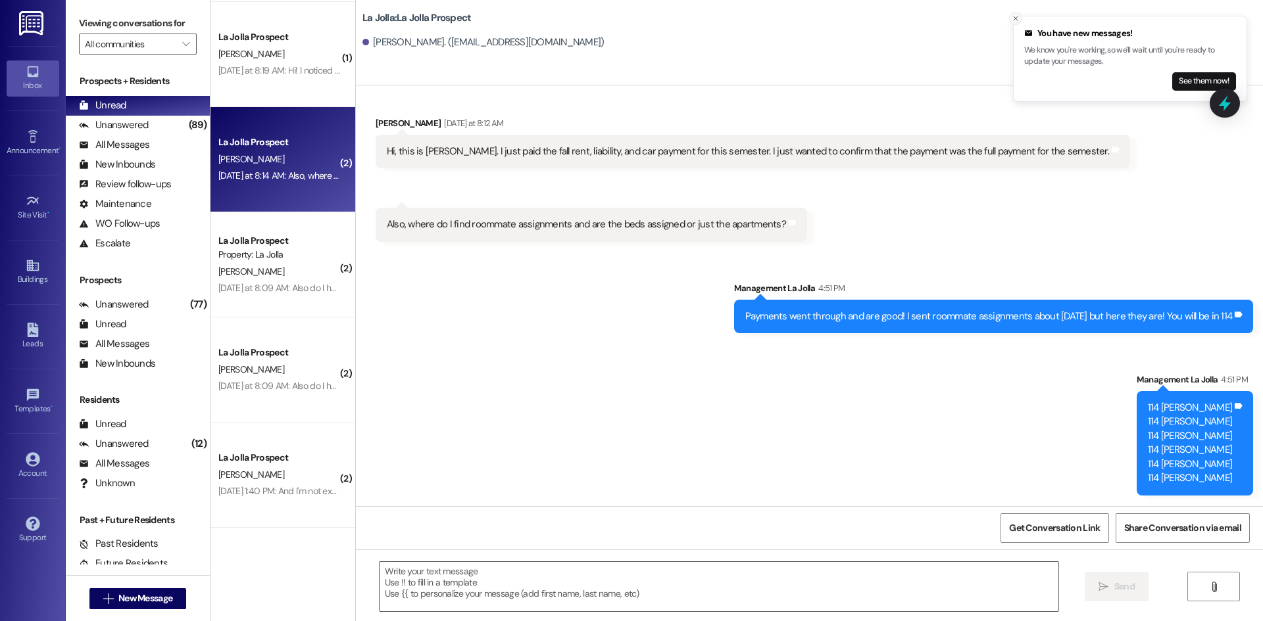
click at [1012, 14] on icon "Close toast" at bounding box center [1015, 18] width 8 height 8
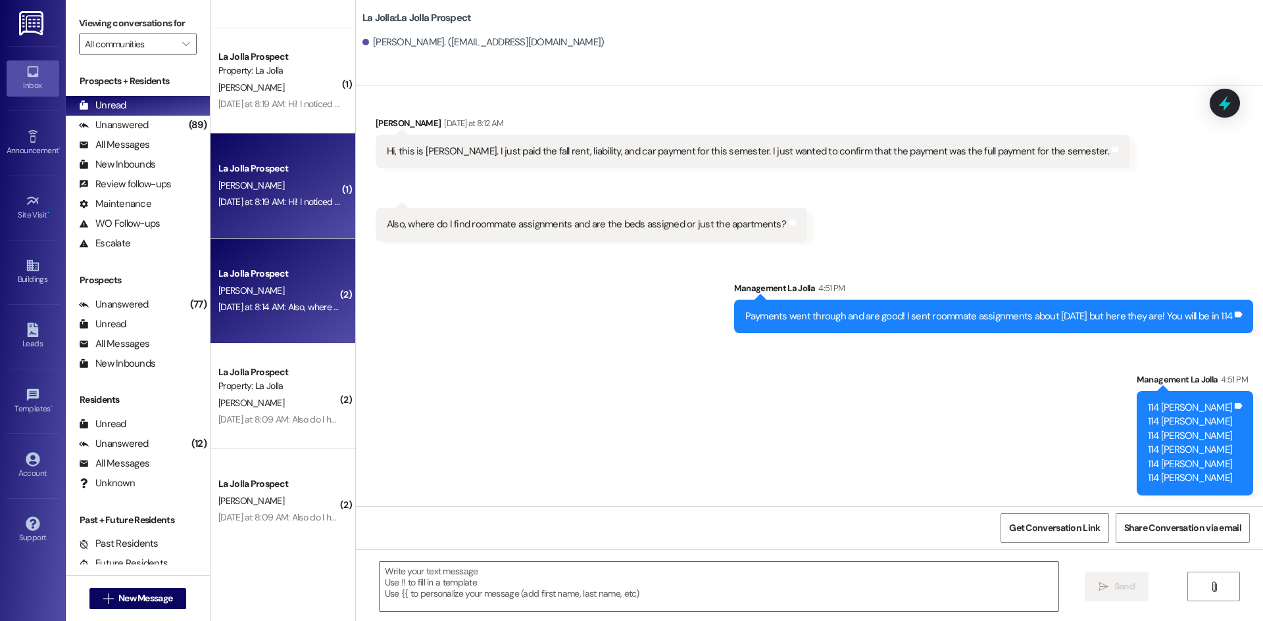
click at [280, 196] on div "Yesterday at 8:19 AM: Hi! I noticed that rent is due today but I was wondering …" at bounding box center [510, 202] width 585 height 12
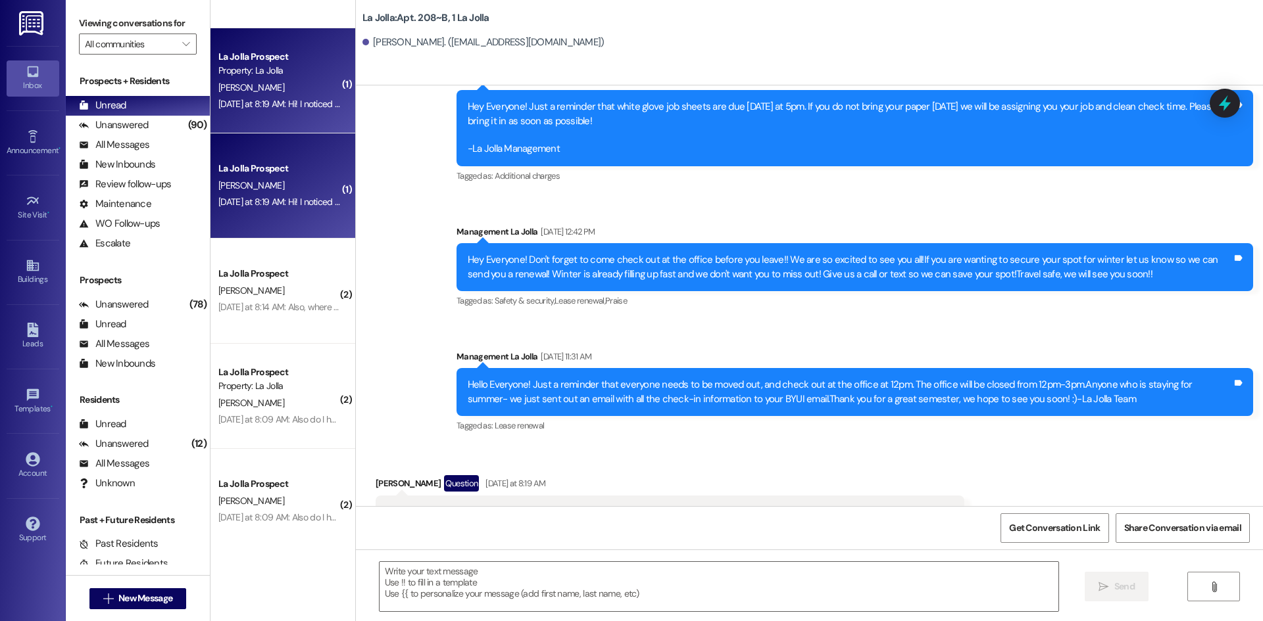
scroll to position [5289, 0]
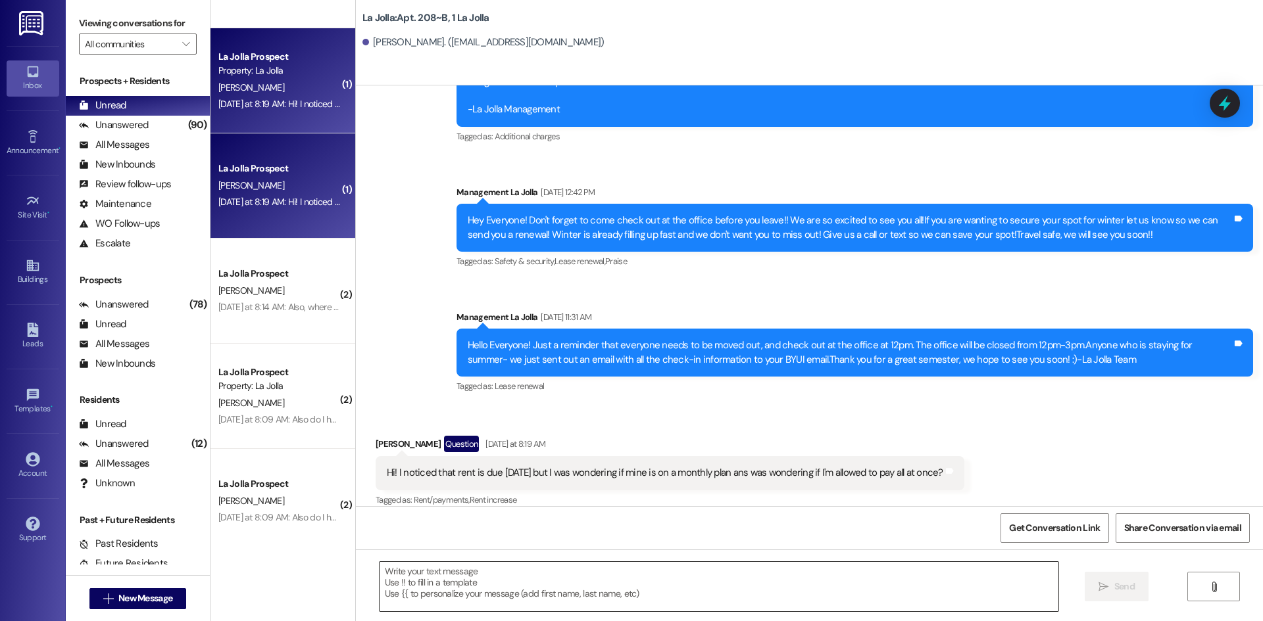
click at [563, 578] on textarea at bounding box center [718, 586] width 679 height 49
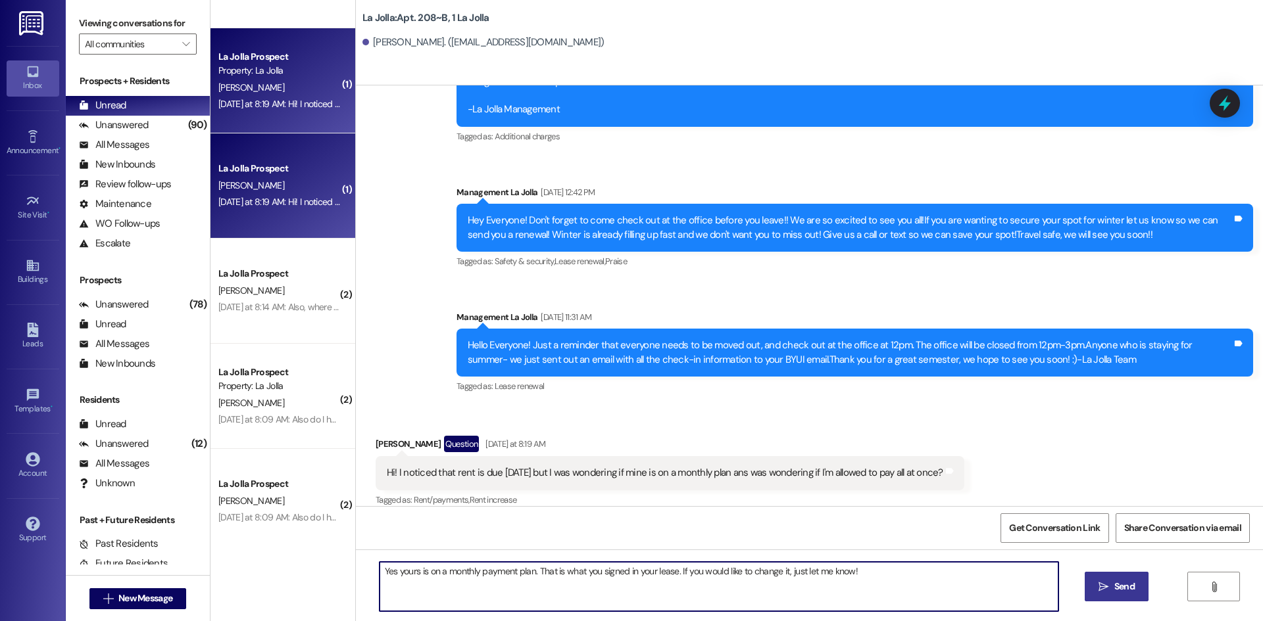
type textarea "Yes yours is on a monthly payment plan. That is what you signed in your lease. …"
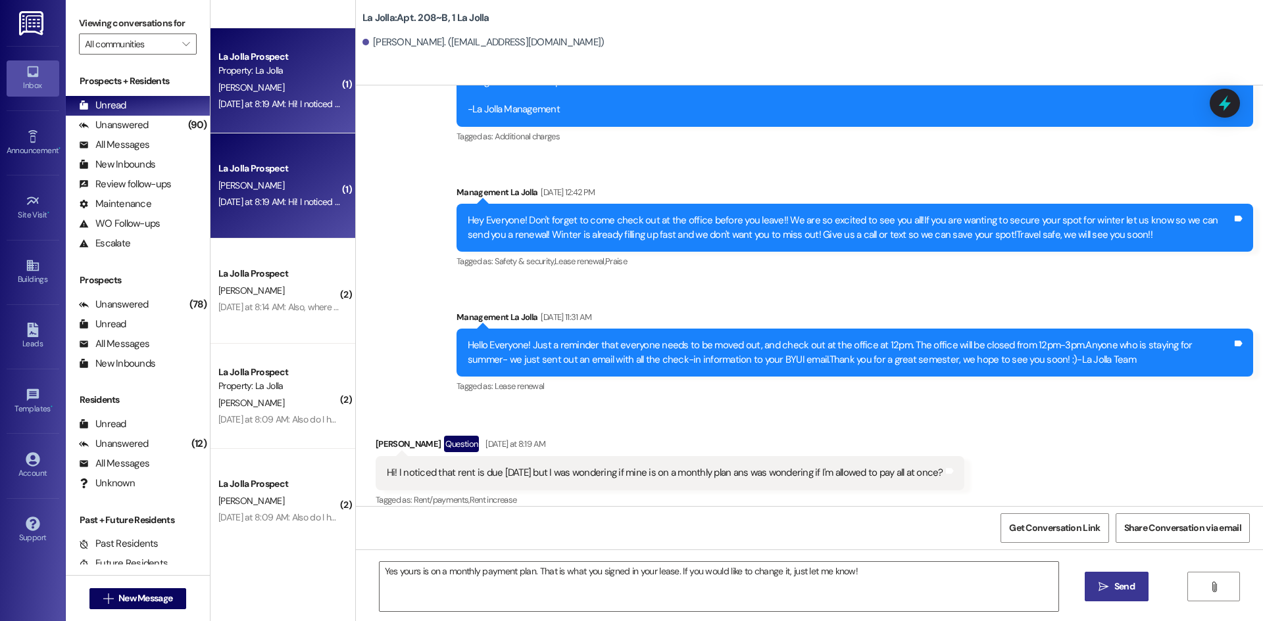
click at [1144, 583] on button " Send" at bounding box center [1116, 587] width 64 height 30
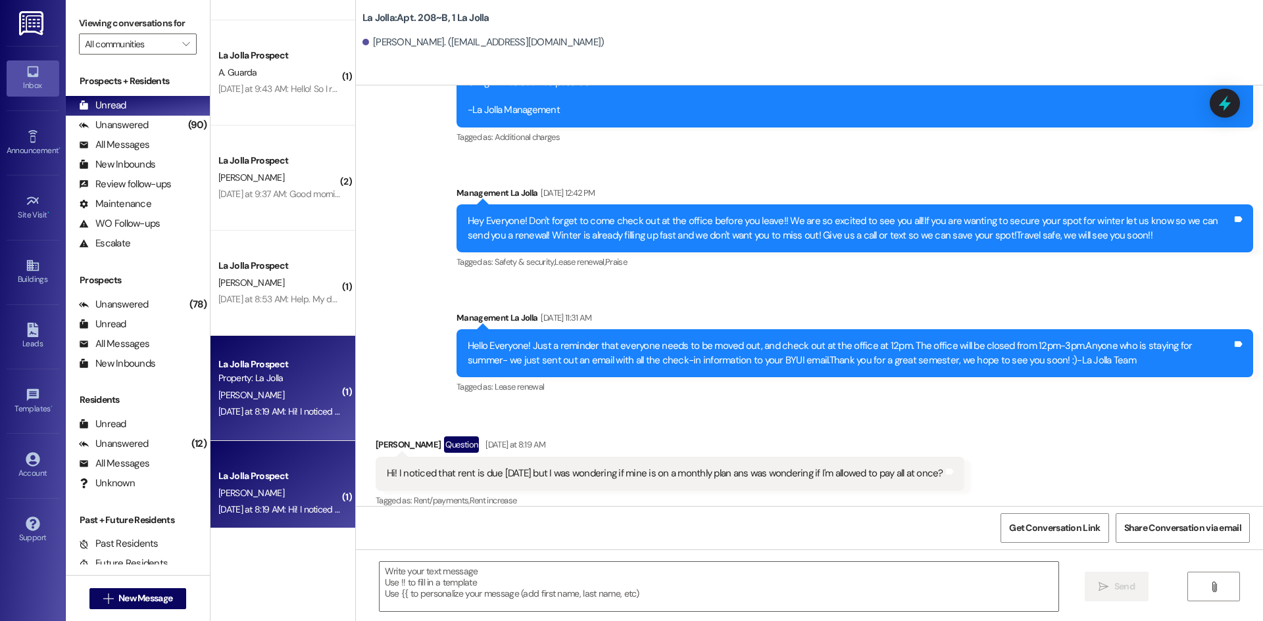
scroll to position [3155, 0]
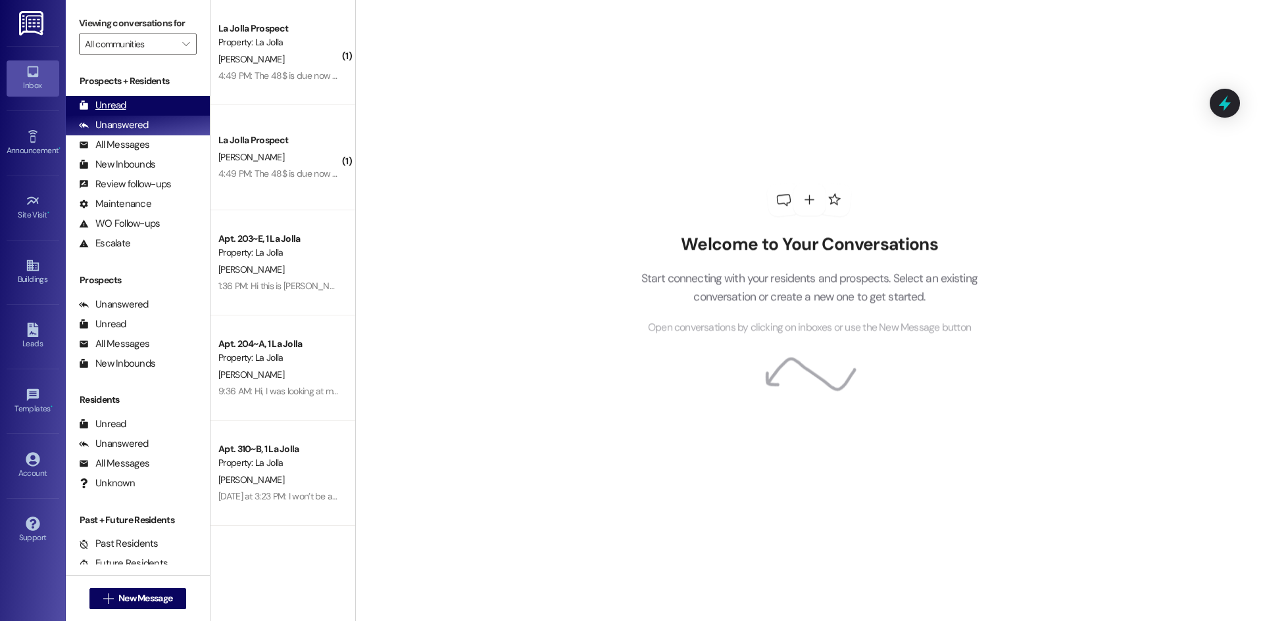
click at [153, 103] on div "Unread (0)" at bounding box center [138, 106] width 144 height 20
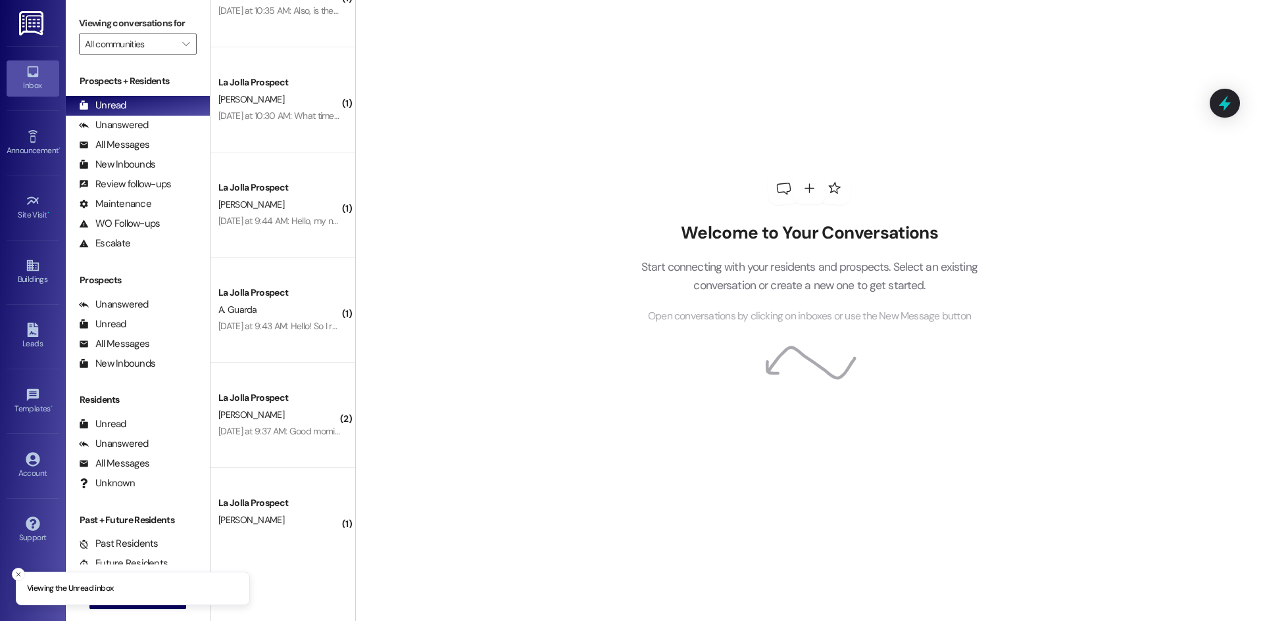
scroll to position [2102, 0]
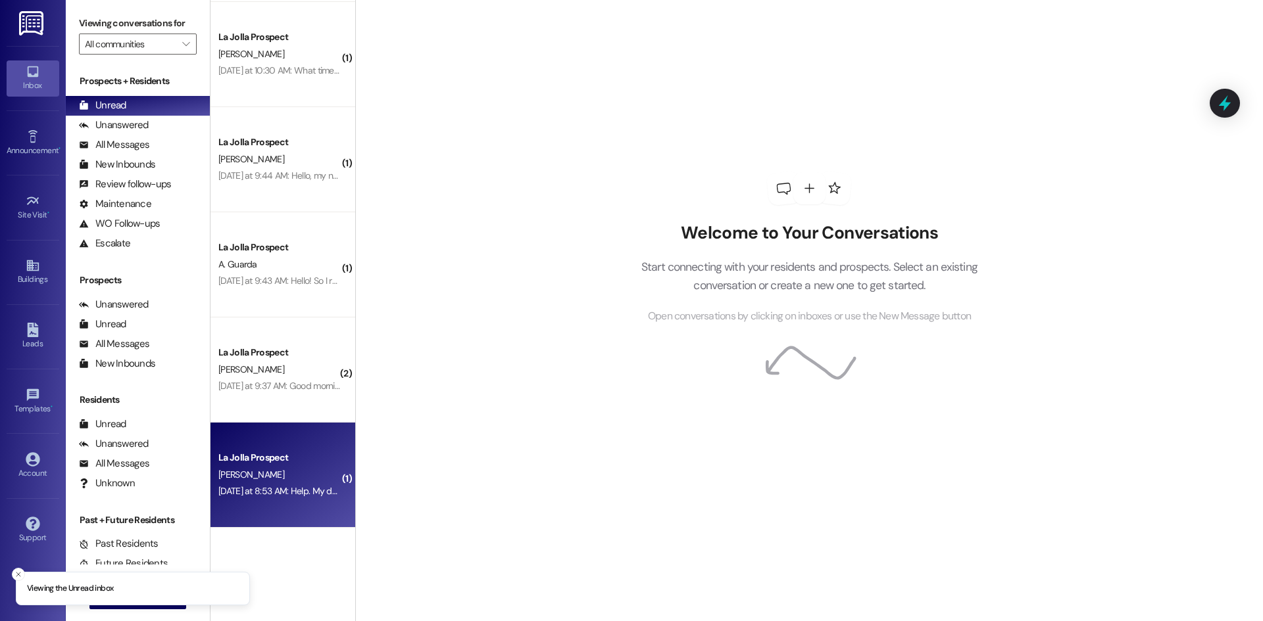
click at [283, 472] on div "[PERSON_NAME]" at bounding box center [279, 475] width 124 height 16
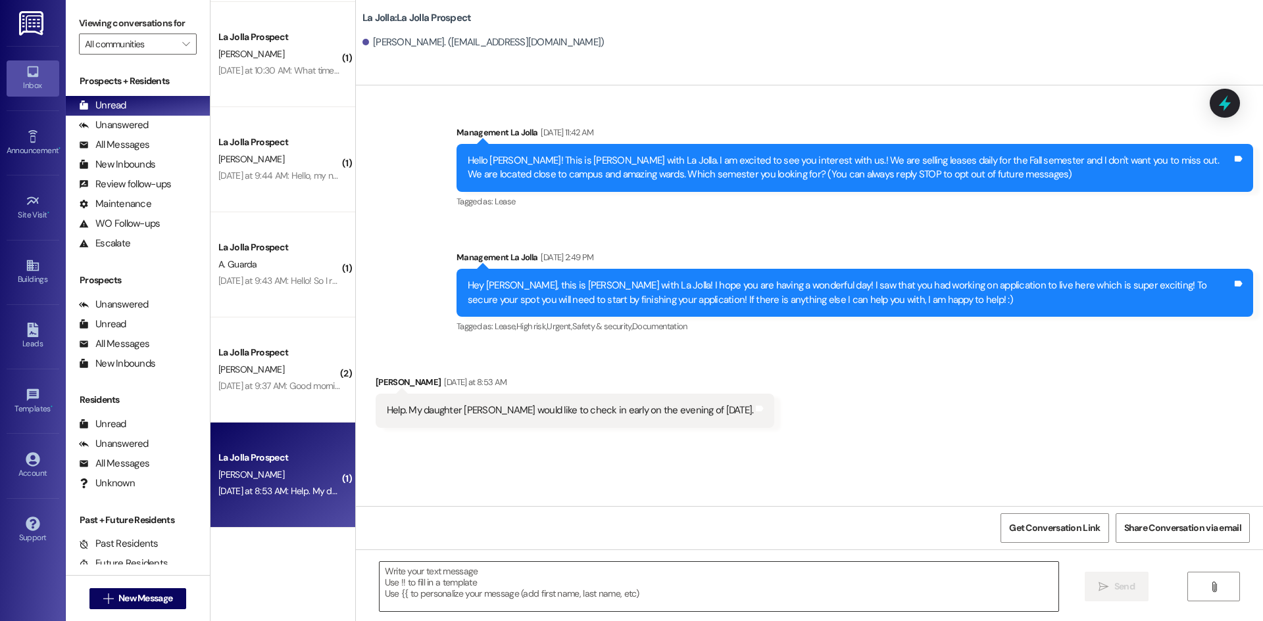
click at [529, 589] on textarea at bounding box center [718, 586] width 679 height 49
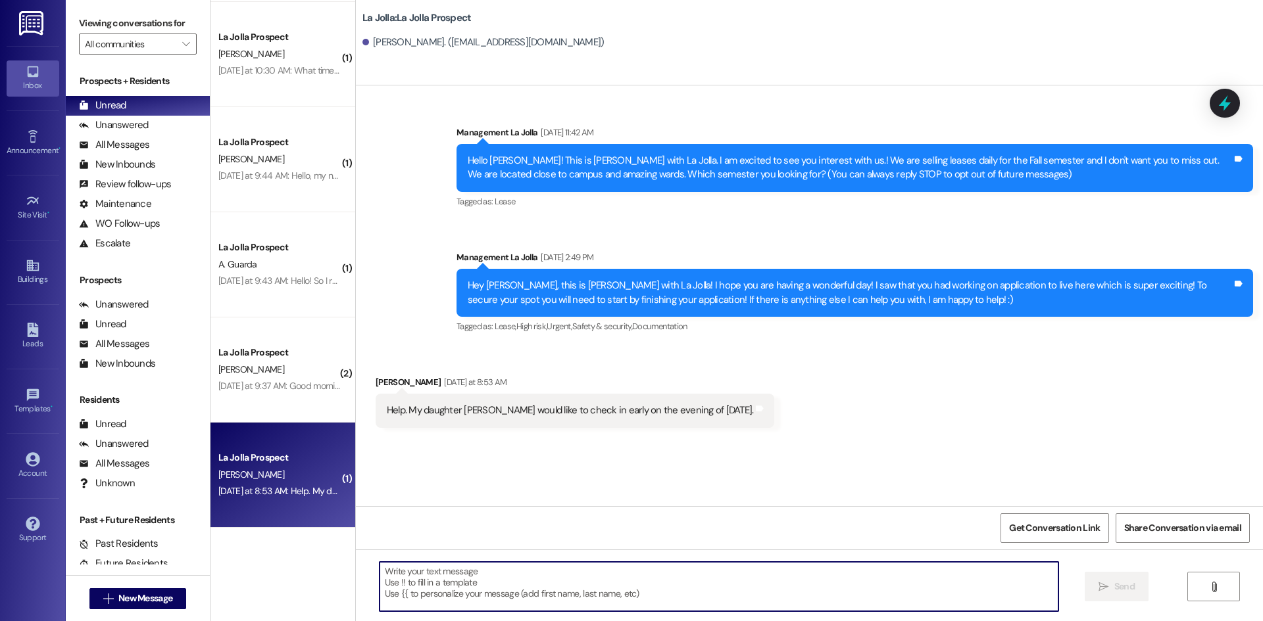
type textarea "W"
type textarea "B"
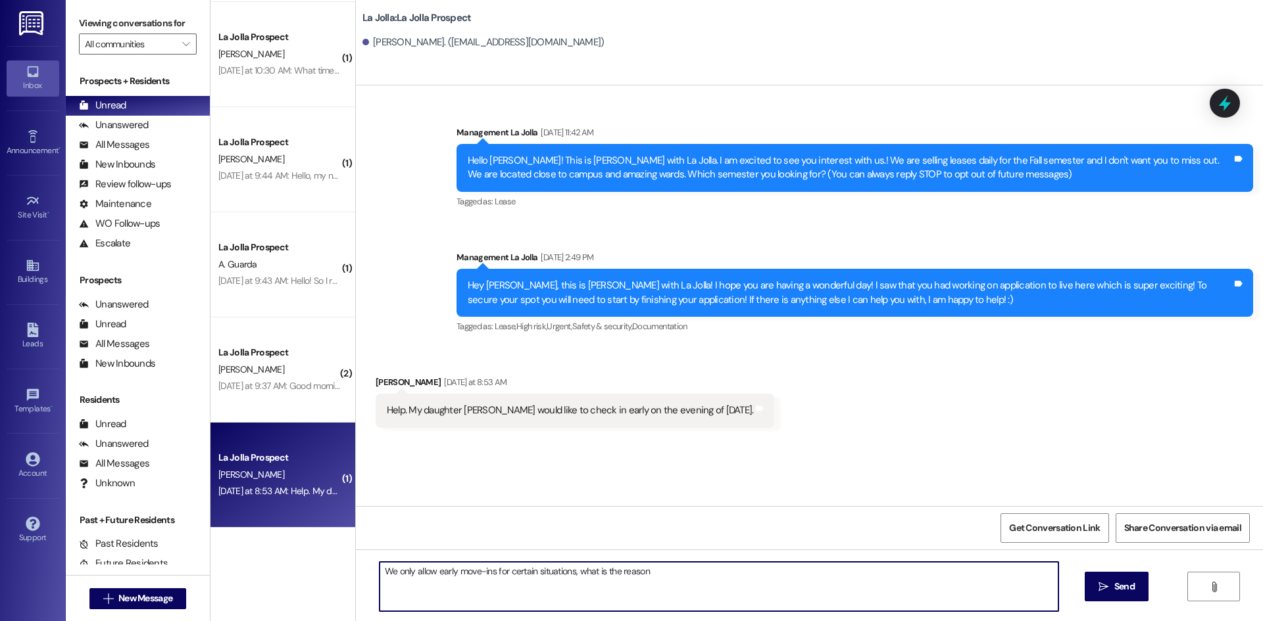
type textarea "We only allow early move-ins for certain situations, what is the reason?"
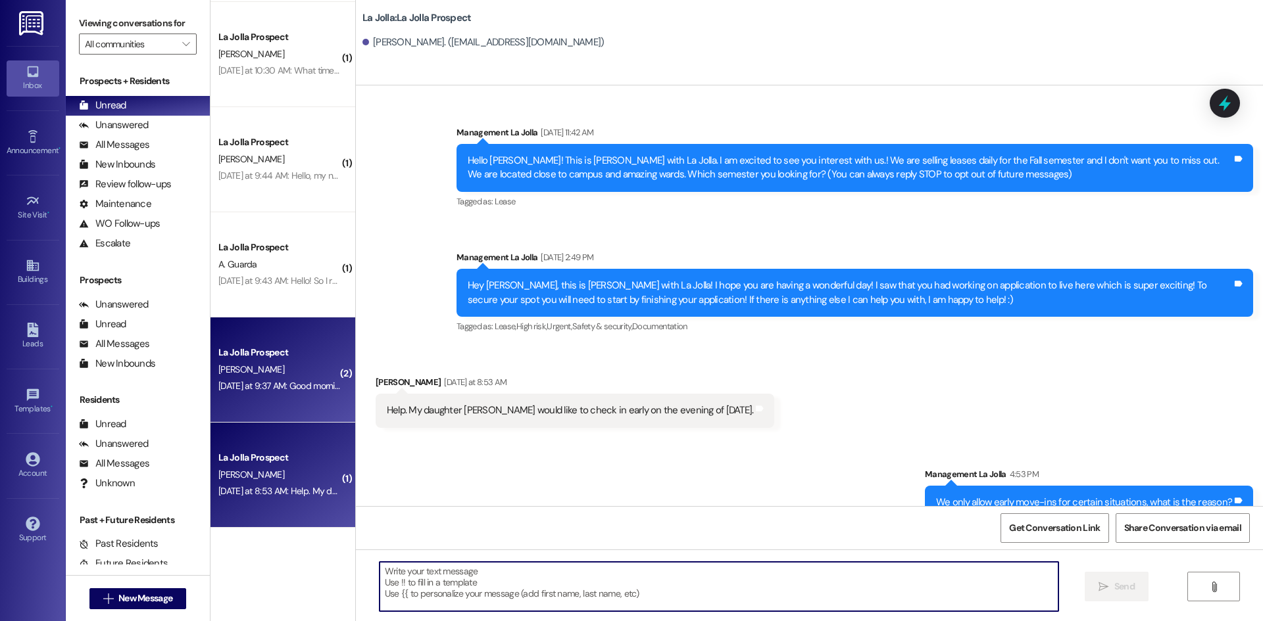
click at [252, 357] on div "La Jolla Prospect" at bounding box center [279, 353] width 122 height 14
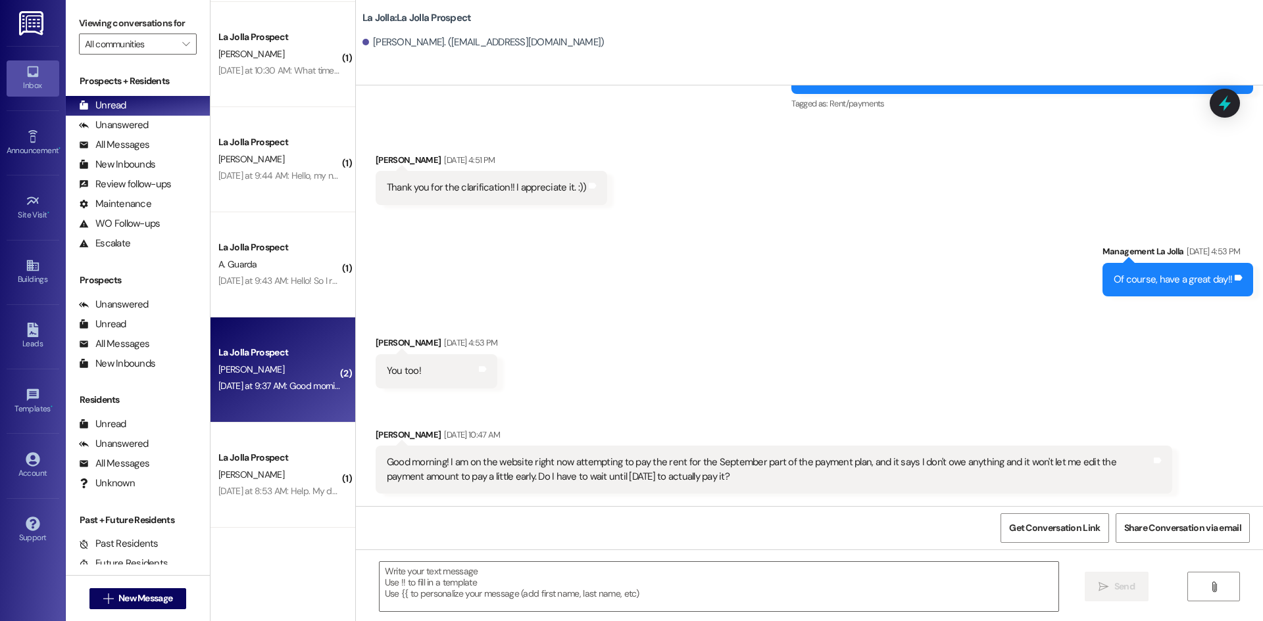
scroll to position [1591, 0]
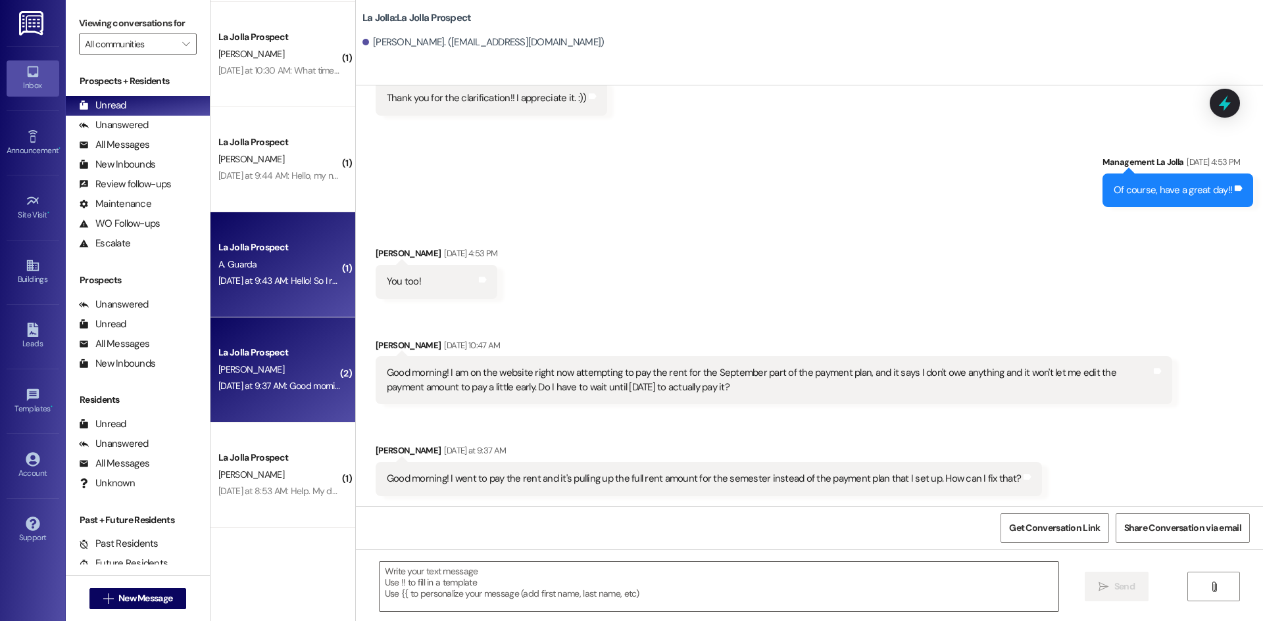
click at [313, 262] on div "A. Guarda" at bounding box center [279, 264] width 124 height 16
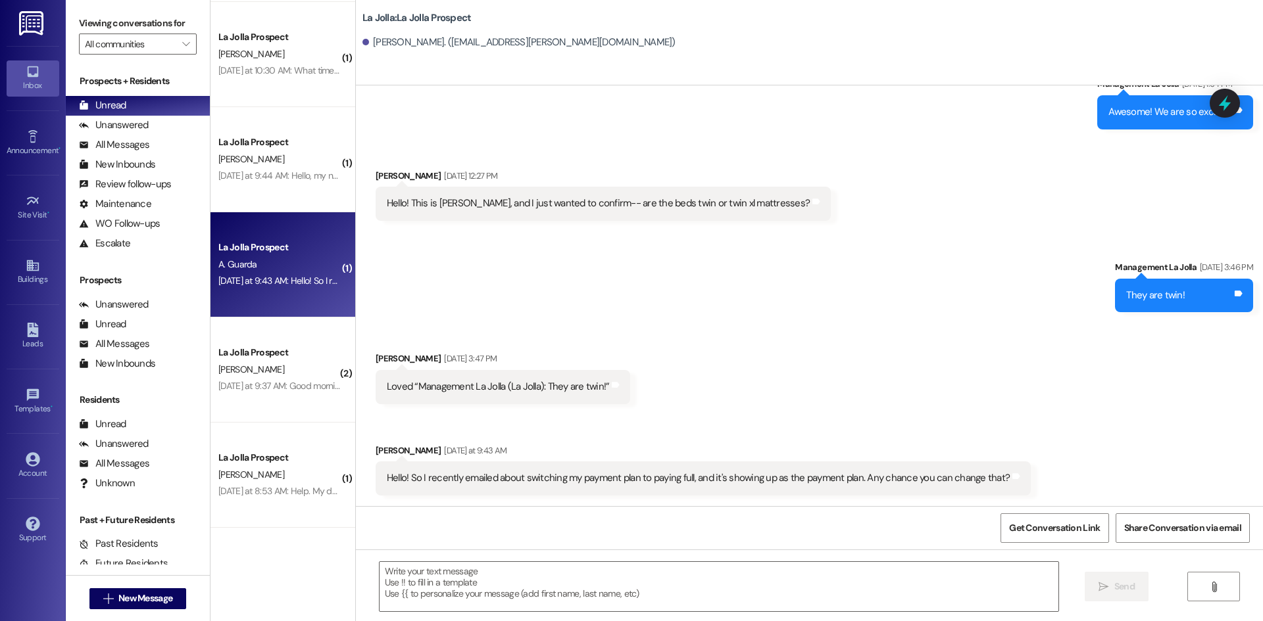
scroll to position [1971, 0]
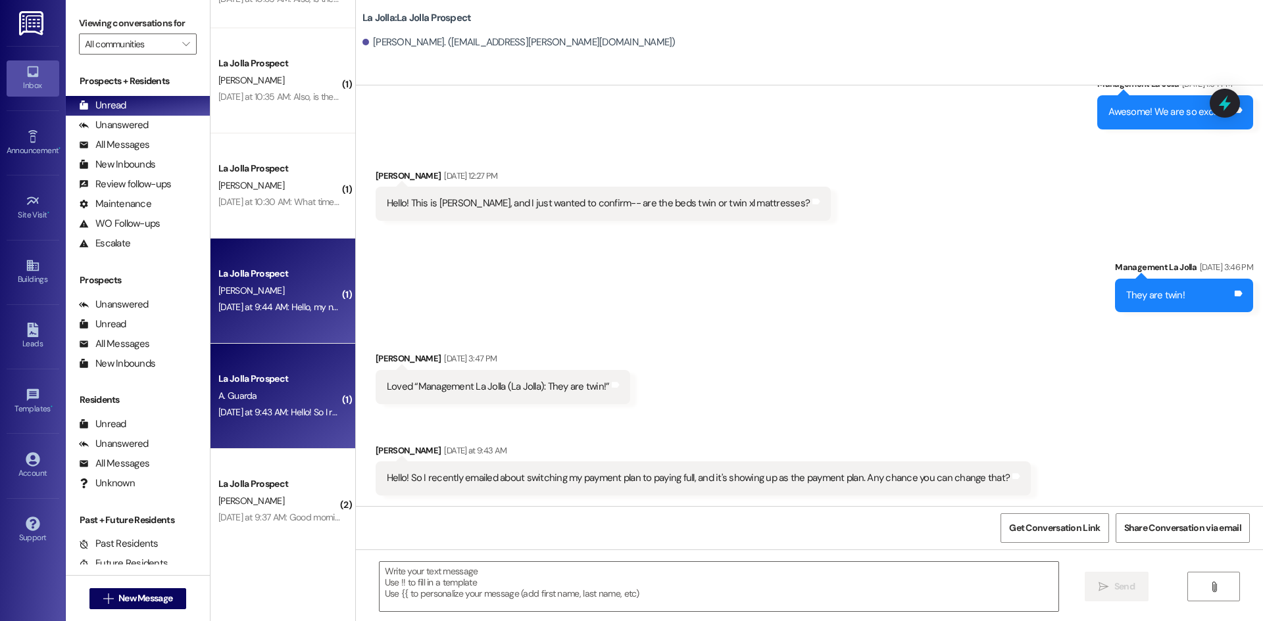
click at [259, 287] on div "[PERSON_NAME]" at bounding box center [279, 291] width 124 height 16
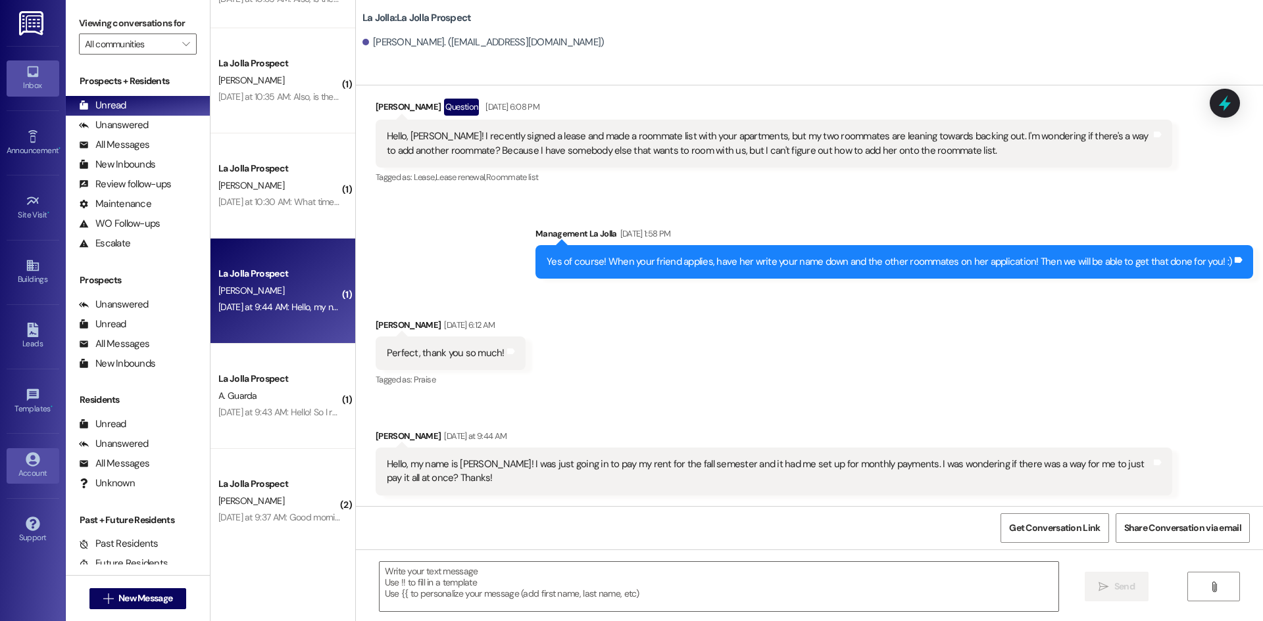
scroll to position [1892, 0]
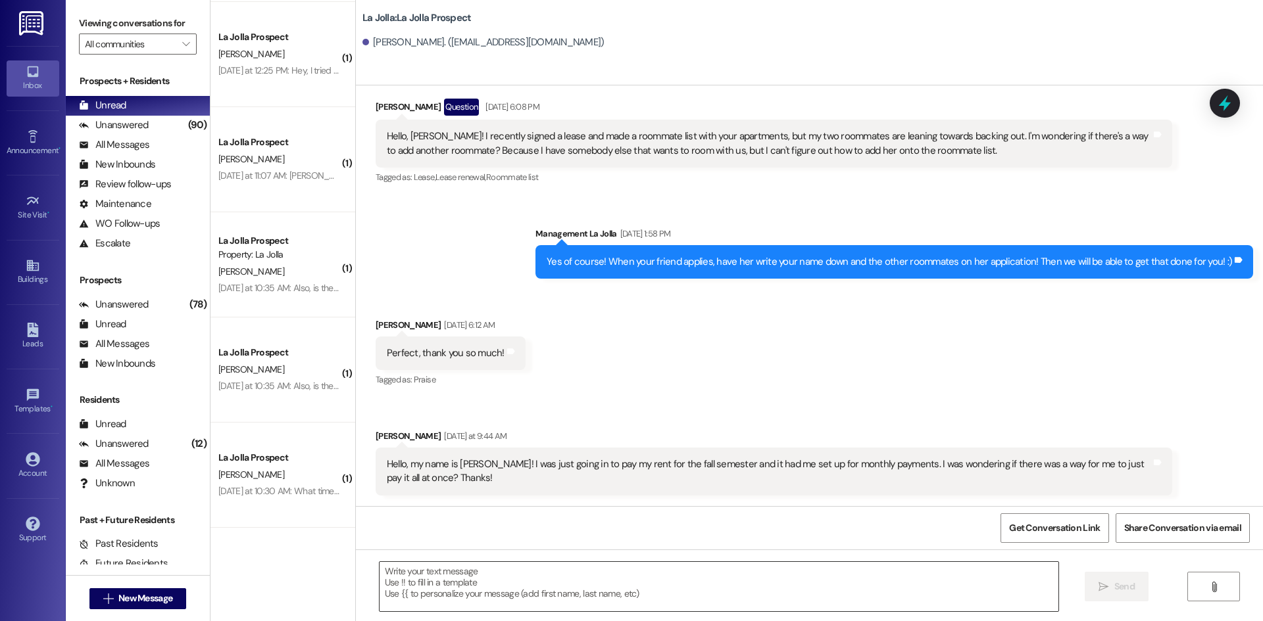
click at [461, 594] on textarea at bounding box center [718, 586] width 679 height 49
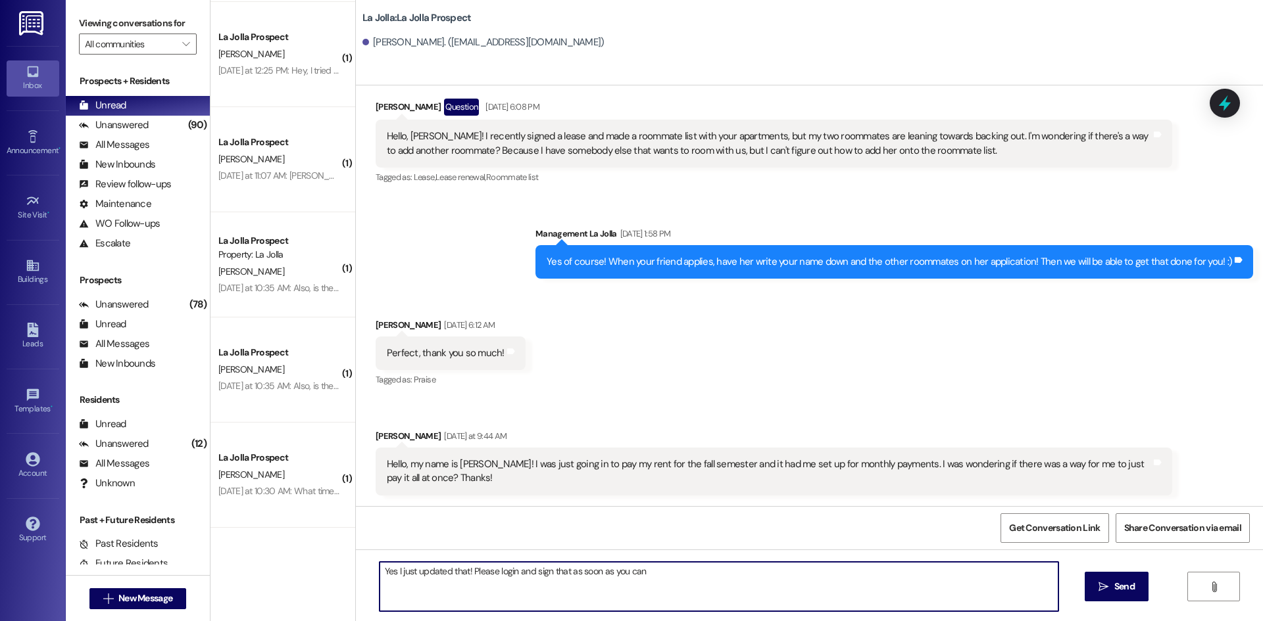
type textarea "Yes I just updated that! Please login and sign that as soon as you can!"
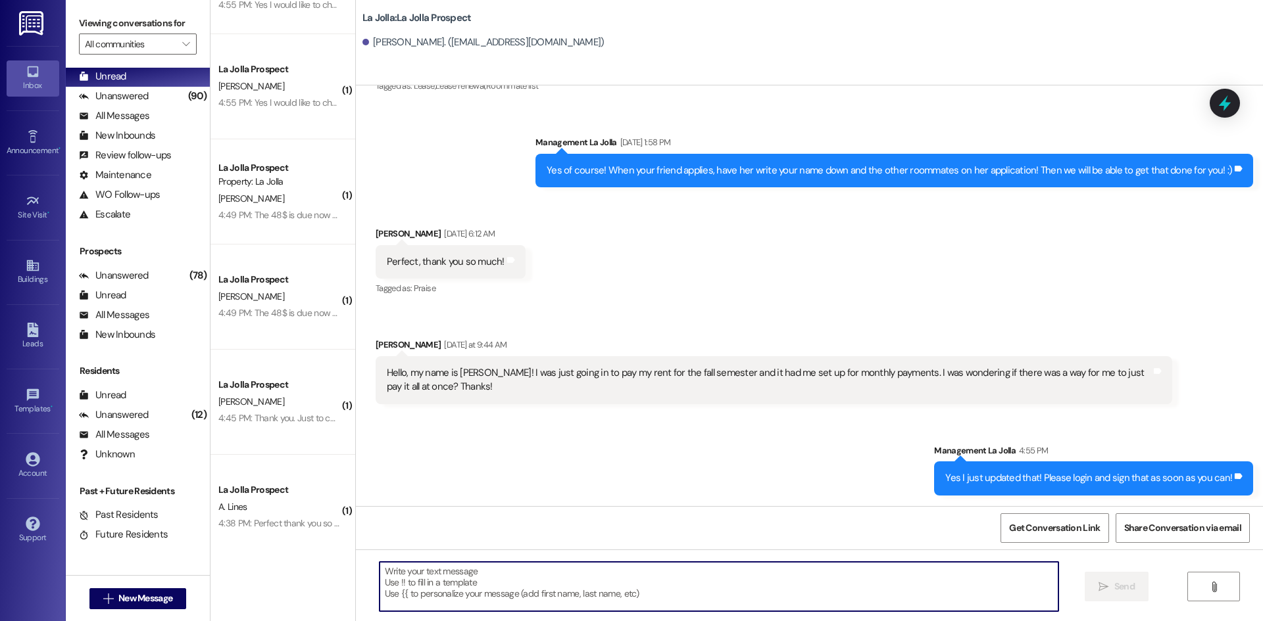
scroll to position [0, 0]
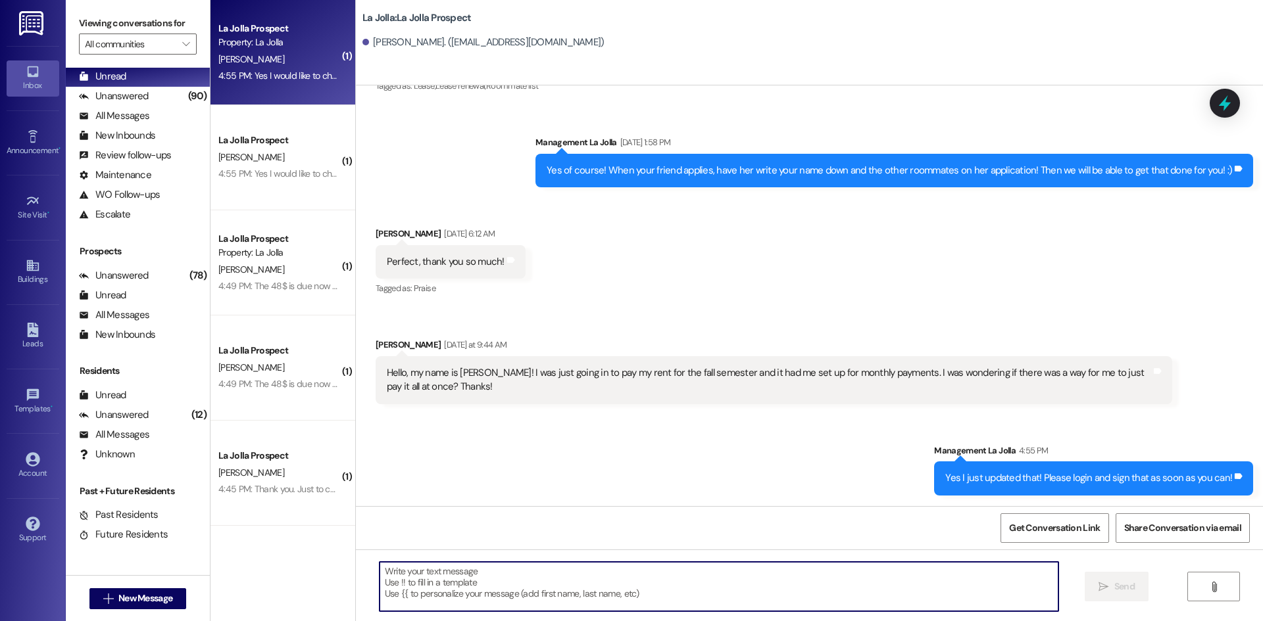
click at [289, 93] on div "La Jolla Prospect Property: La [PERSON_NAME] 4:55 PM: Yes I would like to chang…" at bounding box center [282, 52] width 145 height 105
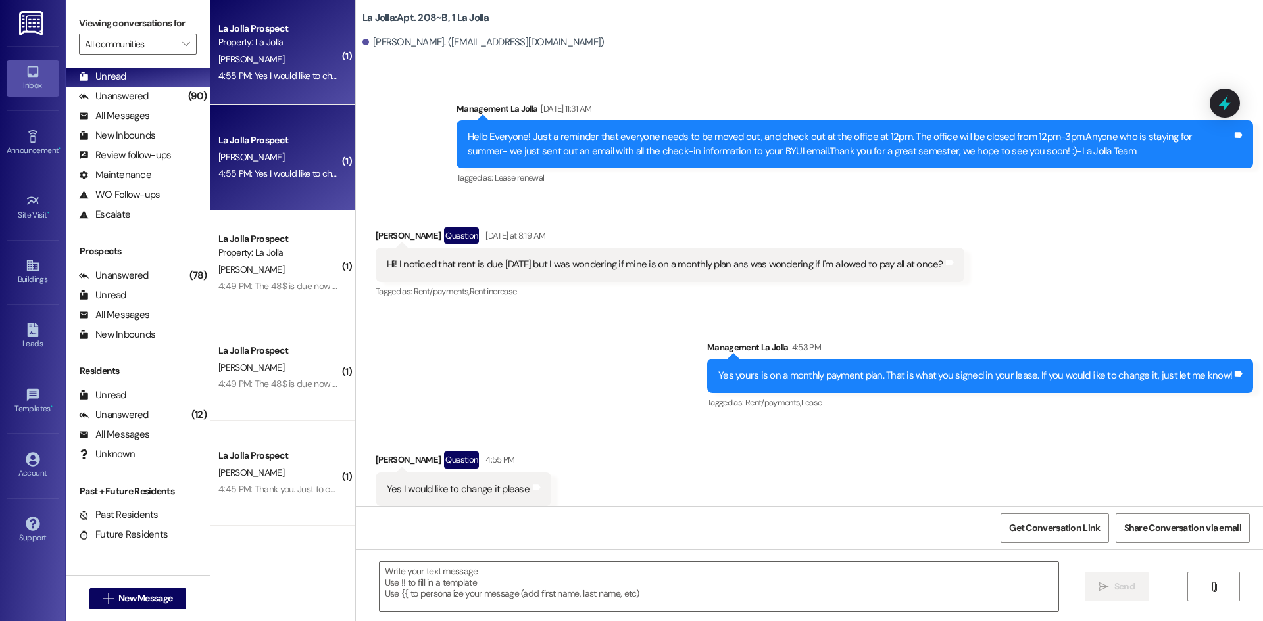
scroll to position [5514, 0]
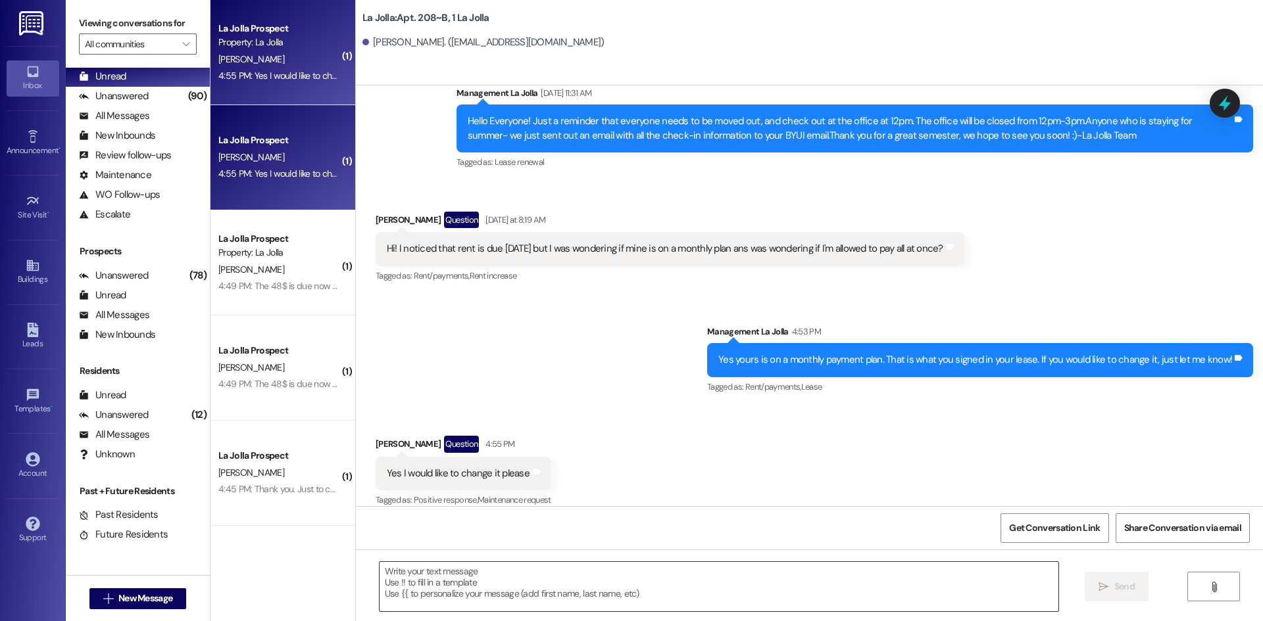
click at [512, 583] on textarea at bounding box center [718, 586] width 679 height 49
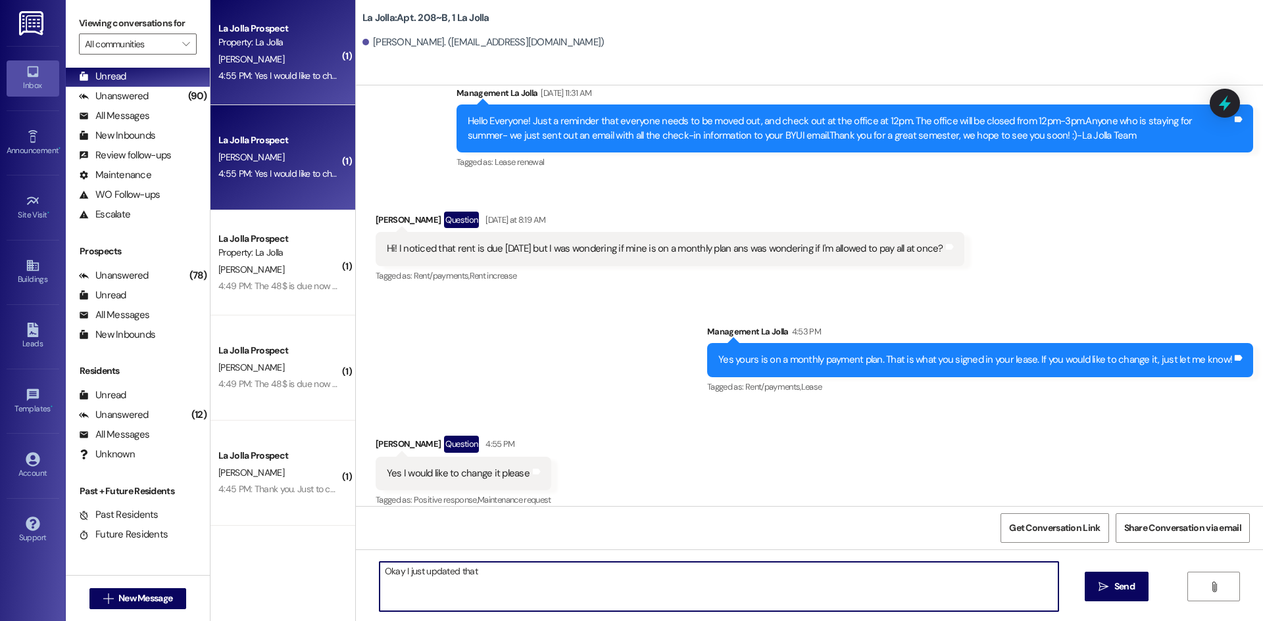
type textarea "Okay I just updated that!"
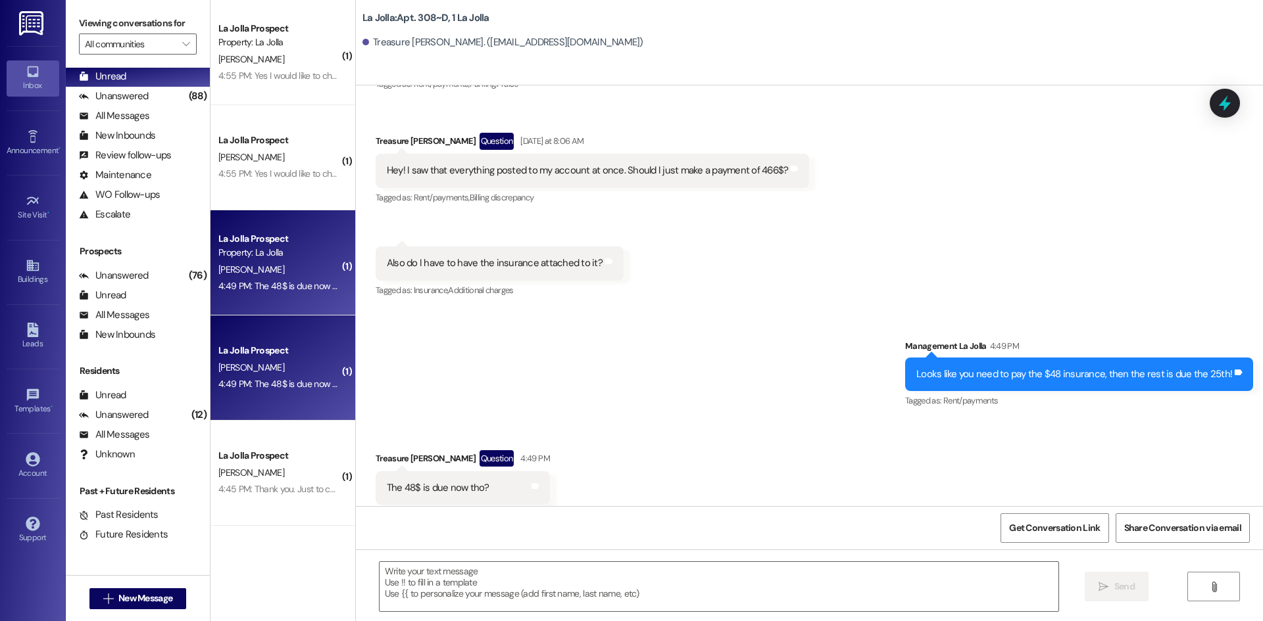
scroll to position [12844, 0]
click at [467, 588] on textarea at bounding box center [718, 586] width 679 height 49
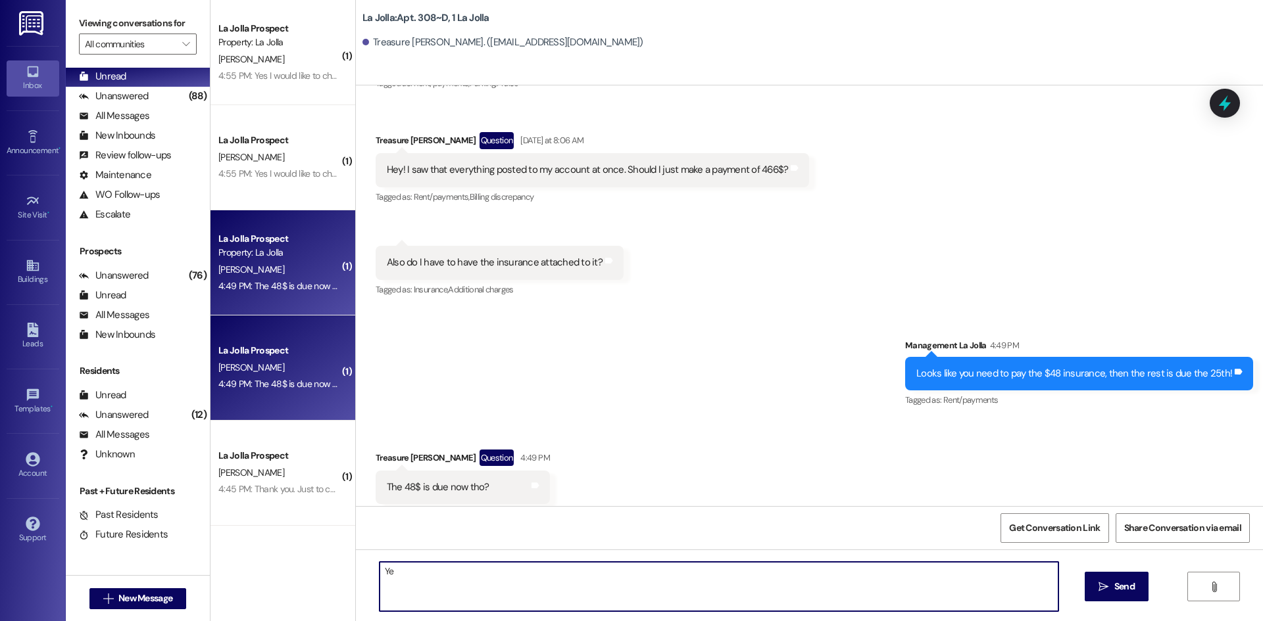
type textarea "Yes"
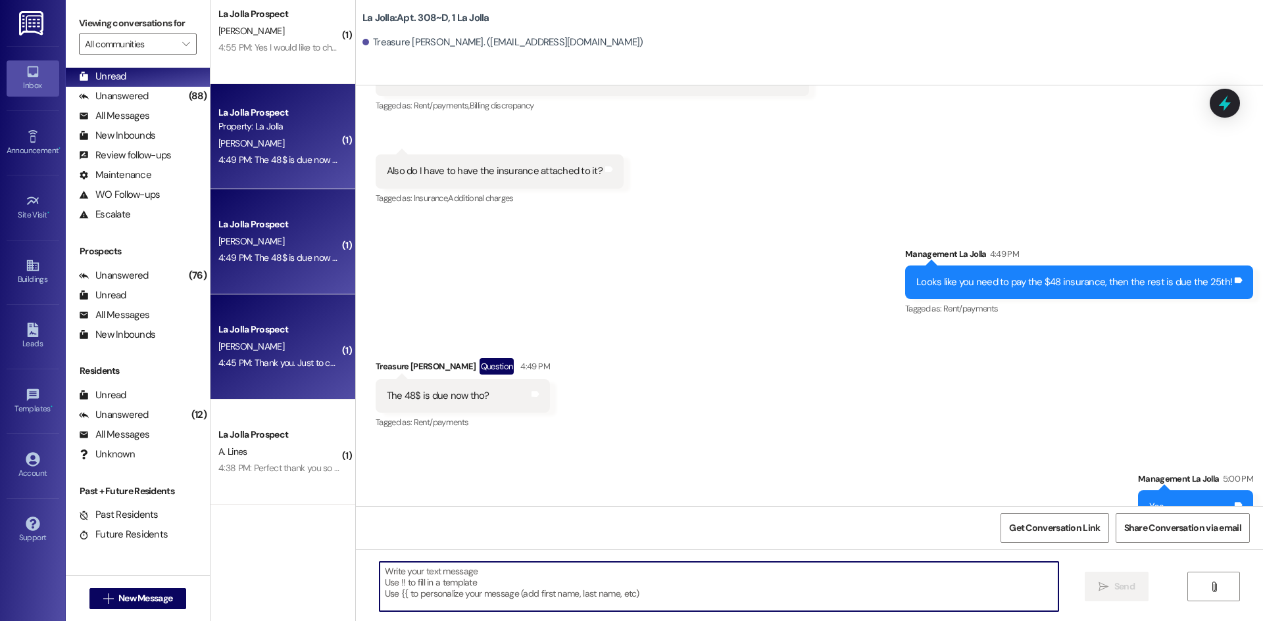
scroll to position [132, 0]
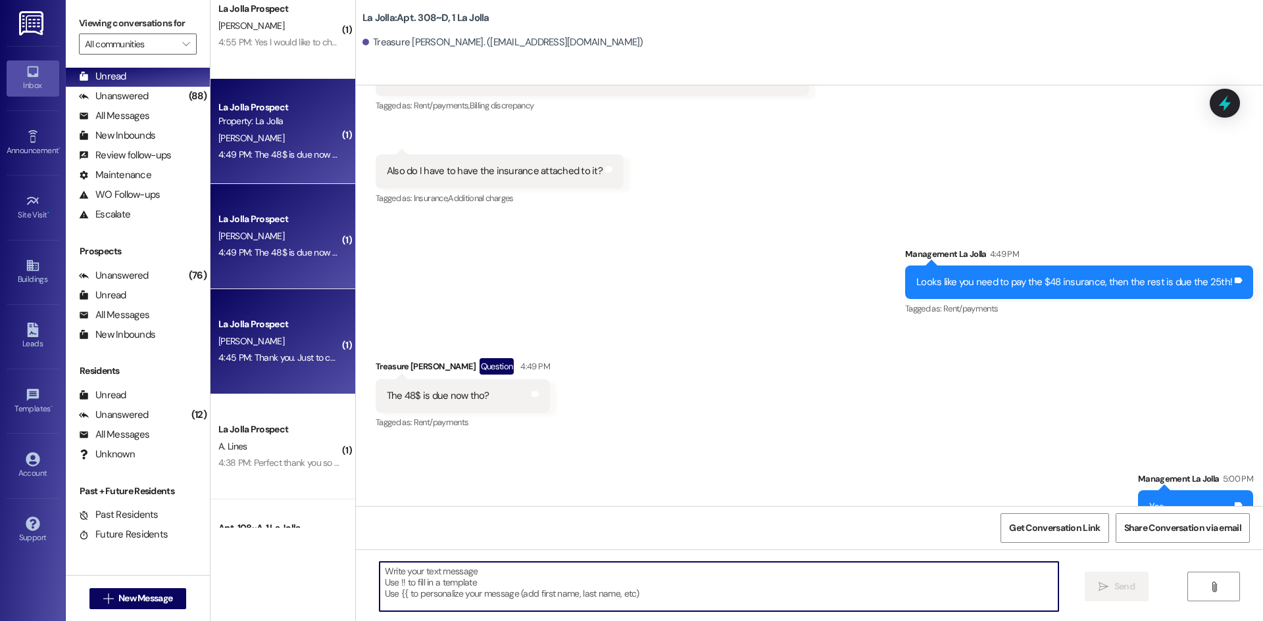
click at [293, 341] on div "[PERSON_NAME]" at bounding box center [279, 341] width 124 height 16
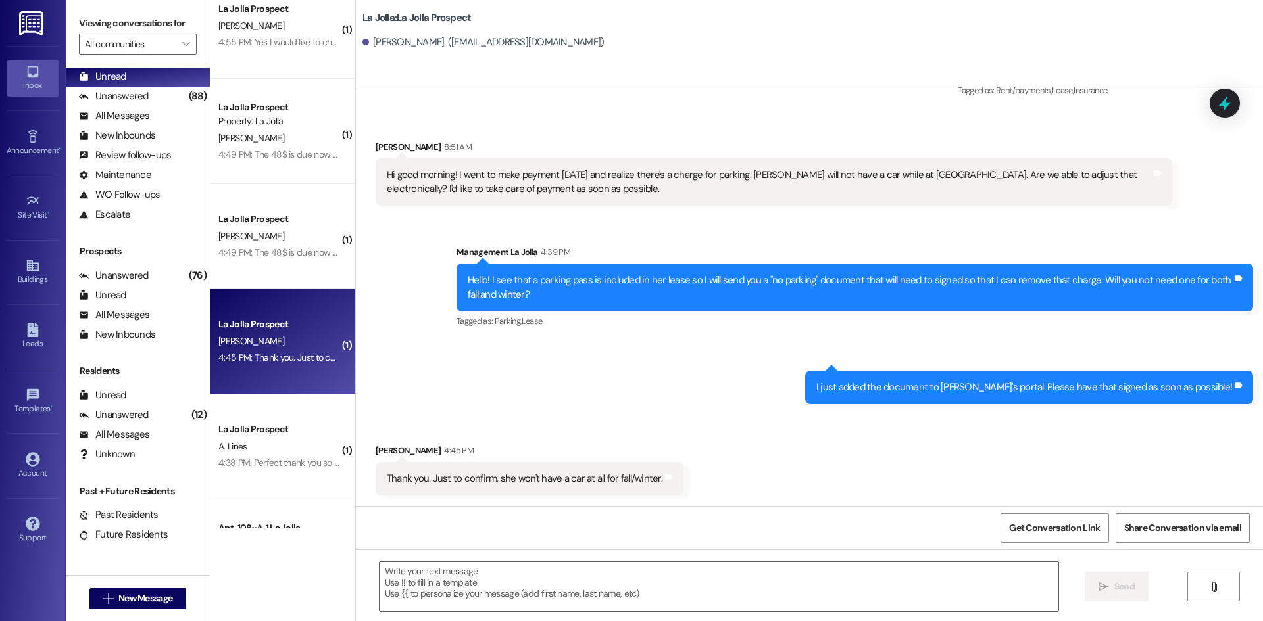
scroll to position [825, 0]
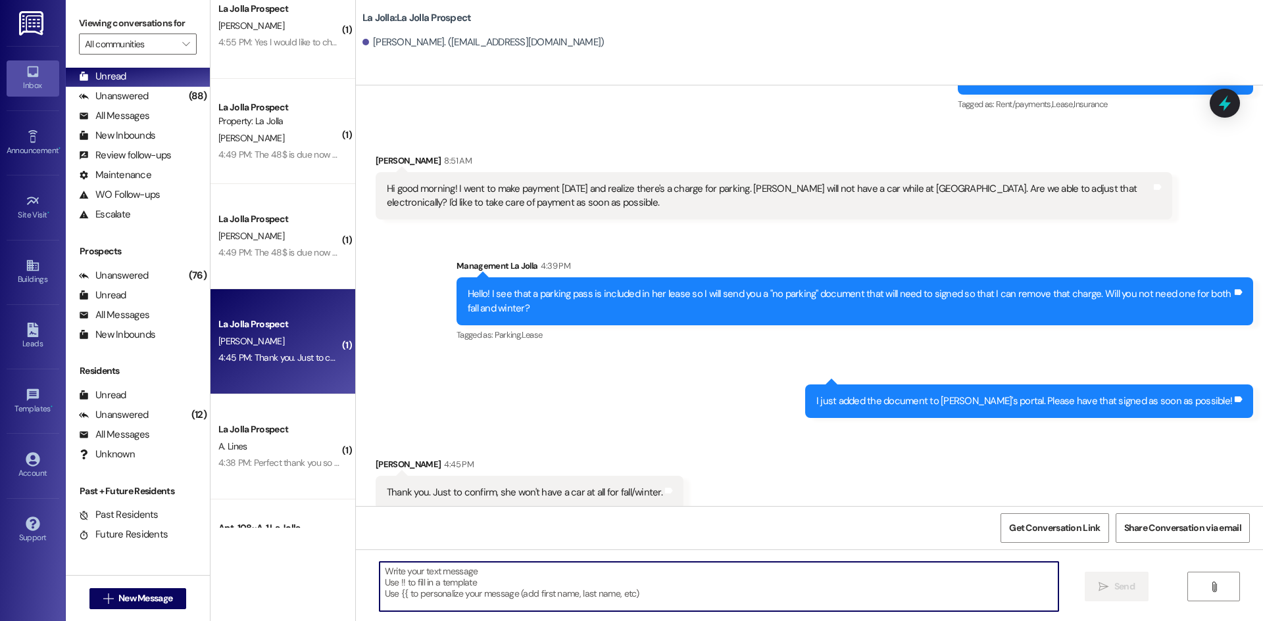
click at [529, 577] on textarea at bounding box center [718, 586] width 679 height 49
type textarea "Perfect! Were you able to sign the contract?"
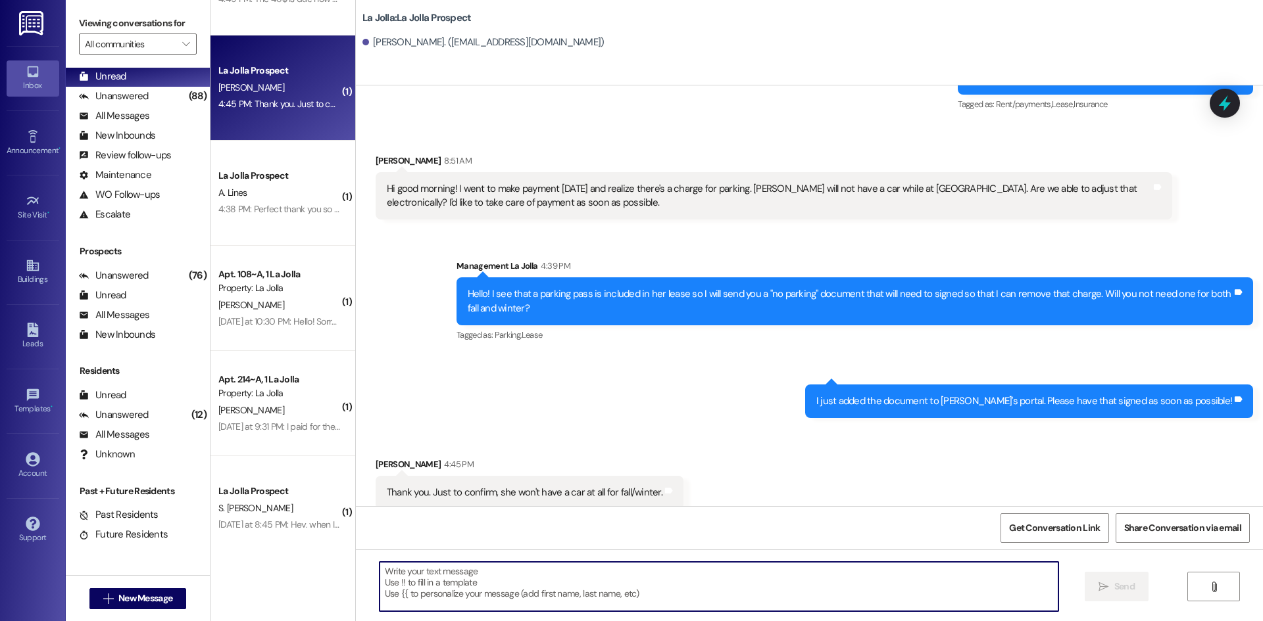
scroll to position [395, 0]
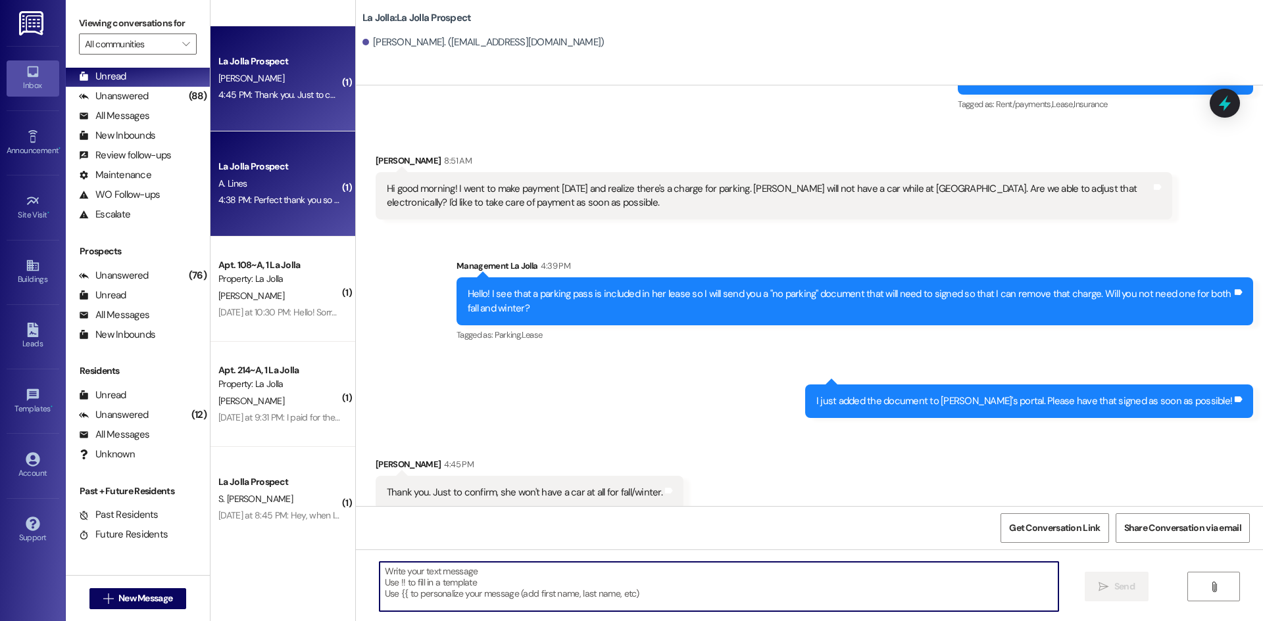
click at [300, 163] on div "La Jolla Prospect" at bounding box center [279, 167] width 122 height 14
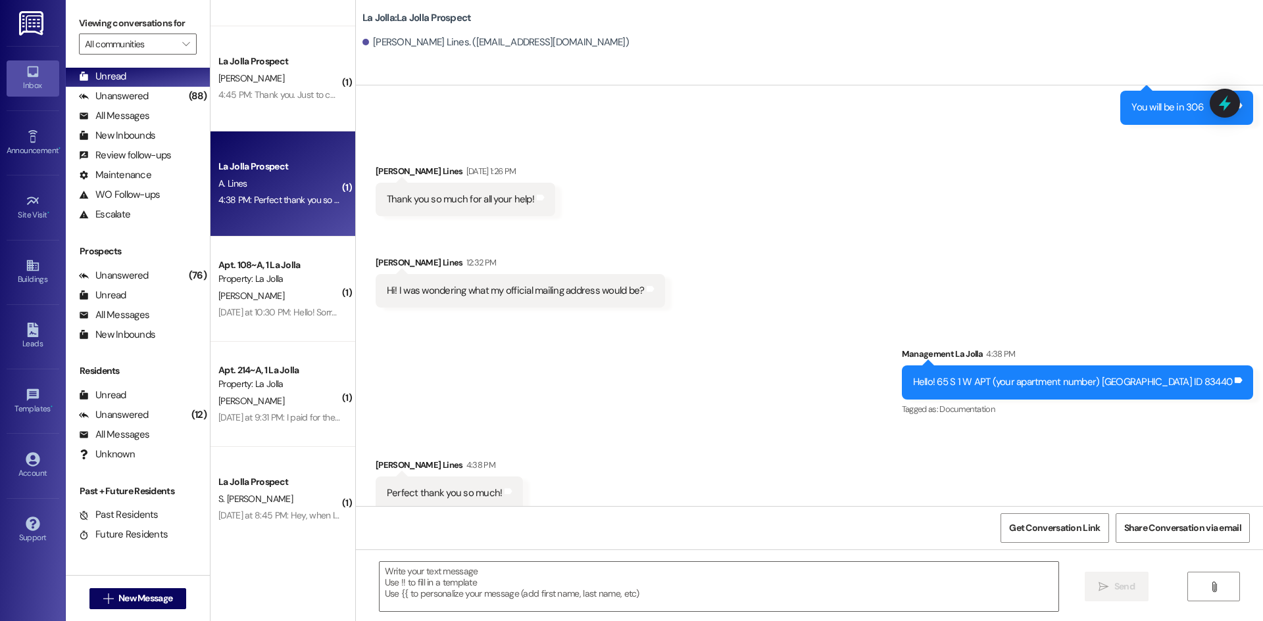
scroll to position [2384, 0]
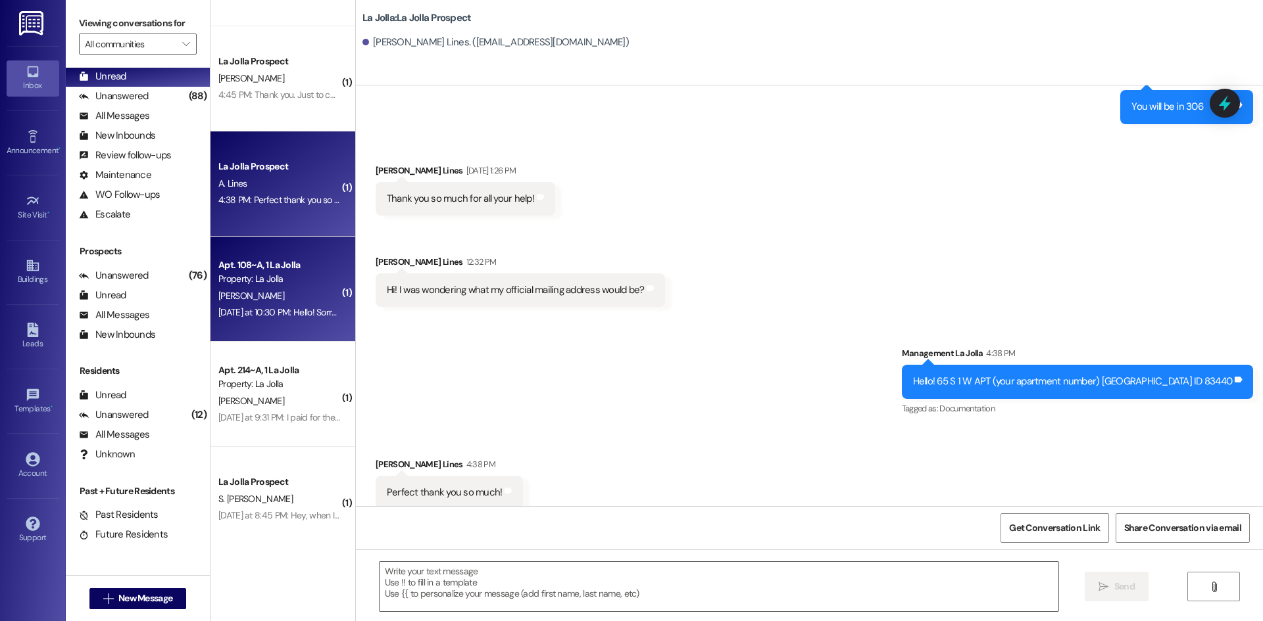
click at [293, 297] on div "[PERSON_NAME]" at bounding box center [279, 296] width 124 height 16
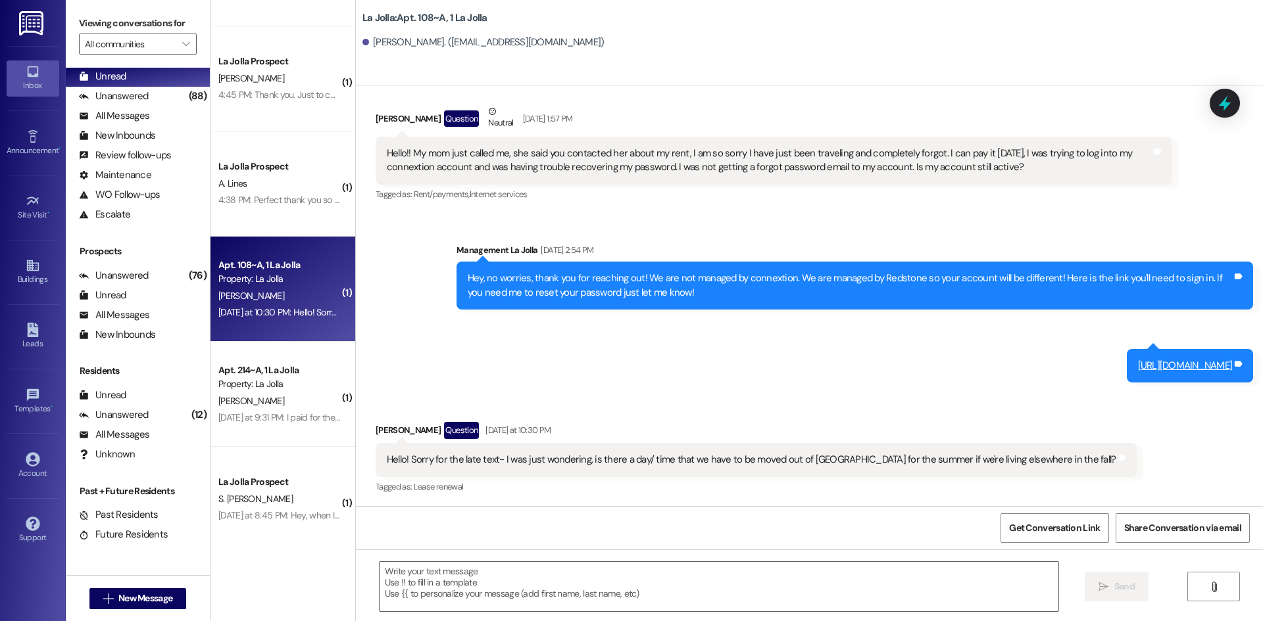
scroll to position [966, 0]
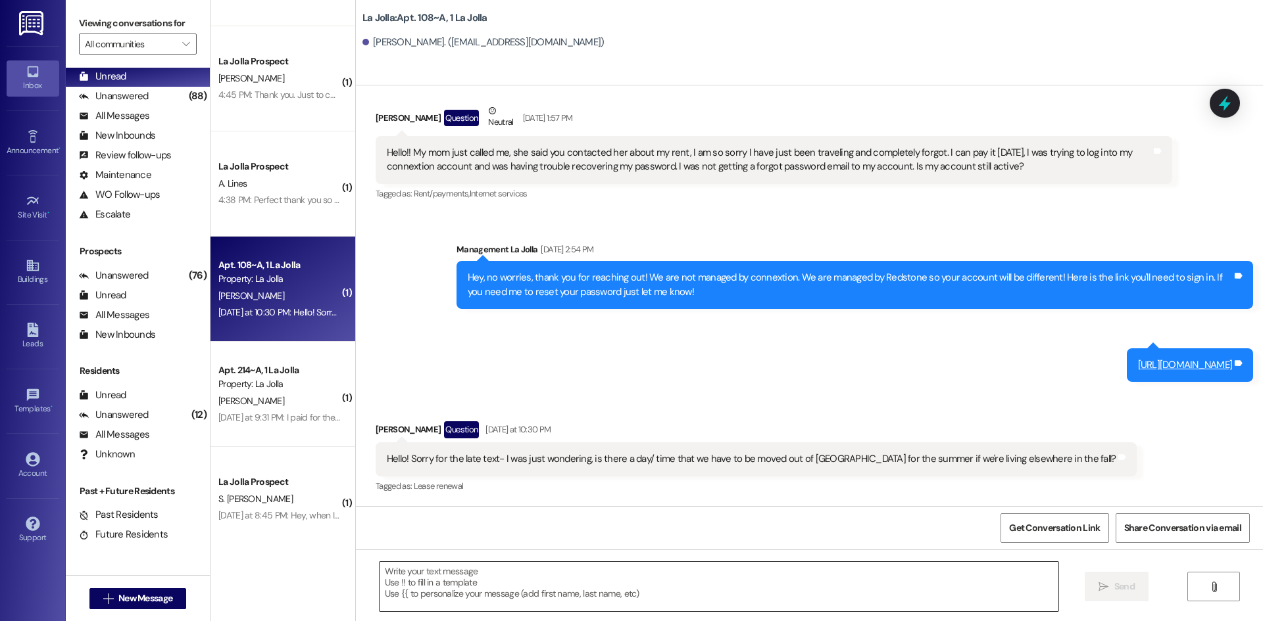
click at [499, 584] on textarea at bounding box center [718, 586] width 679 height 49
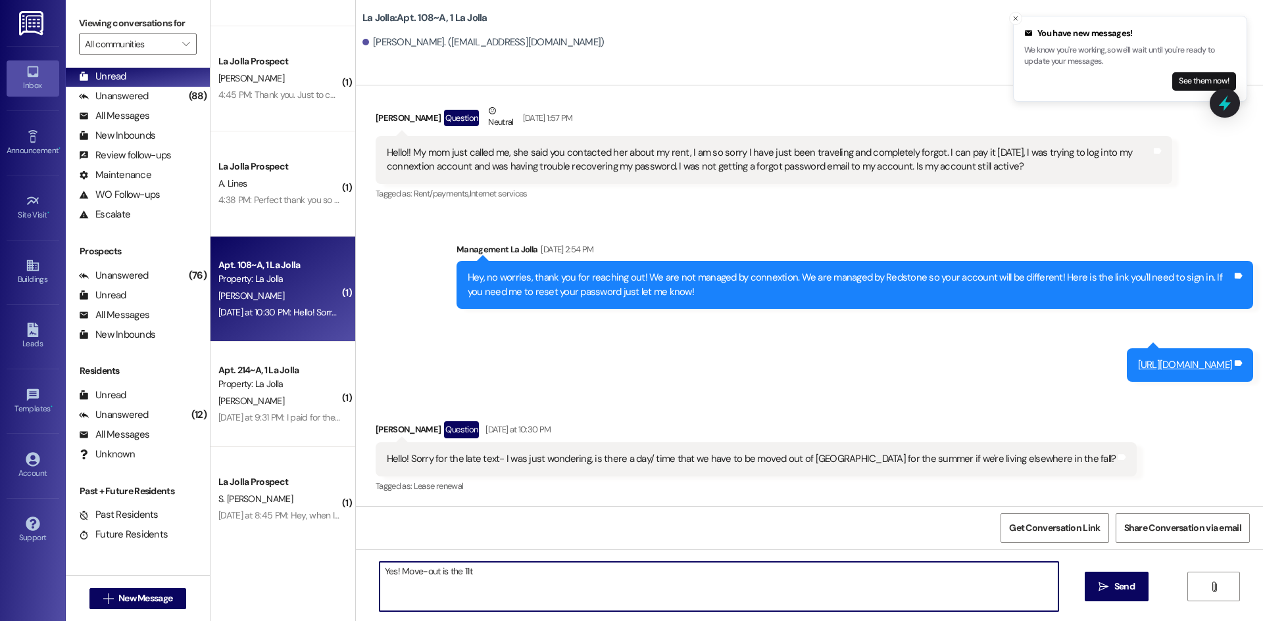
type textarea "Yes! Move-out is the 11th"
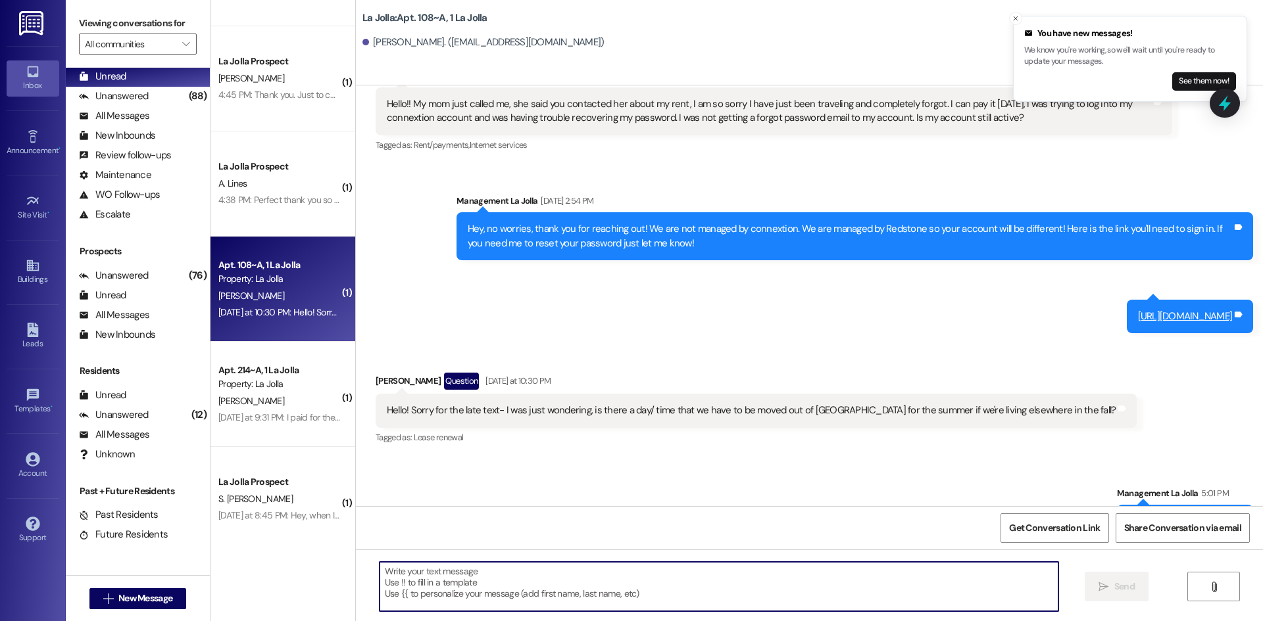
scroll to position [1058, 0]
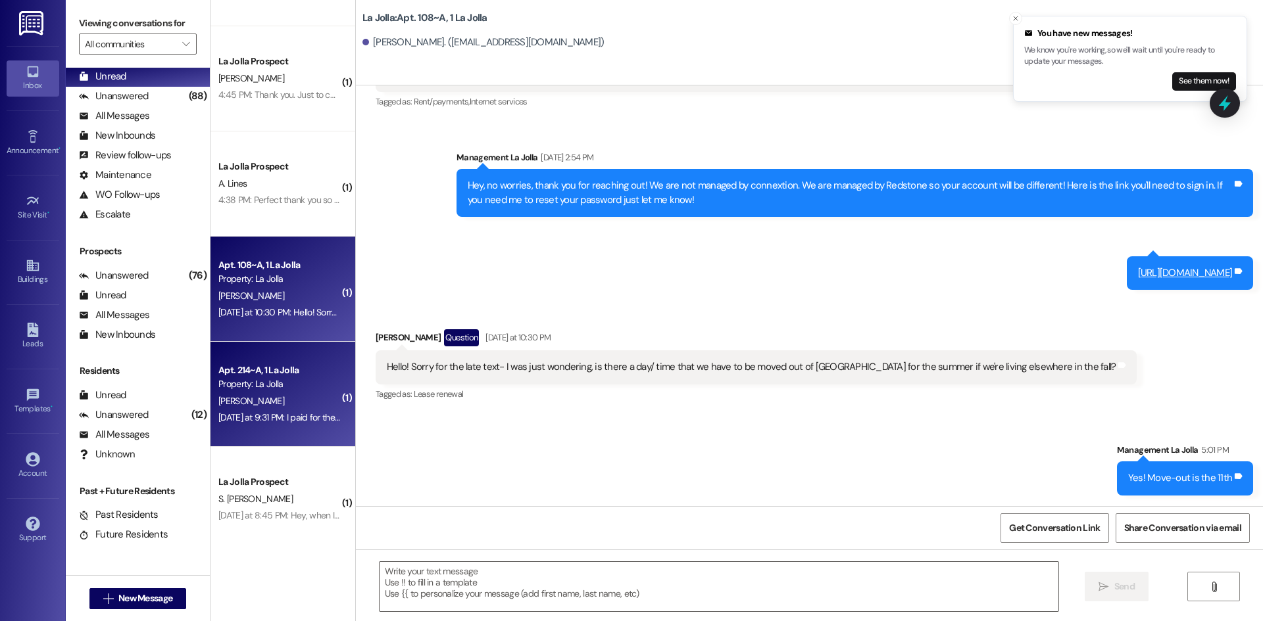
click at [272, 412] on div "[DATE] at 9:31 PM: I paid for the 1st month rent. But there's still a ton of mo…" at bounding box center [579, 418] width 722 height 12
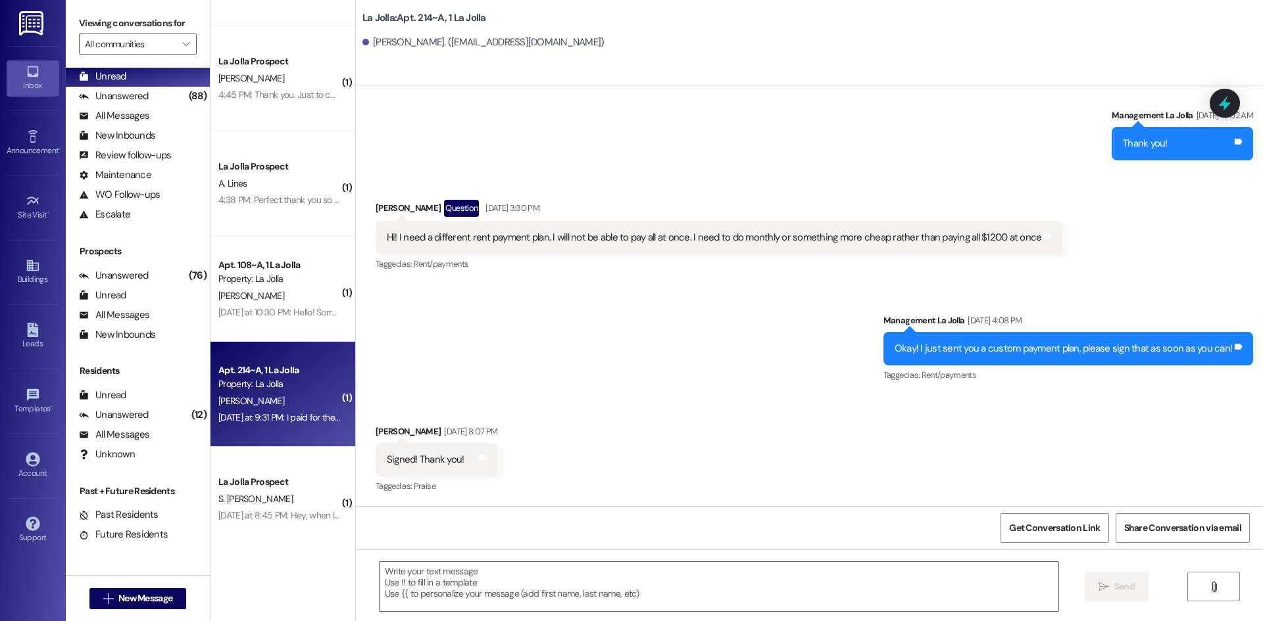
scroll to position [36184, 0]
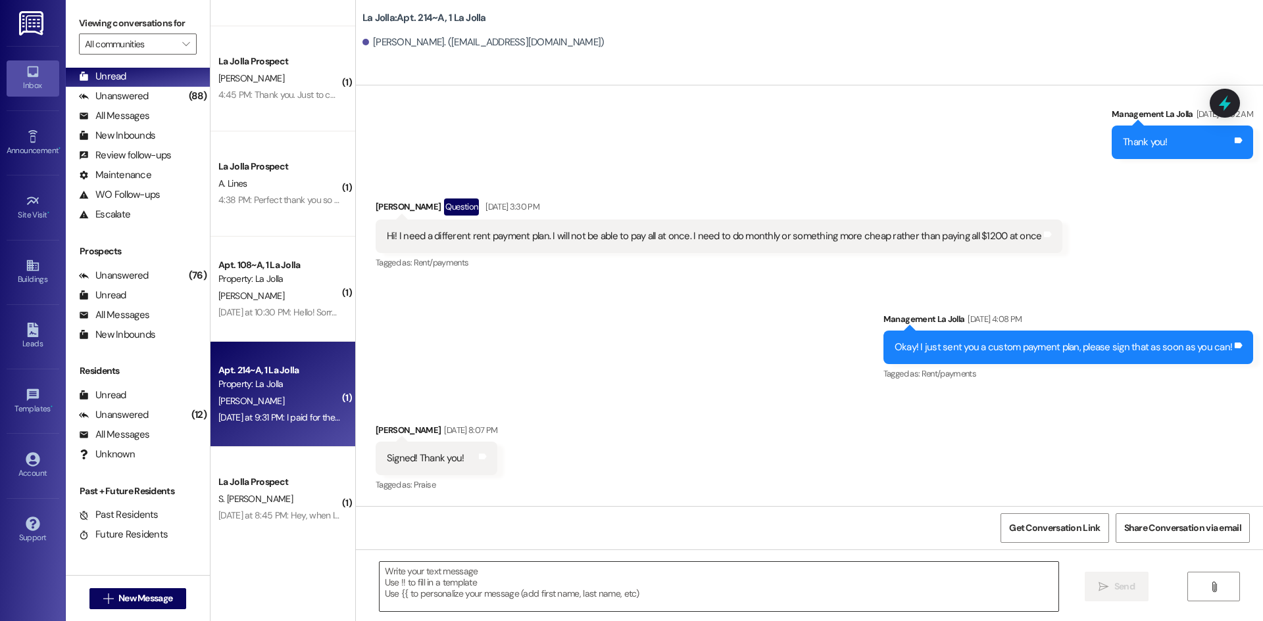
click at [514, 583] on textarea at bounding box center [718, 586] width 679 height 49
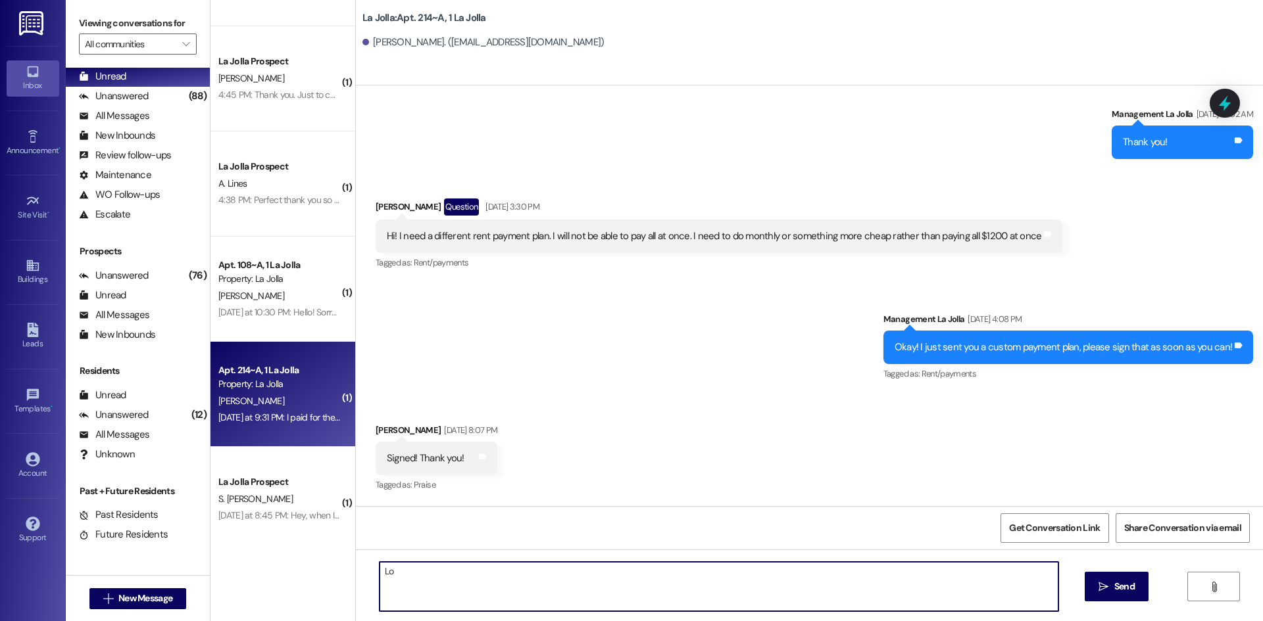
type textarea "L"
type textarea "T"
type textarea "The 786 is not due to the 25th. The rest is due now, you paid 383, the rent is …"
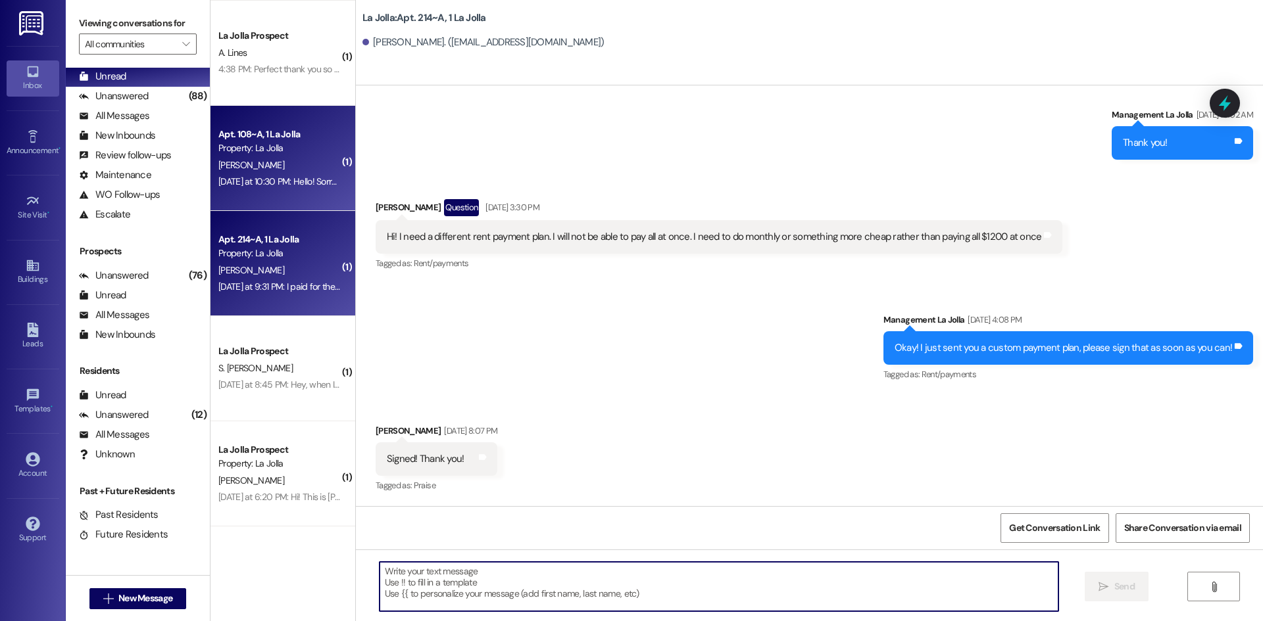
scroll to position [526, 0]
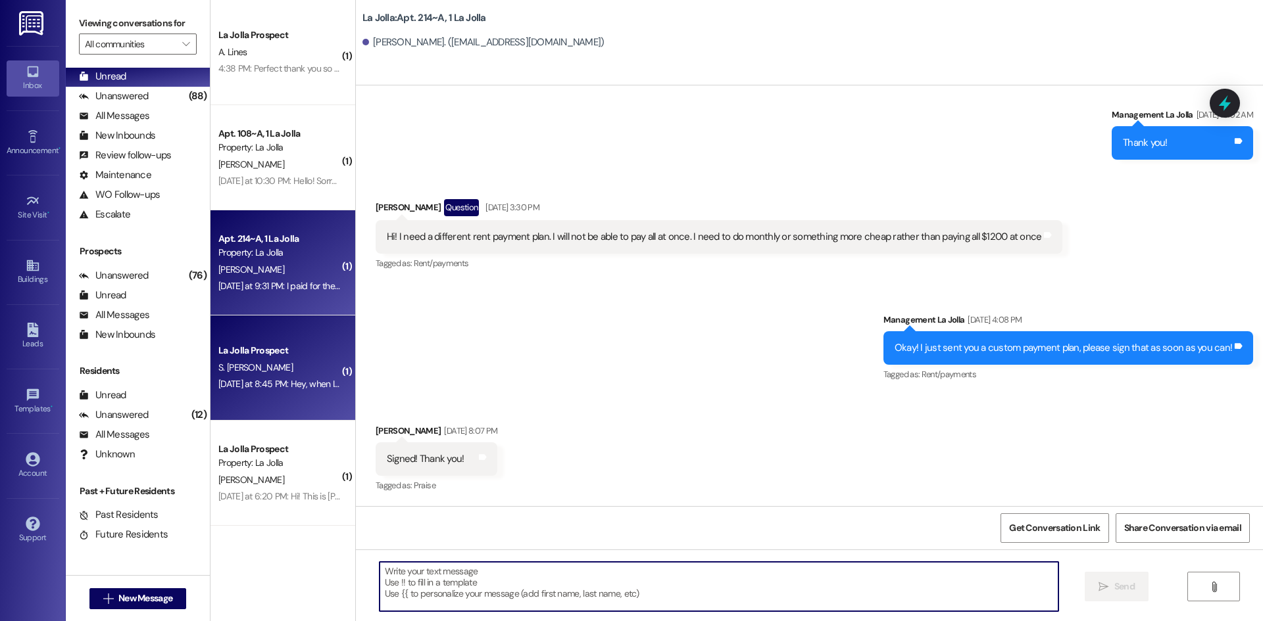
click at [272, 360] on div "S. Ellen" at bounding box center [279, 368] width 124 height 16
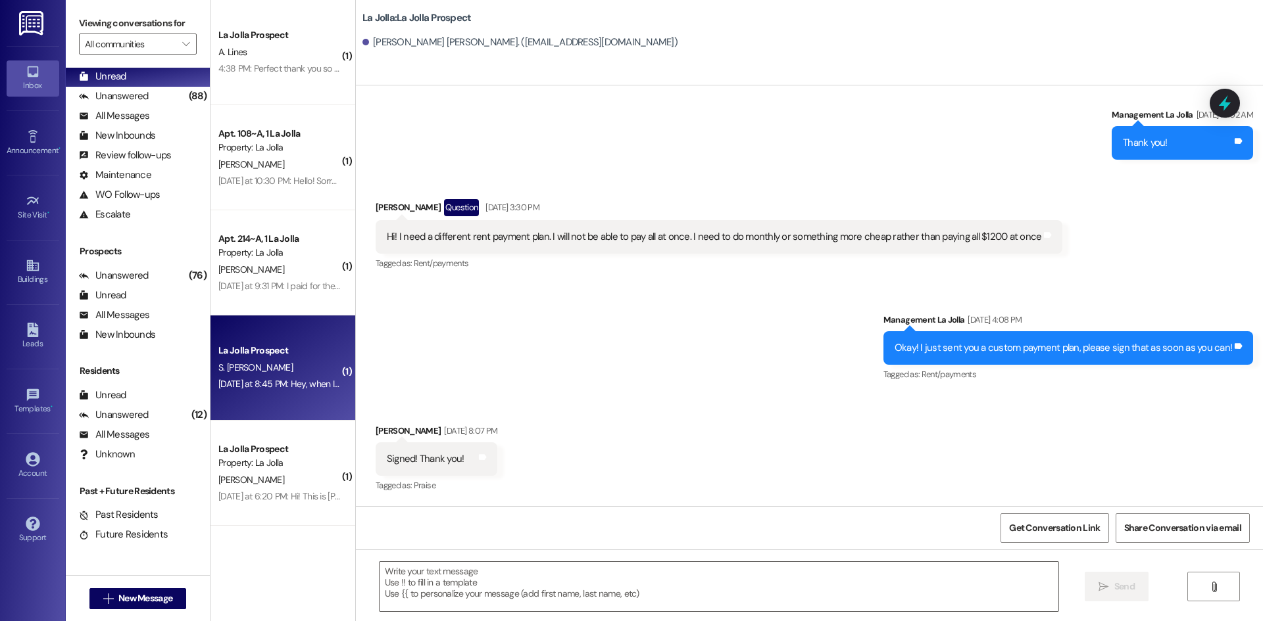
scroll to position [717, 0]
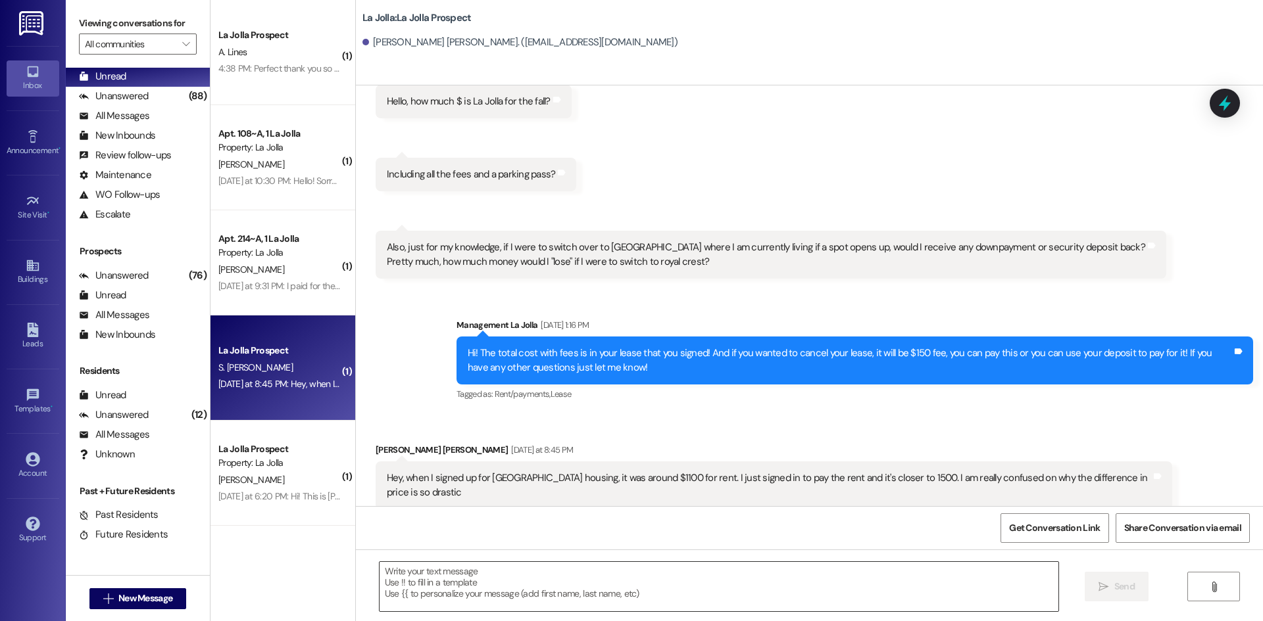
click at [512, 581] on textarea at bounding box center [718, 586] width 679 height 49
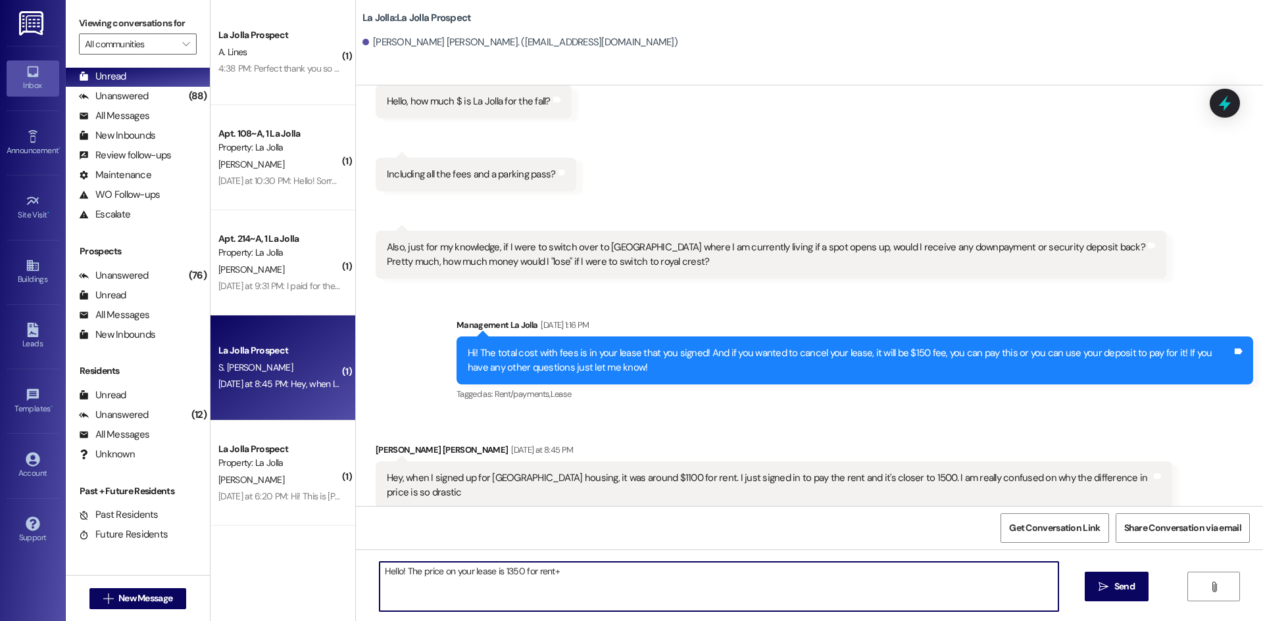
click at [600, 571] on textarea "Hello! The price on your lease is 1350 for rent+" at bounding box center [718, 586] width 679 height 49
type textarea "Hello! The price on your lease is 1350 for rent+48 for renters insurance+ 100 f…"
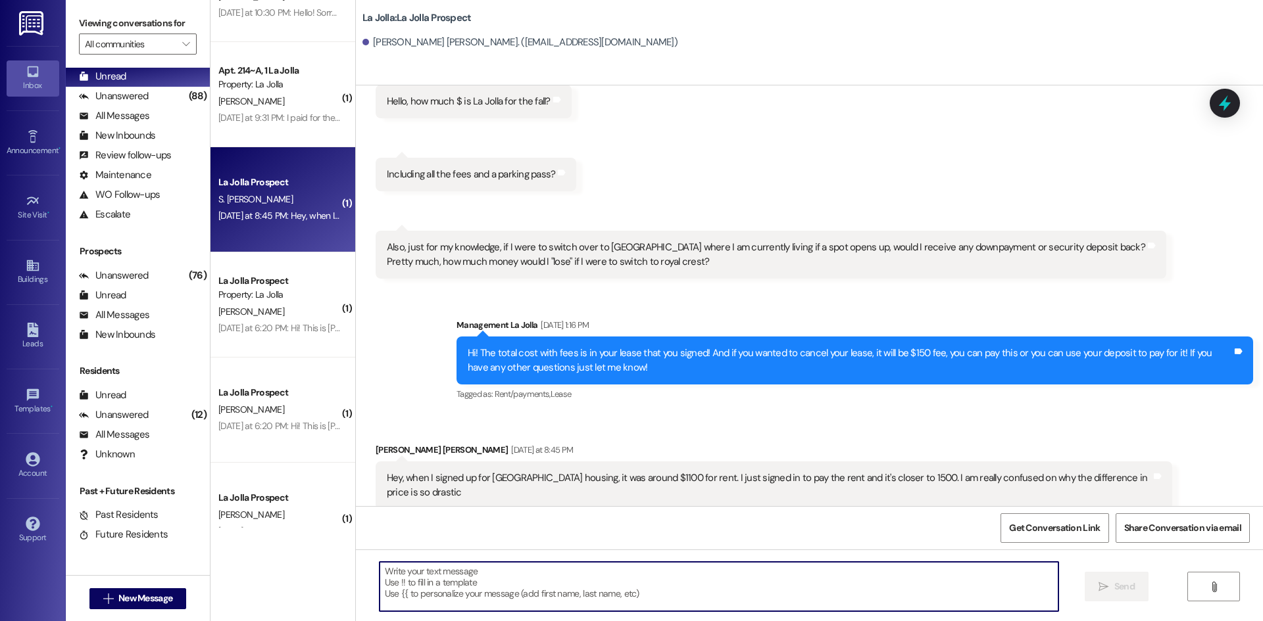
scroll to position [723, 0]
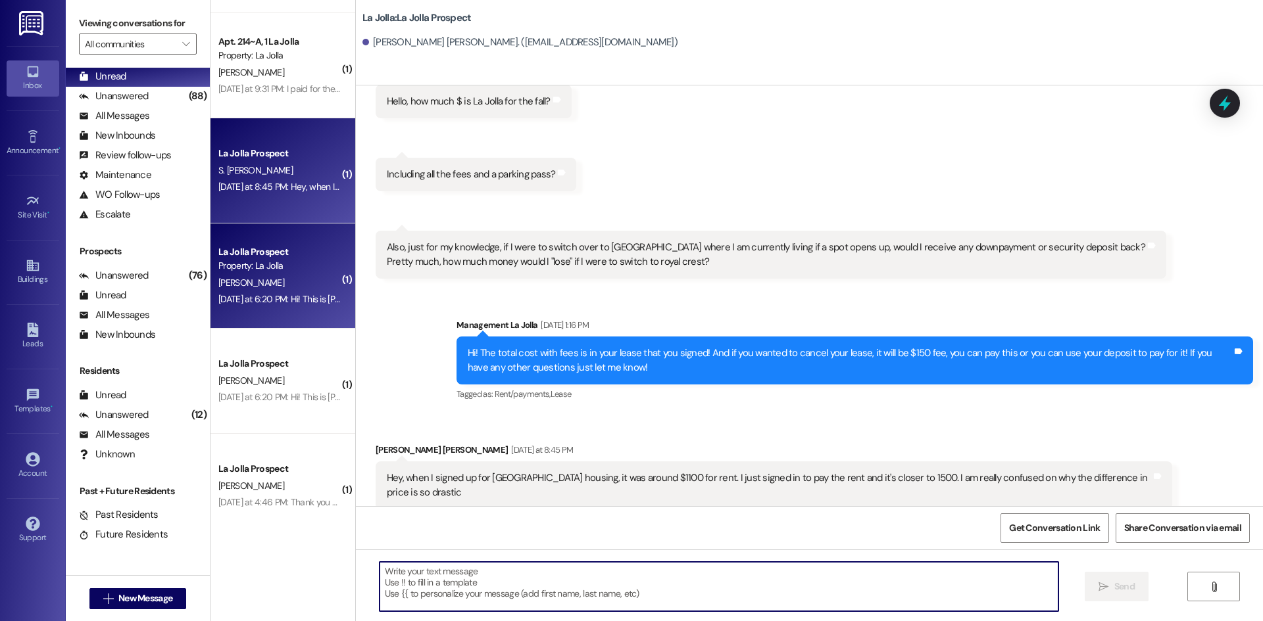
click at [232, 264] on div "Property: La Jolla" at bounding box center [279, 266] width 122 height 14
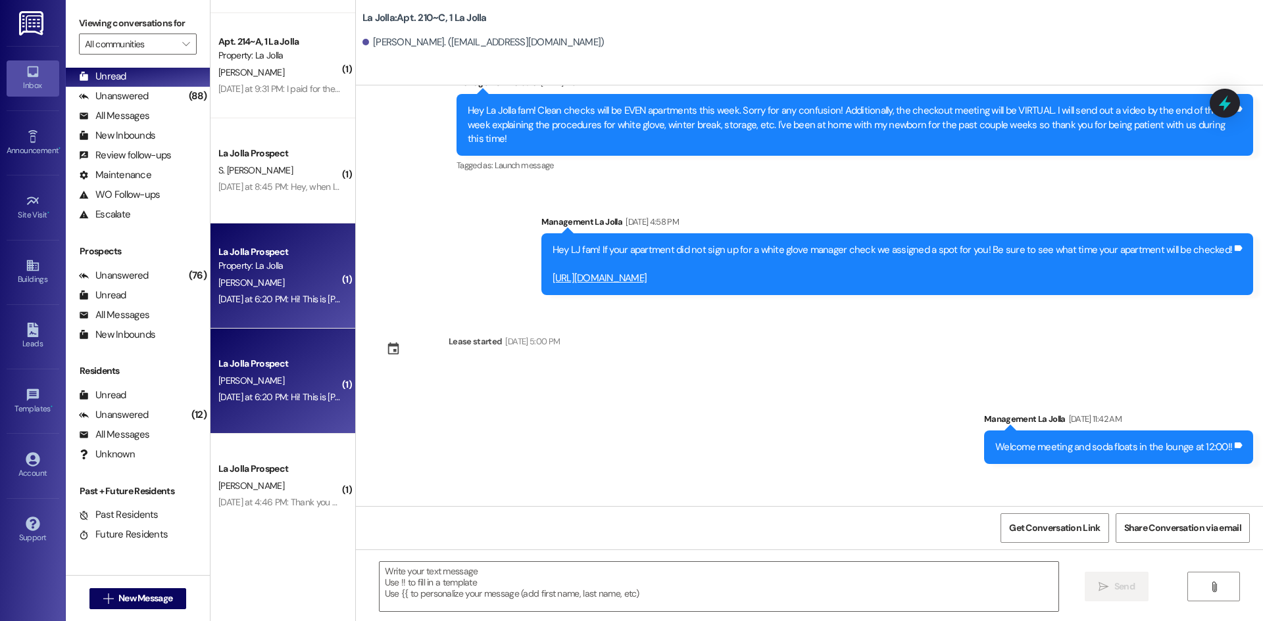
scroll to position [3685, 0]
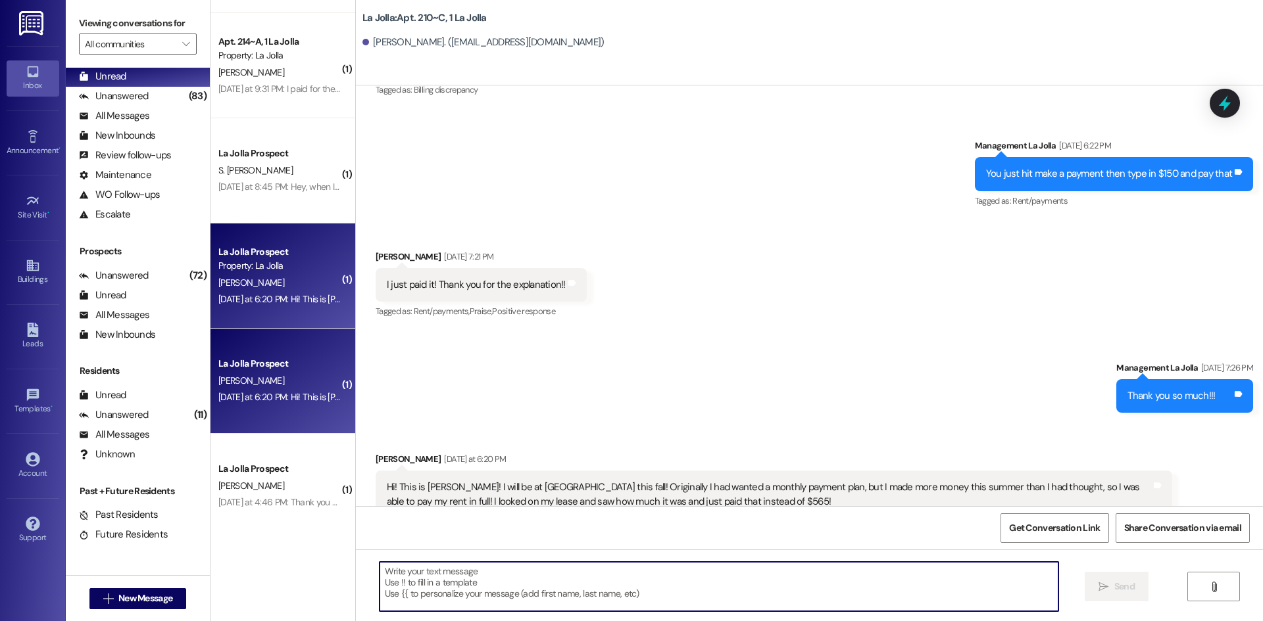
click at [424, 573] on textarea at bounding box center [718, 586] width 679 height 49
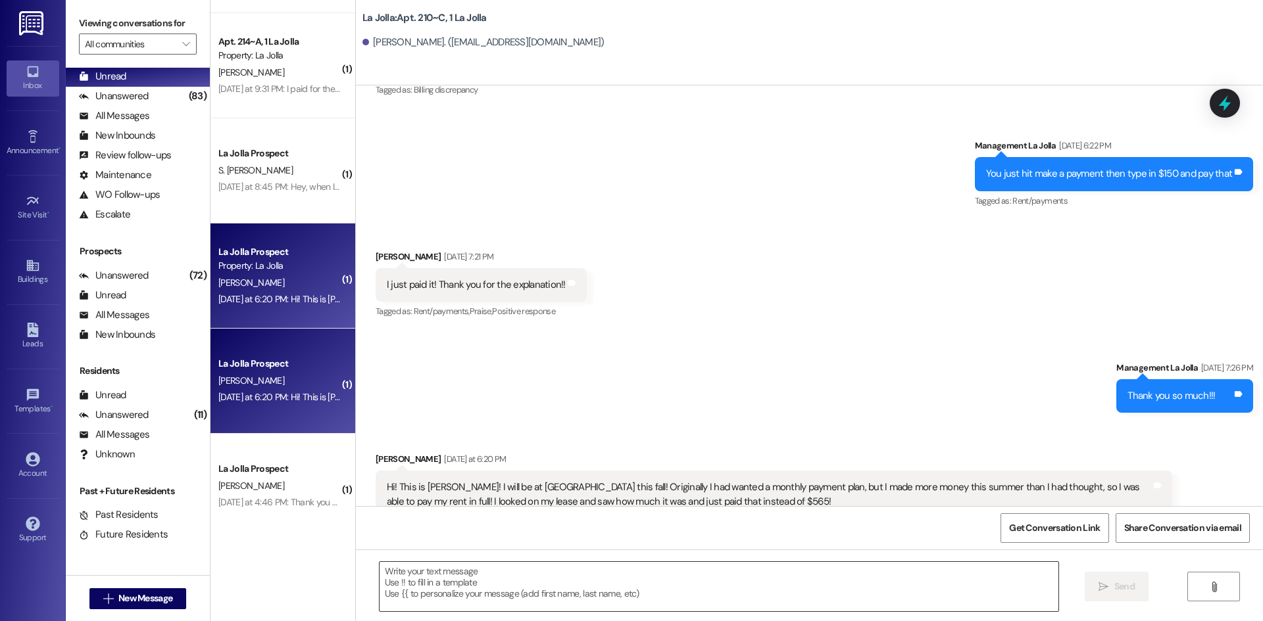
click at [546, 584] on textarea at bounding box center [718, 586] width 679 height 49
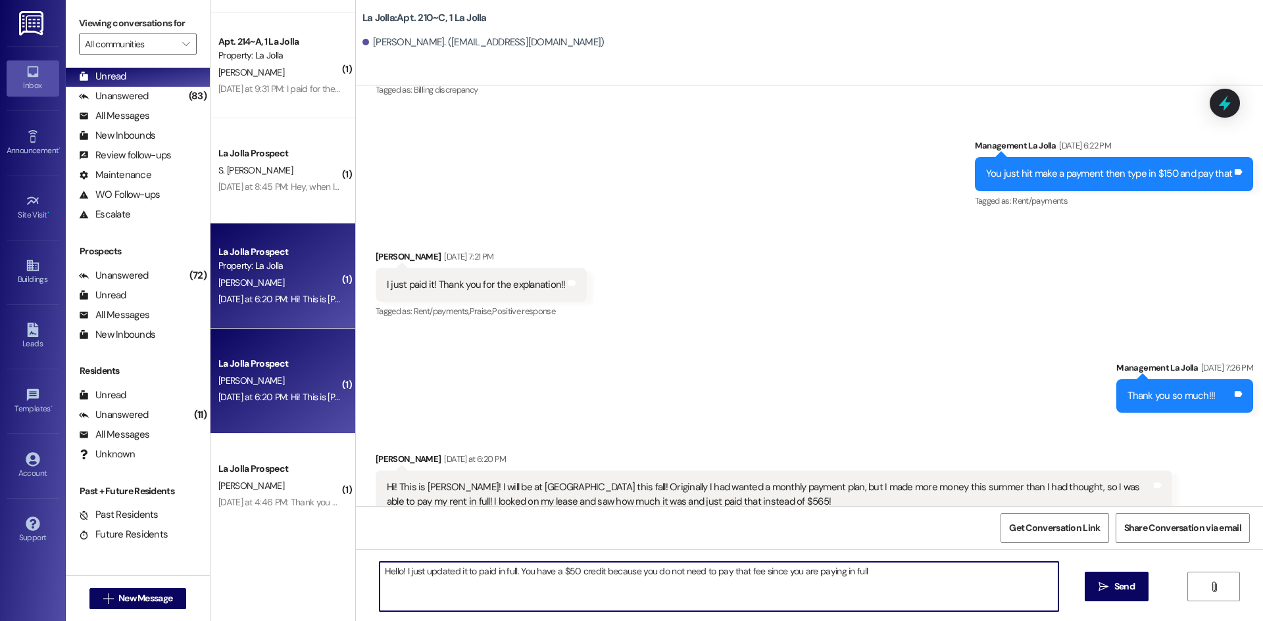
type textarea "Hello! I just updated it to paid in full. You have a $50 credit because you do …"
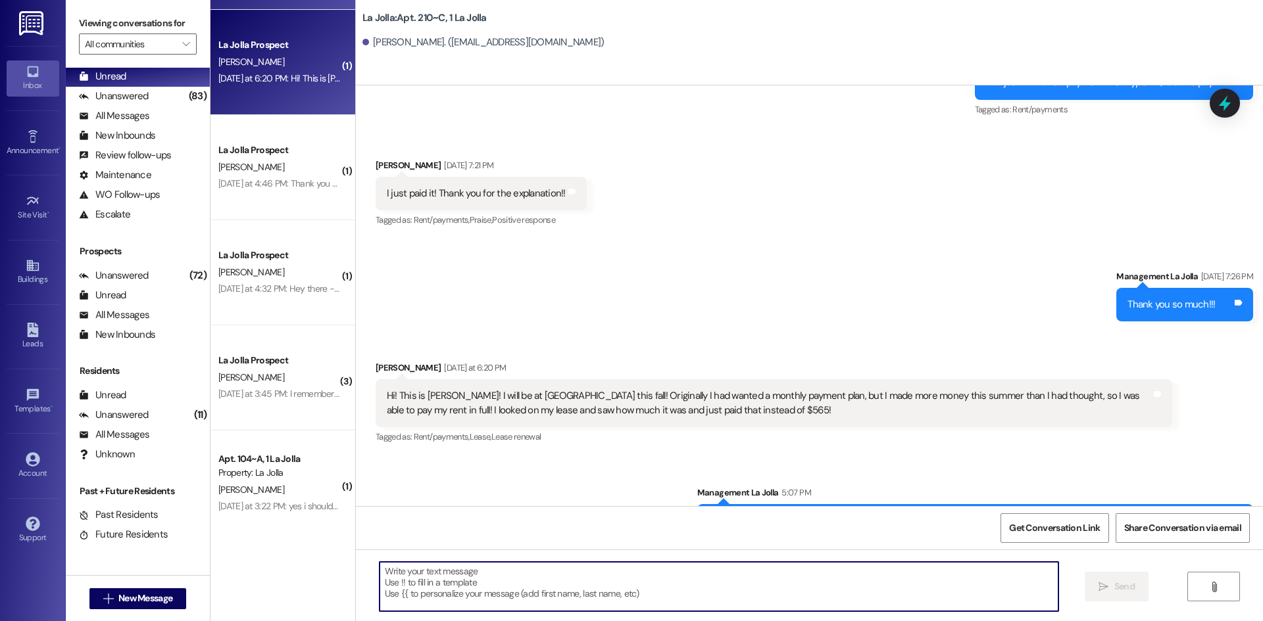
scroll to position [1118, 0]
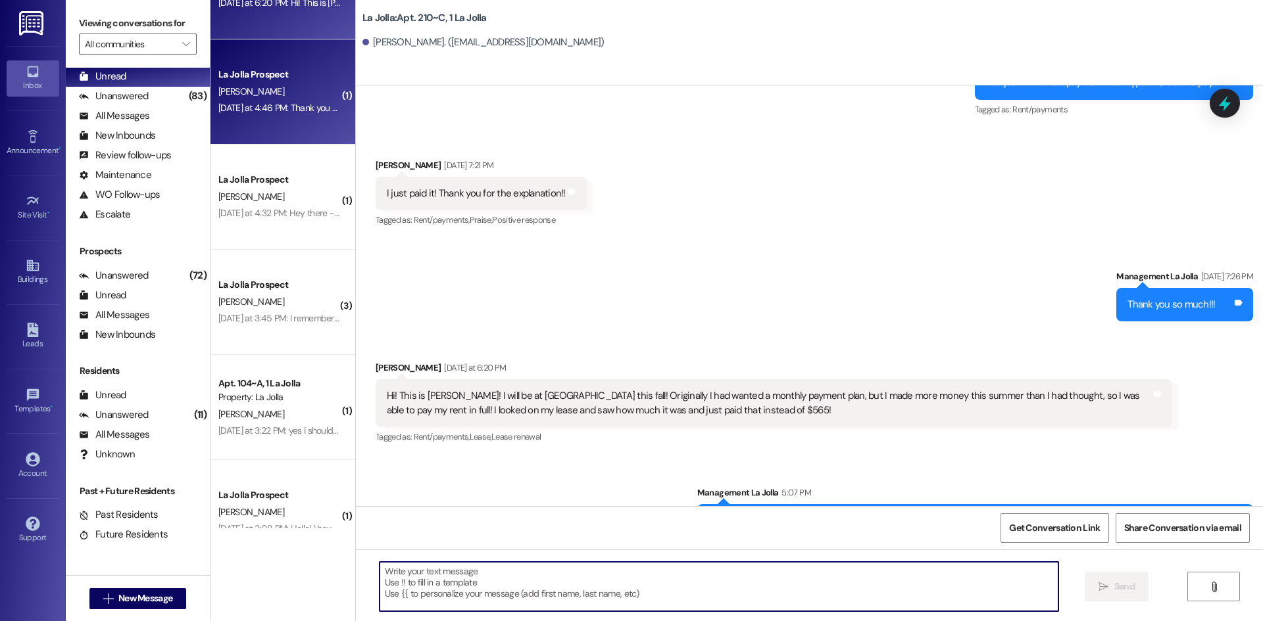
click at [248, 89] on div "J. Johnson" at bounding box center [279, 92] width 124 height 16
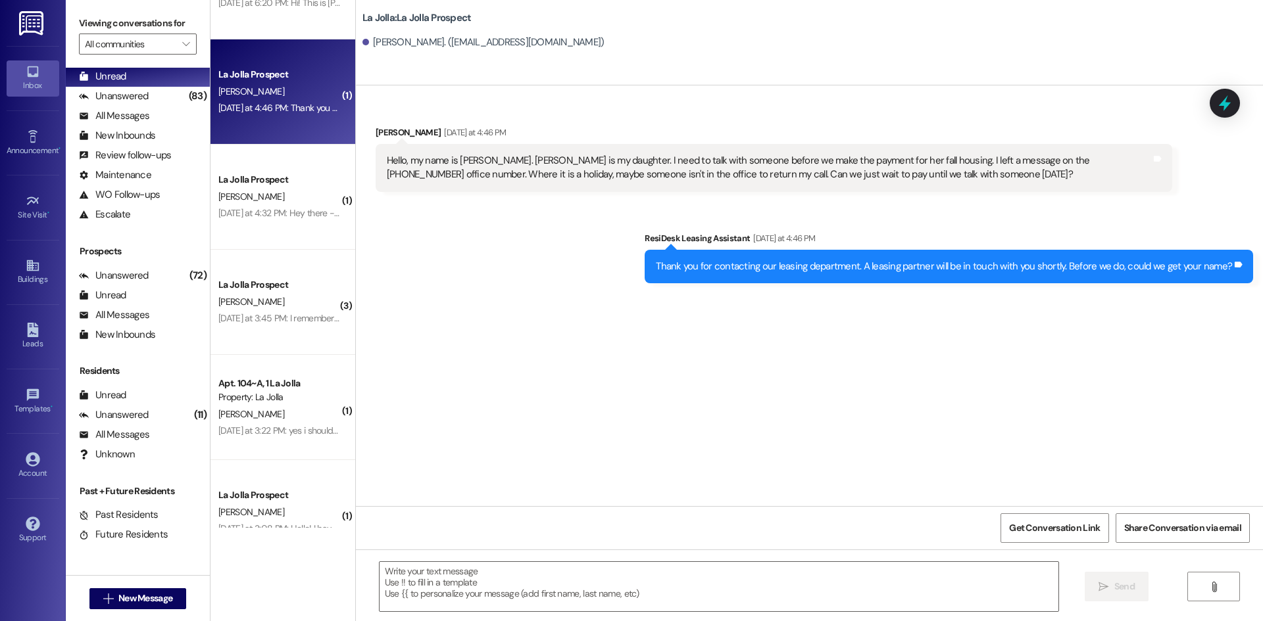
scroll to position [0, 0]
click at [188, 206] on div "Escalate (undefined)" at bounding box center [138, 215] width 144 height 20
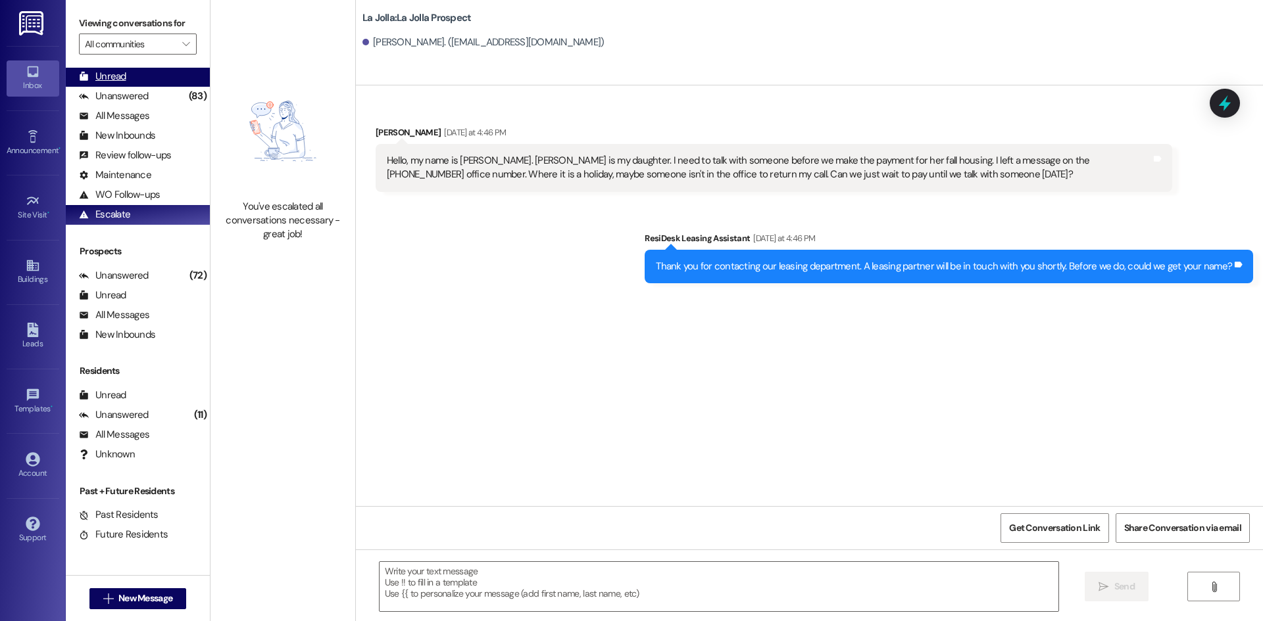
click at [140, 82] on div "Unread (0)" at bounding box center [138, 77] width 144 height 20
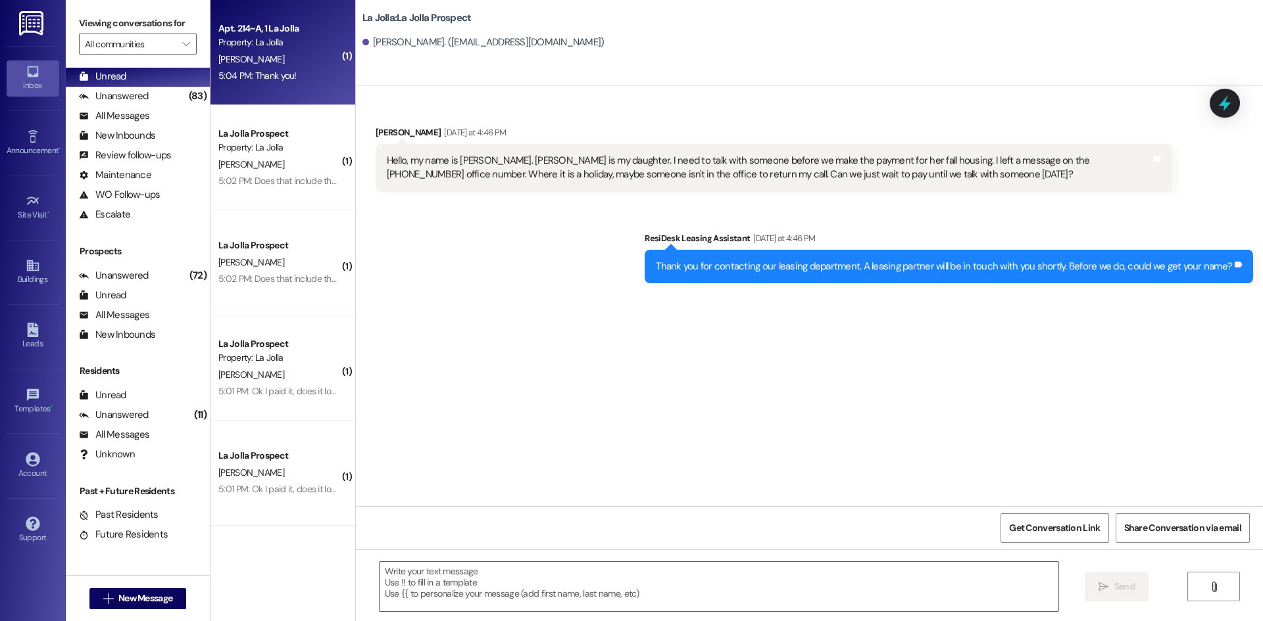
click at [280, 71] on div "5:04 PM: Thank you! 5:04 PM: Thank you!" at bounding box center [257, 76] width 78 height 12
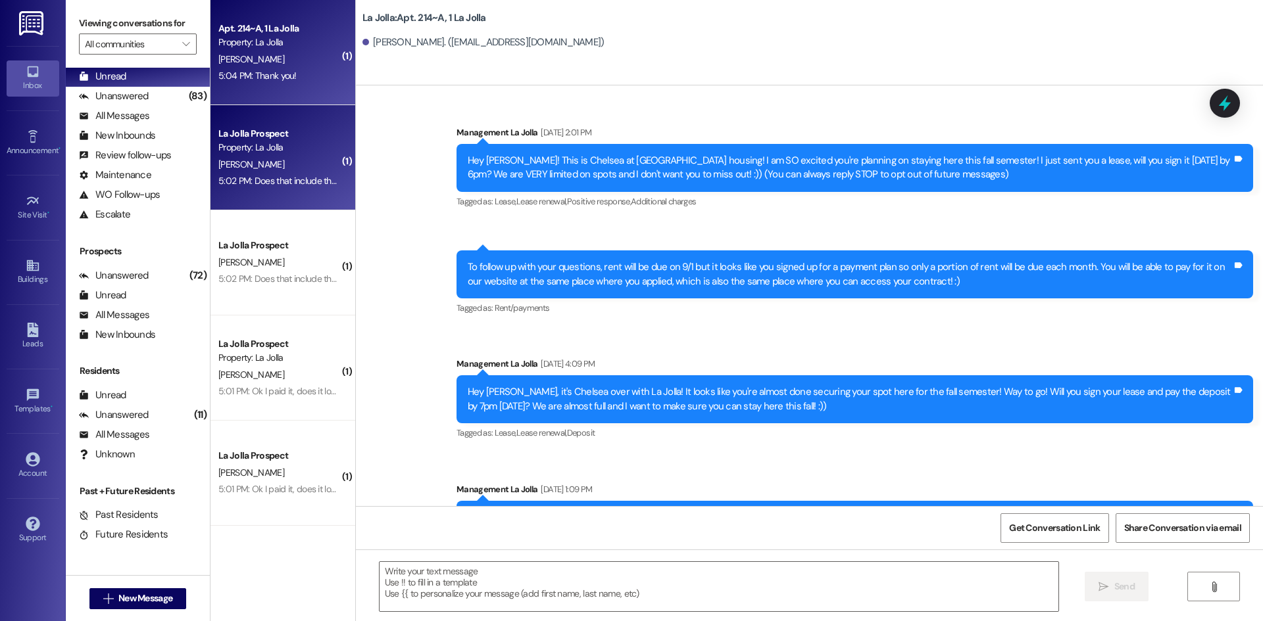
click at [295, 157] on div "M. Mills" at bounding box center [279, 165] width 124 height 16
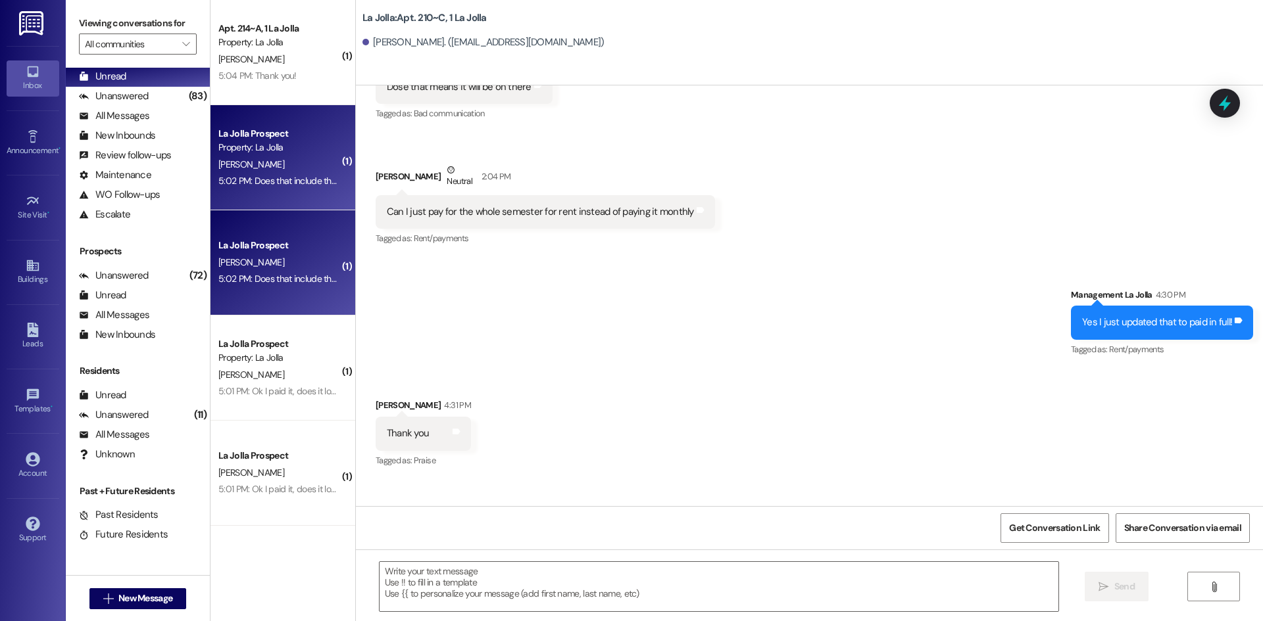
scroll to position [21047, 0]
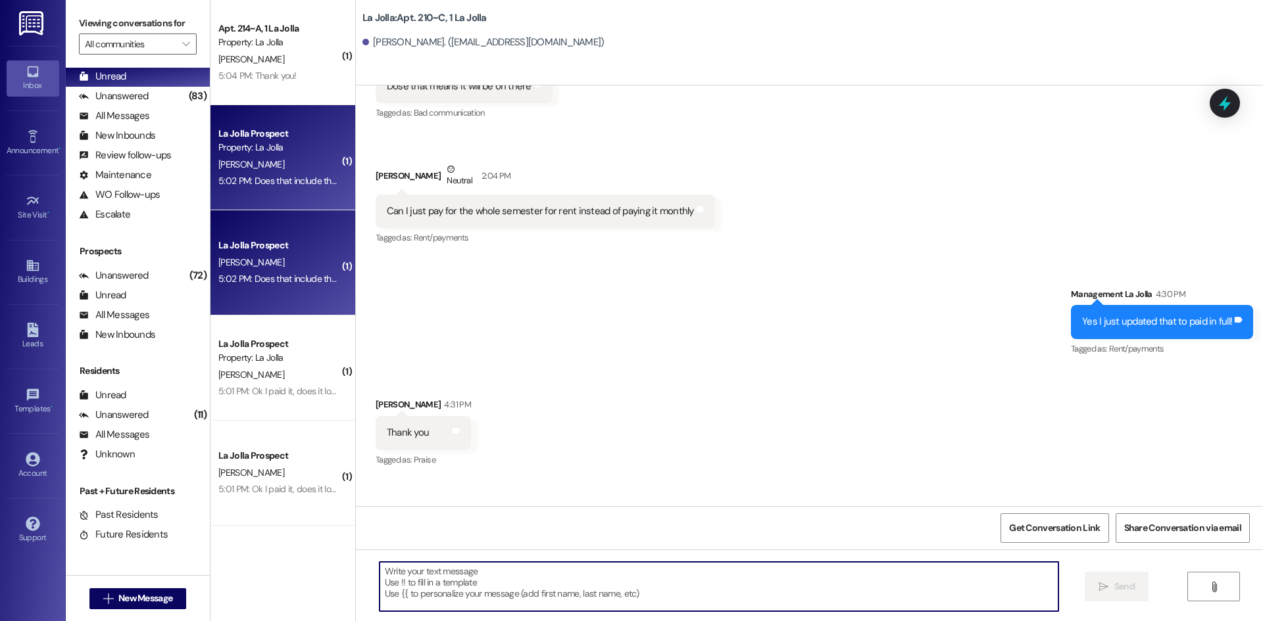
click at [486, 569] on textarea at bounding box center [718, 586] width 679 height 49
type textarea "yes"
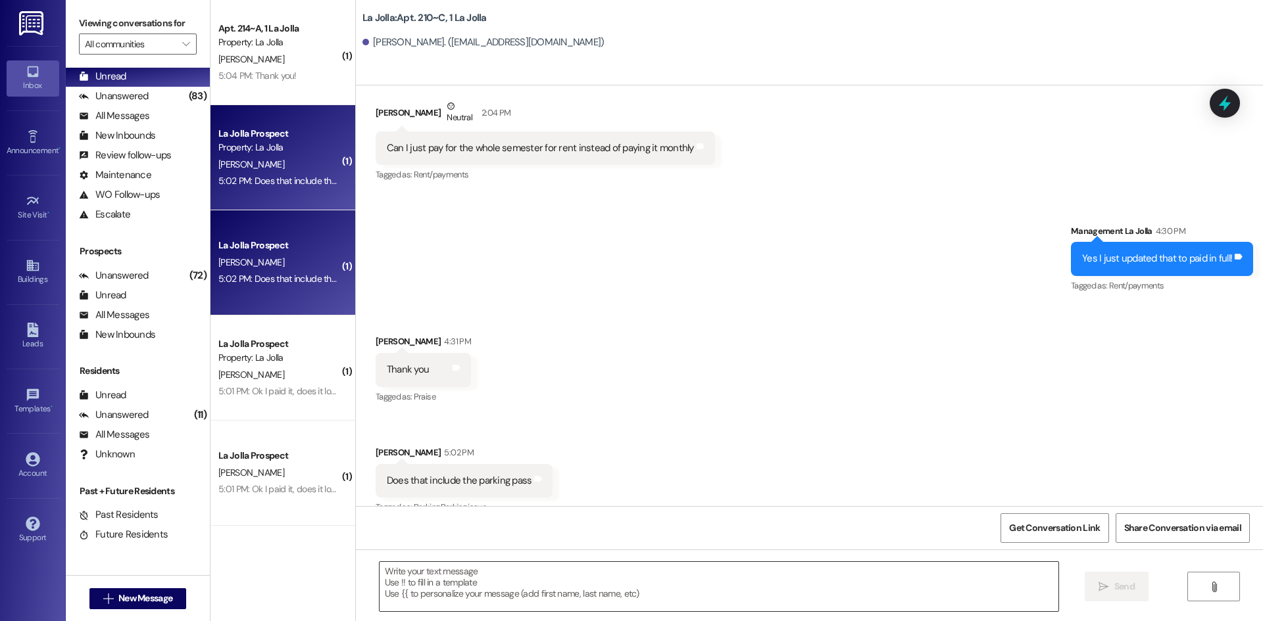
scroll to position [21139, 0]
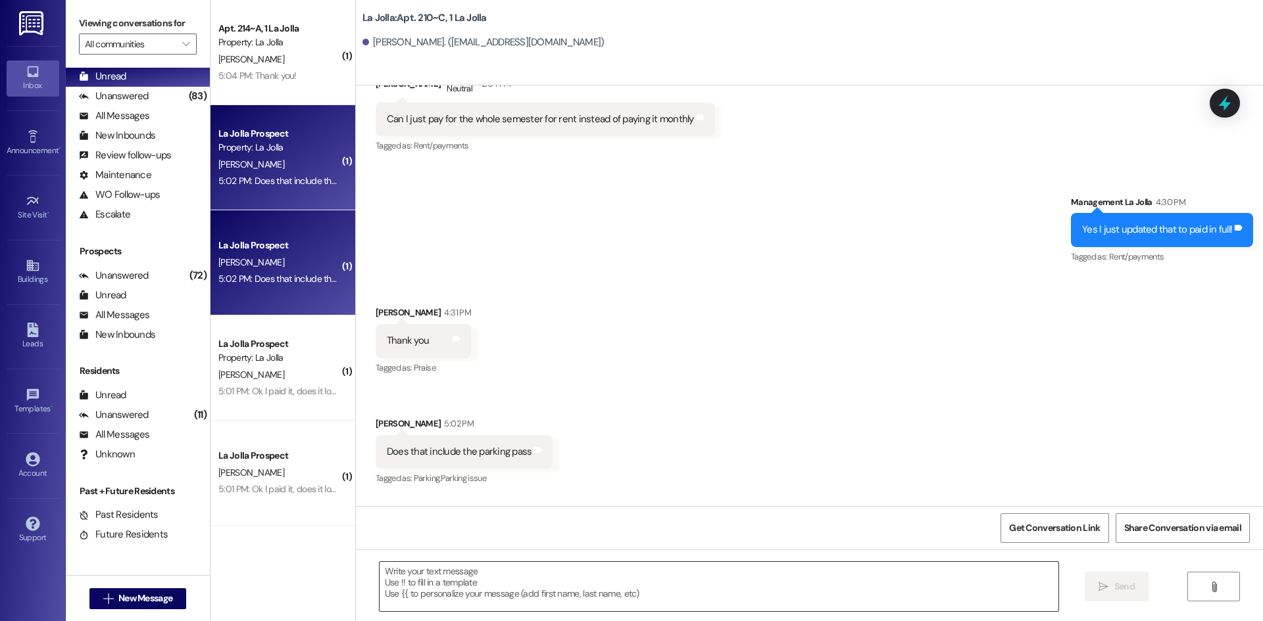
click at [550, 608] on textarea at bounding box center [718, 586] width 679 height 49
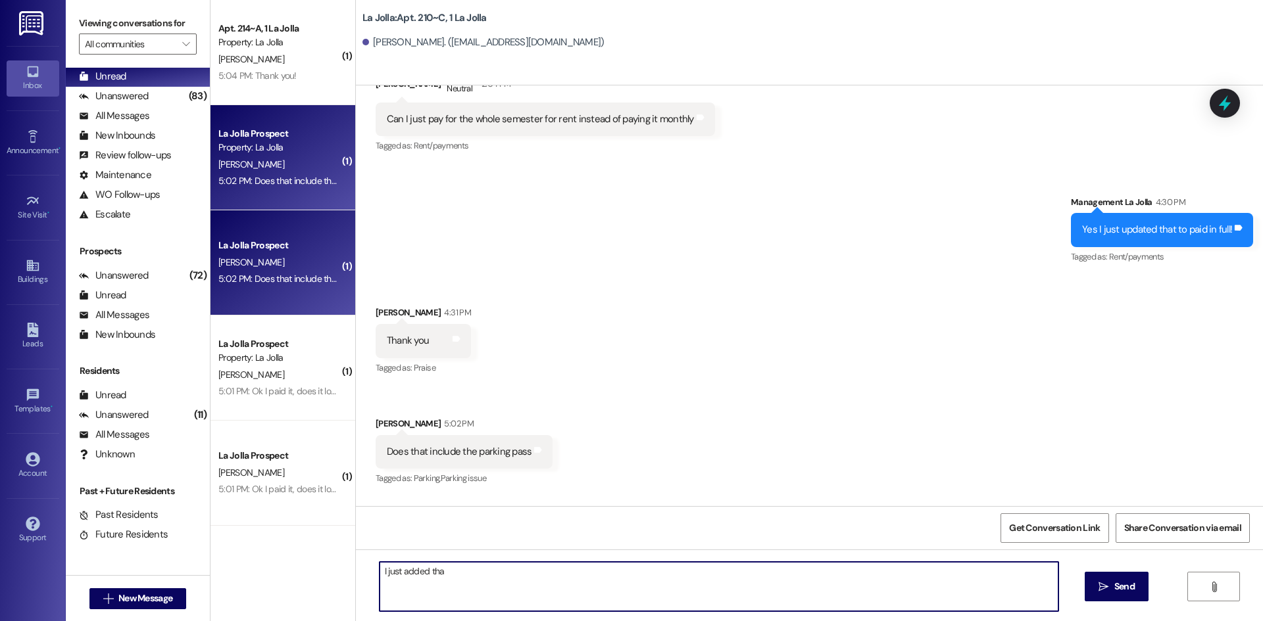
type textarea "I just added that"
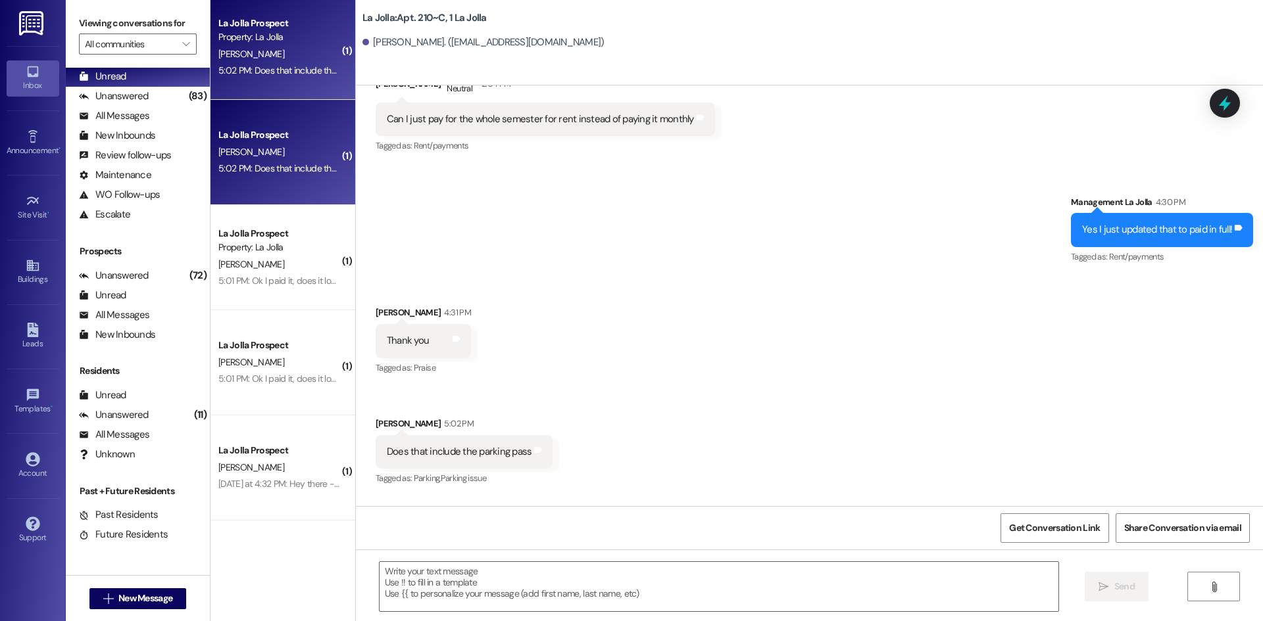
scroll to position [132, 0]
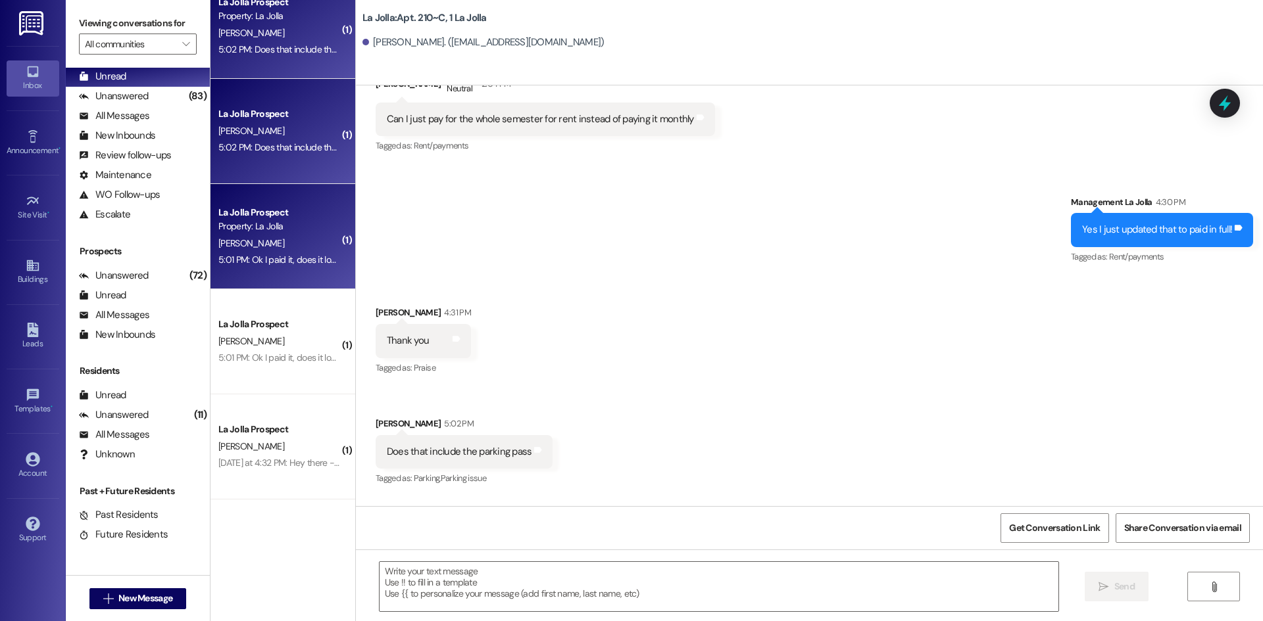
click at [294, 251] on div "[PERSON_NAME]" at bounding box center [279, 243] width 124 height 16
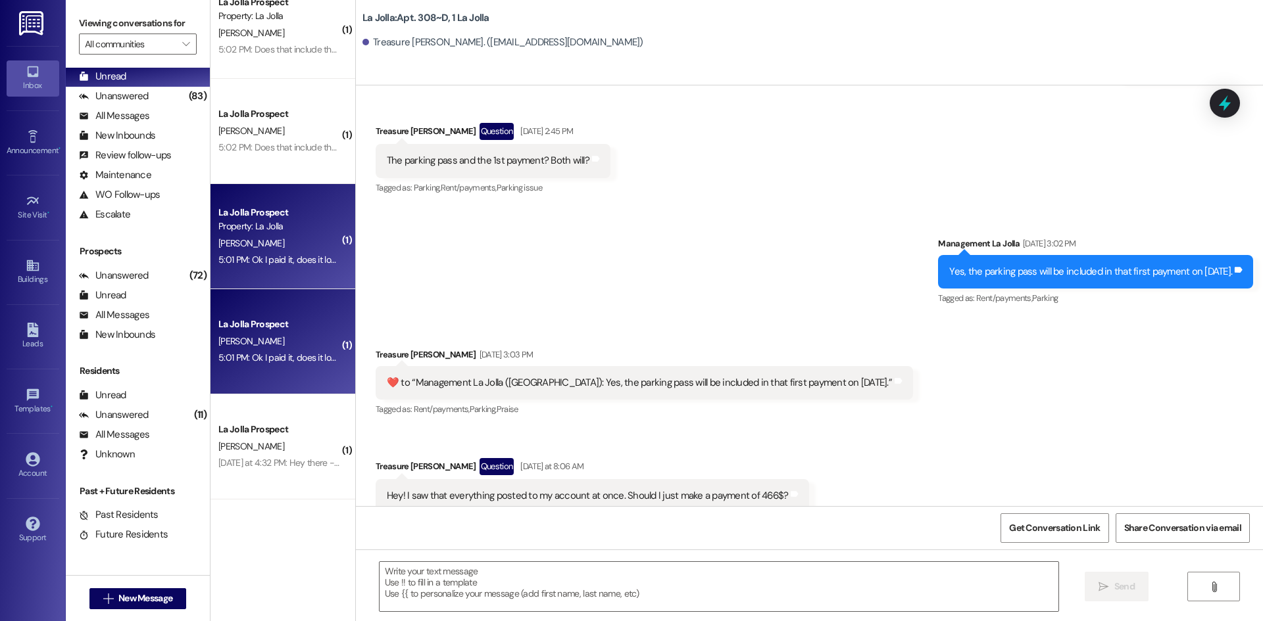
scroll to position [13049, 0]
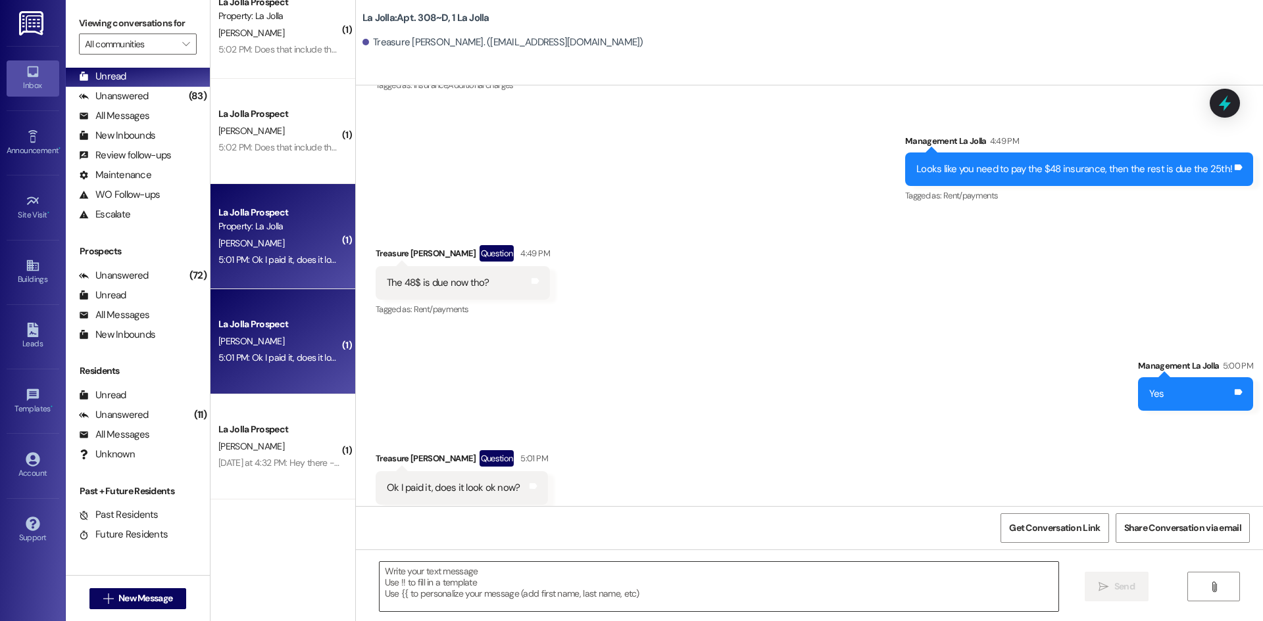
click at [480, 584] on textarea at bounding box center [718, 586] width 679 height 49
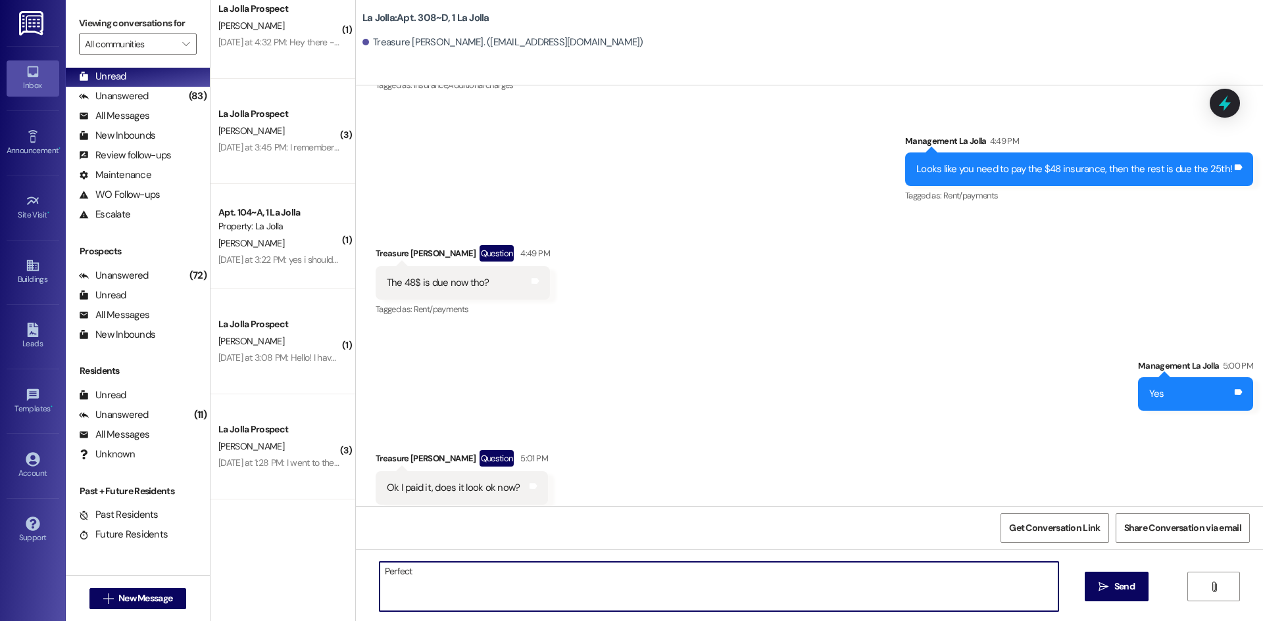
type textarea "Perfect!"
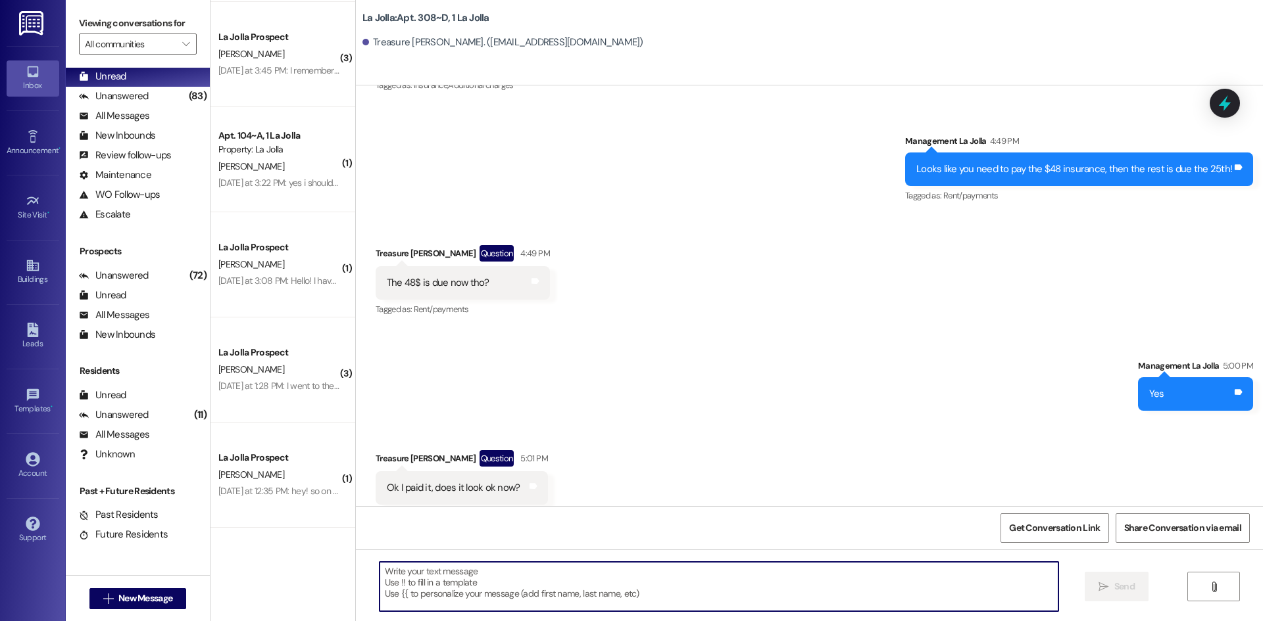
scroll to position [0, 0]
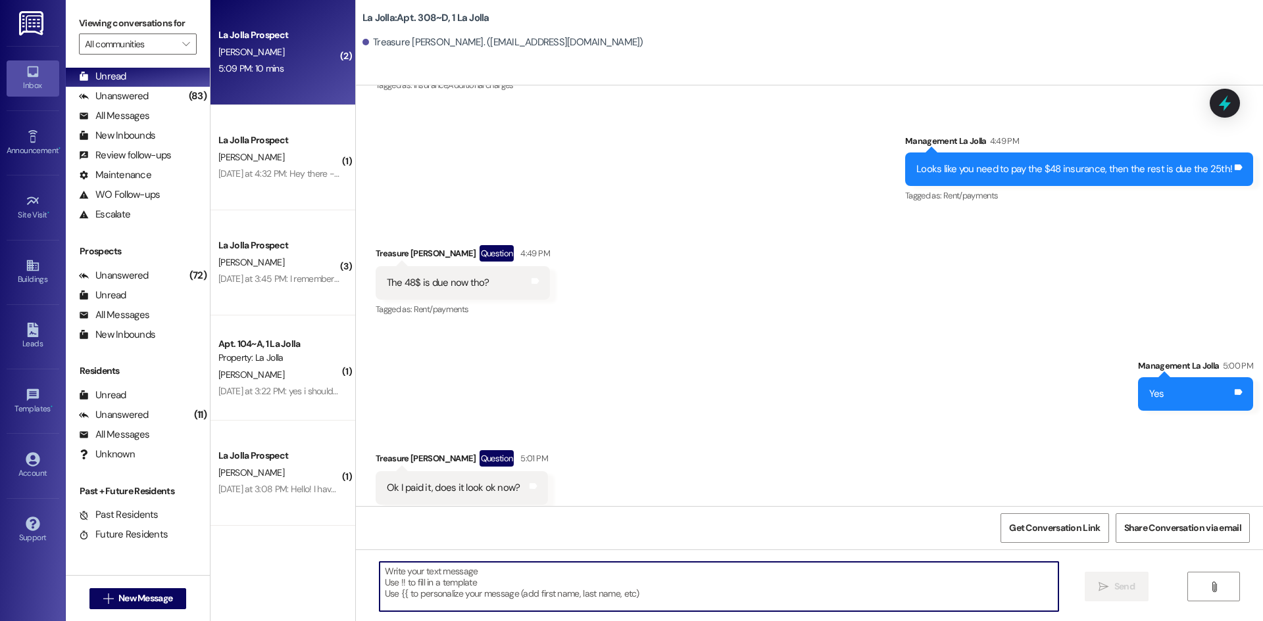
click at [299, 64] on div "5:09 PM: 10 mins 5:09 PM: 10 mins" at bounding box center [279, 69] width 124 height 16
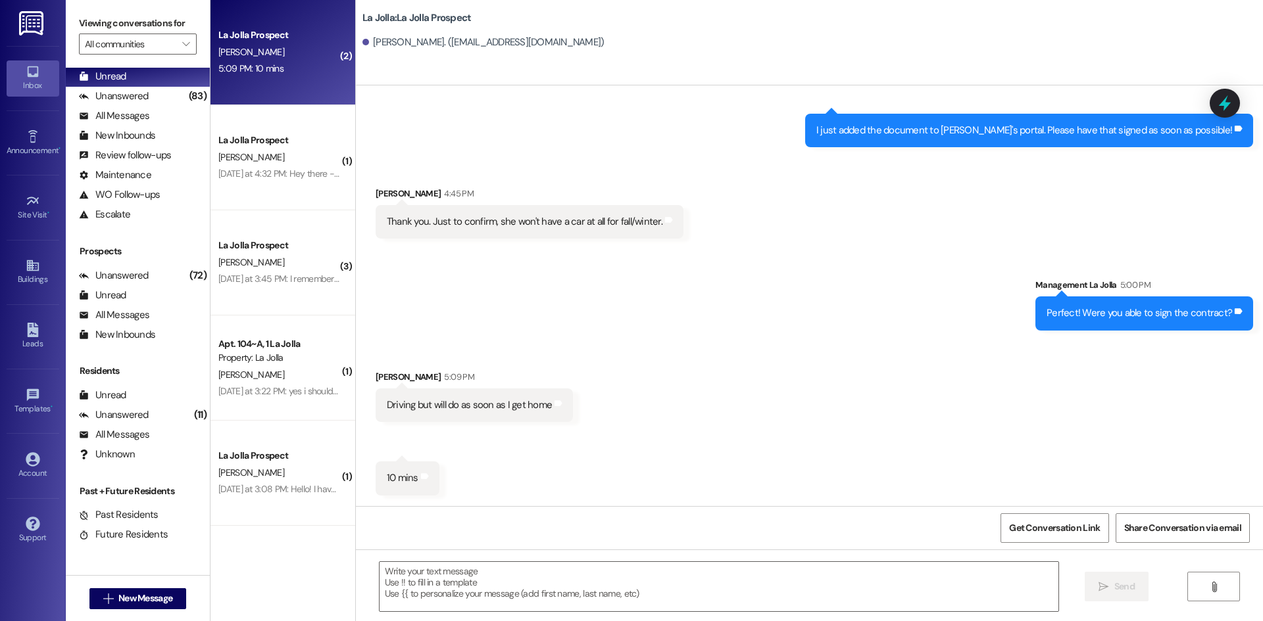
scroll to position [1081, 0]
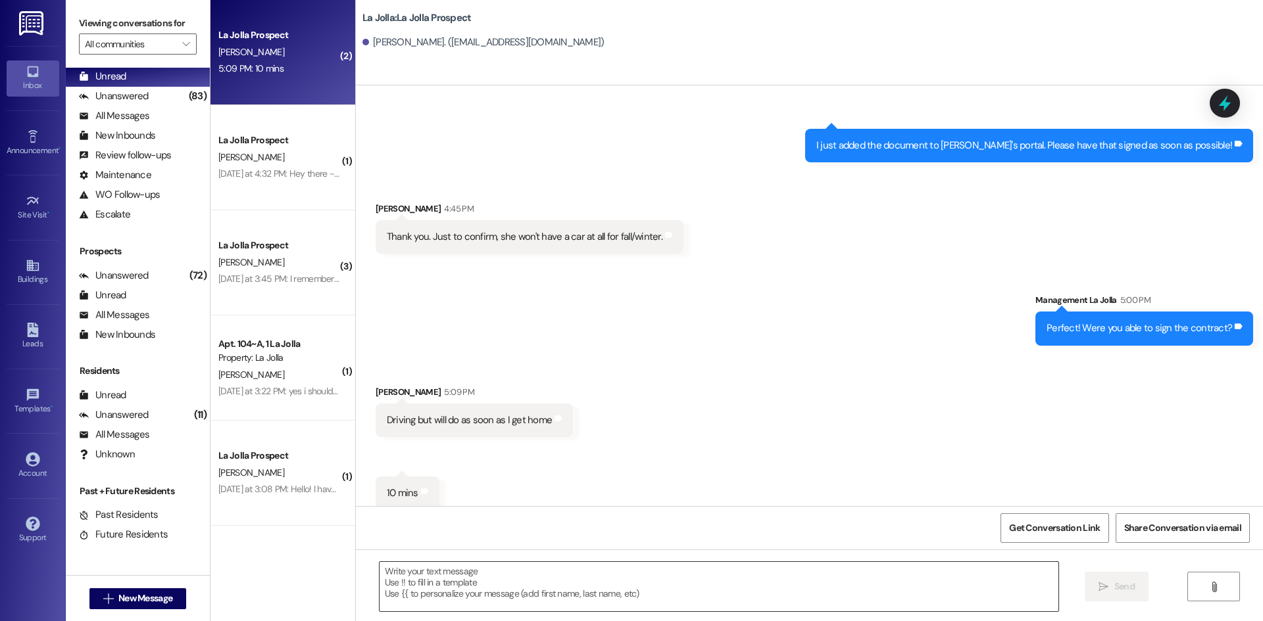
click at [518, 564] on textarea at bounding box center [718, 586] width 679 height 49
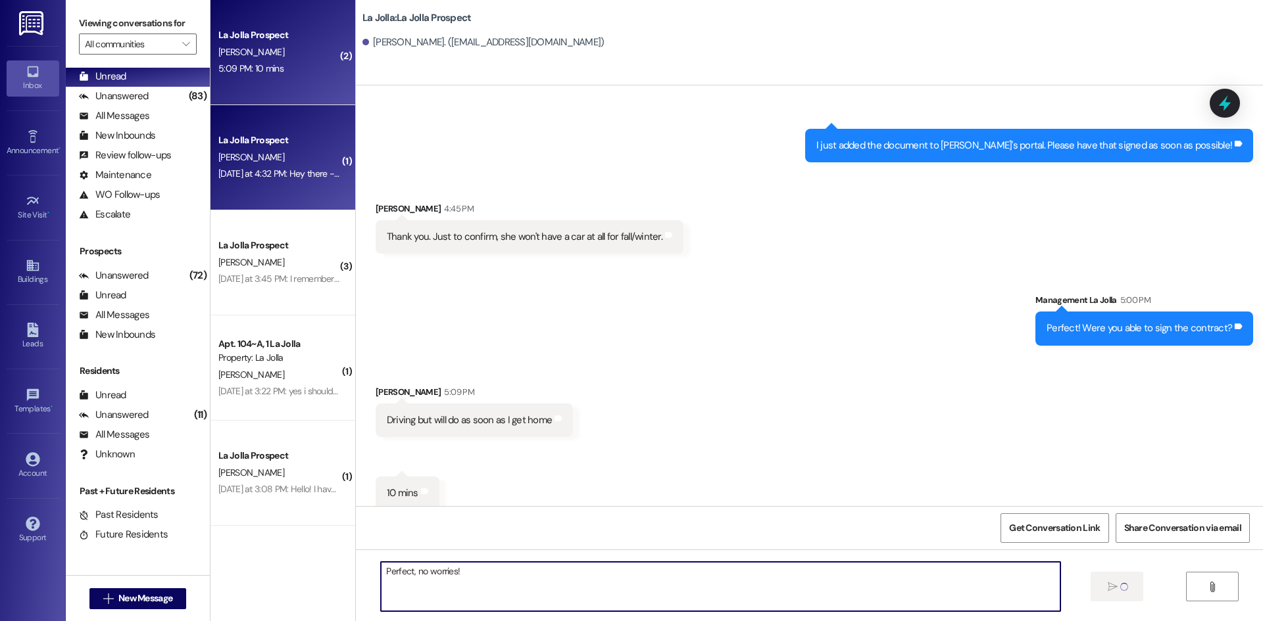
type textarea "Perfect, no worries!"
click at [258, 185] on div "La Jolla Prospect D. Burneson Yesterday at 4:32 PM: Hey there - I've run into a…" at bounding box center [282, 157] width 145 height 105
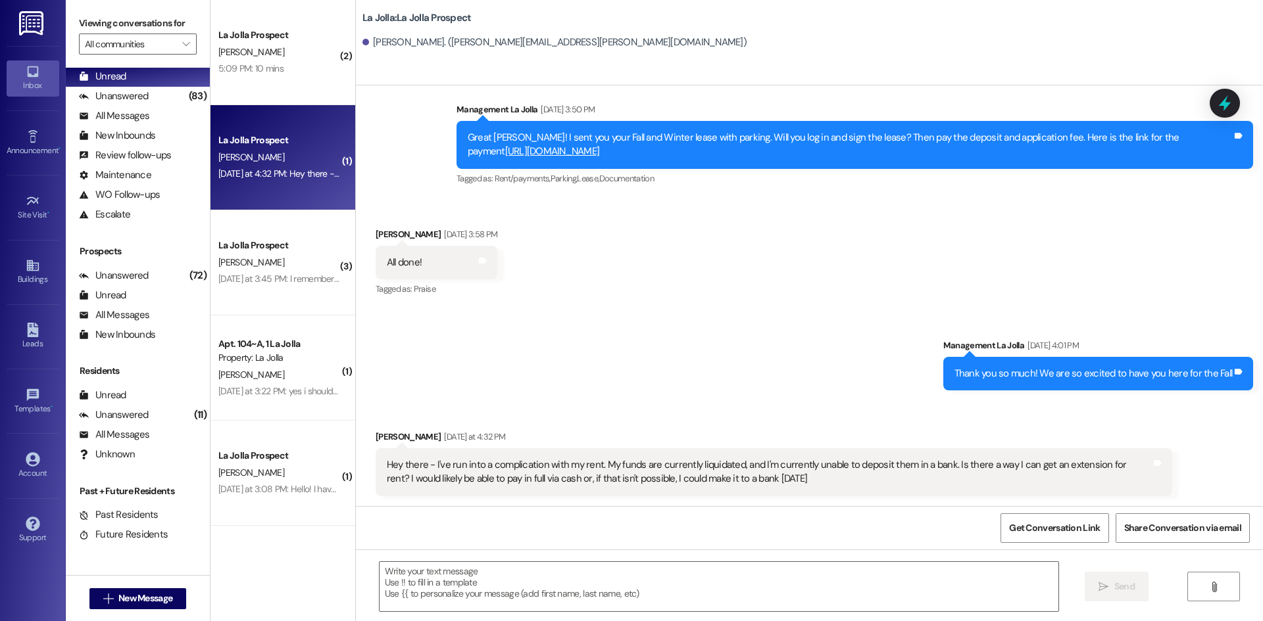
scroll to position [1102, 0]
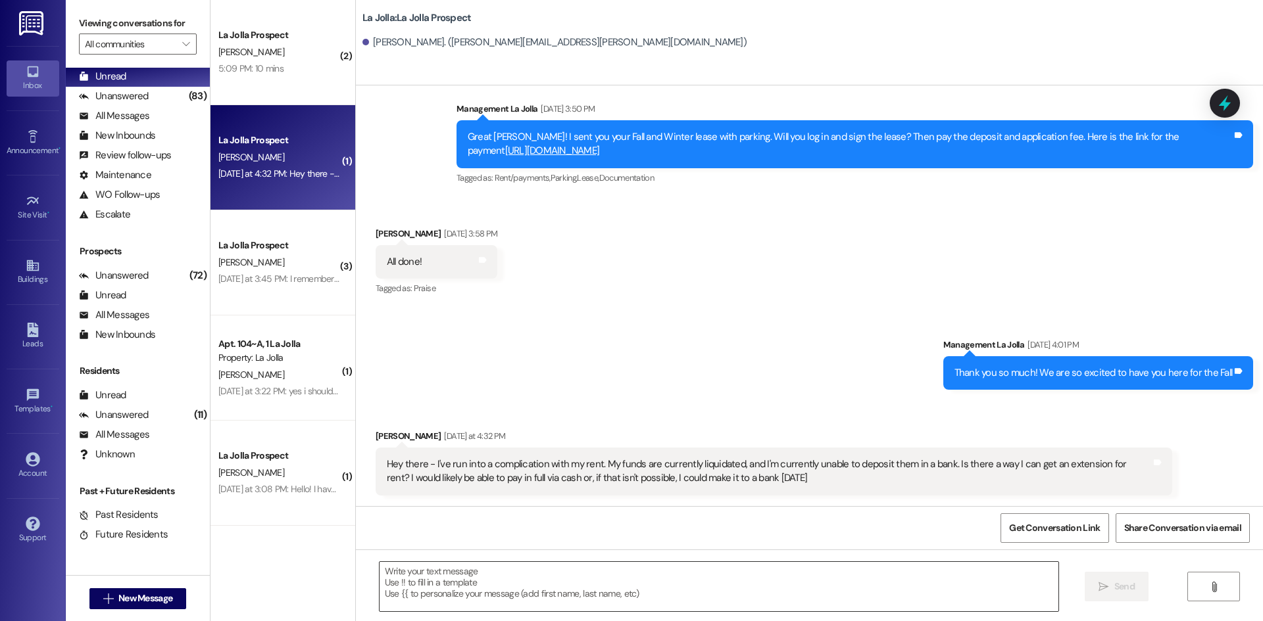
click at [489, 583] on textarea at bounding box center [718, 586] width 679 height 49
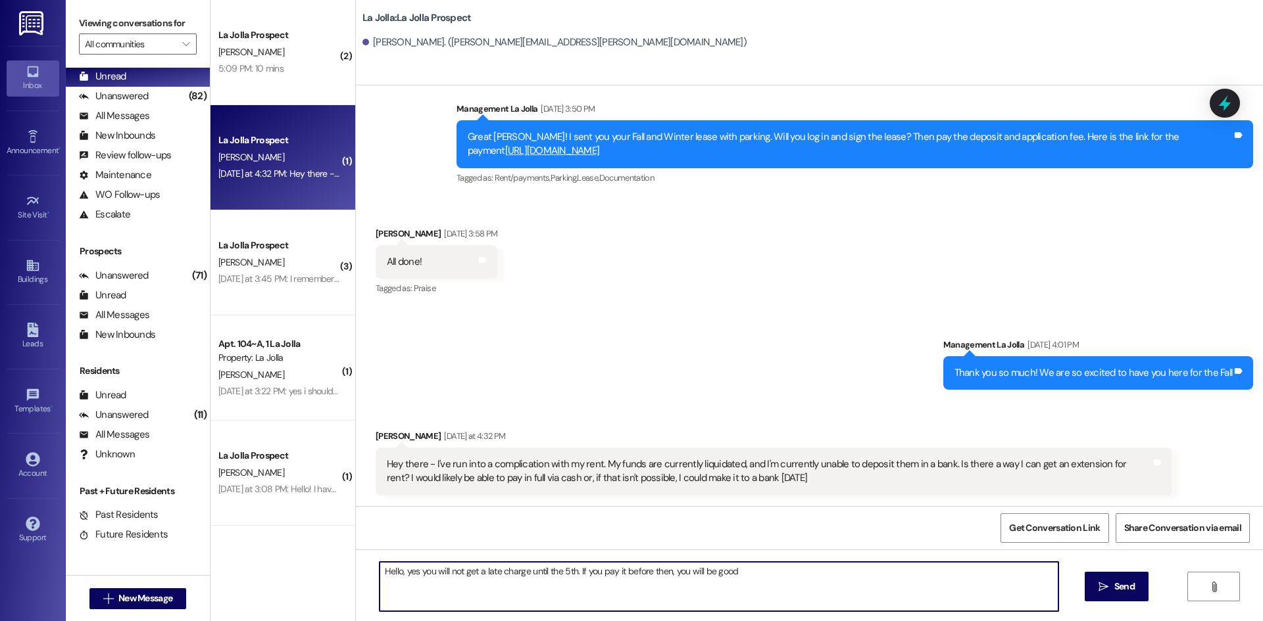
type textarea "Hello, yes you will not get a late charge until the 5th. If you pay it before t…"
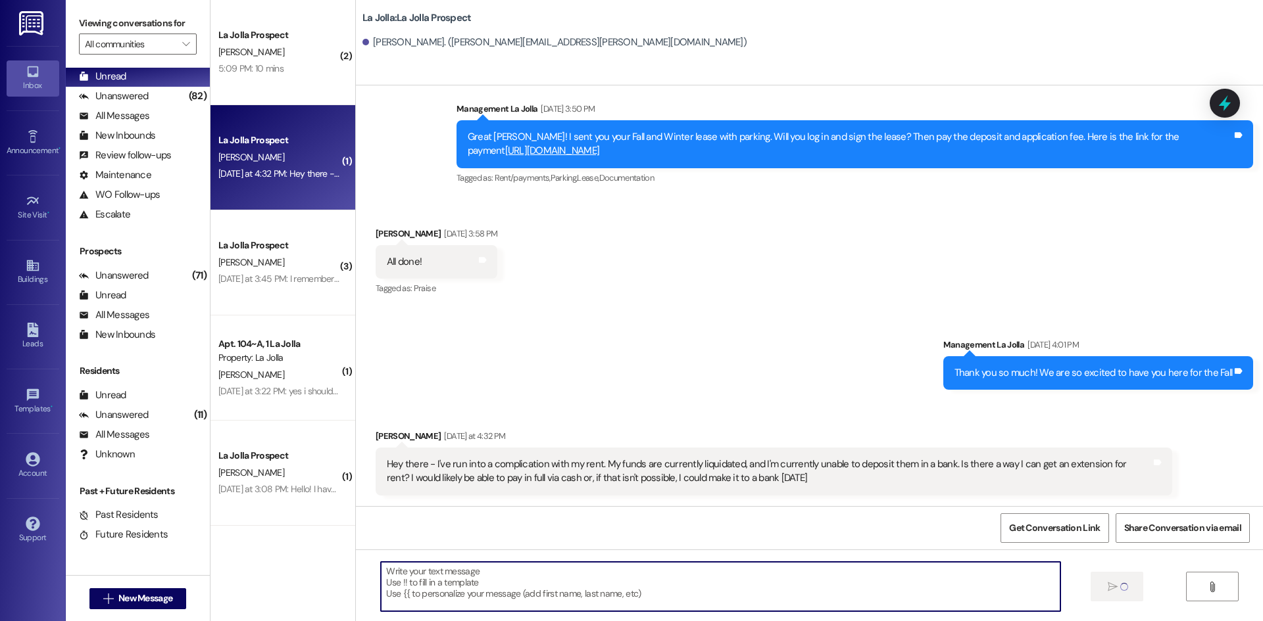
scroll to position [1102, 0]
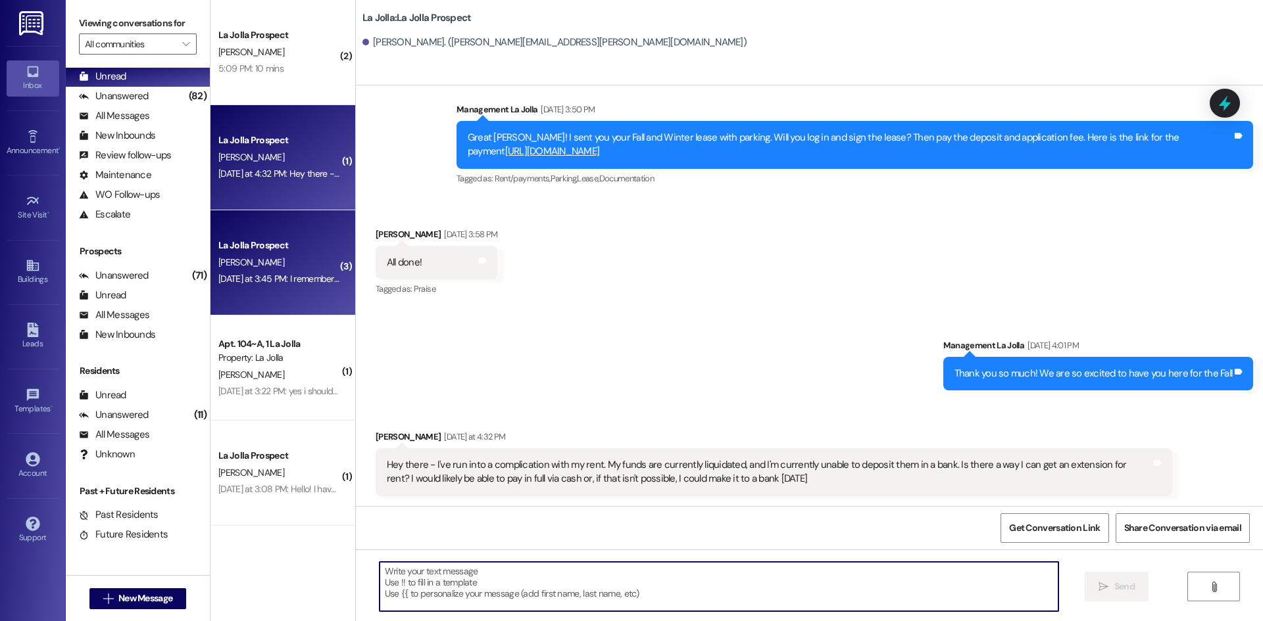
click at [219, 253] on div "La Jolla Prospect" at bounding box center [279, 246] width 122 height 14
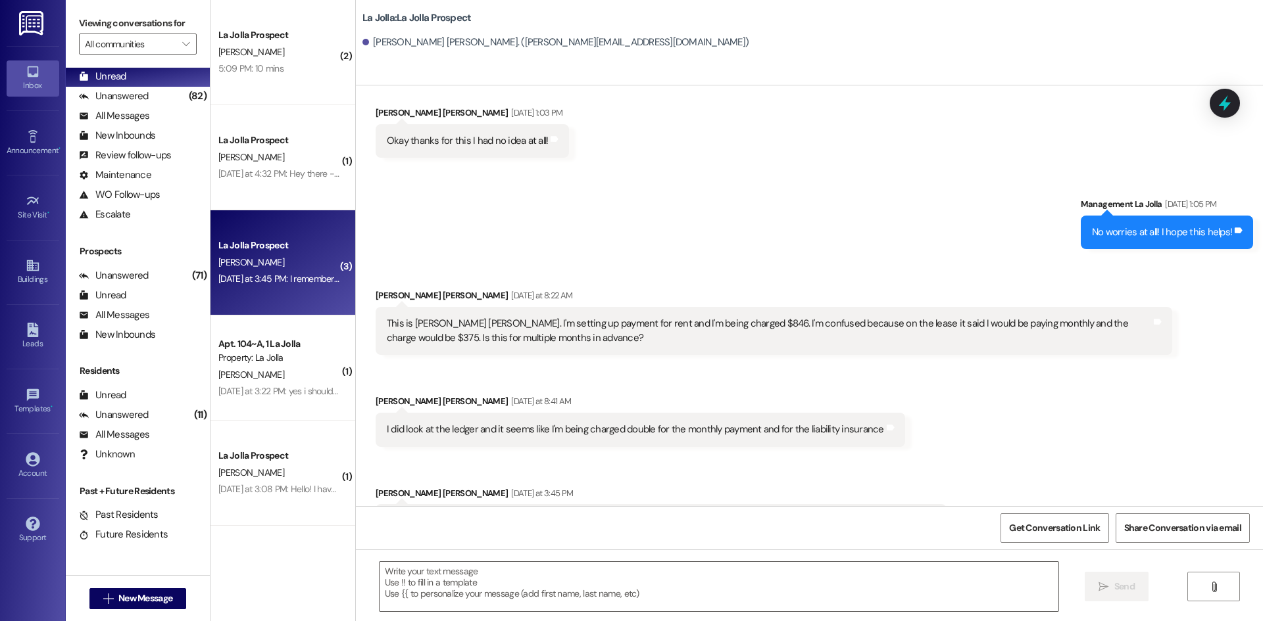
scroll to position [1276, 0]
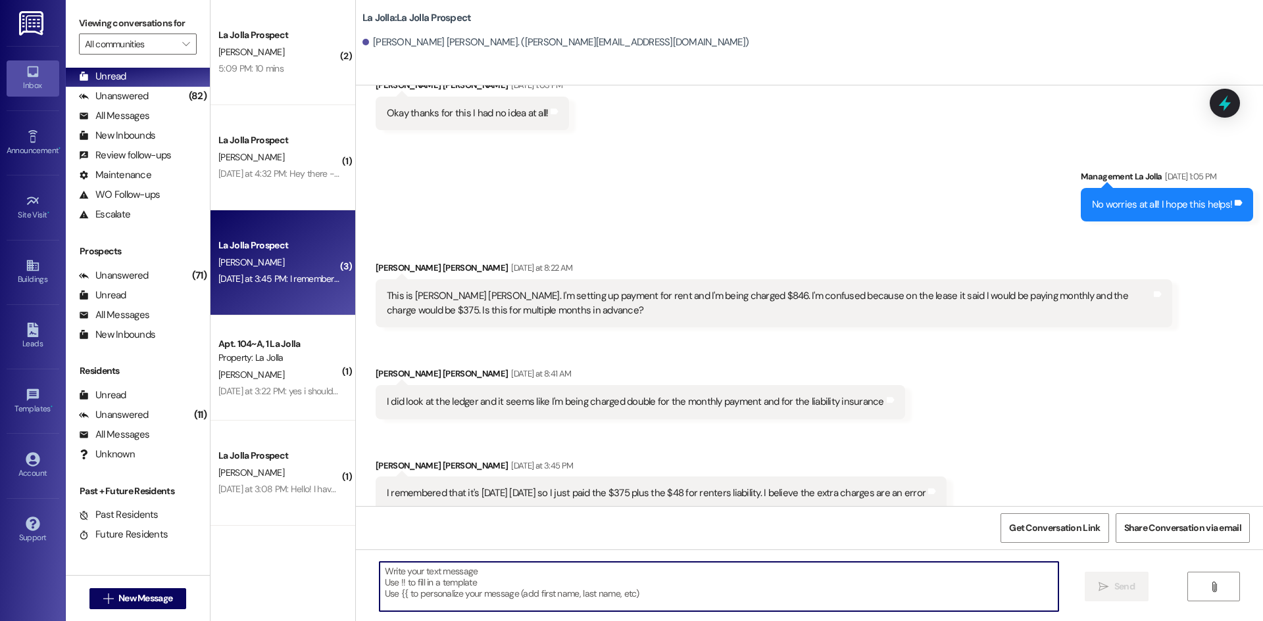
click at [430, 568] on textarea at bounding box center [718, 586] width 679 height 49
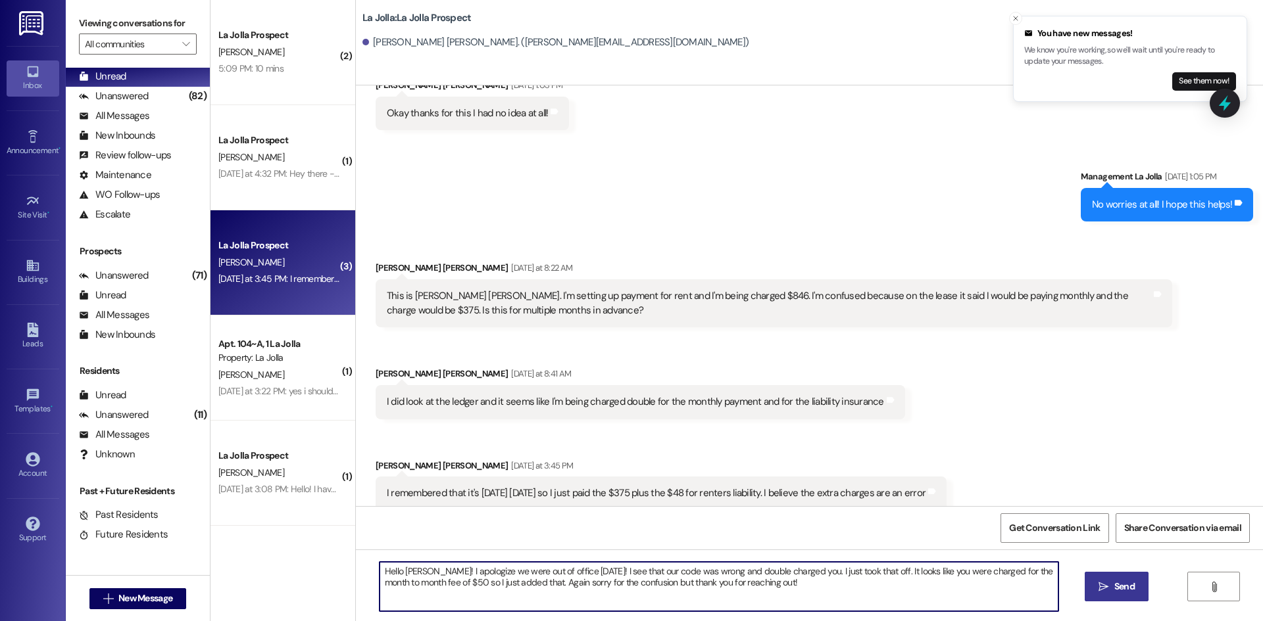
type textarea "Hello Cordry! I apologize we were out of office yesterday! I see that our code …"
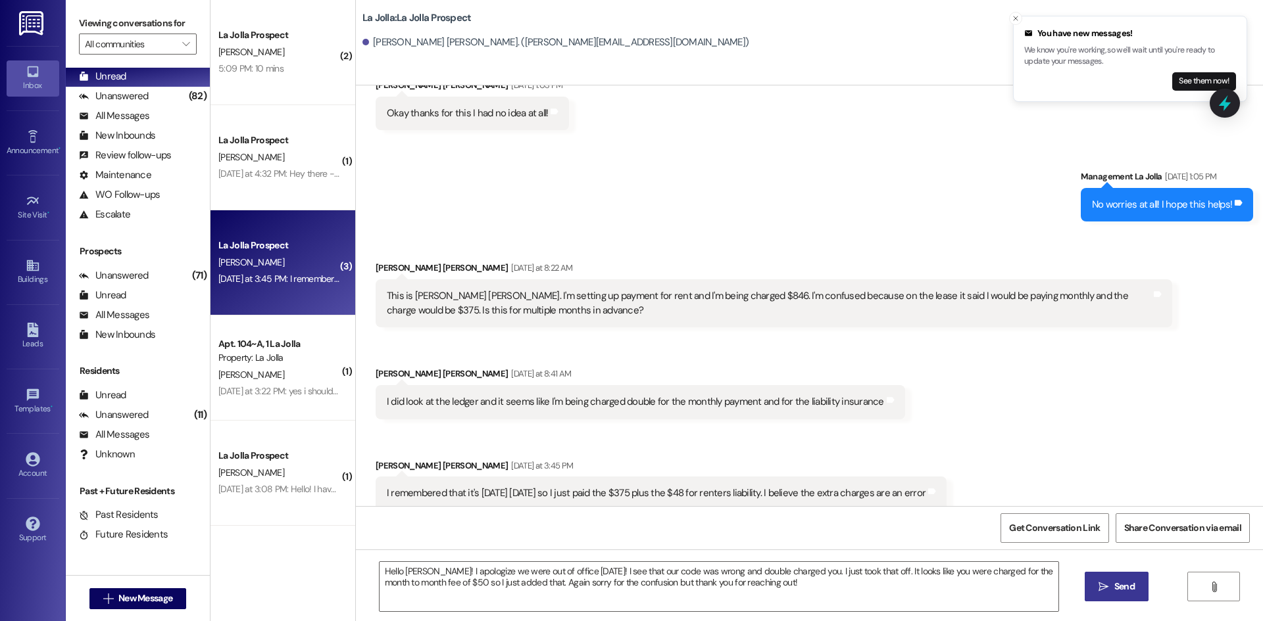
click at [1111, 595] on button " Send" at bounding box center [1116, 587] width 64 height 30
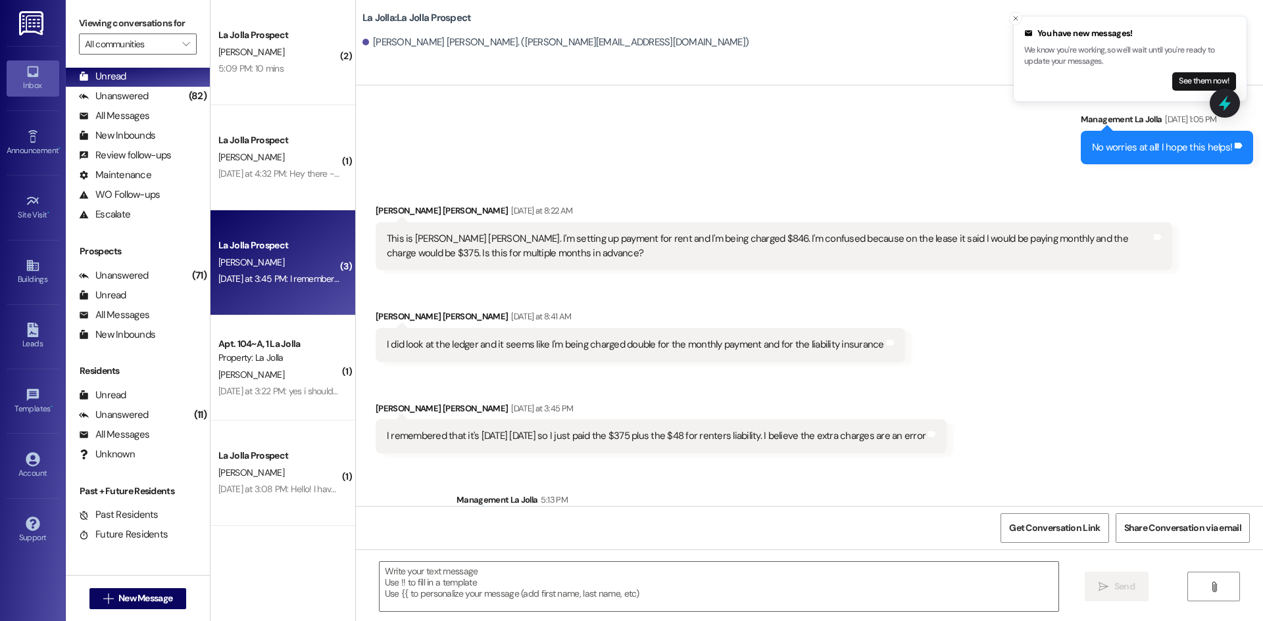
scroll to position [1383, 0]
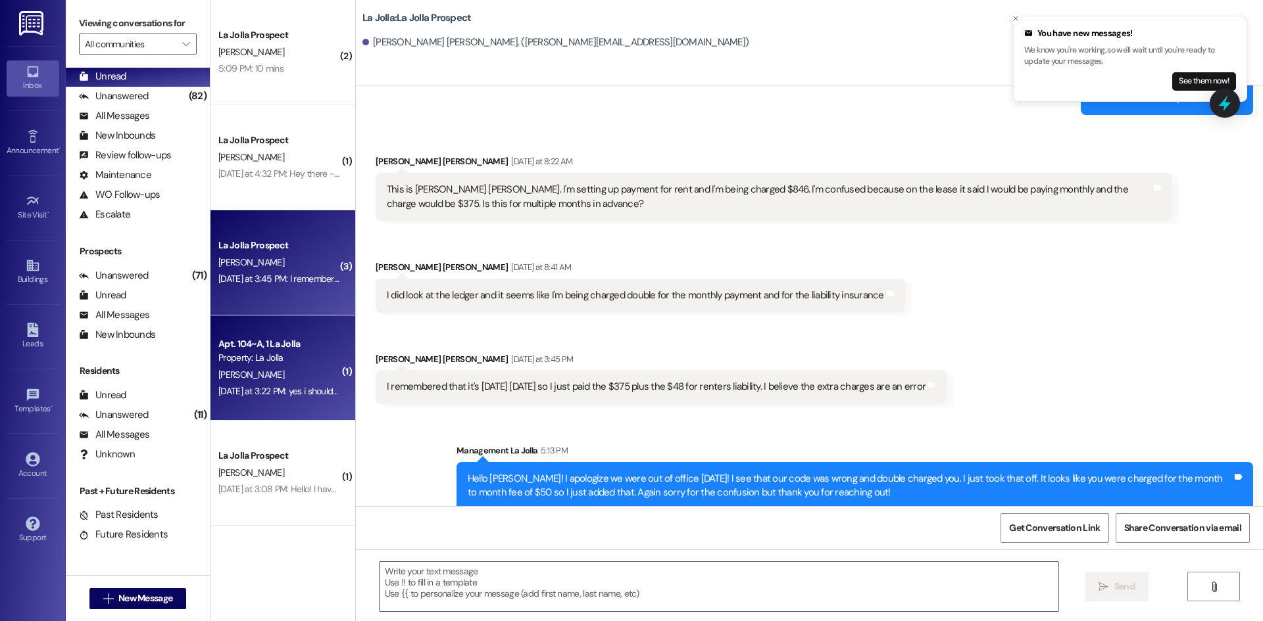
click at [270, 348] on div "Apt. 104~A, 1 La Jolla" at bounding box center [279, 344] width 122 height 14
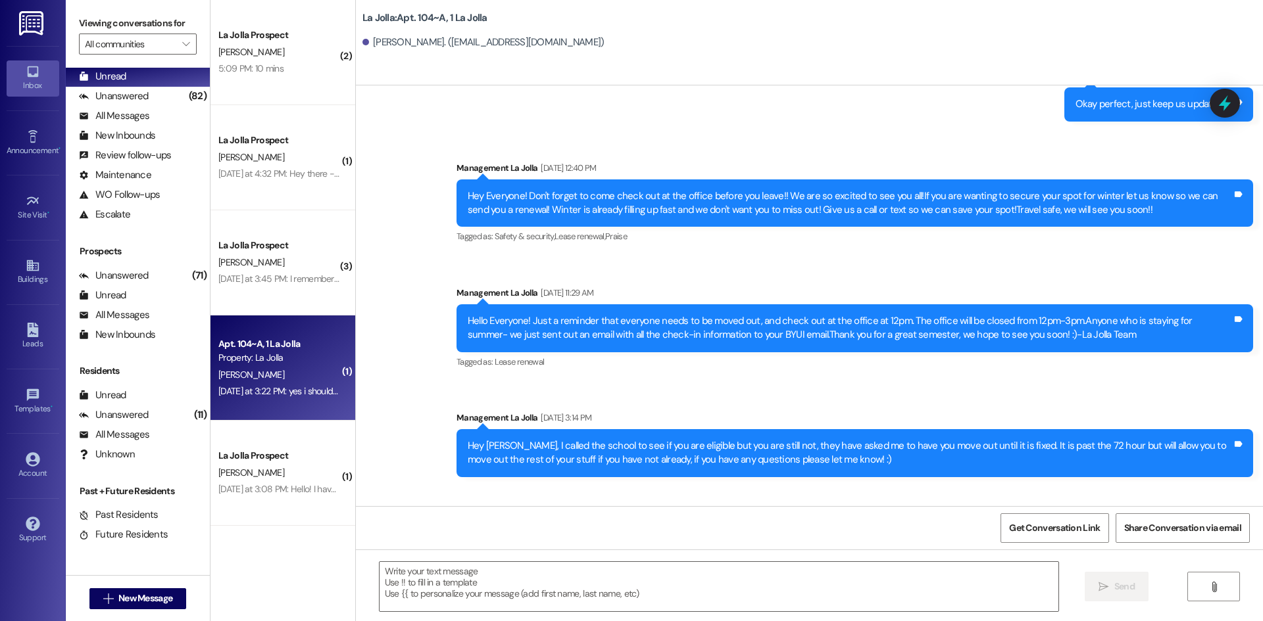
scroll to position [9285, 0]
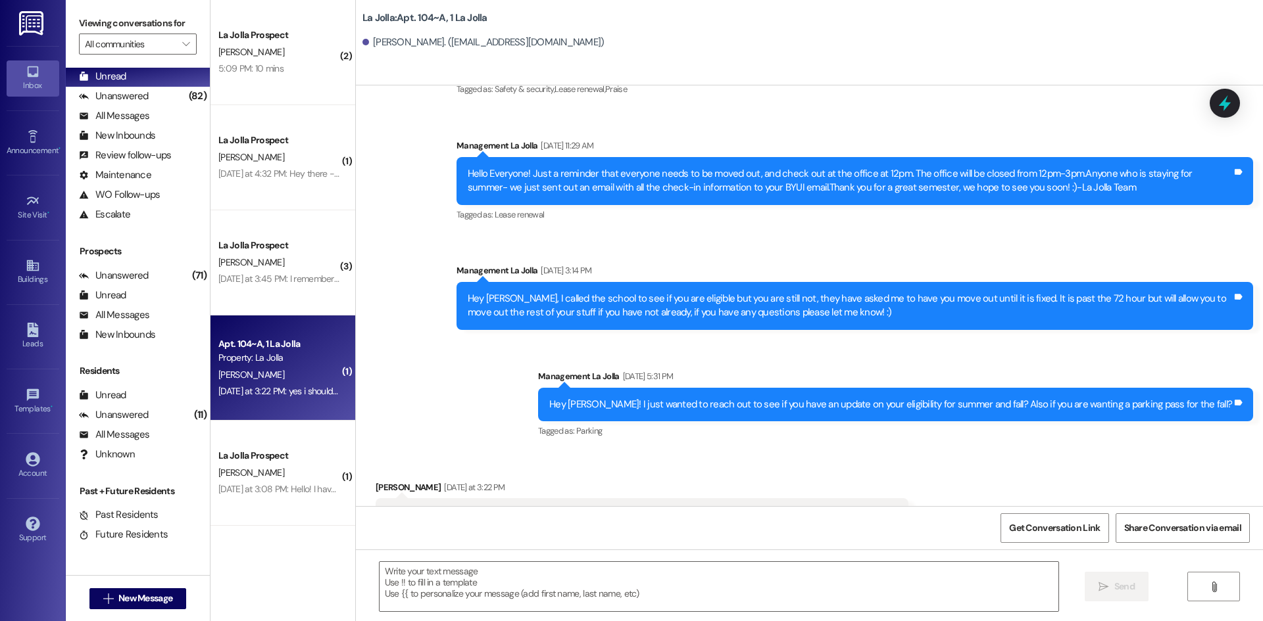
drag, startPoint x: 583, startPoint y: 362, endPoint x: 594, endPoint y: 468, distance: 106.4
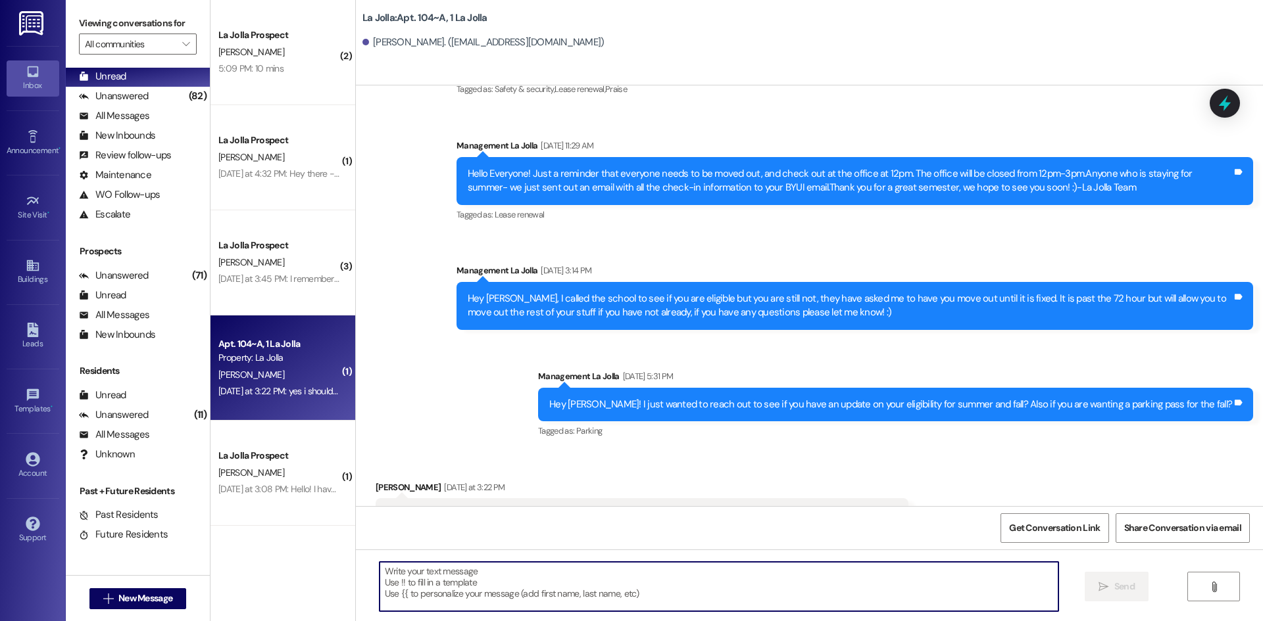
click at [433, 581] on textarea at bounding box center [718, 586] width 679 height 49
type textarea "h"
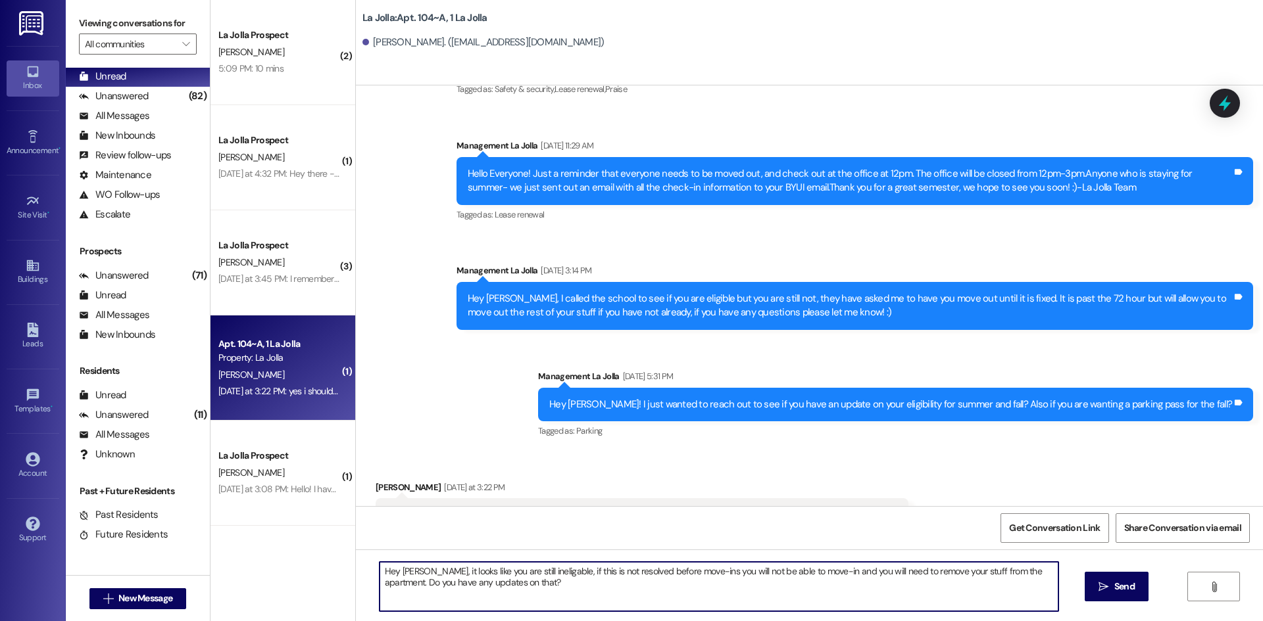
click at [525, 574] on textarea "Hey Mitchell, it looks like you are still ineligable, if this is not resolved b…" at bounding box center [718, 586] width 679 height 49
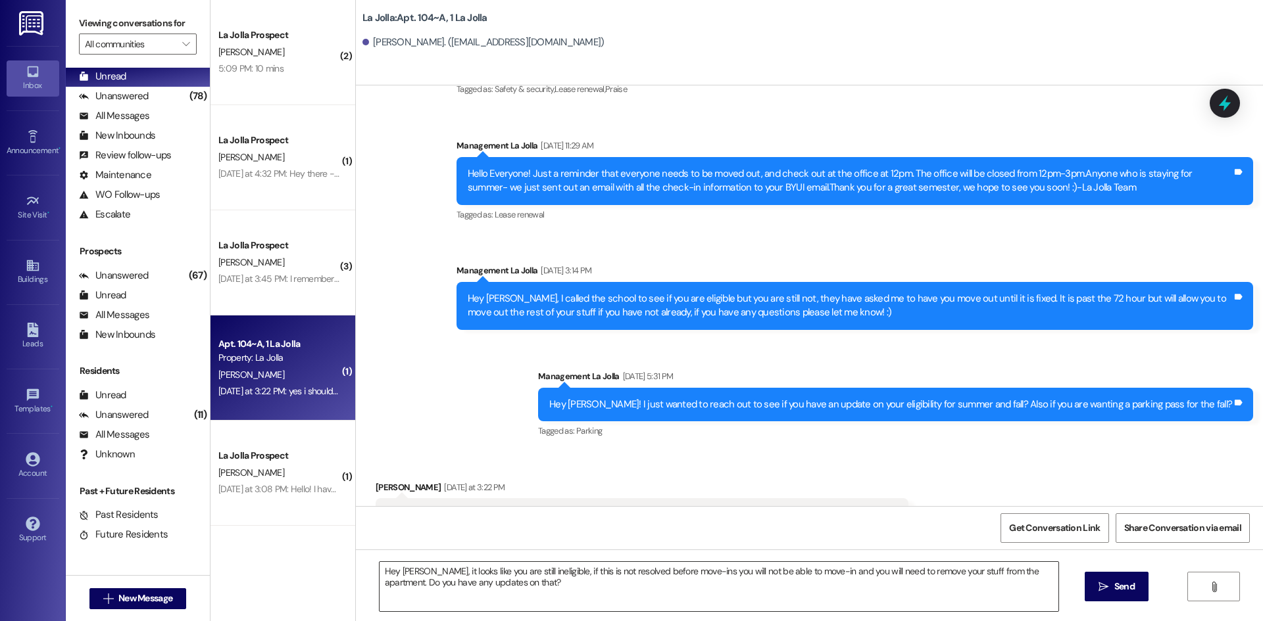
click at [710, 596] on textarea "Hey Mitchell, it looks like you are still ineligible, if this is not resolved b…" at bounding box center [718, 586] width 679 height 49
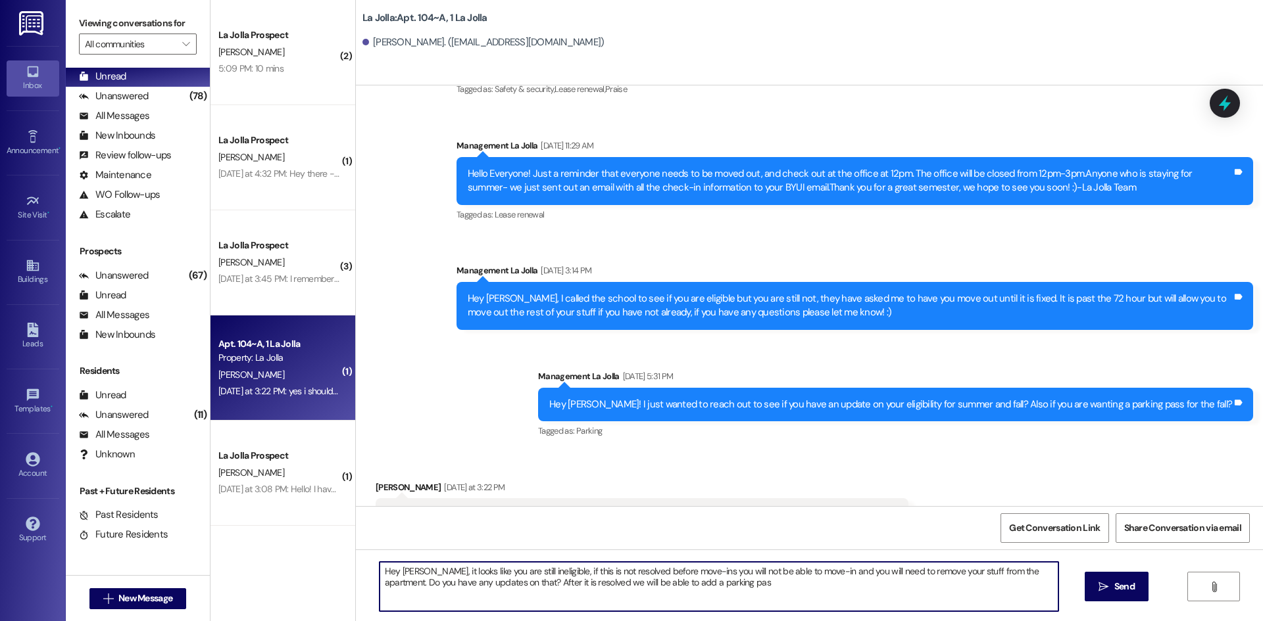
type textarea "Hey Mitchell, it looks like you are still ineligible, if this is not resolved b…"
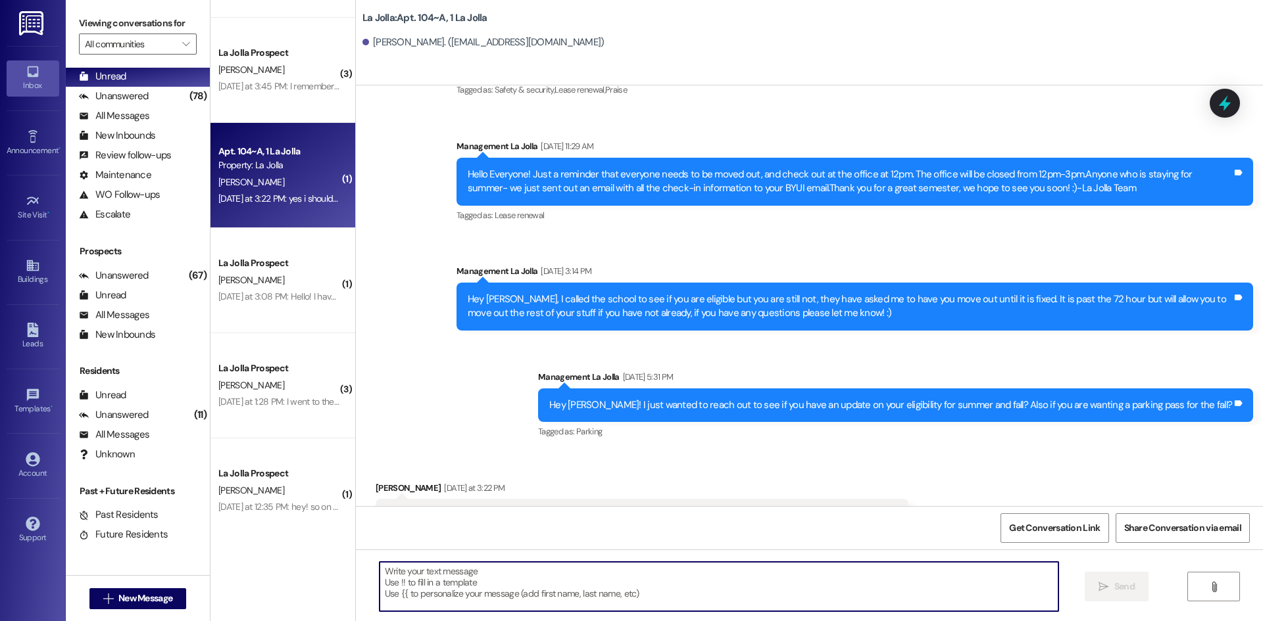
scroll to position [197, 0]
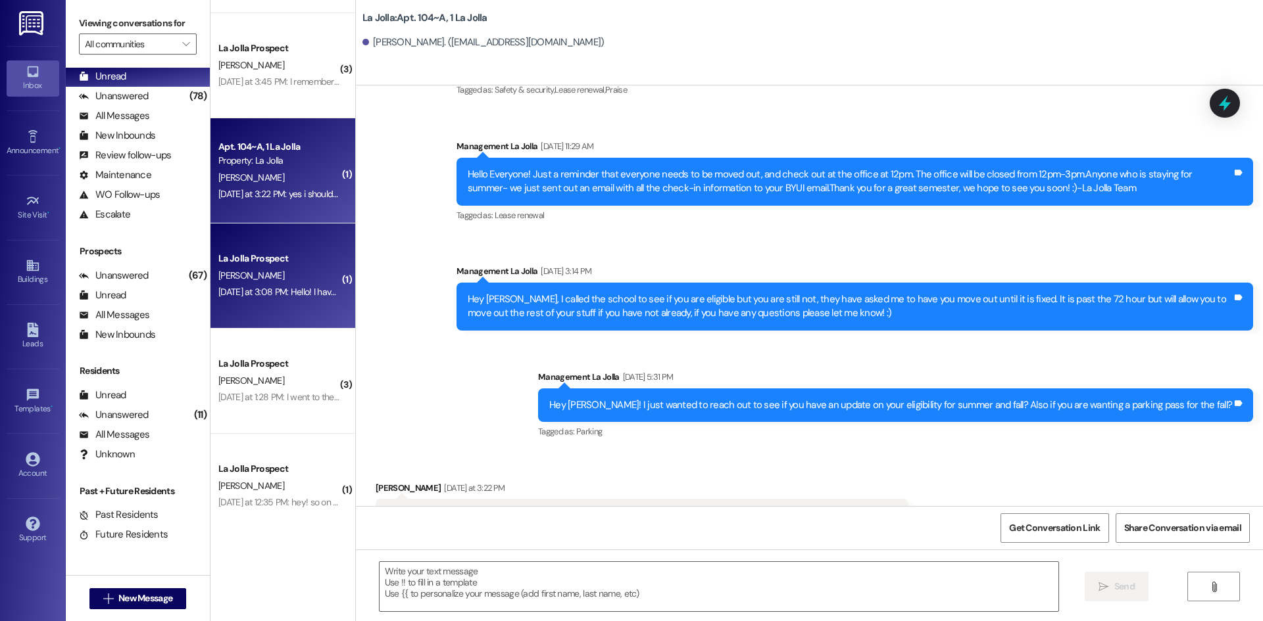
click at [232, 274] on div "[PERSON_NAME]" at bounding box center [279, 276] width 124 height 16
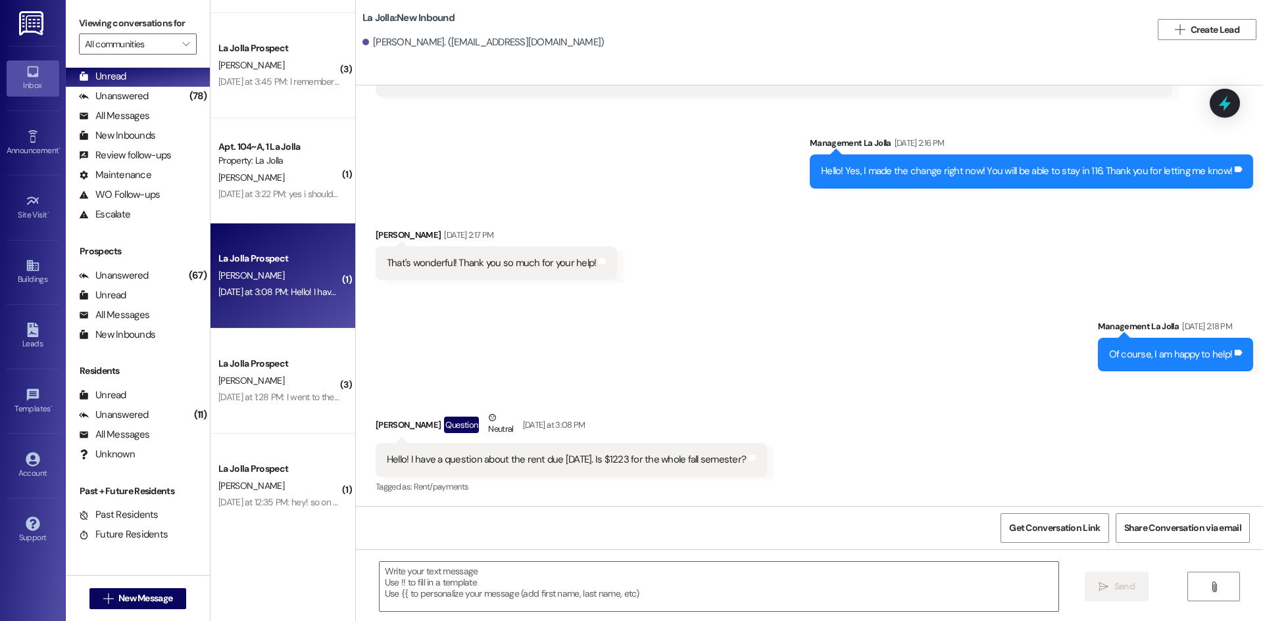
scroll to position [2416, 0]
click at [425, 570] on textarea at bounding box center [718, 586] width 679 height 49
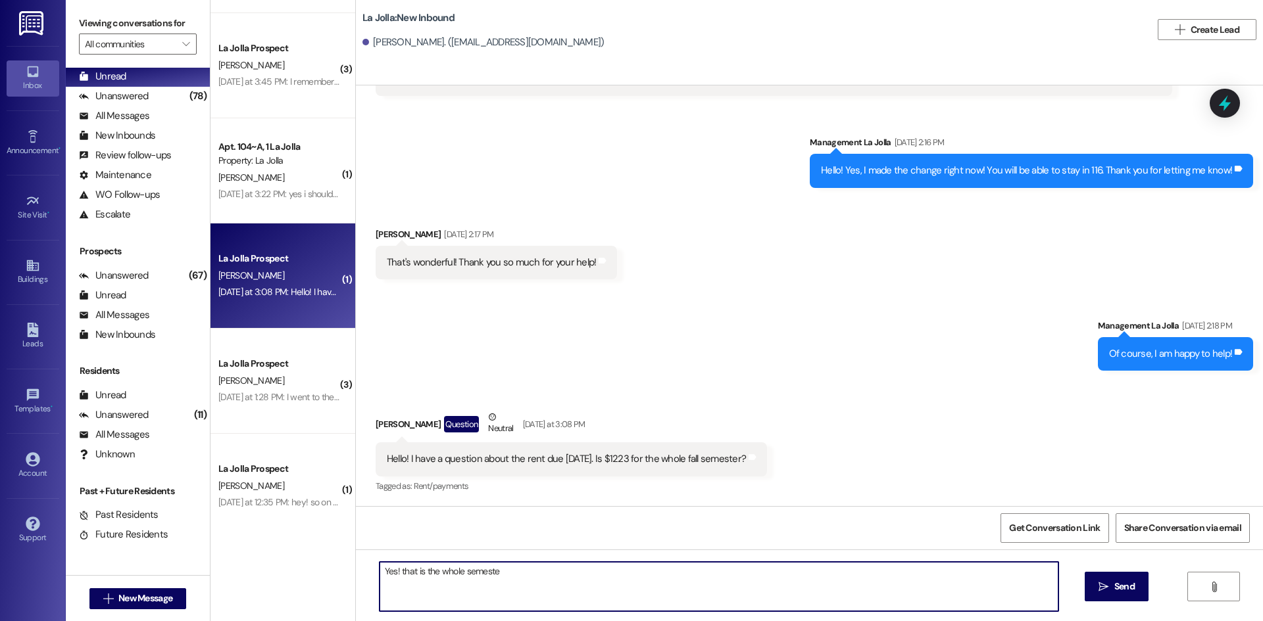
type textarea "Yes! that is the whole semester"
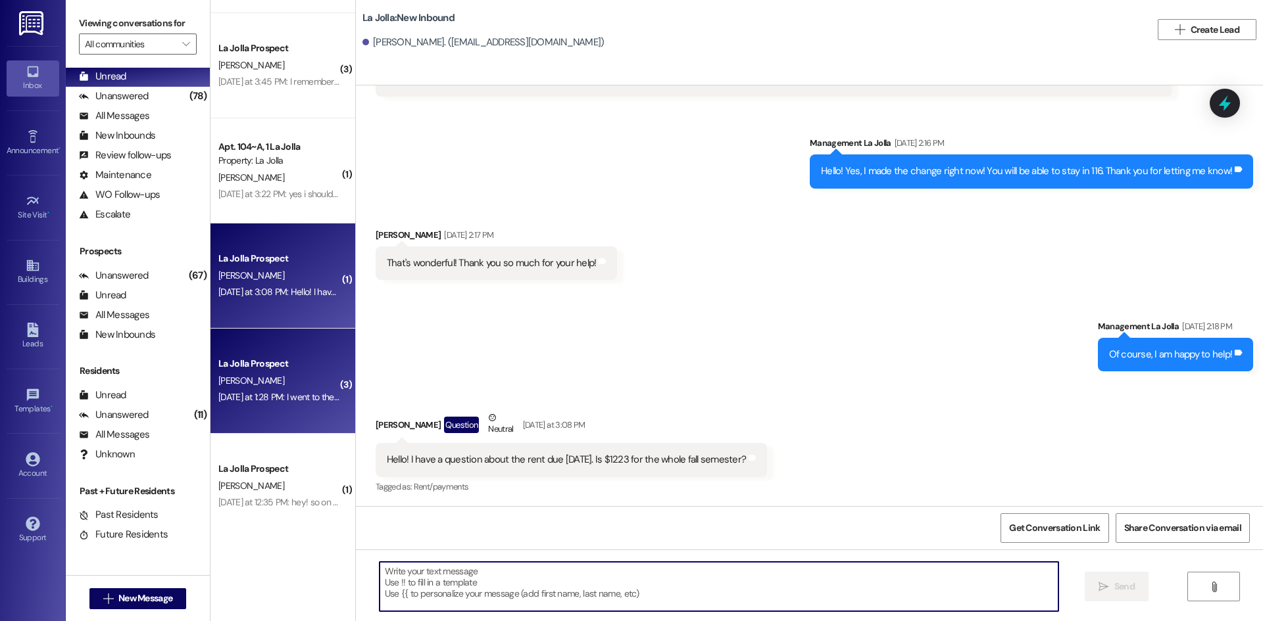
click at [283, 370] on div "La Jolla Prospect" at bounding box center [279, 364] width 122 height 14
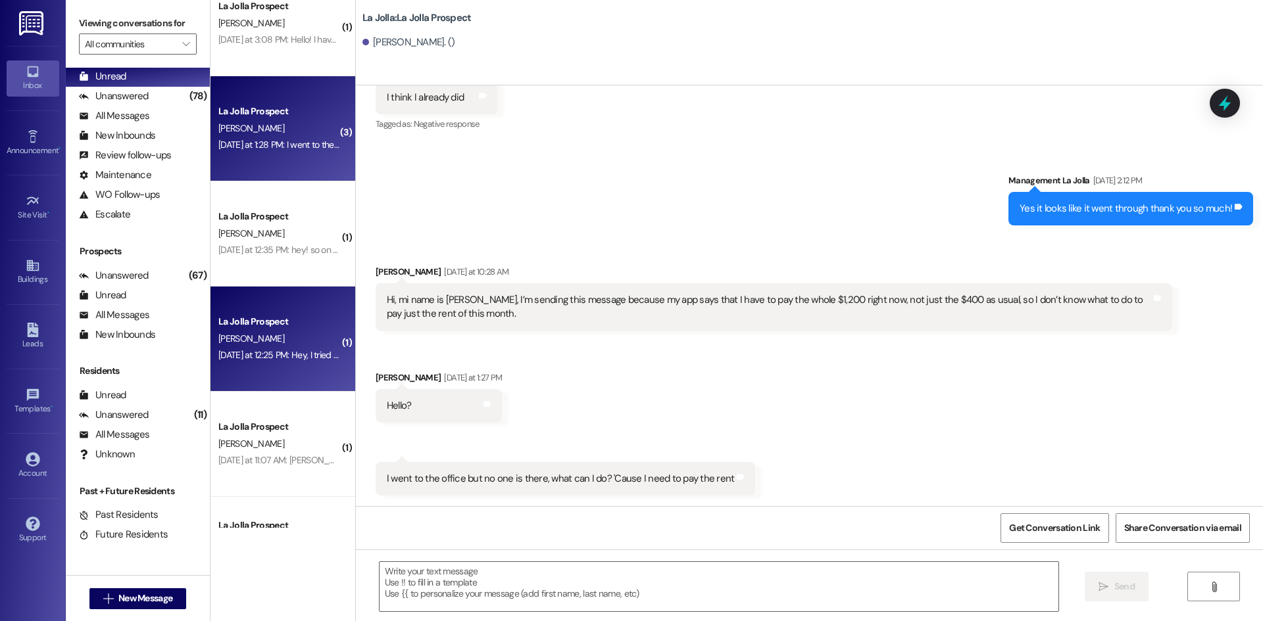
scroll to position [340, 0]
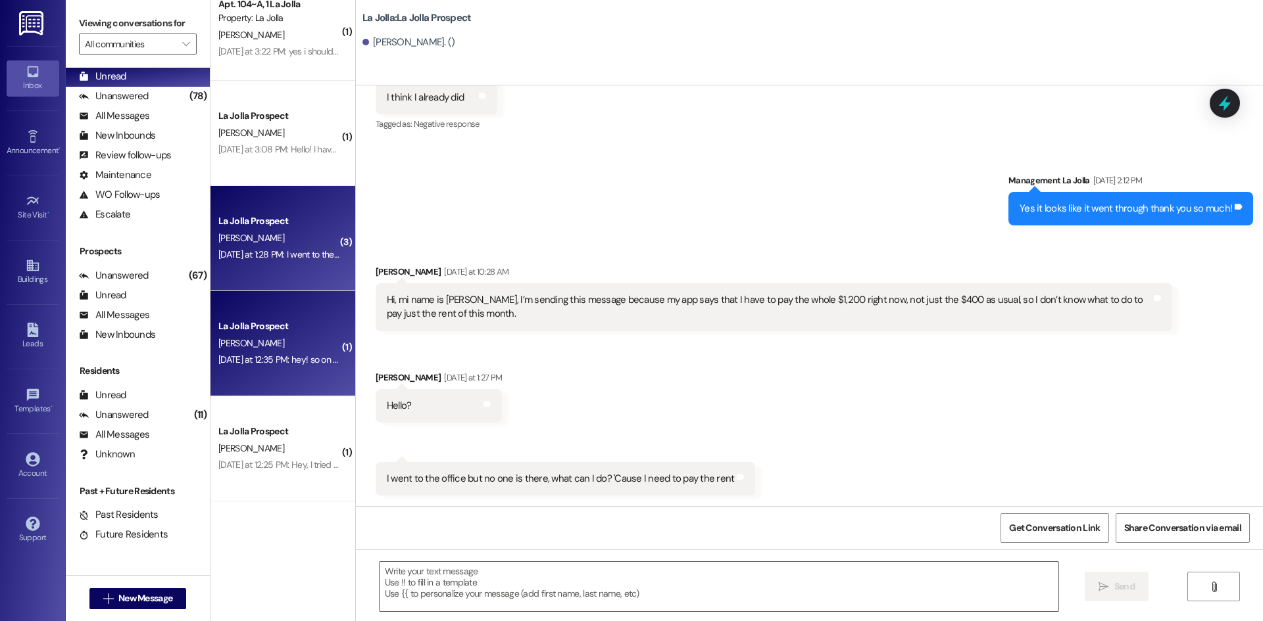
click at [275, 362] on div "Yesterday at 12:35 PM: hey! so on my account for rent it says that my monthly r…" at bounding box center [498, 360] width 560 height 12
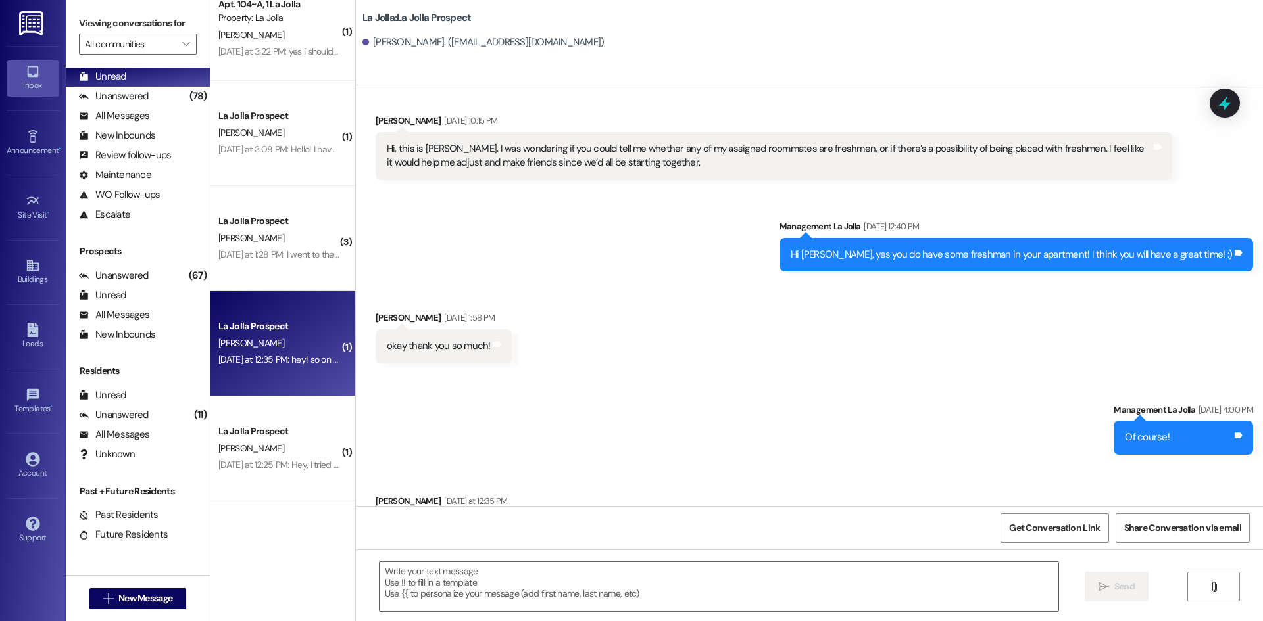
scroll to position [2059, 0]
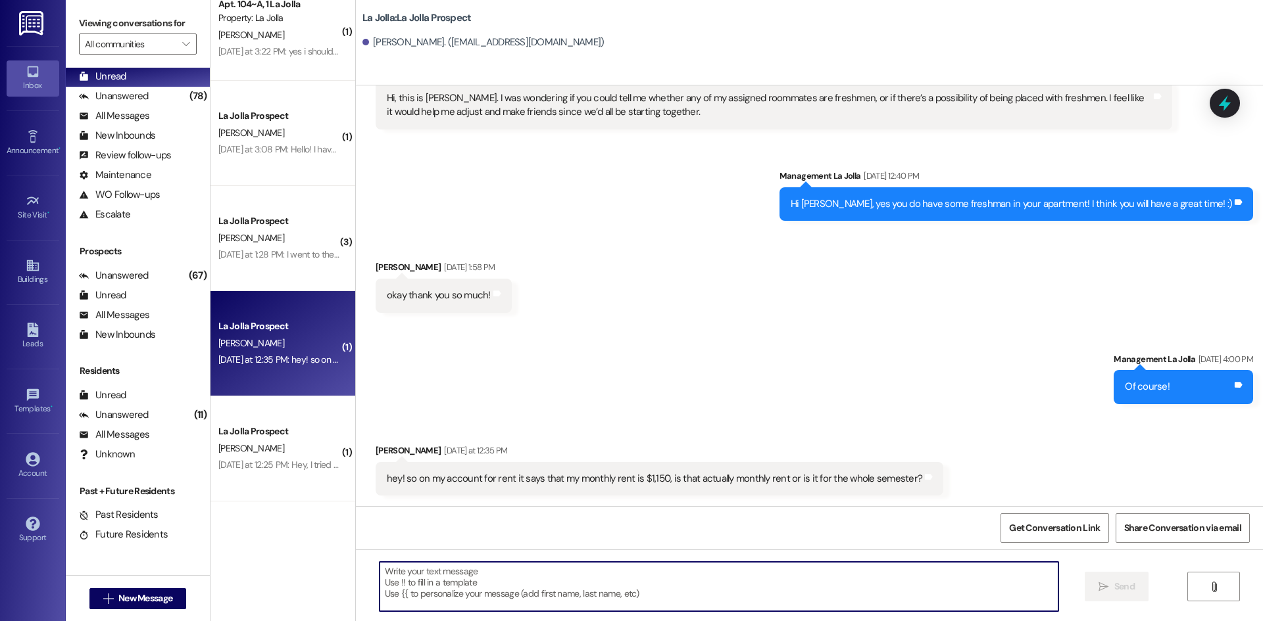
click at [468, 588] on textarea at bounding box center [718, 586] width 679 height 49
type textarea "That is for the whole semester!"
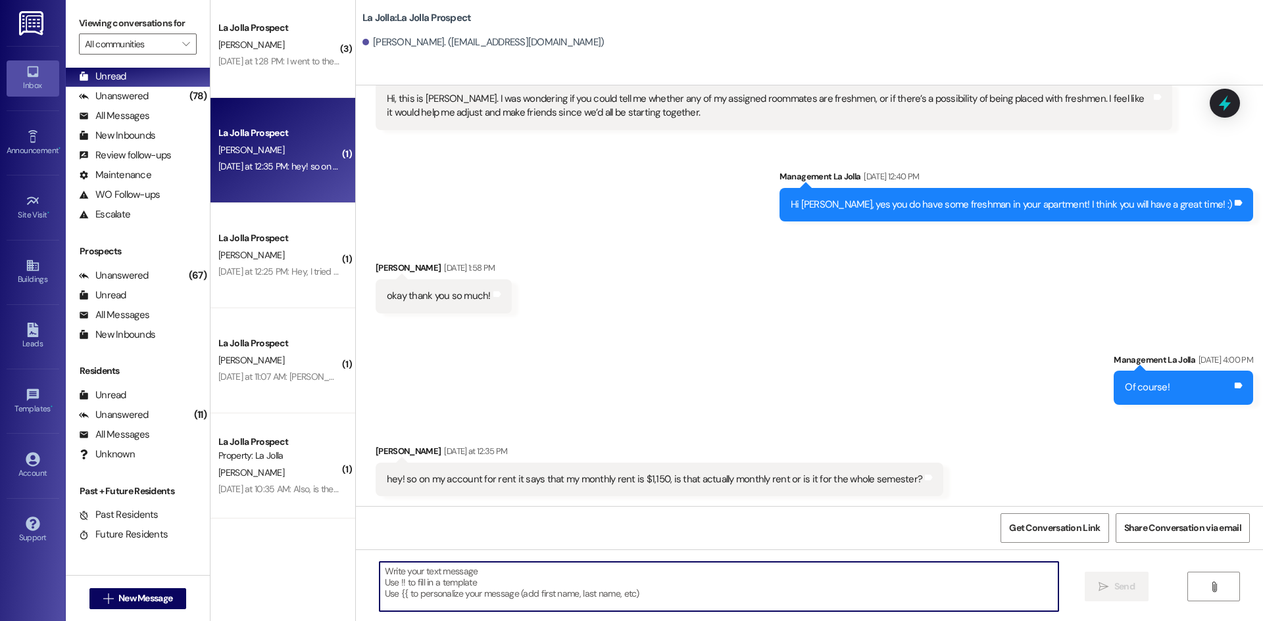
scroll to position [735, 0]
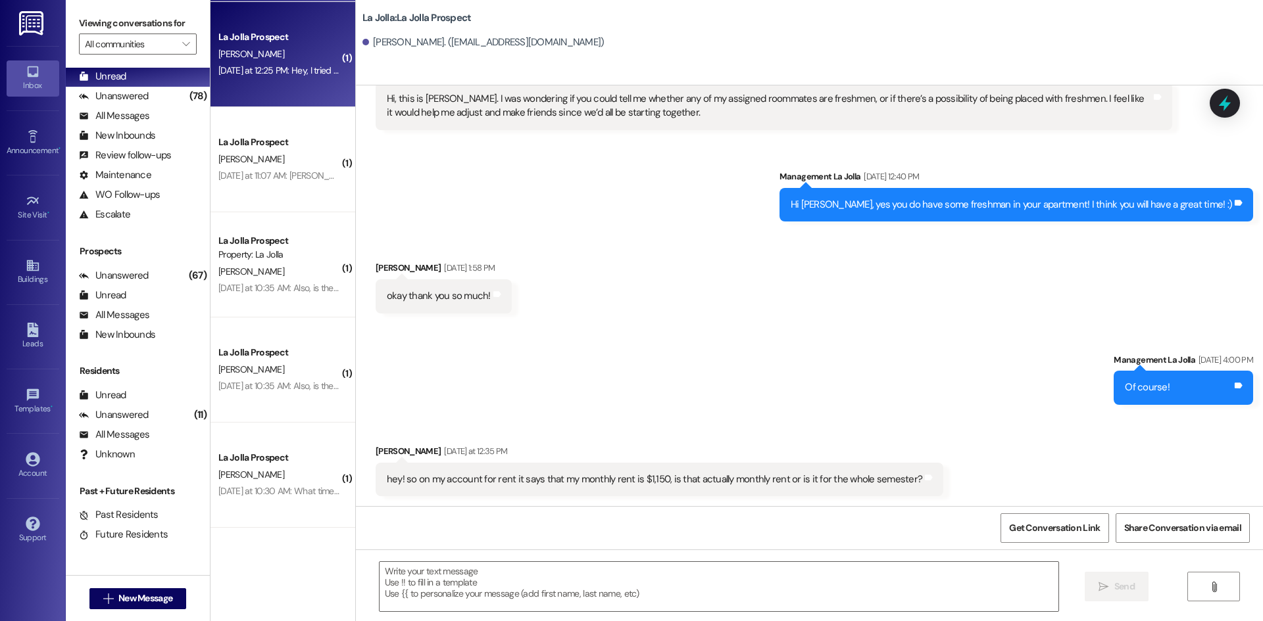
click at [268, 70] on div "Yesterday at 12:25 PM: Hey, I tried to use the bank account ACH payment option …" at bounding box center [720, 70] width 1004 height 12
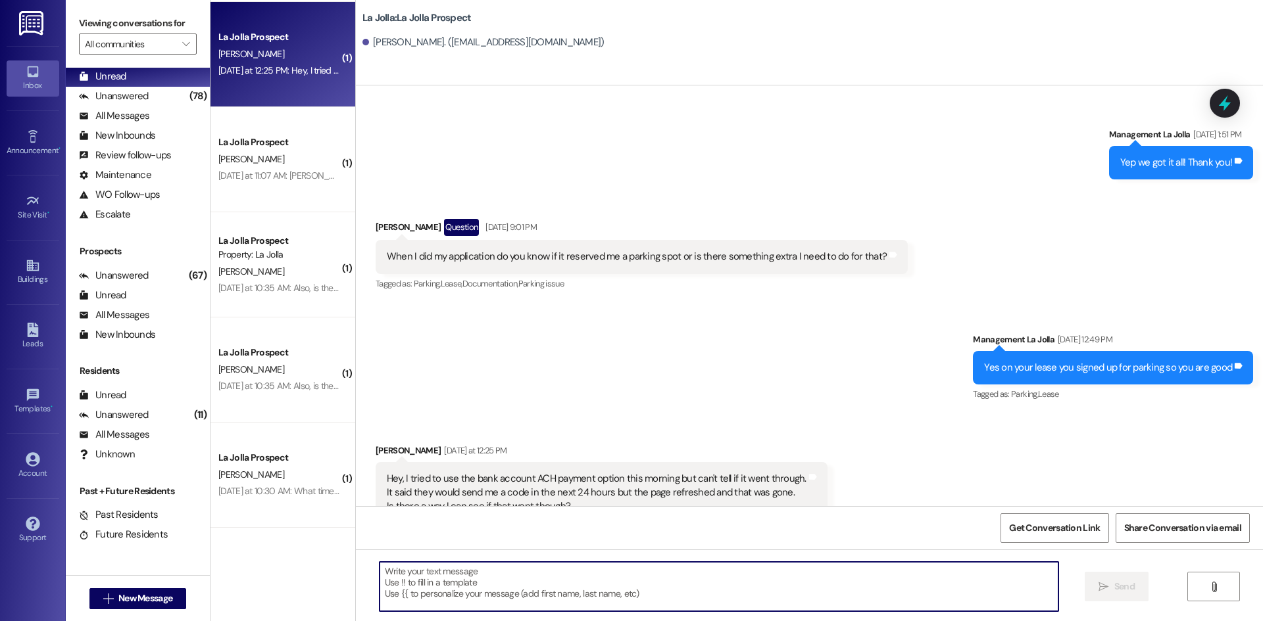
click at [483, 589] on textarea at bounding box center [718, 586] width 679 height 49
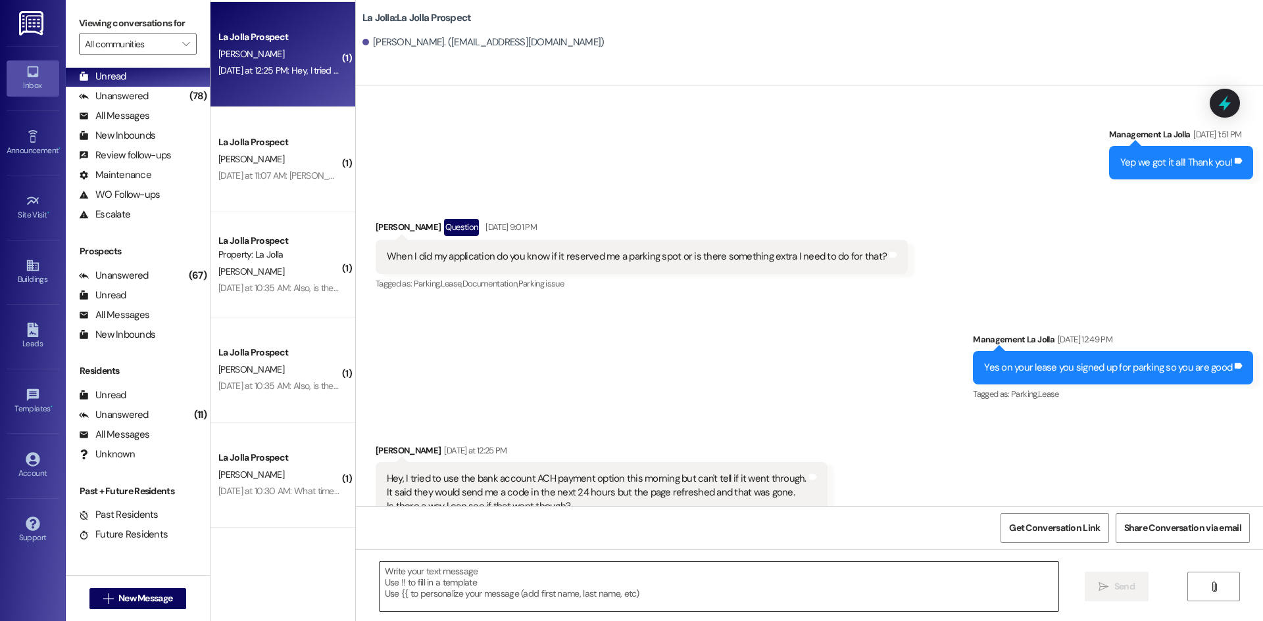
click at [412, 573] on textarea at bounding box center [718, 586] width 679 height 49
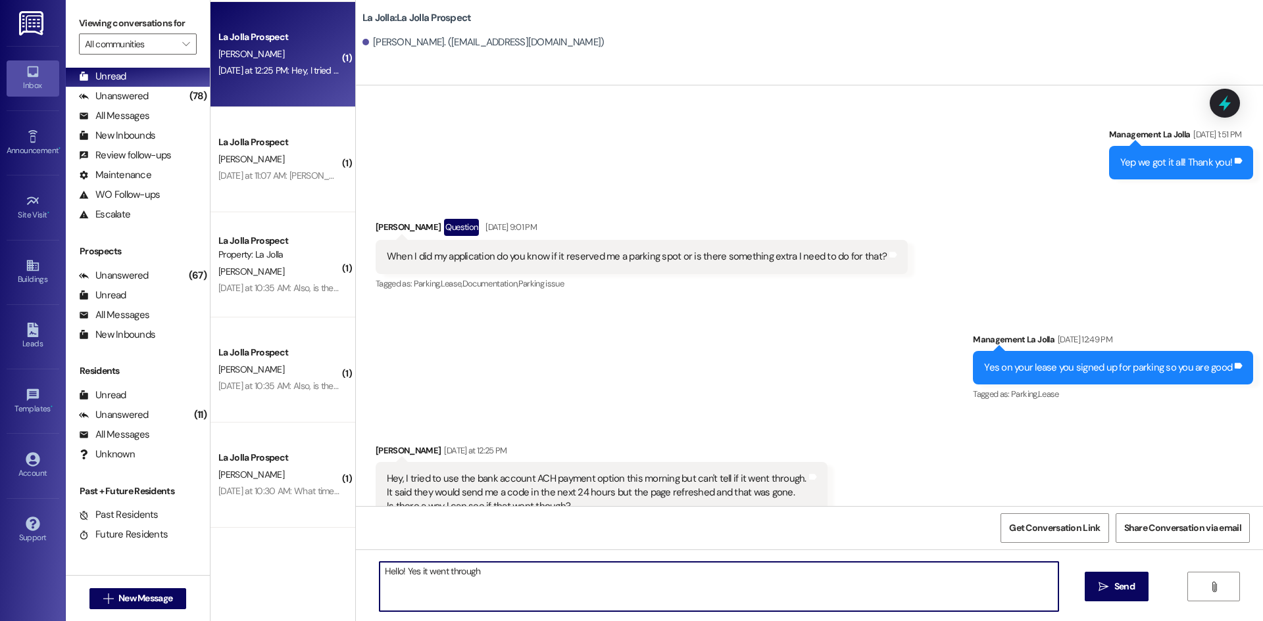
type textarea "Hello! Yes it went through!"
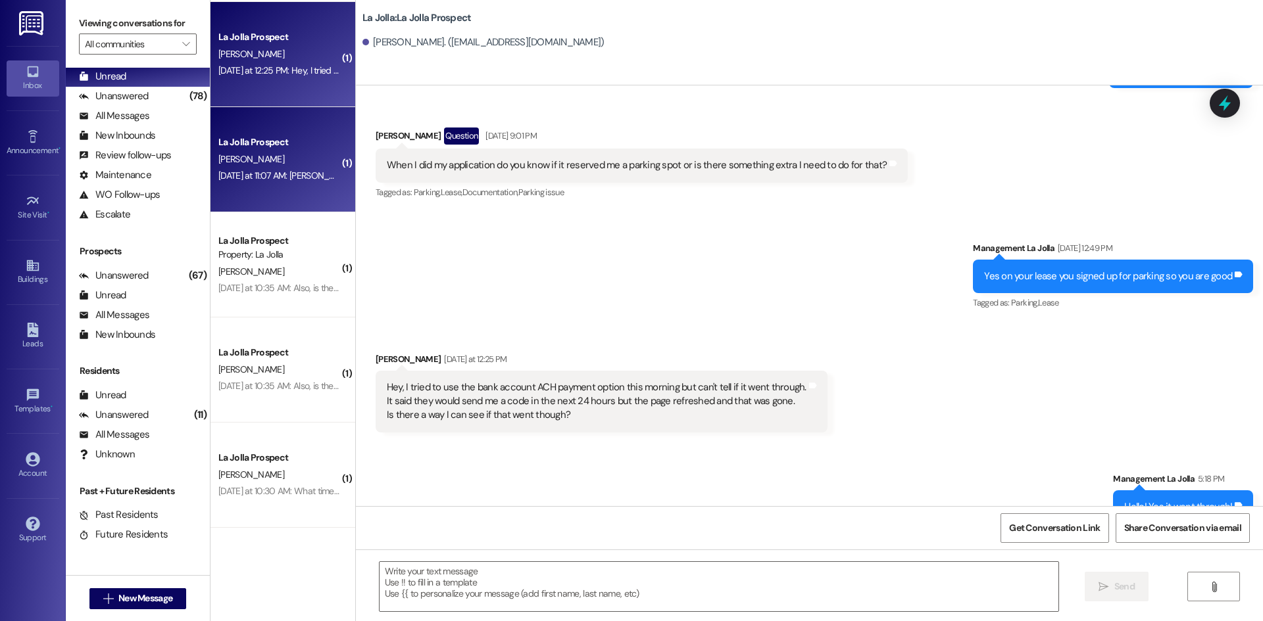
click at [335, 178] on div "La Jolla Prospect E. Hodnett Yesterday at 11:07 AM: Emree Hodnett's email is: e…" at bounding box center [282, 159] width 145 height 105
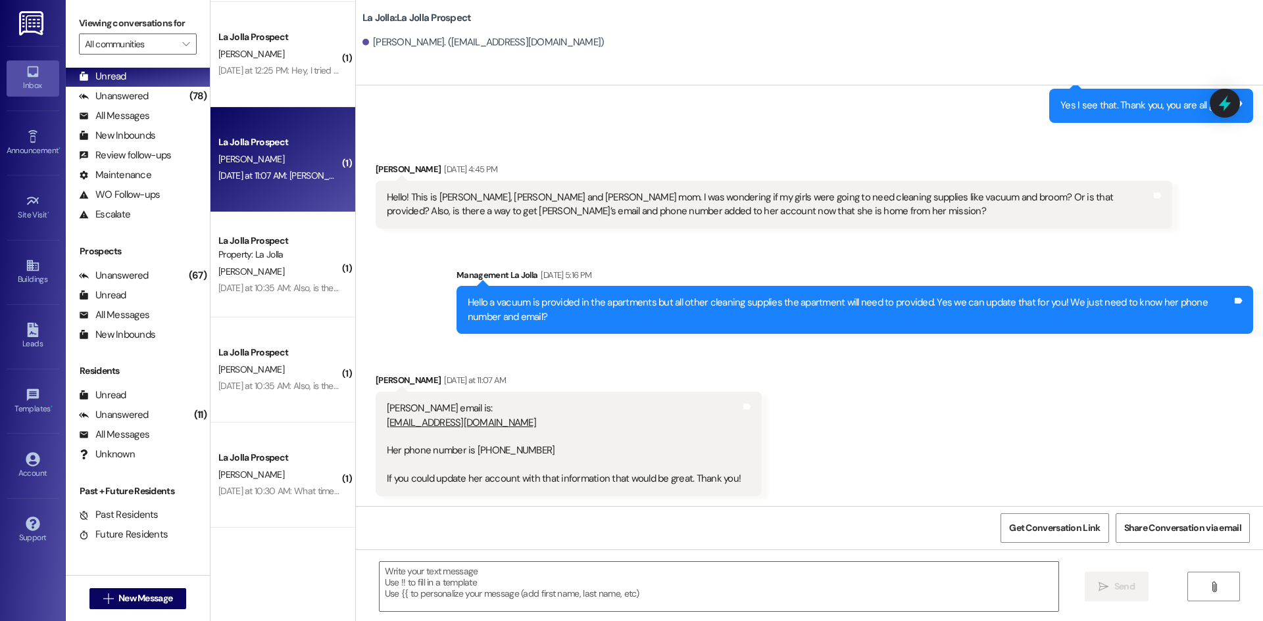
scroll to position [3361, 0]
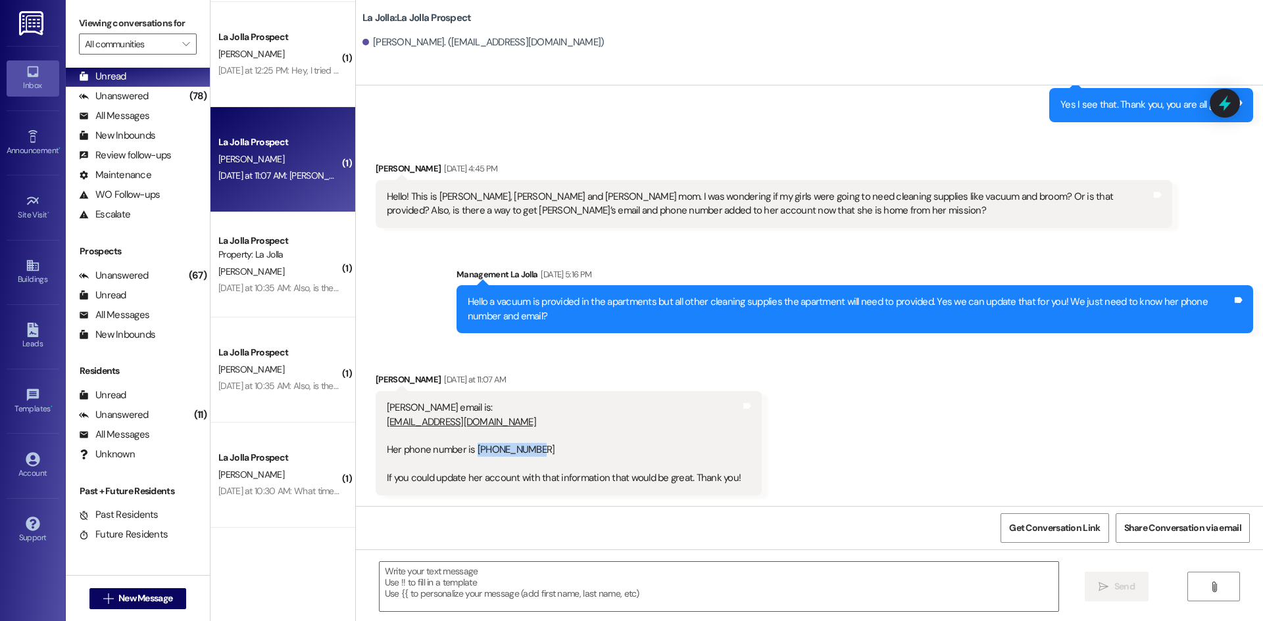
drag, startPoint x: 464, startPoint y: 451, endPoint x: 527, endPoint y: 449, distance: 63.2
click at [527, 449] on div "Emree Hodnett's email is: emreehodnett@gmail.com Her phone number is 530-978-46…" at bounding box center [564, 443] width 354 height 85
copy div "530-978-4644"
click at [531, 457] on div "Emree Hodnett's email is: emreehodnett@gmail.com Her phone number is 530-978-46…" at bounding box center [564, 443] width 354 height 85
drag, startPoint x: 532, startPoint y: 449, endPoint x: 466, endPoint y: 449, distance: 65.8
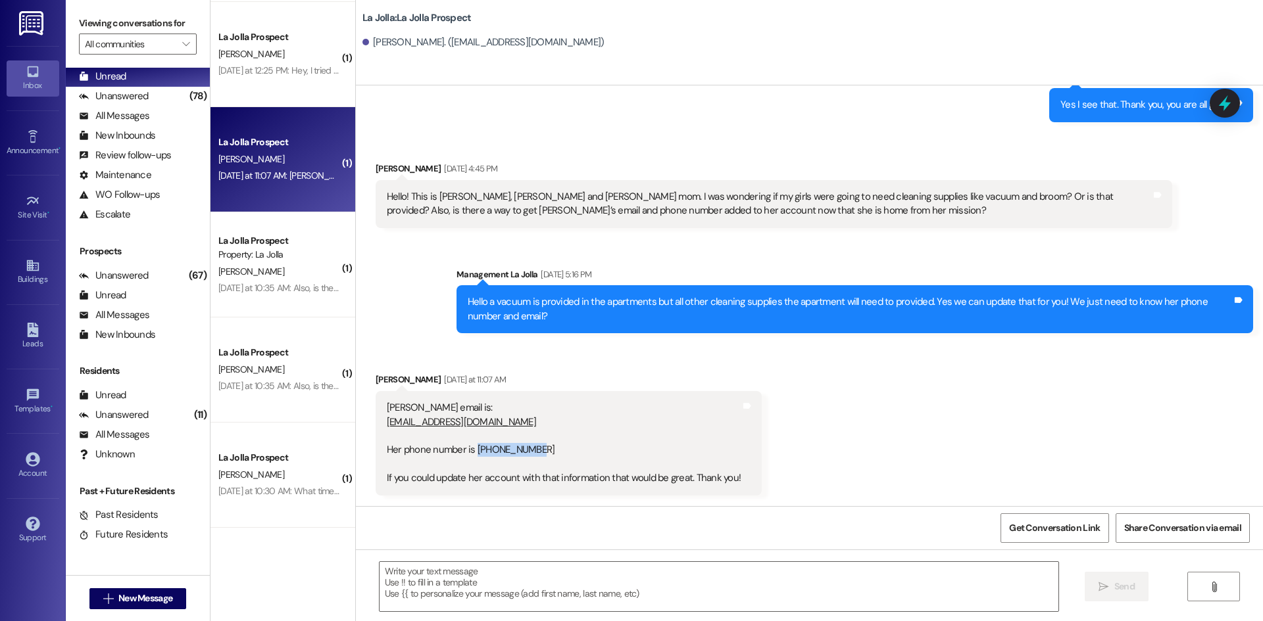
click at [466, 449] on div "Emree Hodnett's email is: emreehodnett@gmail.com Her phone number is 530-978-46…" at bounding box center [564, 443] width 354 height 85
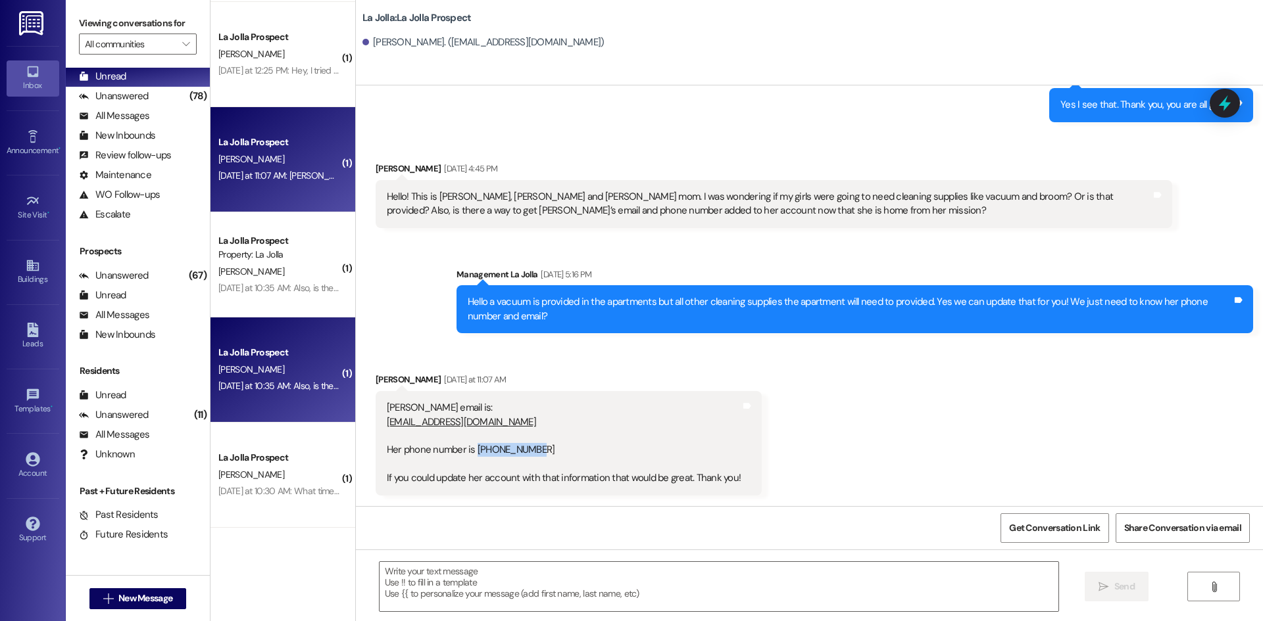
copy div "530-978-4644"
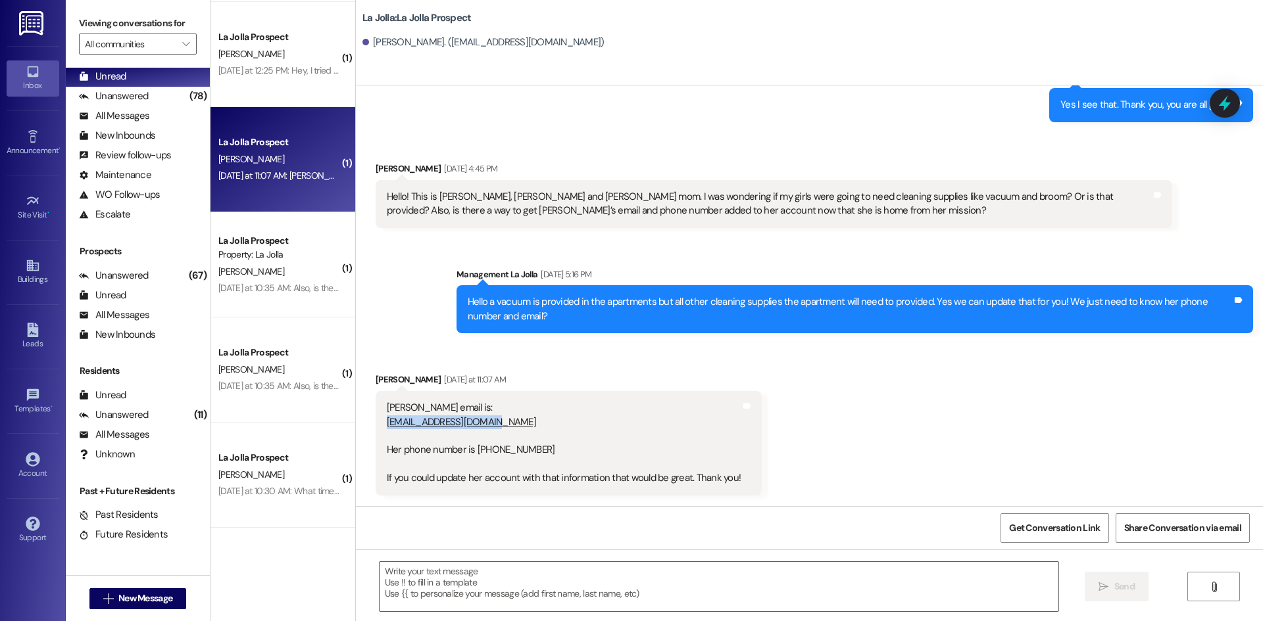
drag, startPoint x: 493, startPoint y: 422, endPoint x: 377, endPoint y: 422, distance: 115.7
click at [385, 422] on div "Emree Hodnett's email is: emreehodnett@gmail.com Her phone number is 530-978-46…" at bounding box center [563, 443] width 356 height 85
copy link "emreehodnett@gmail.com"
click at [585, 410] on div "Emree Hodnett's email is: emreehodnett@gmail.com Her phone number is 530-978-46…" at bounding box center [564, 443] width 354 height 85
click at [572, 412] on div "Emree Hodnett's email is: emreehodnett@gmail.com Her phone number is 530-978-46…" at bounding box center [564, 443] width 354 height 85
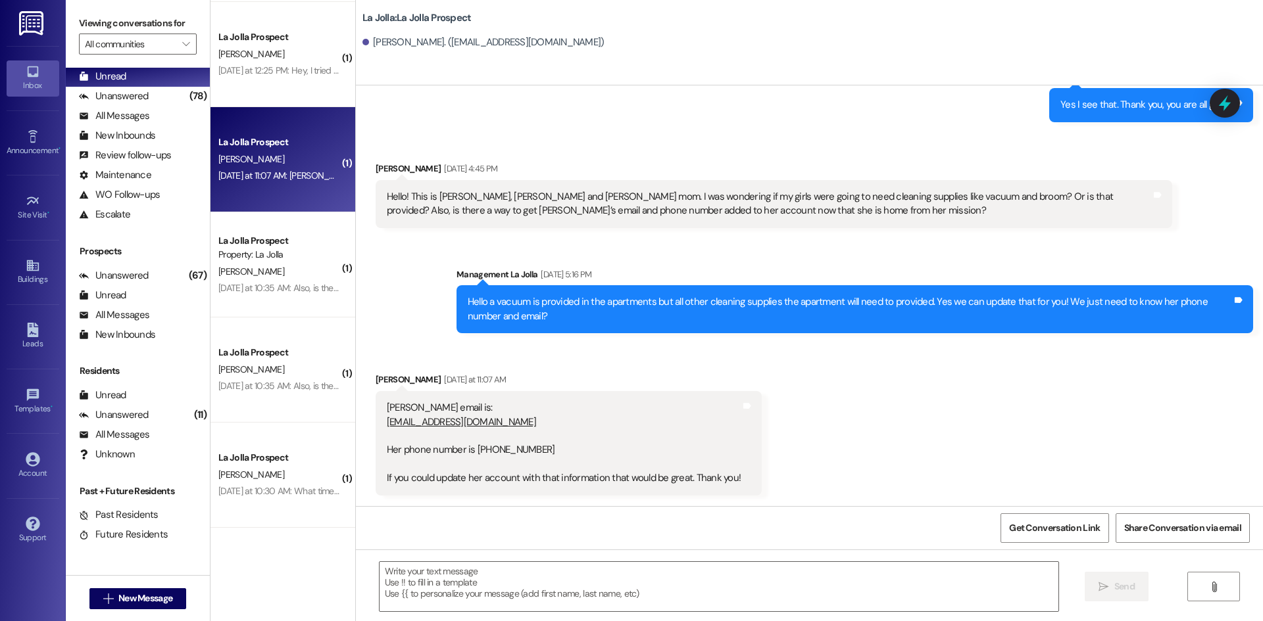
click at [543, 372] on div "Received via SMS Emree Hodnett Yesterday at 11:07 AM Emree Hodnett's email is: …" at bounding box center [569, 434] width 406 height 142
click at [471, 566] on textarea at bounding box center [718, 586] width 679 height 49
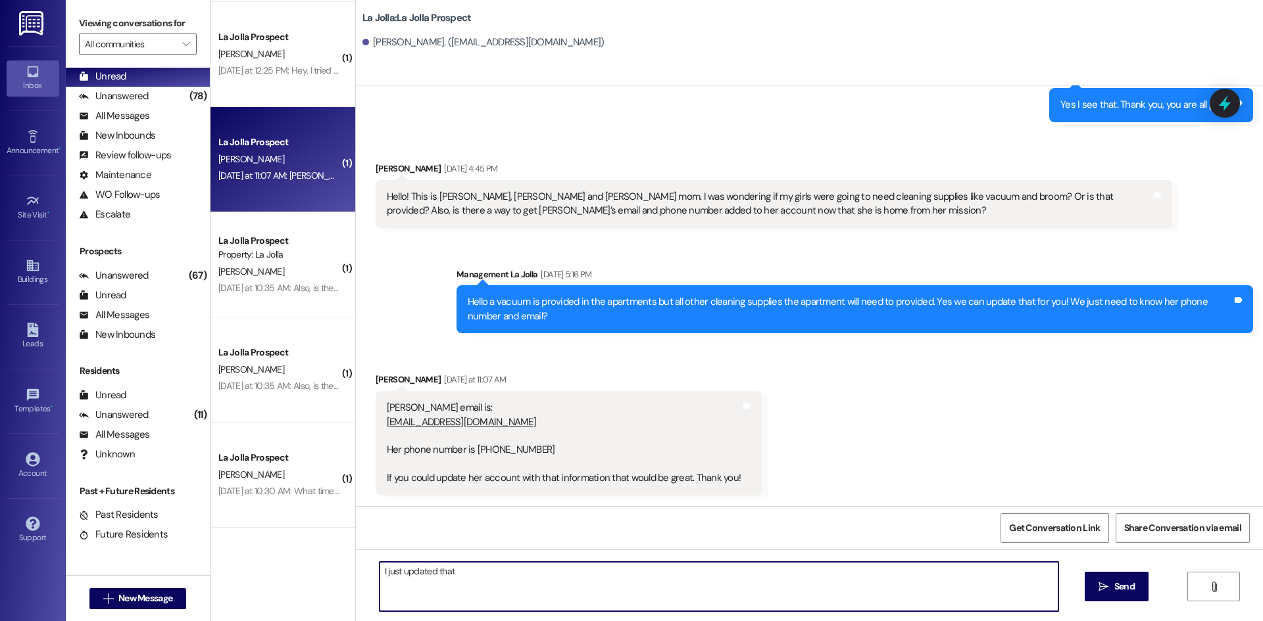
type textarea "I just updated that!"
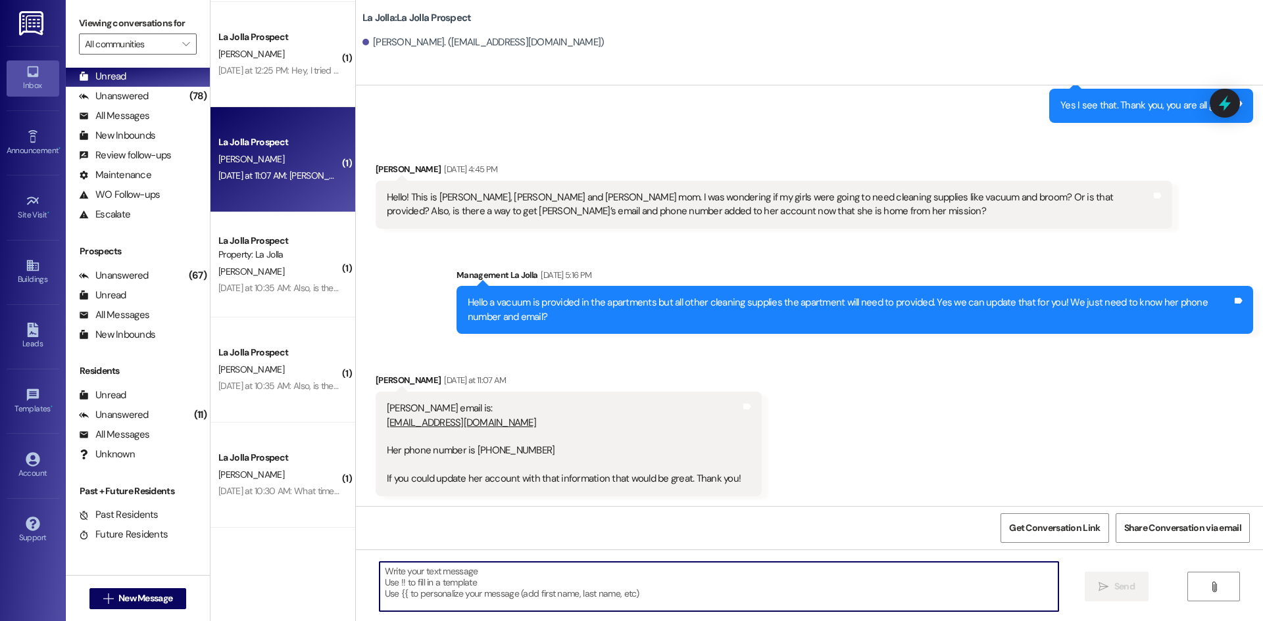
scroll to position [3453, 0]
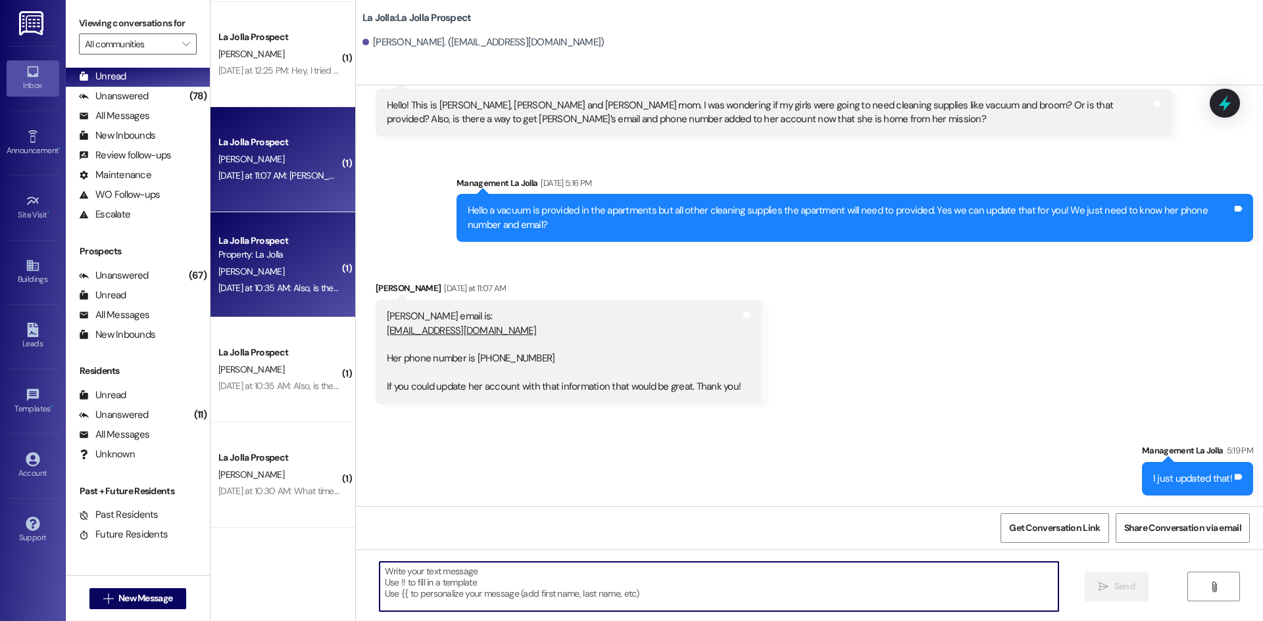
click at [274, 255] on div "Property: La Jolla" at bounding box center [279, 255] width 122 height 14
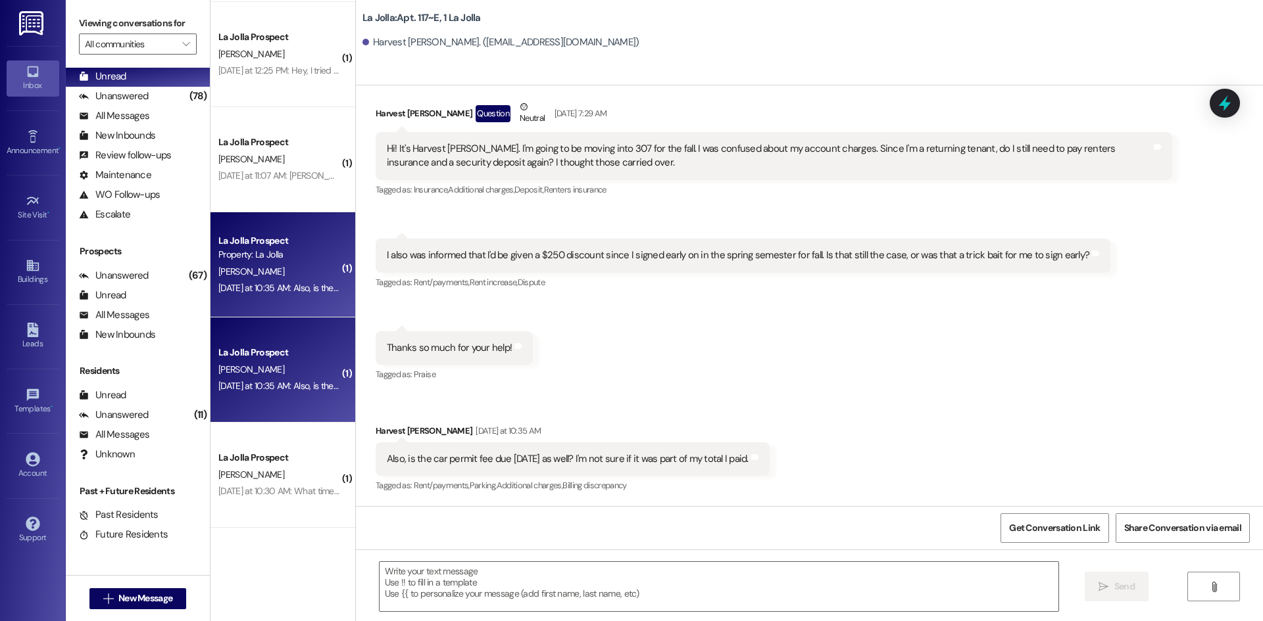
scroll to position [3122, 0]
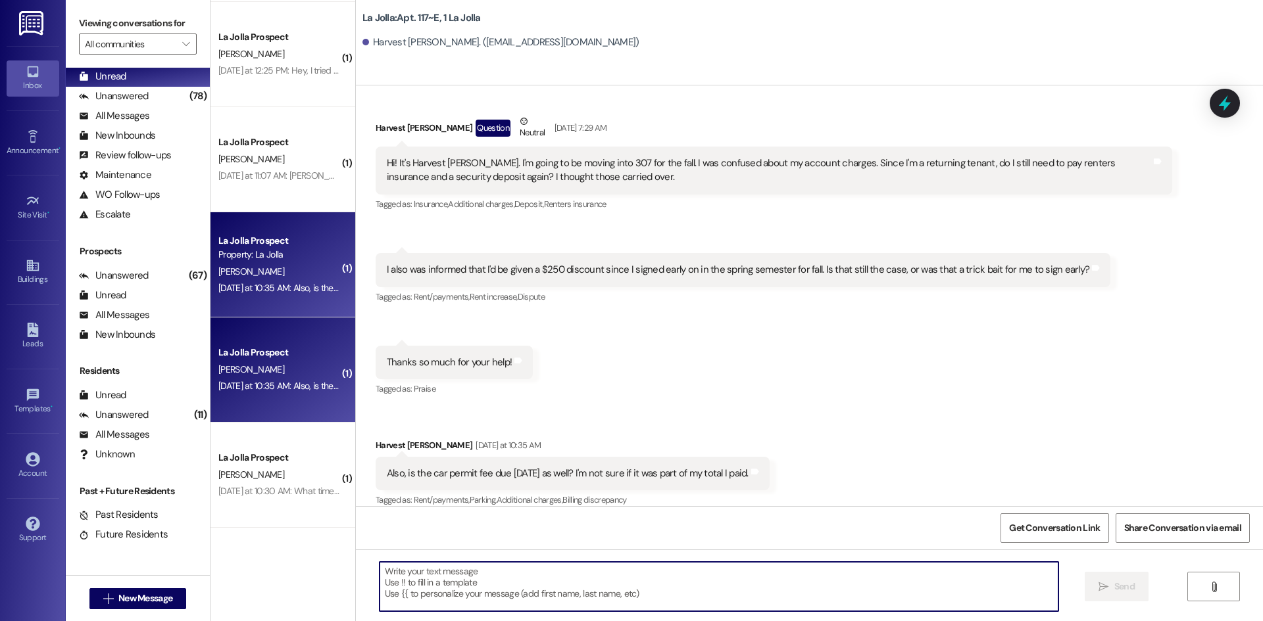
click at [508, 585] on textarea at bounding box center [718, 586] width 679 height 49
type textarea "H"
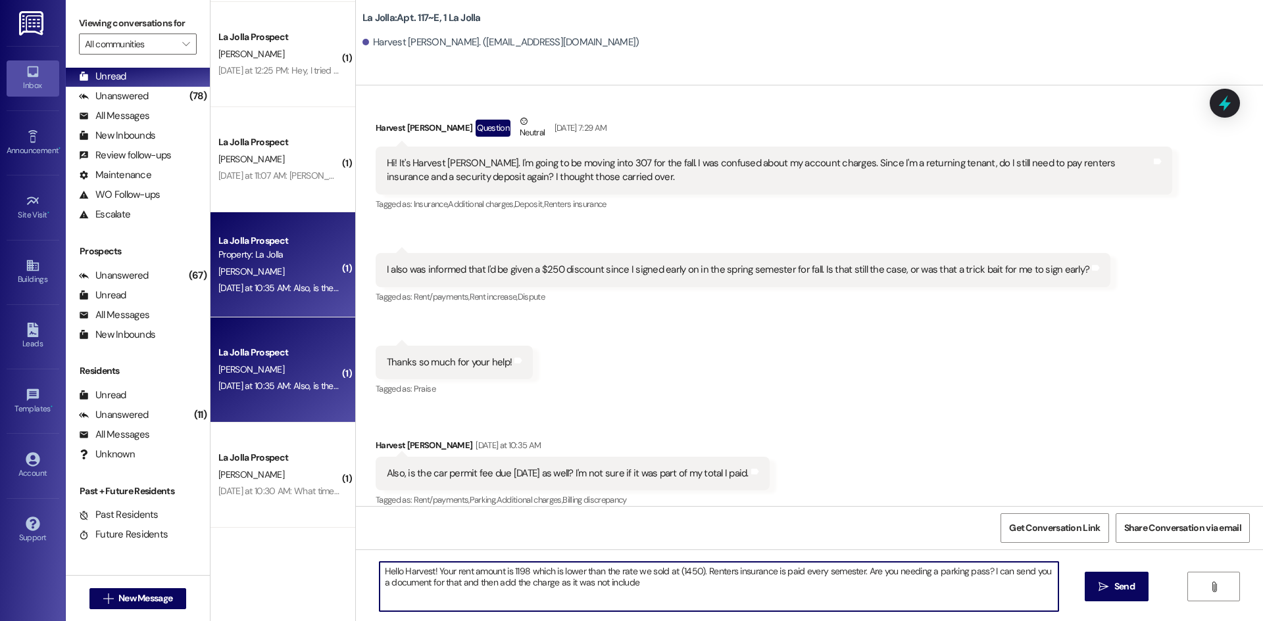
type textarea "Hello Harvest! Your rent amount is 1198 which is lower than the rate we sold at…"
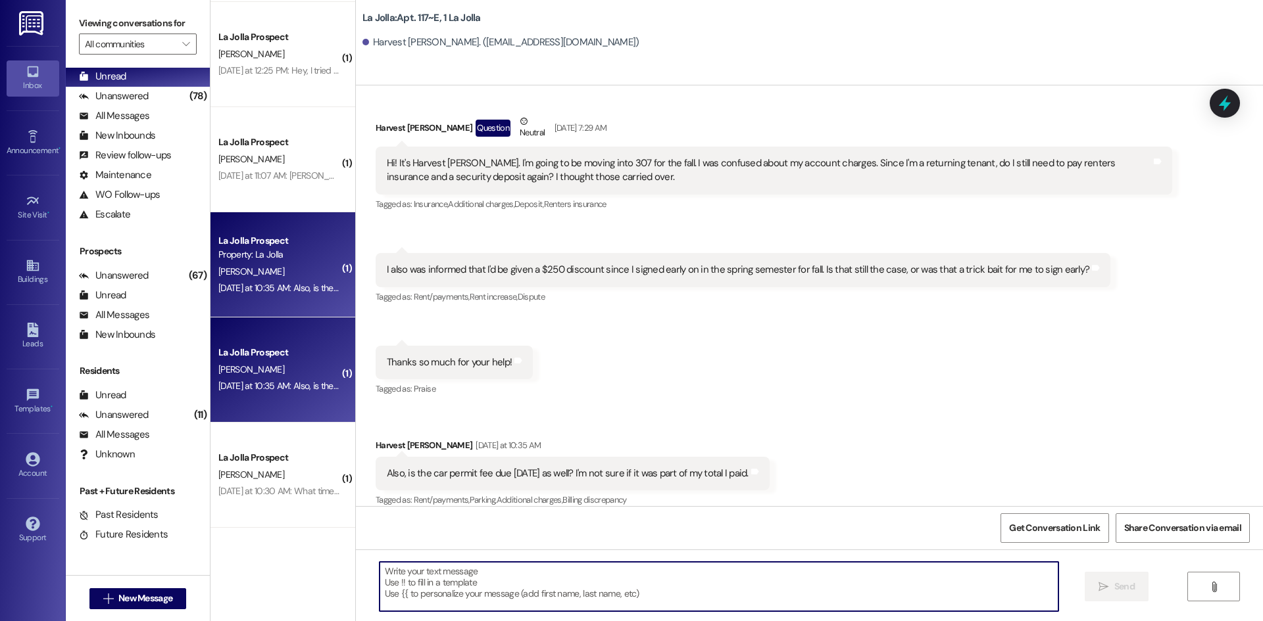
scroll to position [3228, 0]
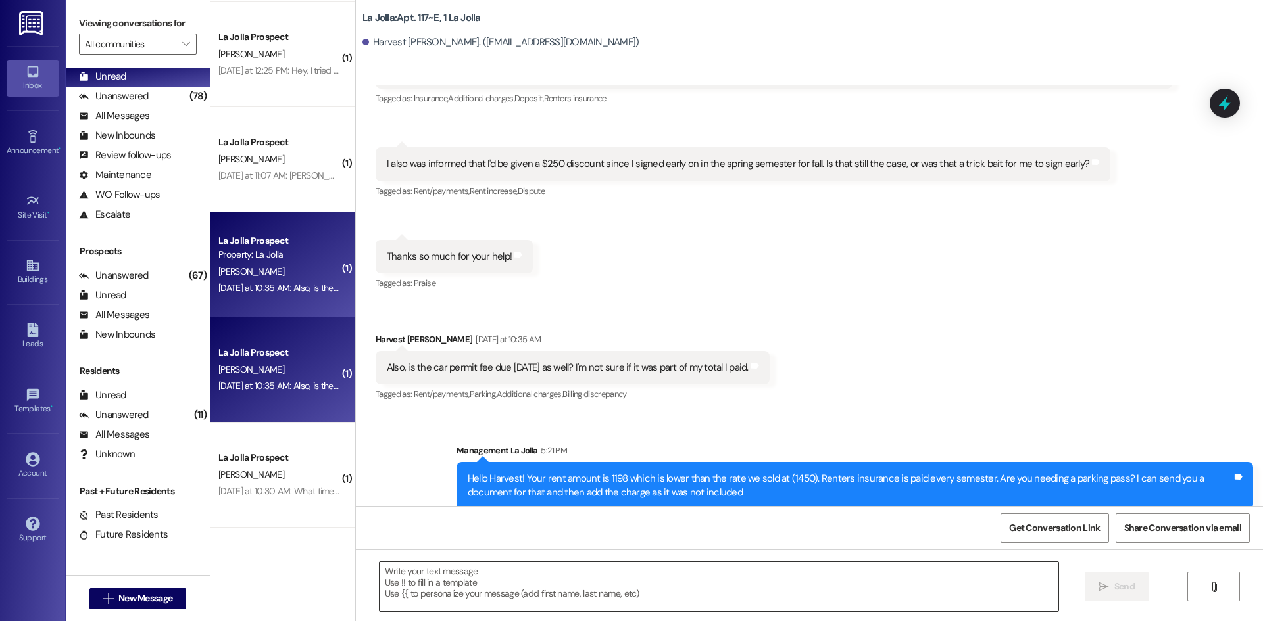
click at [616, 591] on textarea at bounding box center [718, 586] width 679 height 49
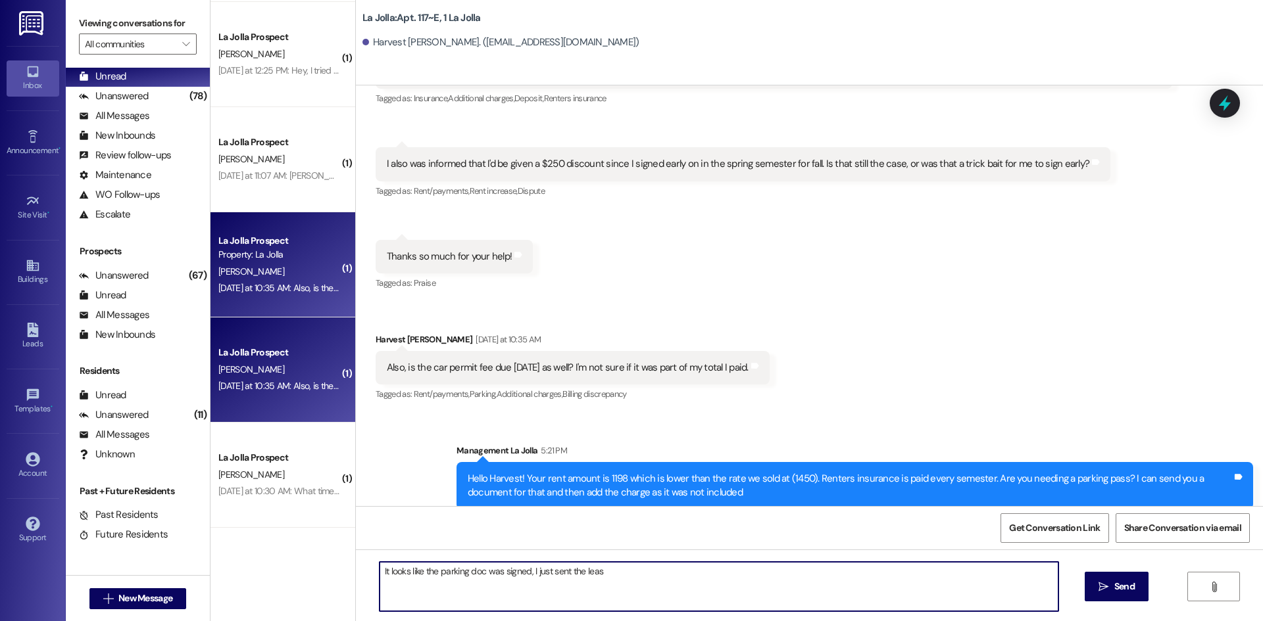
type textarea "It looks like the parking doc was signed, I just sent the lease"
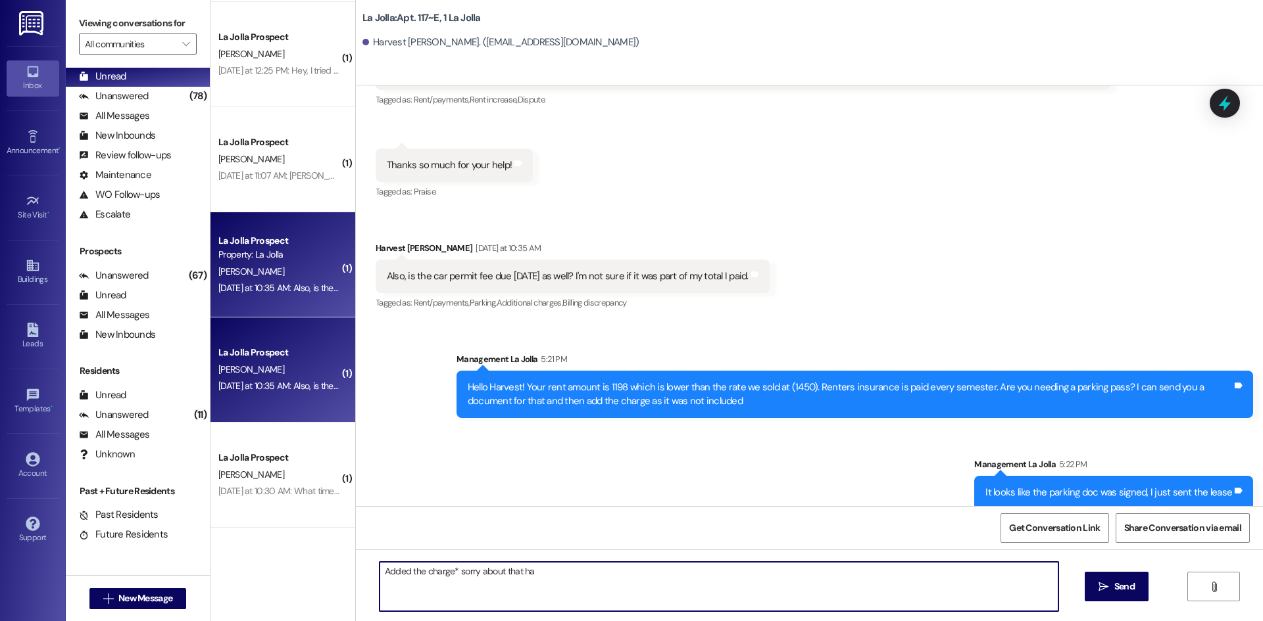
type textarea "Added the charge* sorry about that hah"
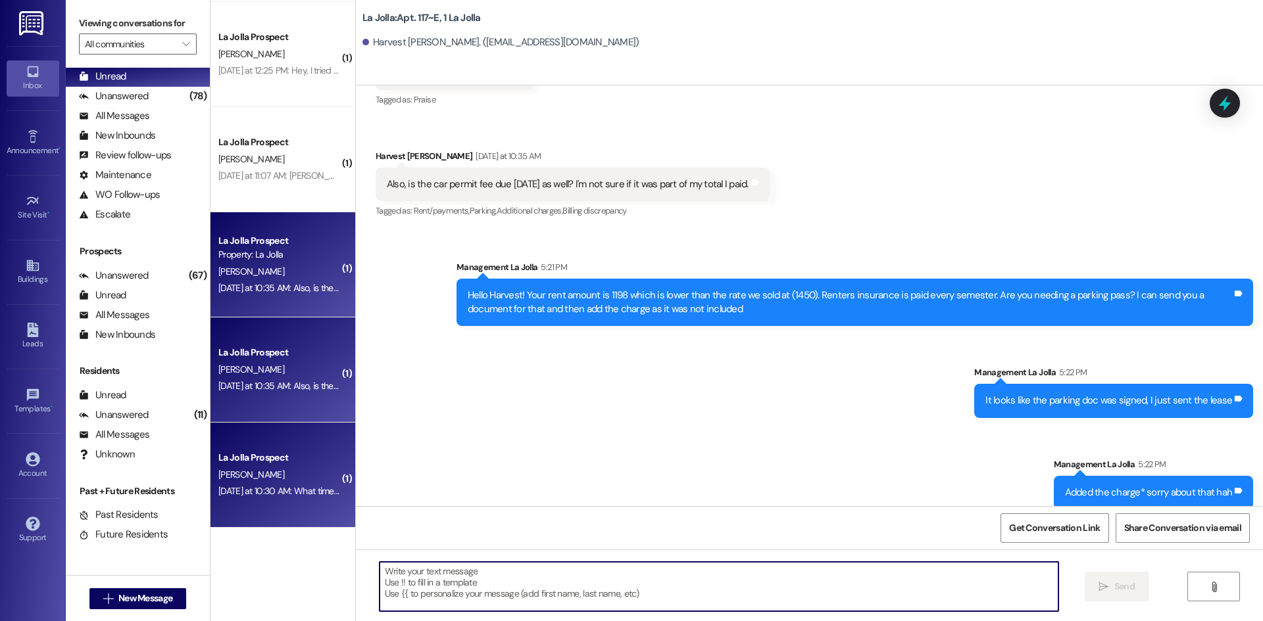
click at [249, 474] on span "[PERSON_NAME]" at bounding box center [251, 475] width 66 height 12
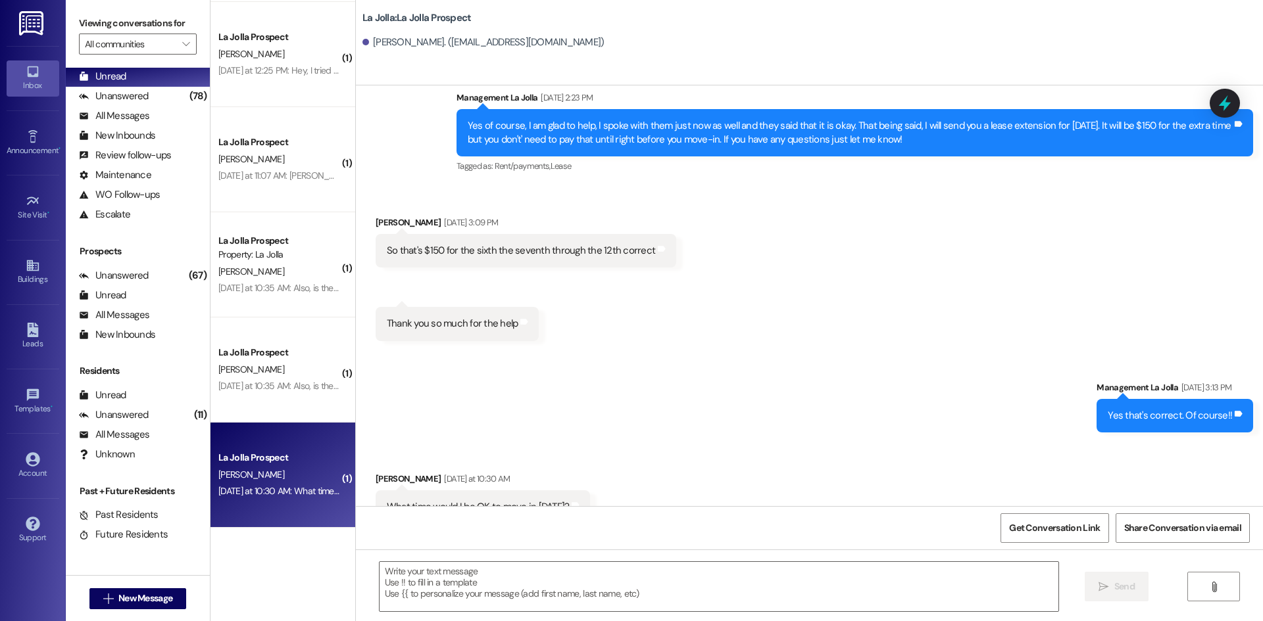
scroll to position [3239, 0]
click at [497, 577] on textarea at bounding box center [718, 586] width 679 height 49
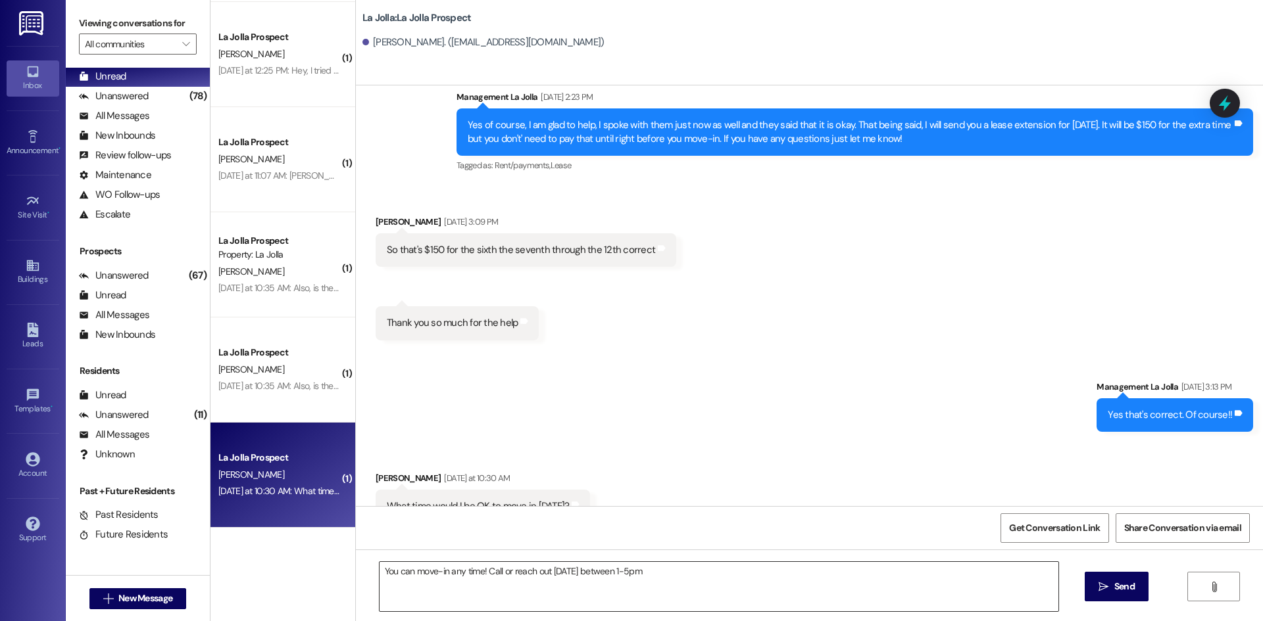
click at [681, 573] on textarea "You can move-in any time! Call or reach out on Friday between 1-5pm" at bounding box center [718, 586] width 679 height 49
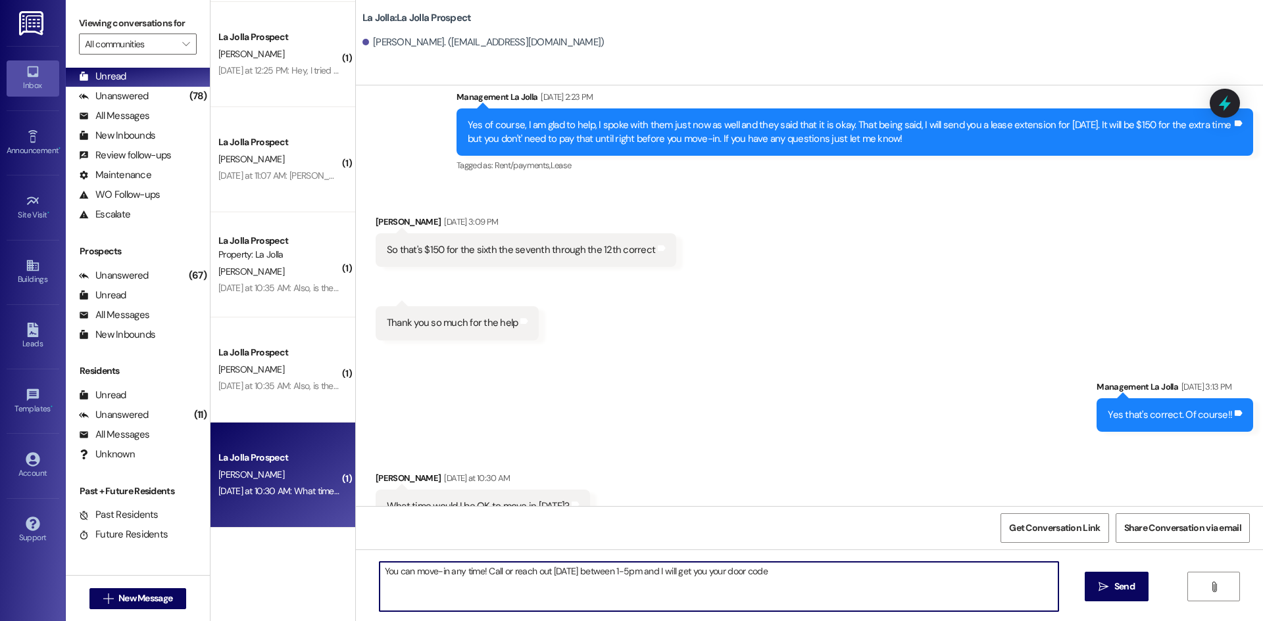
type textarea "You can move-in any time! Call or reach out [DATE] between 1-5pm and I will get…"
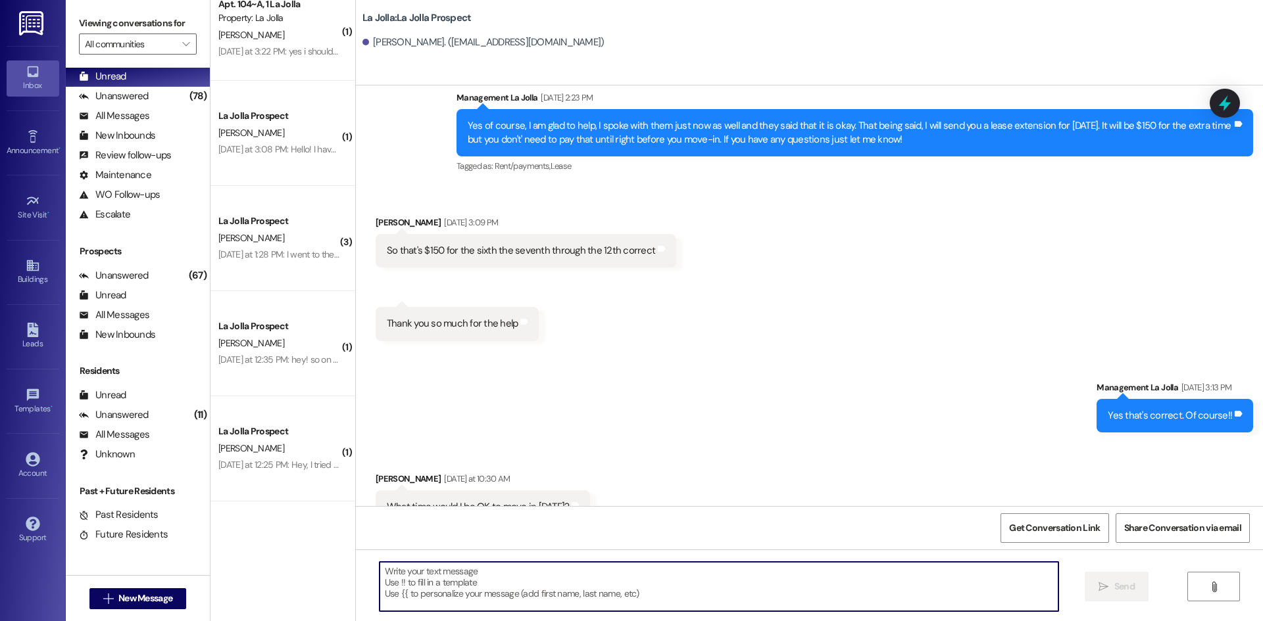
scroll to position [0, 0]
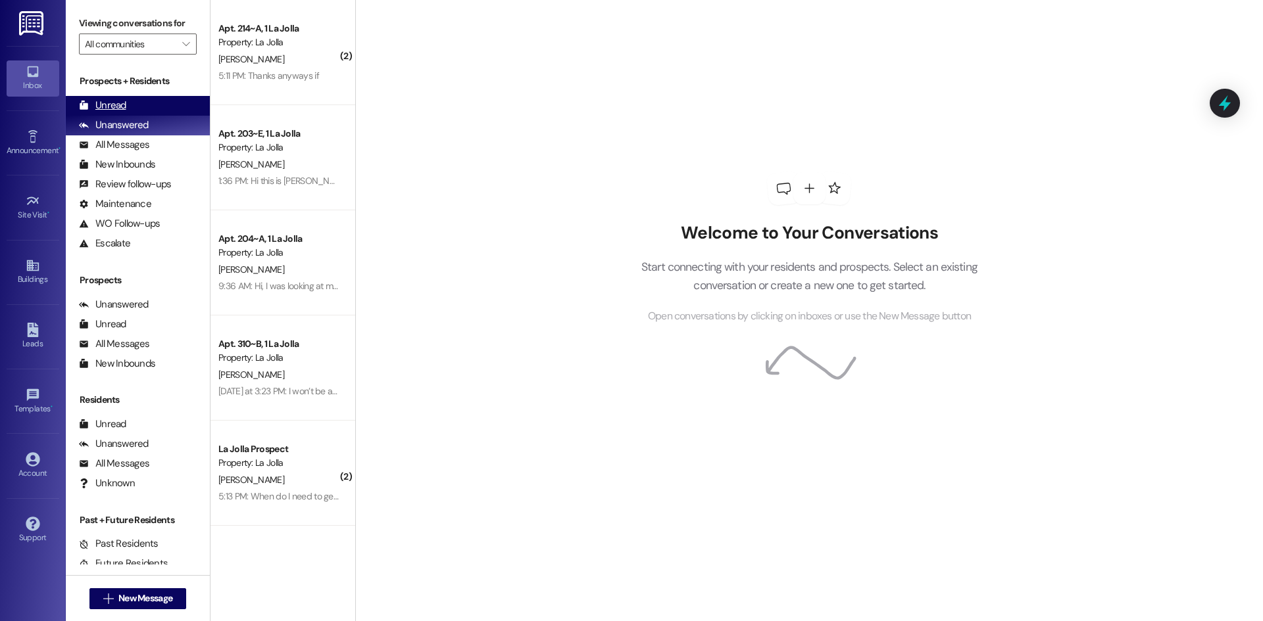
click at [124, 101] on div "Unread" at bounding box center [102, 106] width 47 height 14
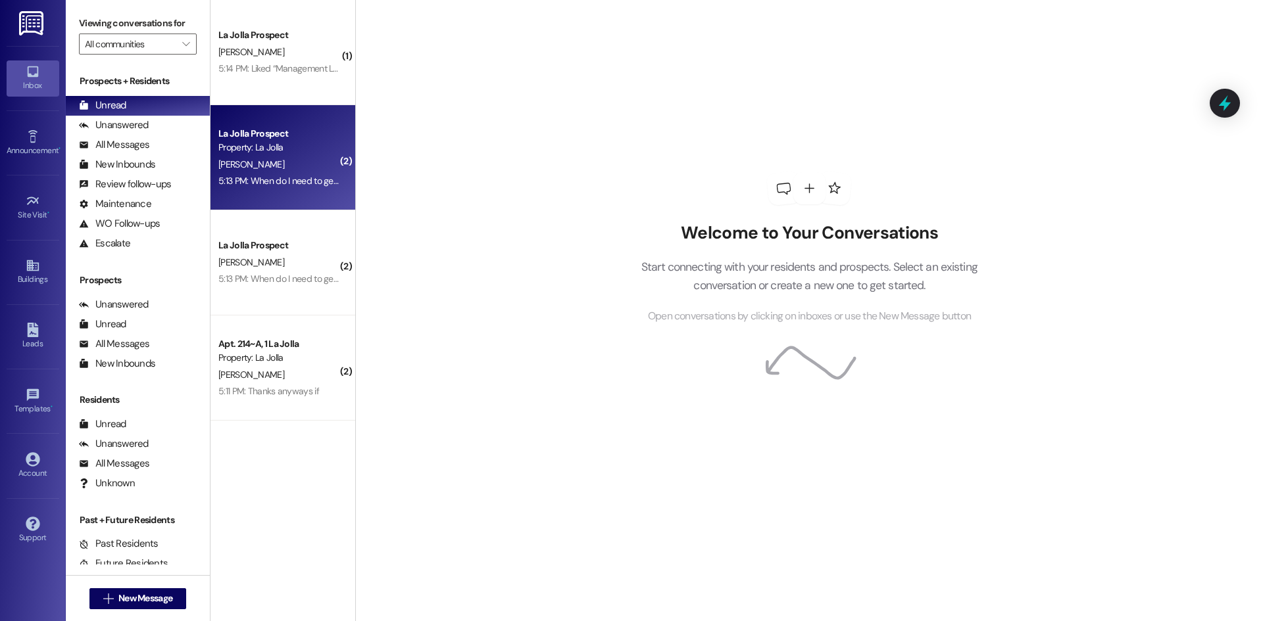
click at [300, 148] on div "Property: La Jolla" at bounding box center [279, 148] width 122 height 14
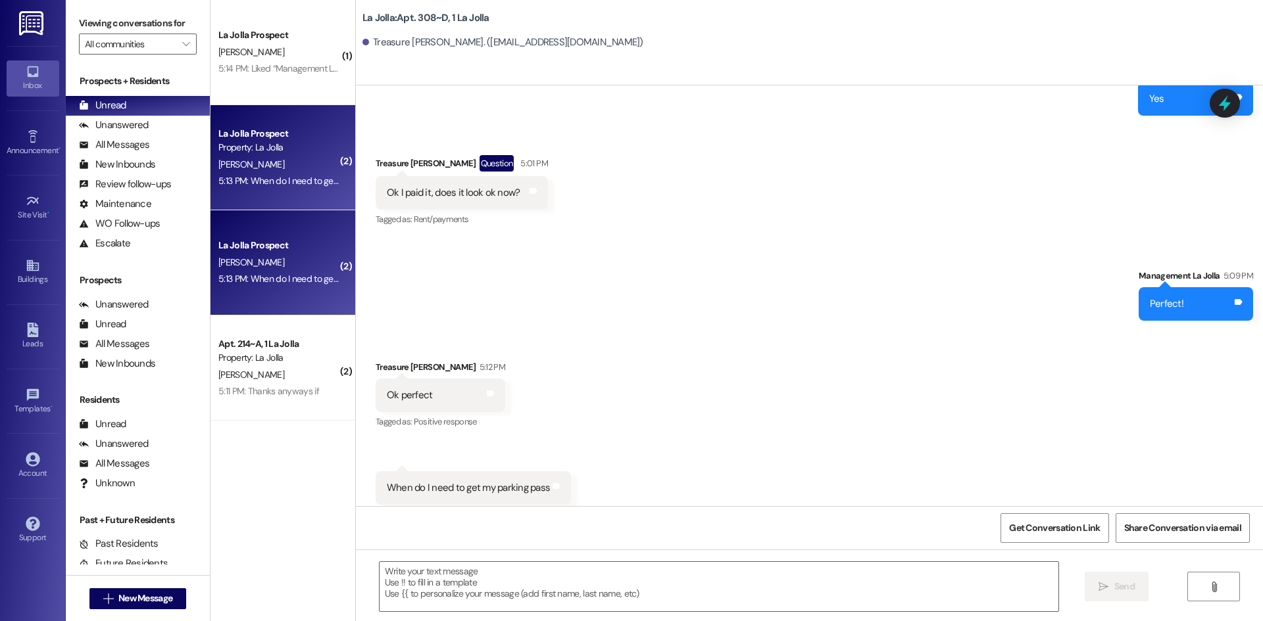
scroll to position [13345, 0]
click at [523, 578] on textarea at bounding box center [718, 586] width 679 height 49
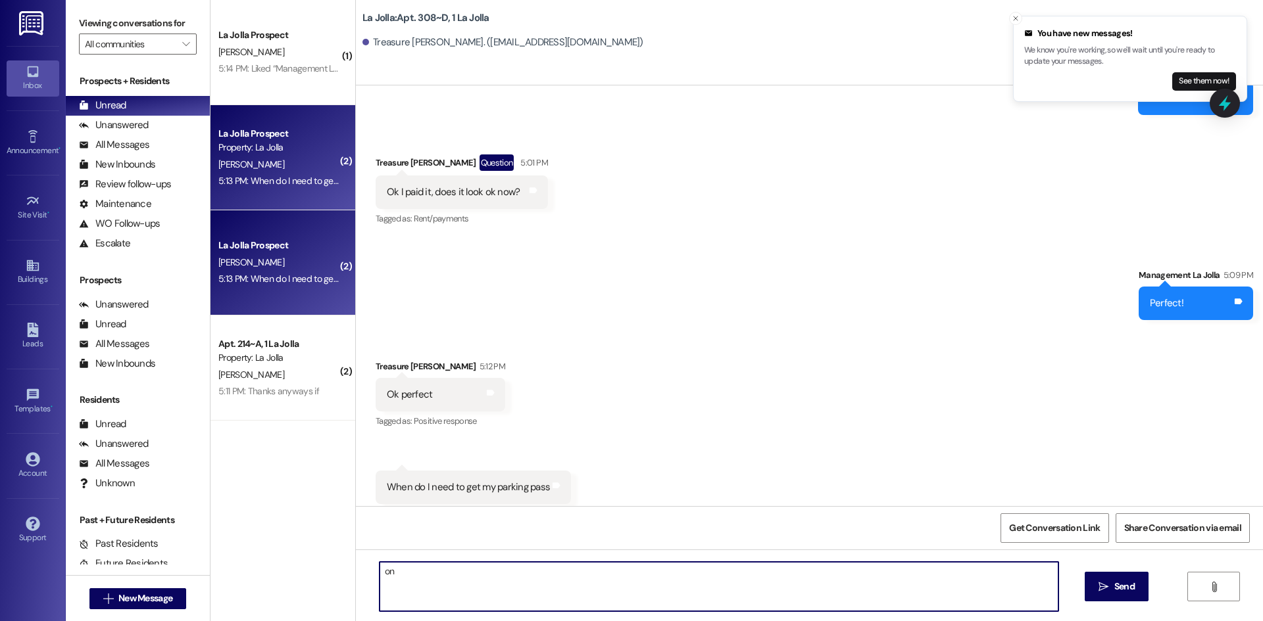
type textarea "o"
type textarea "On the 12th during check-ins"
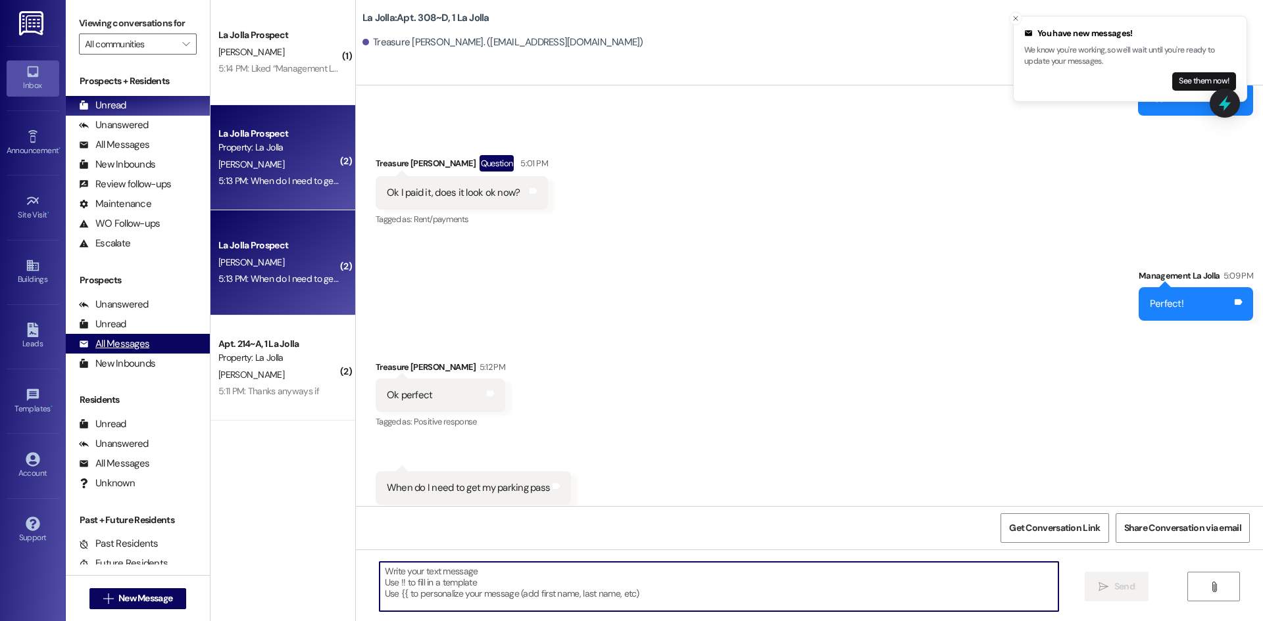
click at [130, 343] on div "All Messages" at bounding box center [114, 344] width 70 height 14
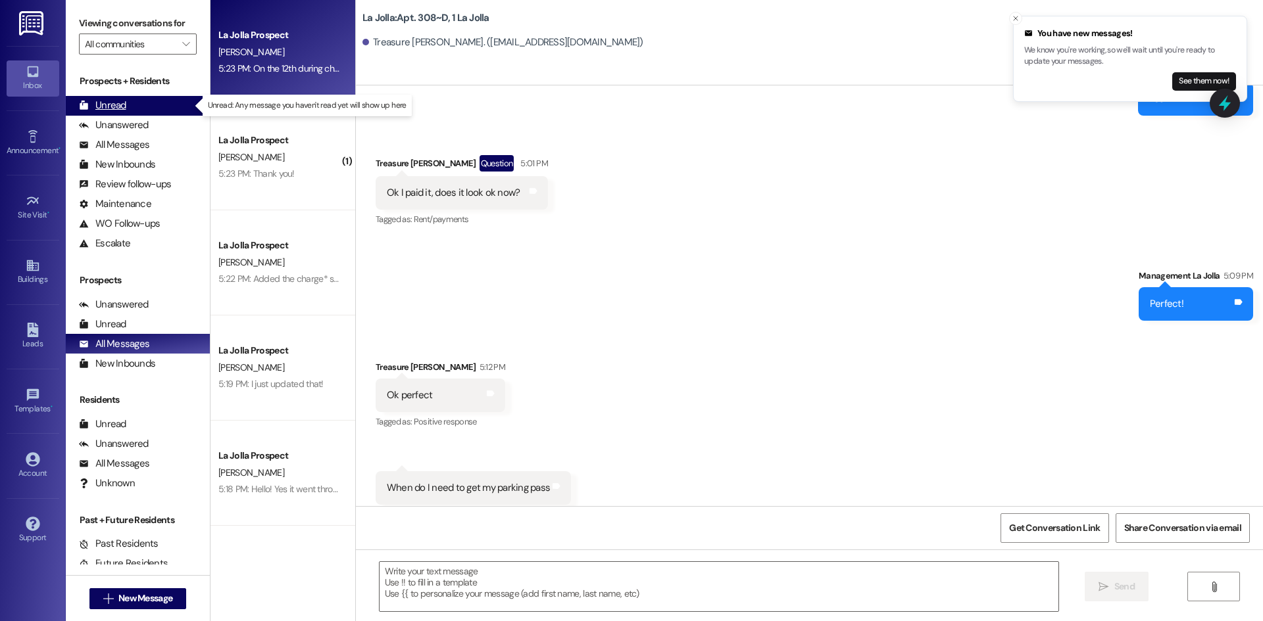
click at [149, 98] on div "Unread (0)" at bounding box center [138, 106] width 144 height 20
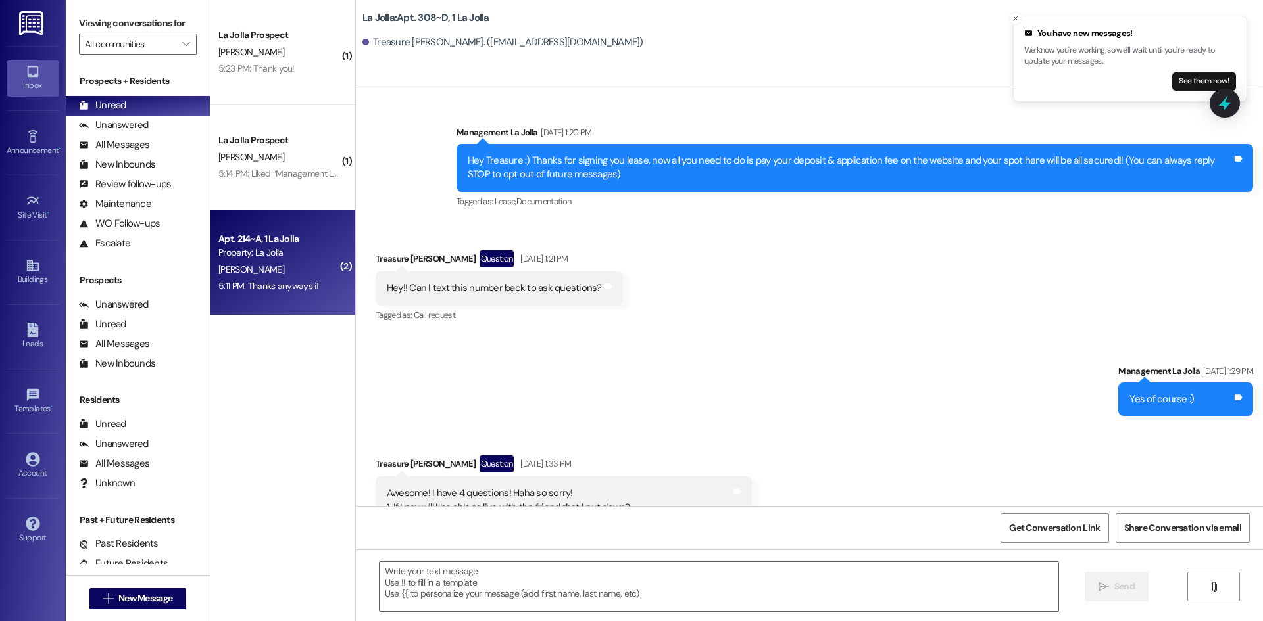
click at [278, 273] on div "[PERSON_NAME]" at bounding box center [279, 270] width 124 height 16
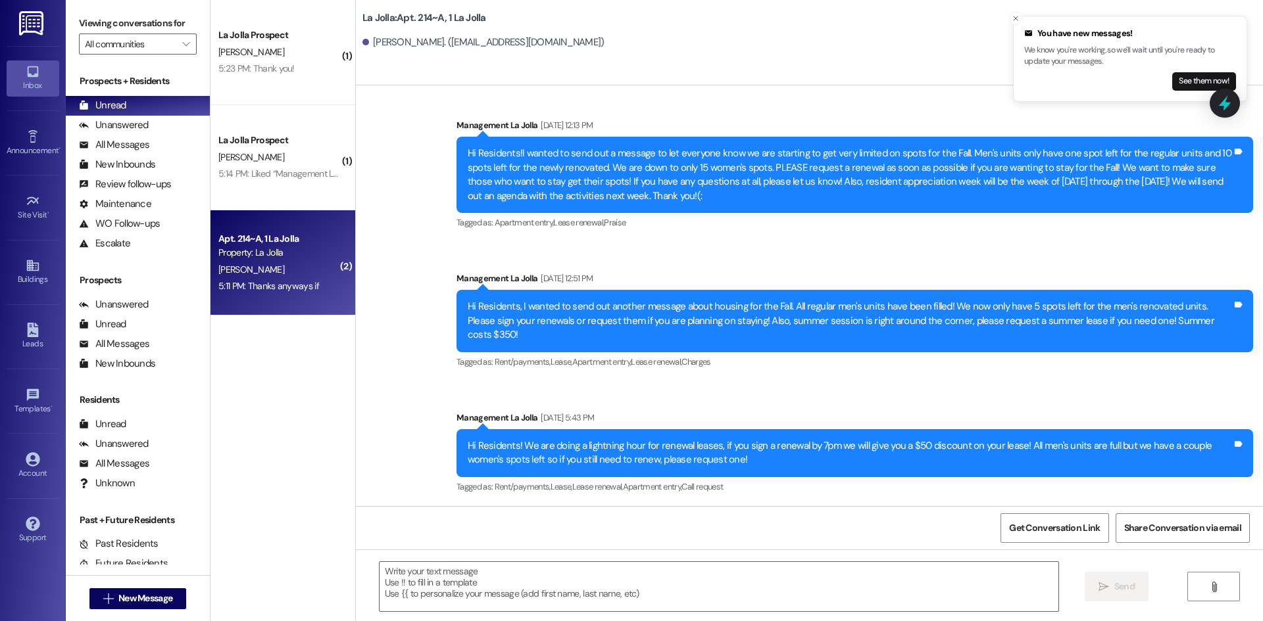
scroll to position [36637, 0]
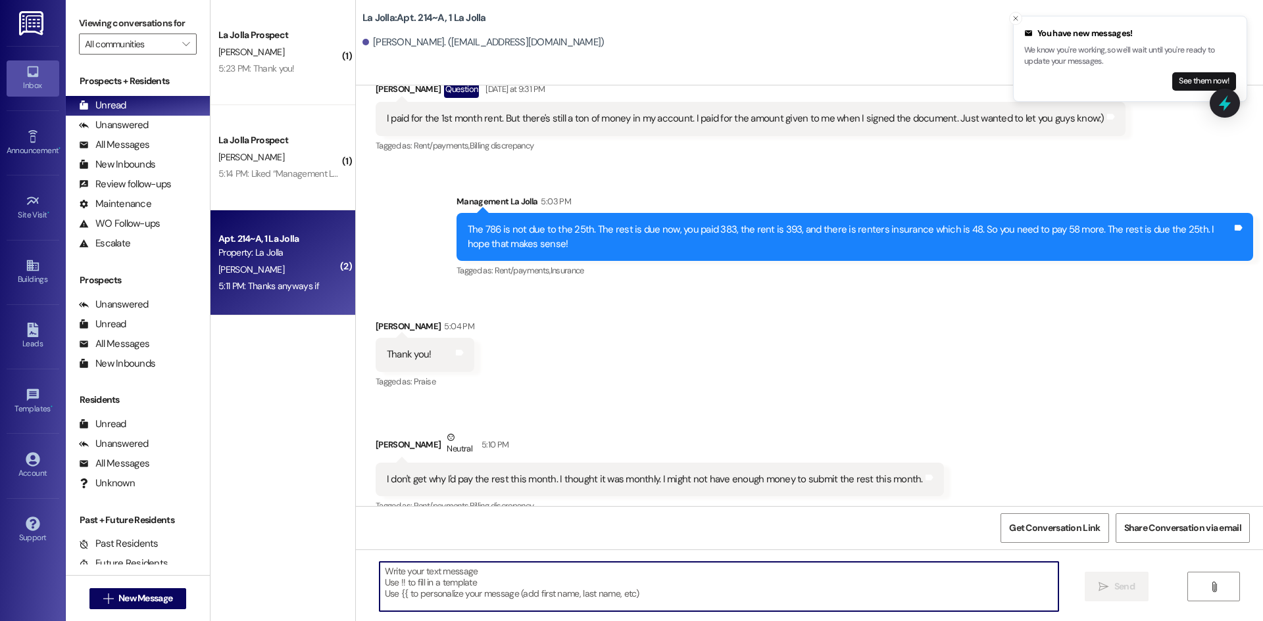
click at [507, 575] on textarea at bounding box center [718, 586] width 679 height 49
click at [516, 577] on textarea at bounding box center [718, 586] width 679 height 49
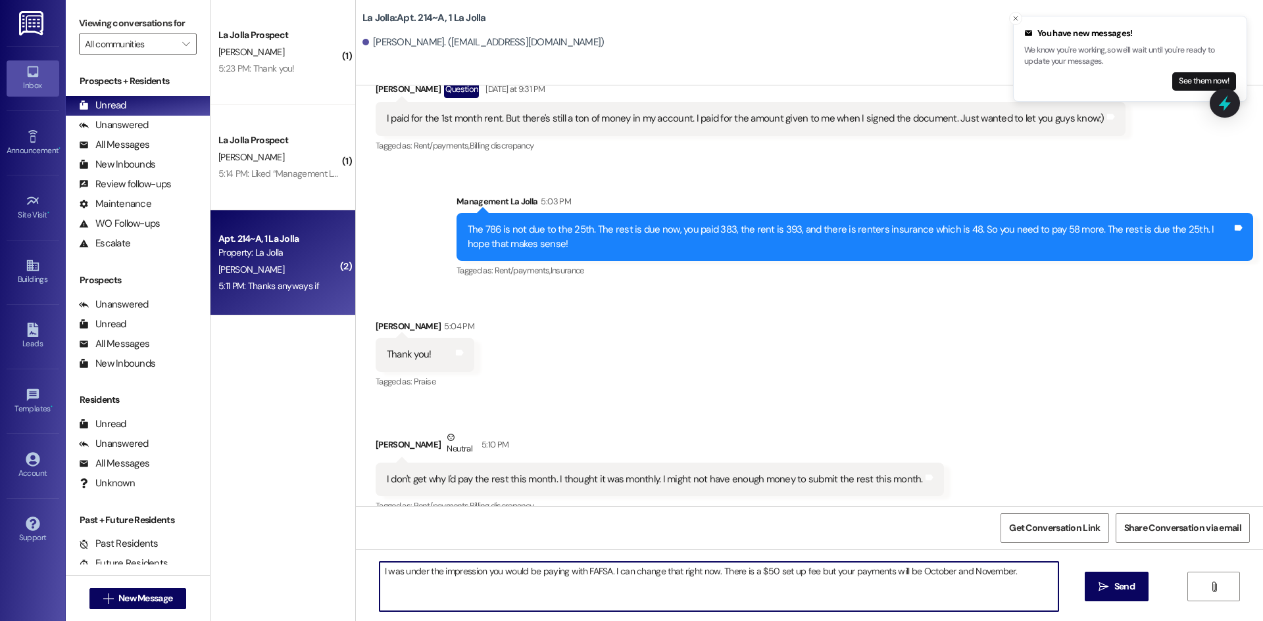
click at [1021, 575] on textarea "I was under the impression you would be paying with FAFSA. I can change that ri…" at bounding box center [718, 586] width 679 height 49
type textarea "I was under the impression you would be paying with FAFSA. I can change that ri…"
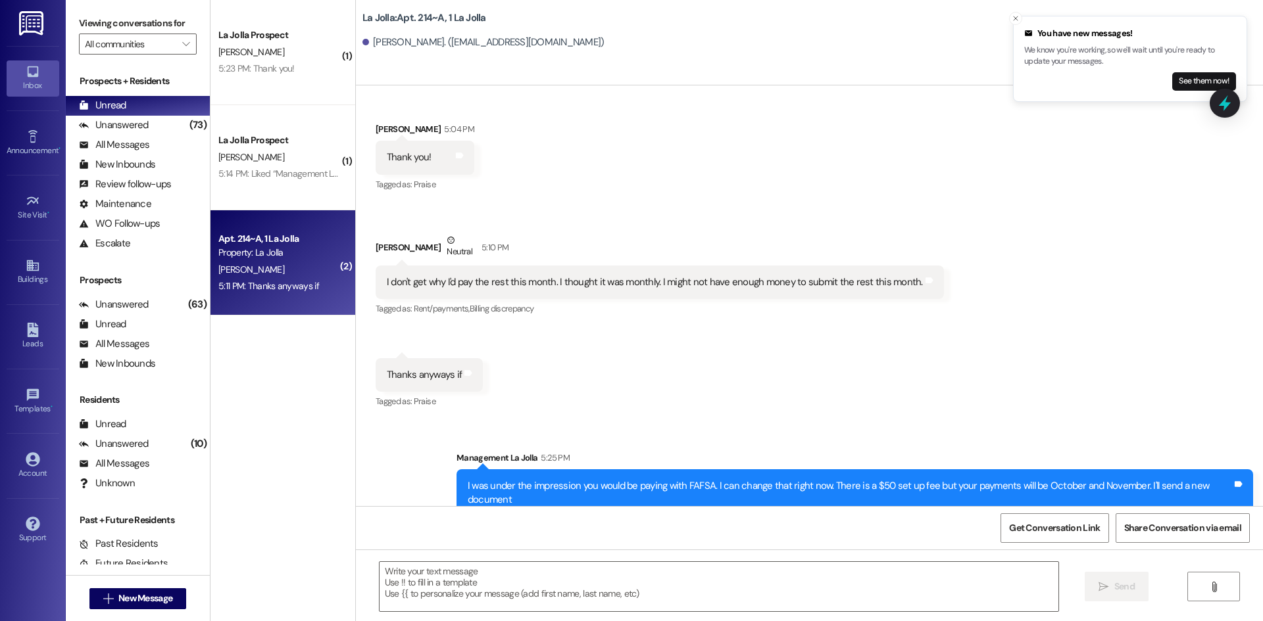
scroll to position [36834, 0]
click at [419, 579] on textarea at bounding box center [718, 586] width 679 height 49
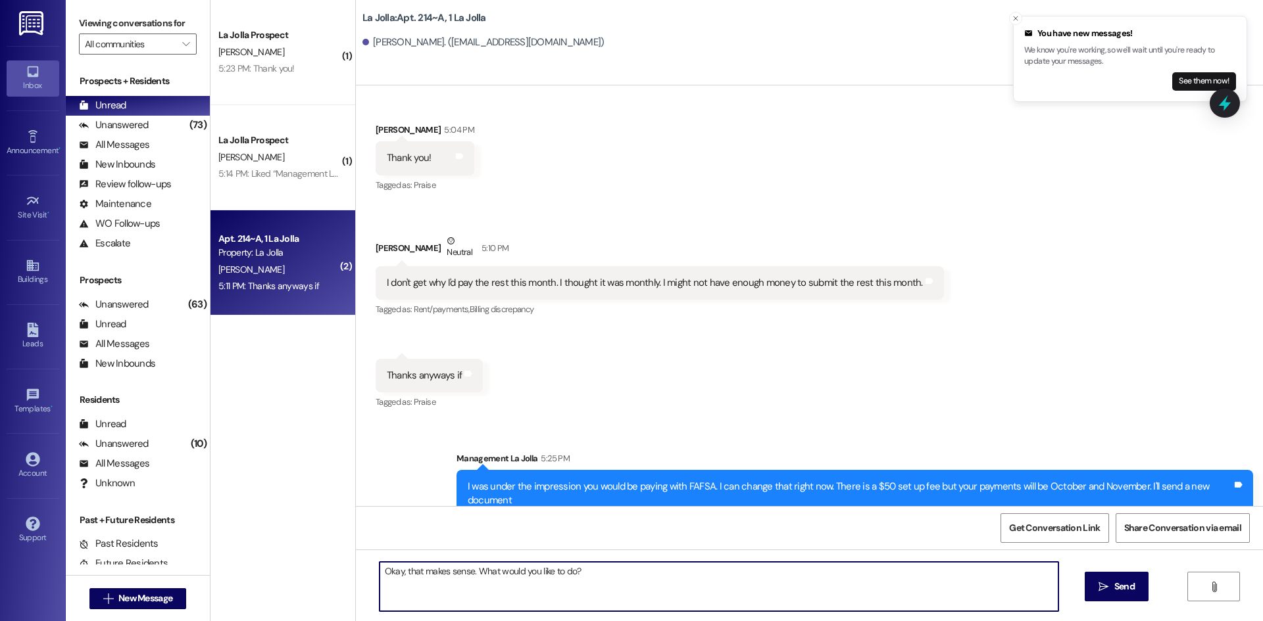
click at [469, 565] on textarea "Okay, that makes sense. What would you like to do?" at bounding box center [718, 586] width 679 height 49
drag, startPoint x: 730, startPoint y: 571, endPoint x: 625, endPoint y: 582, distance: 105.7
click at [625, 582] on textarea "Okay, that makes sense. I'm sorry, that is probably stressful. What would you l…" at bounding box center [718, 586] width 679 height 49
click at [739, 569] on textarea "Okay, that makes sense. I'm sorry, that is probably stressful. What would you l…" at bounding box center [718, 586] width 679 height 49
type textarea "Okay, that makes sense. I'm sorry, that is probably stressful. What would you l…"
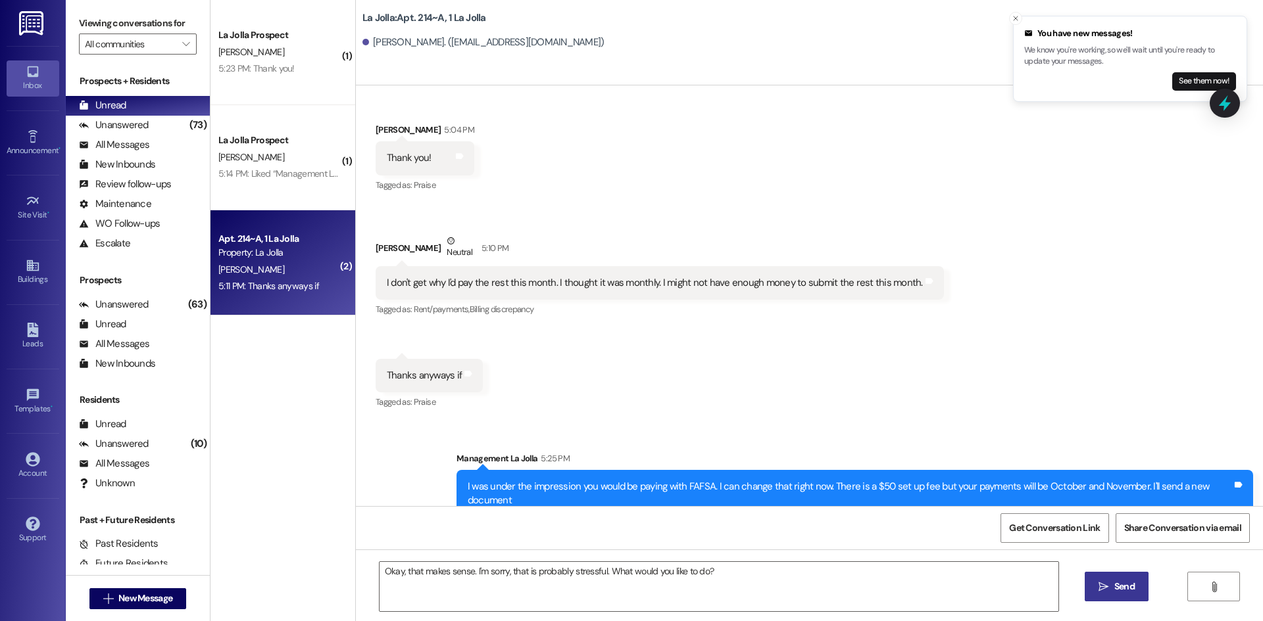
click at [1123, 577] on button " Send" at bounding box center [1116, 587] width 64 height 30
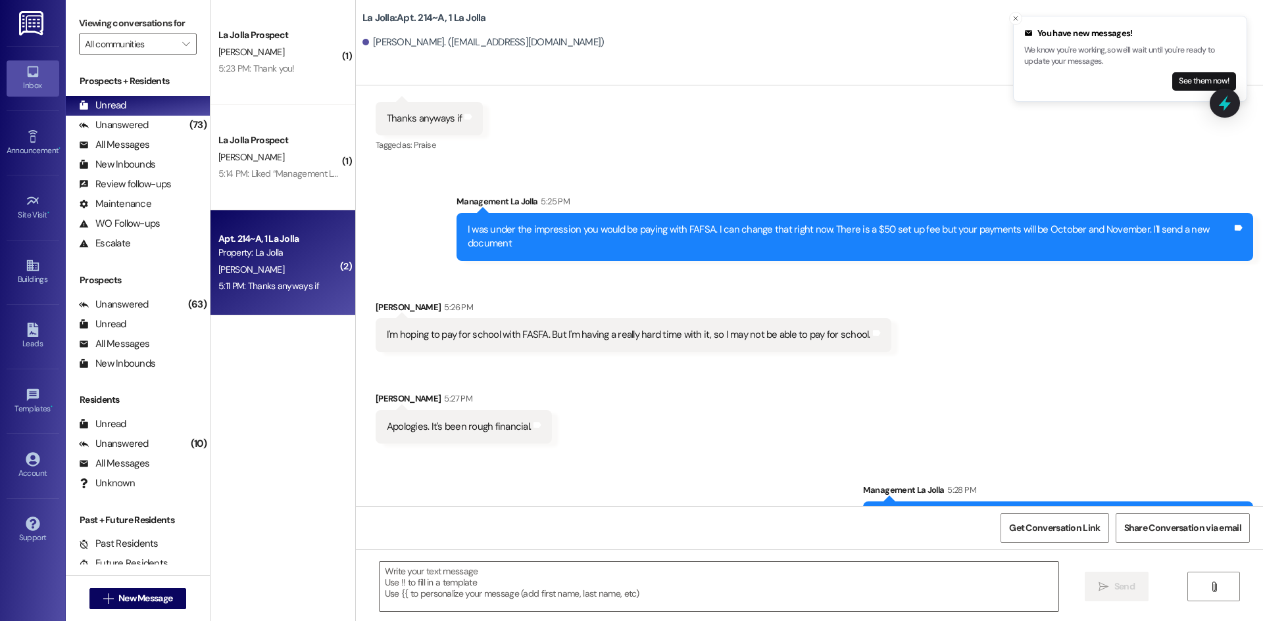
scroll to position [37109, 0]
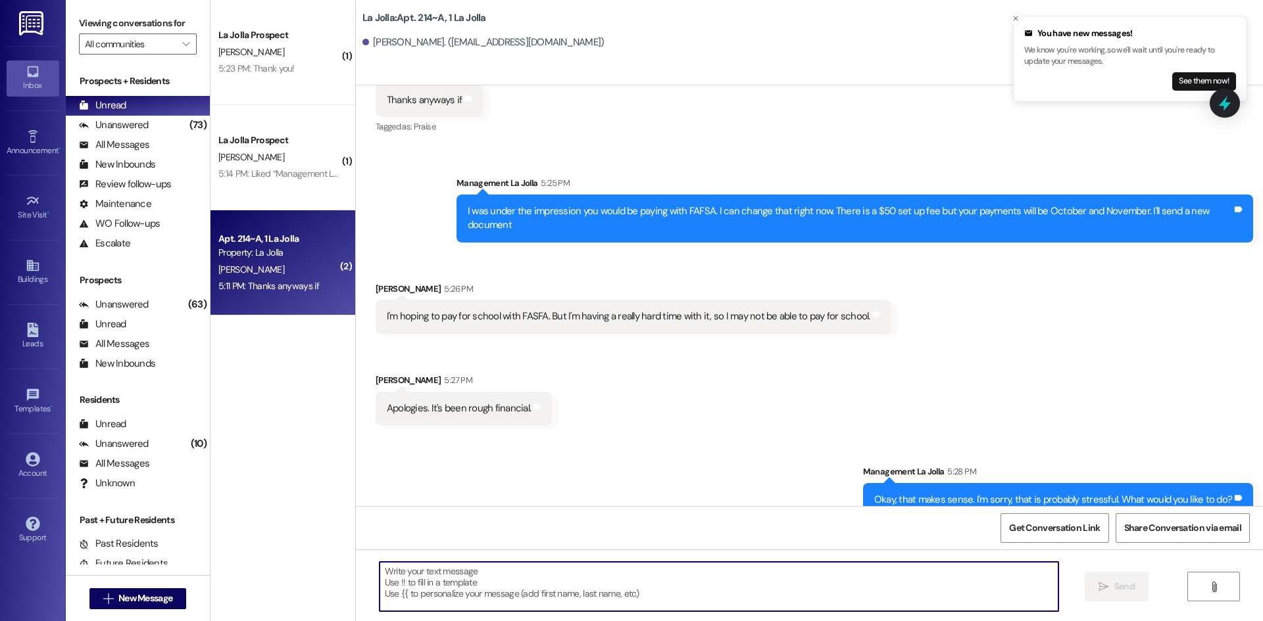
click at [388, 570] on textarea at bounding box center [718, 586] width 679 height 49
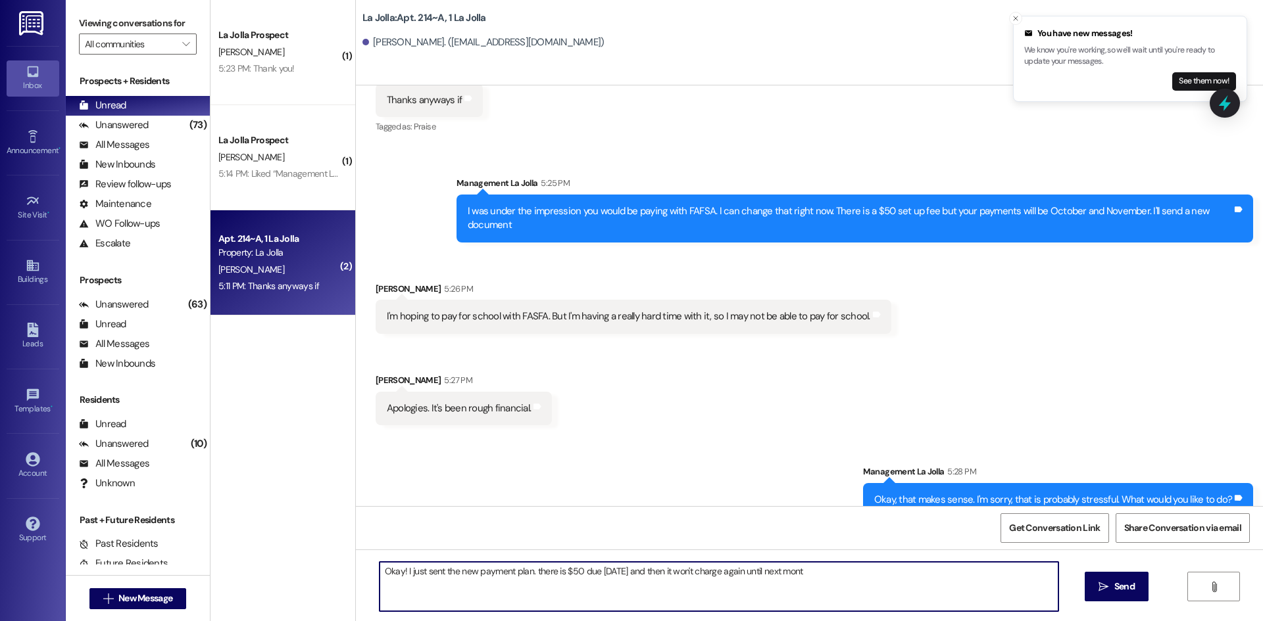
type textarea "Okay! I just sent the new payment plan. there is $50 due [DATE] and then it won…"
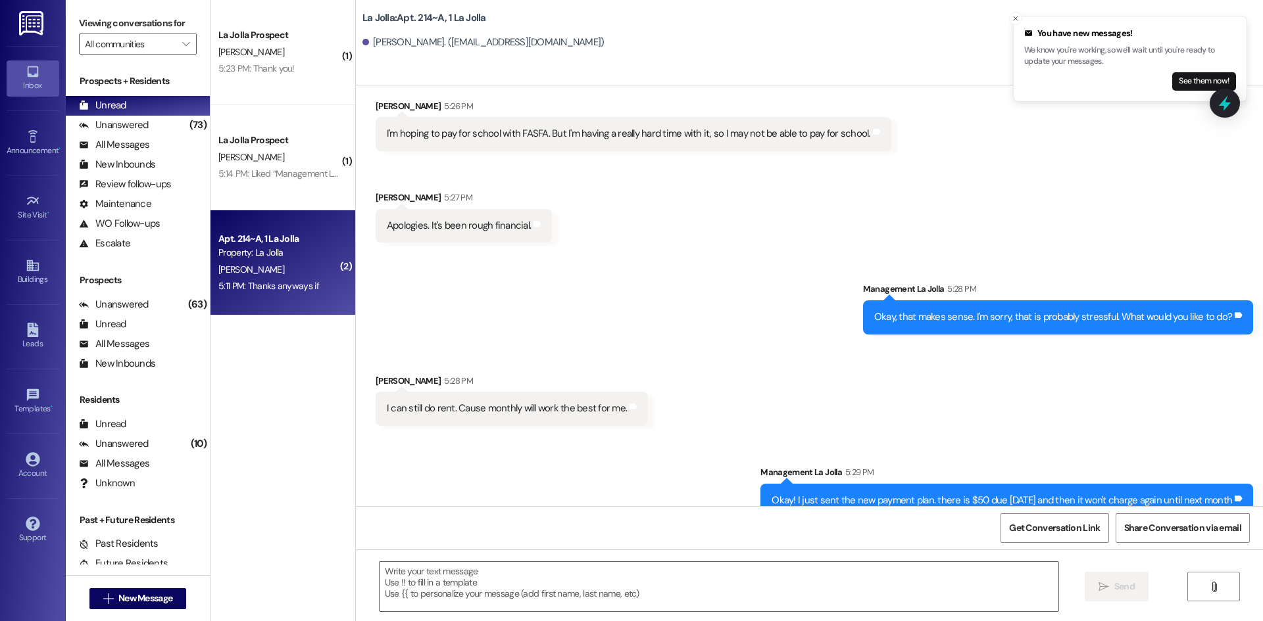
scroll to position [37293, 0]
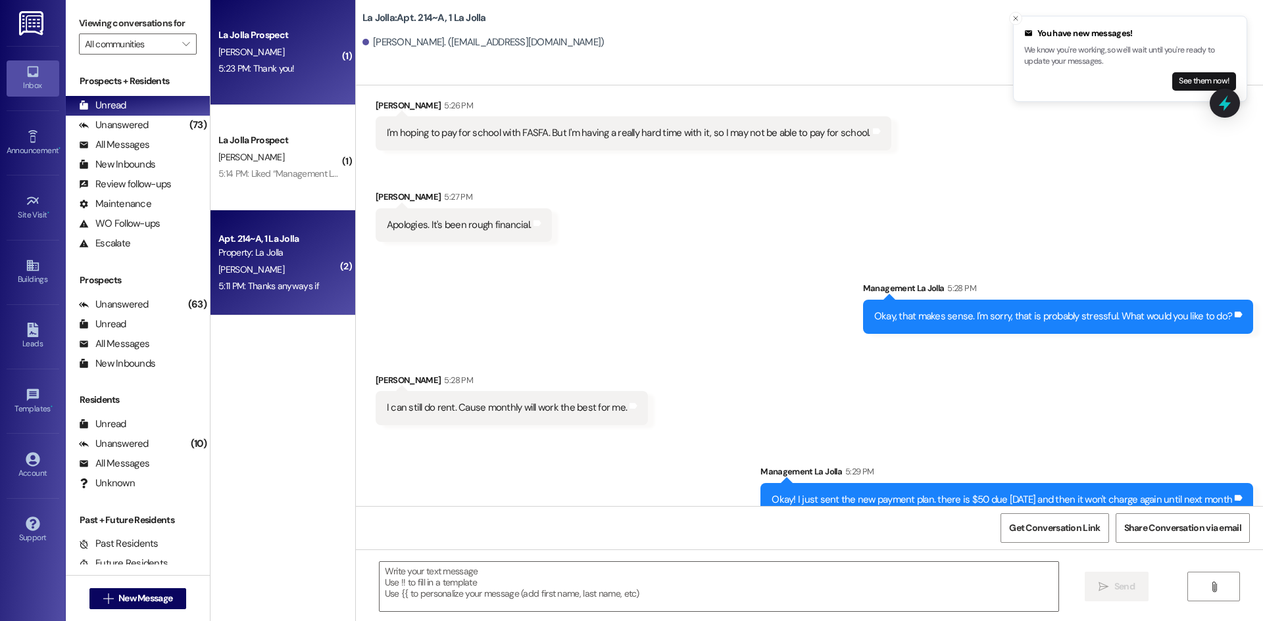
click at [220, 53] on span "[PERSON_NAME]" at bounding box center [251, 52] width 66 height 12
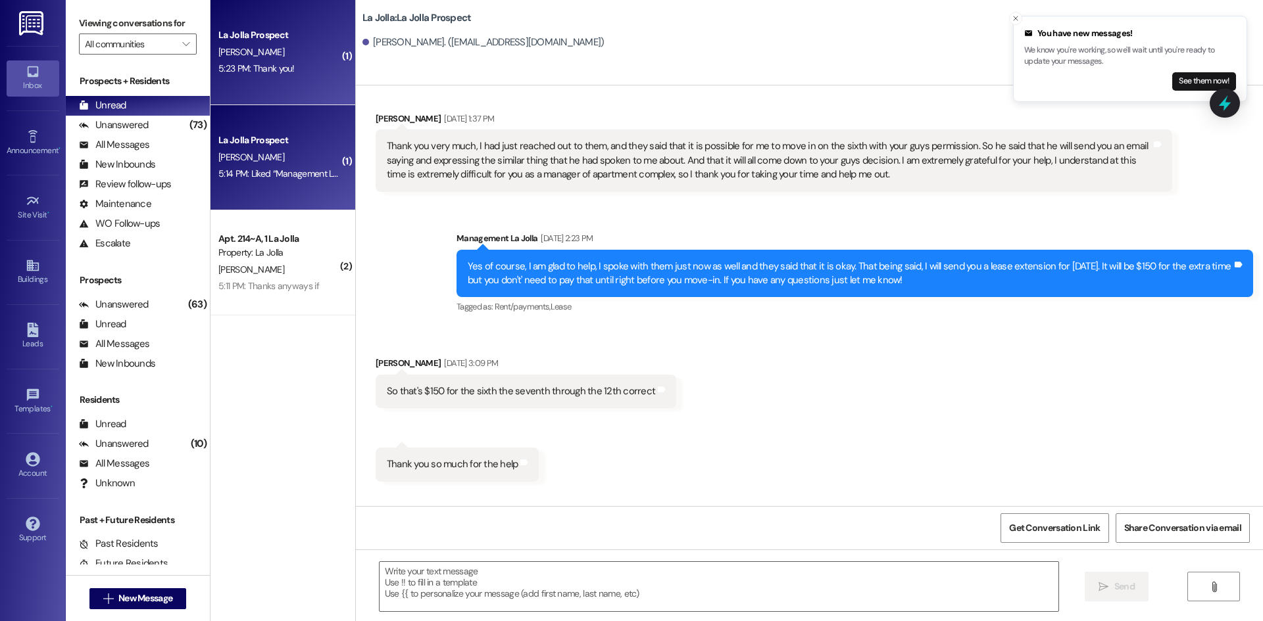
scroll to position [3421, 0]
